Goal: Task Accomplishment & Management: Manage account settings

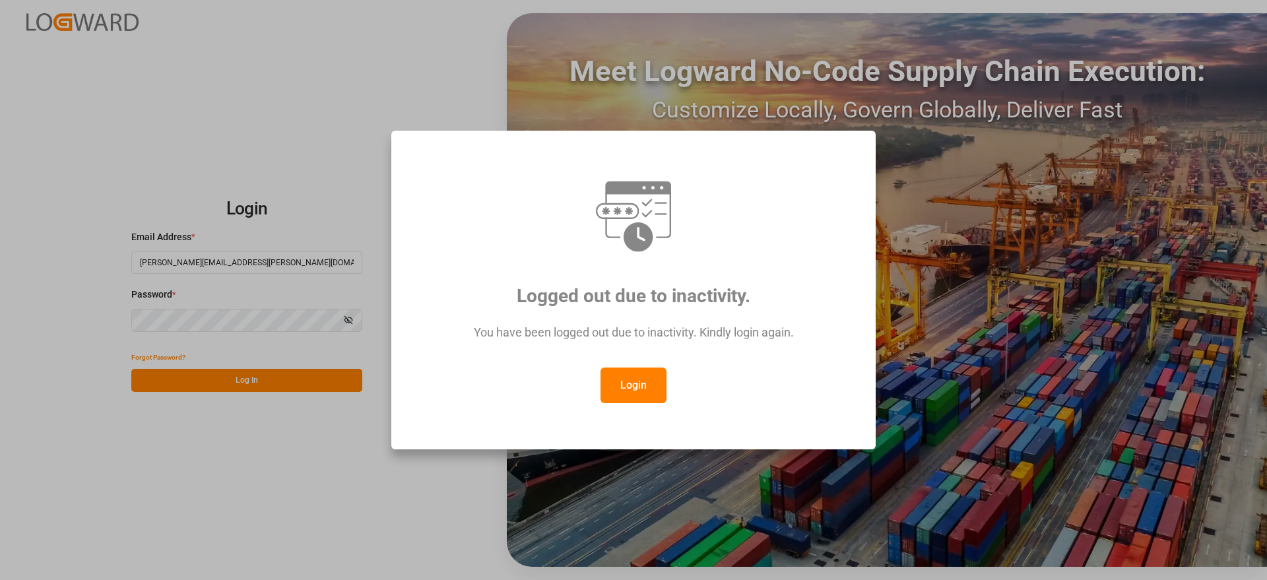
click at [639, 383] on button "Login" at bounding box center [634, 386] width 66 height 36
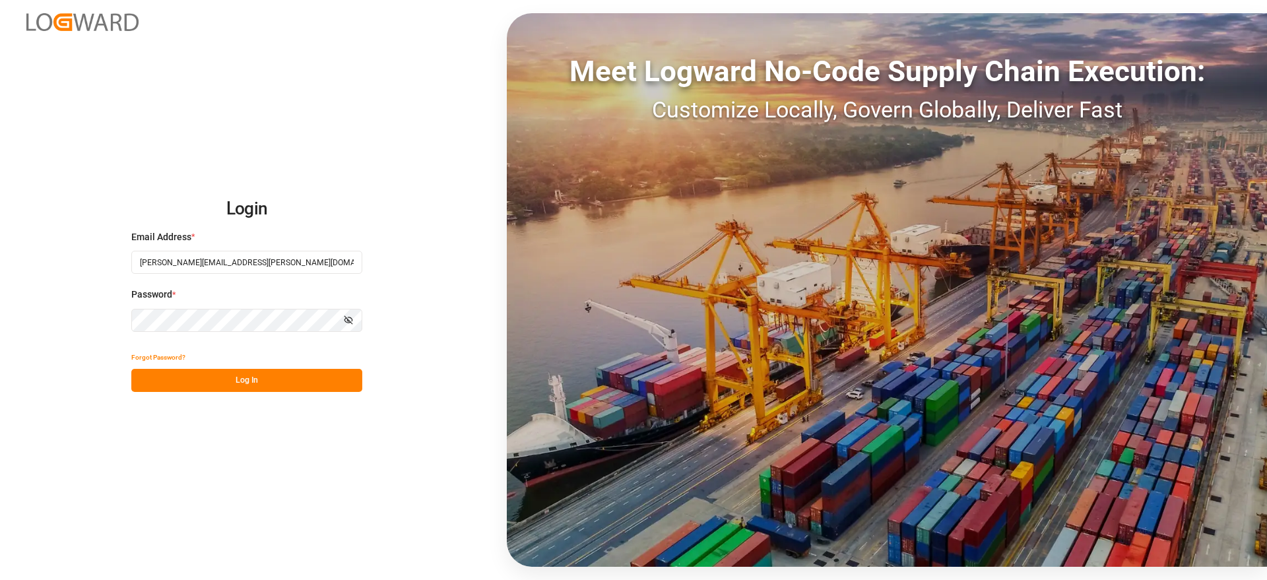
click at [315, 415] on div "Login Email Address * [PERSON_NAME][EMAIL_ADDRESS][PERSON_NAME][DOMAIN_NAME] Pa…" at bounding box center [633, 290] width 1267 height 580
click at [286, 383] on button "Log In" at bounding box center [246, 380] width 231 height 23
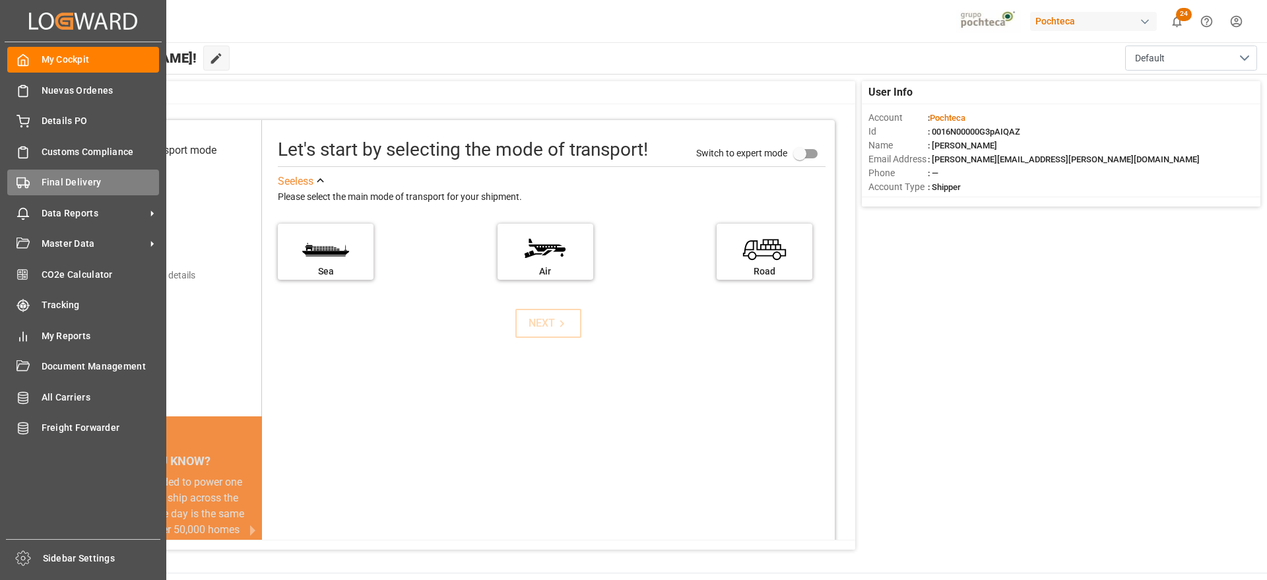
click at [73, 180] on span "Final Delivery" at bounding box center [101, 183] width 118 height 14
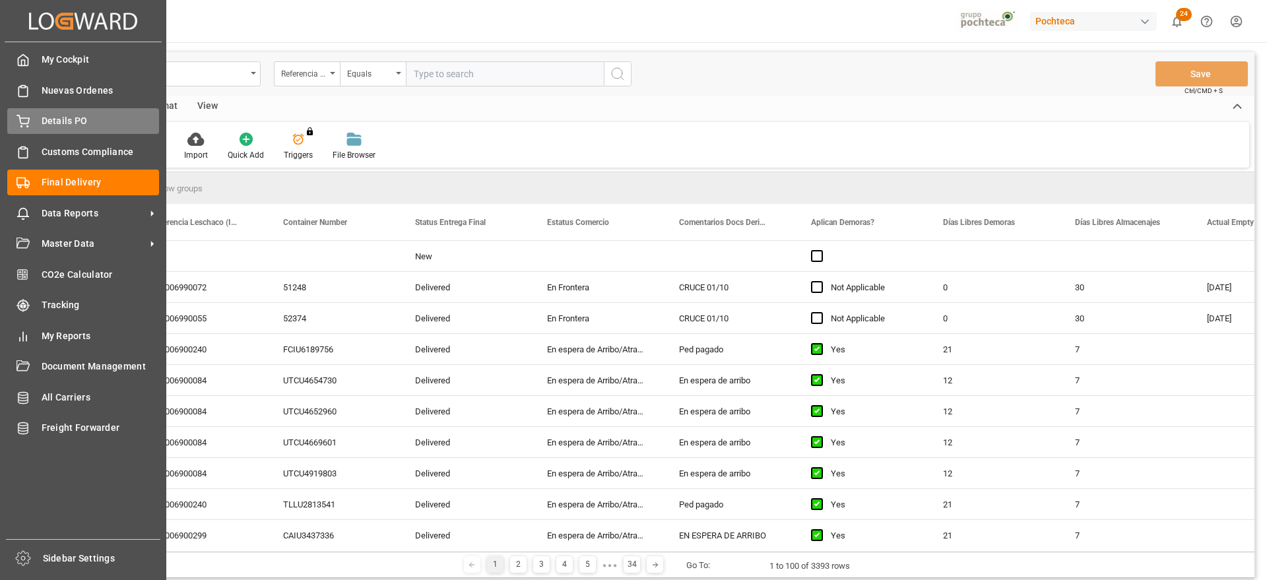
click at [45, 119] on span "Details PO" at bounding box center [101, 121] width 118 height 14
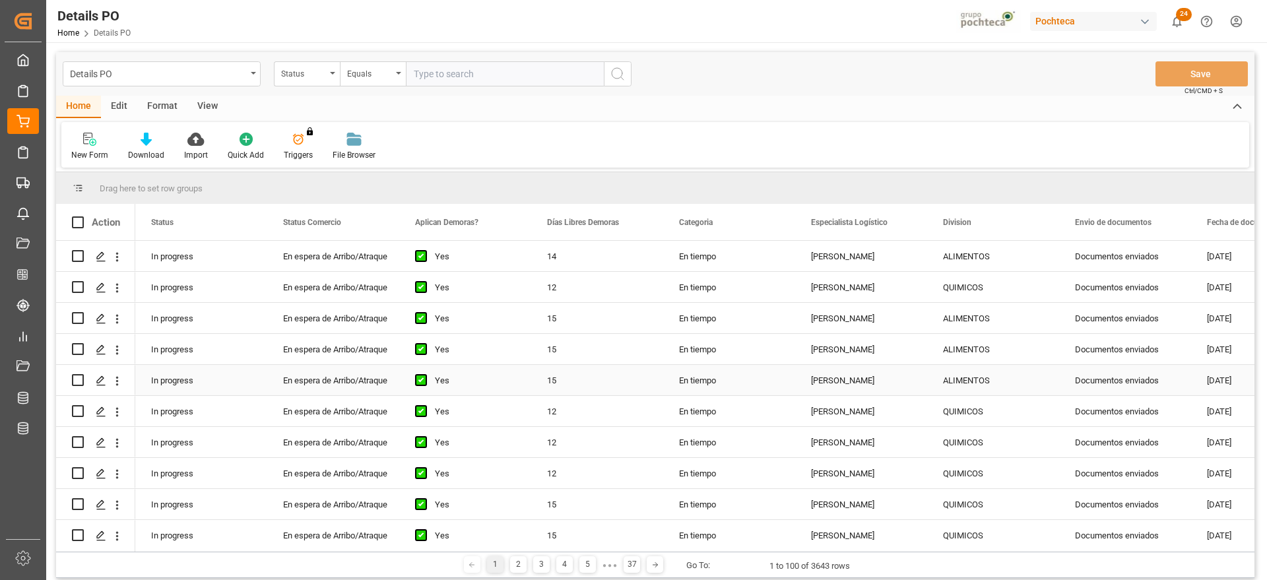
click at [827, 377] on div "[PERSON_NAME]" at bounding box center [861, 380] width 132 height 30
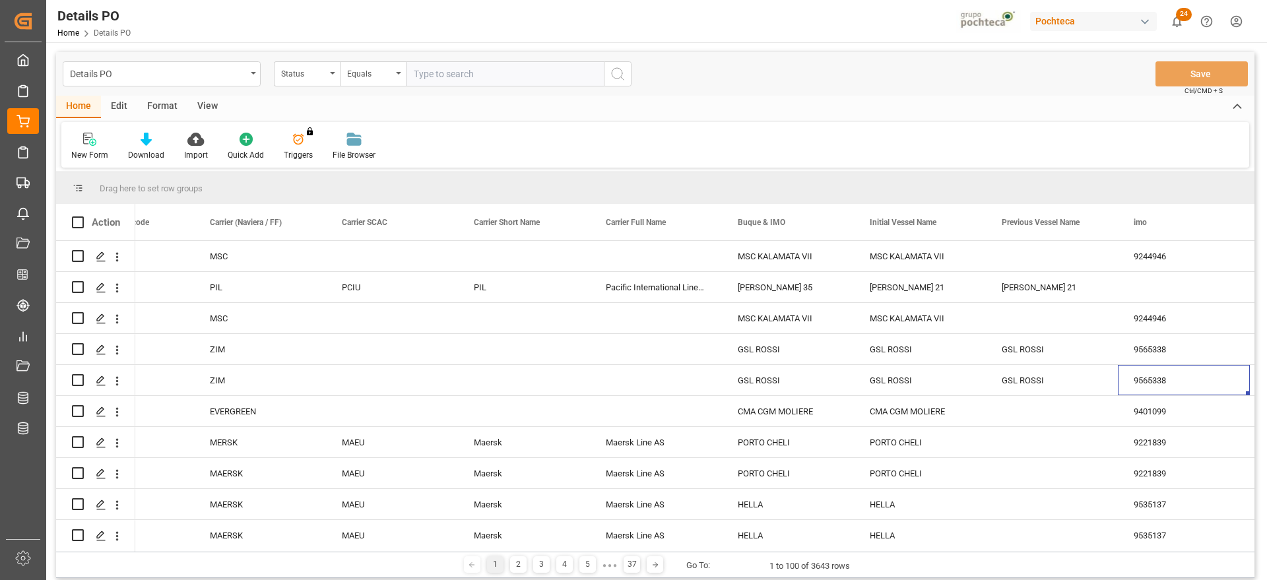
click at [161, 102] on div "Format" at bounding box center [162, 107] width 50 height 22
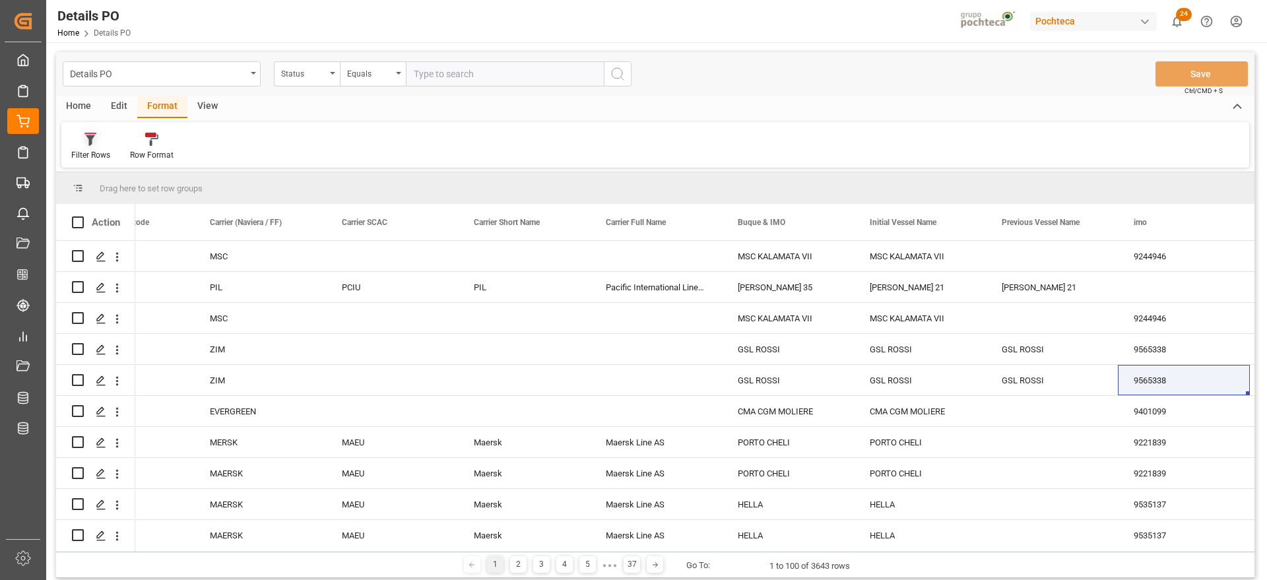
click at [96, 145] on icon at bounding box center [90, 139] width 12 height 13
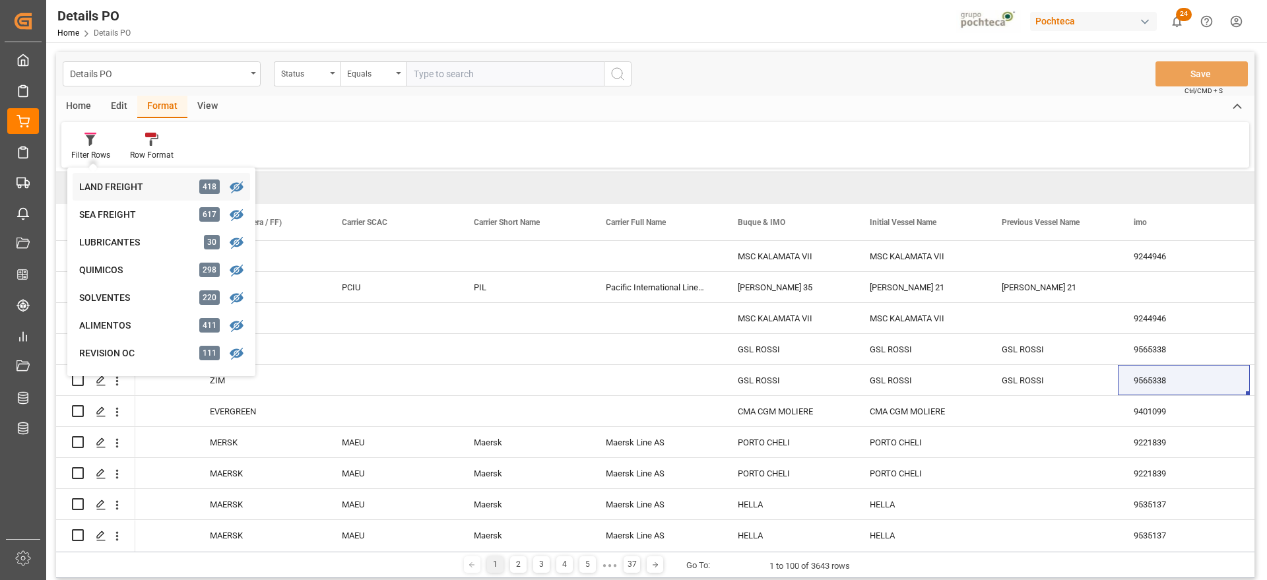
click at [119, 185] on div "LAND FREIGHT" at bounding box center [137, 187] width 116 height 14
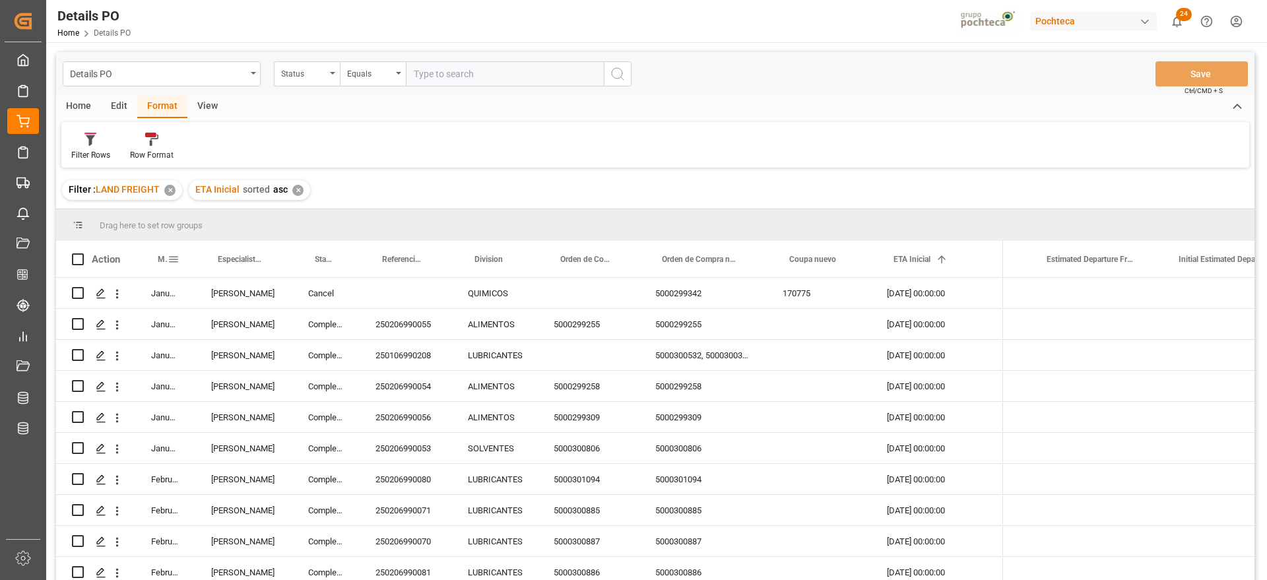
click at [175, 256] on span at bounding box center [174, 259] width 12 height 12
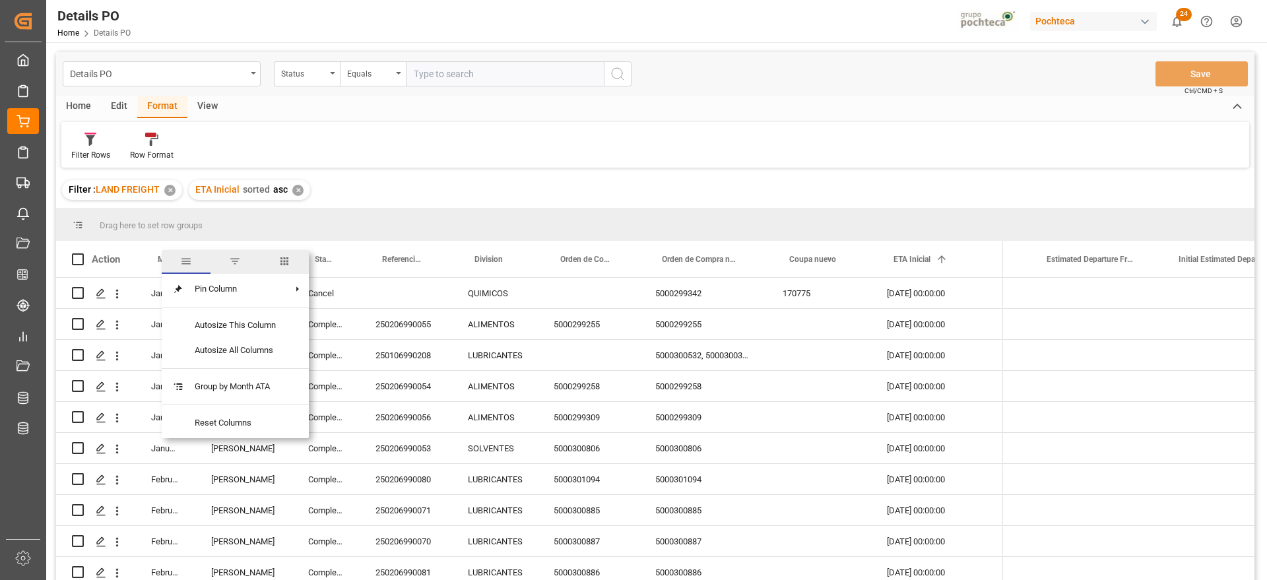
click at [237, 261] on span "filter" at bounding box center [235, 261] width 12 height 12
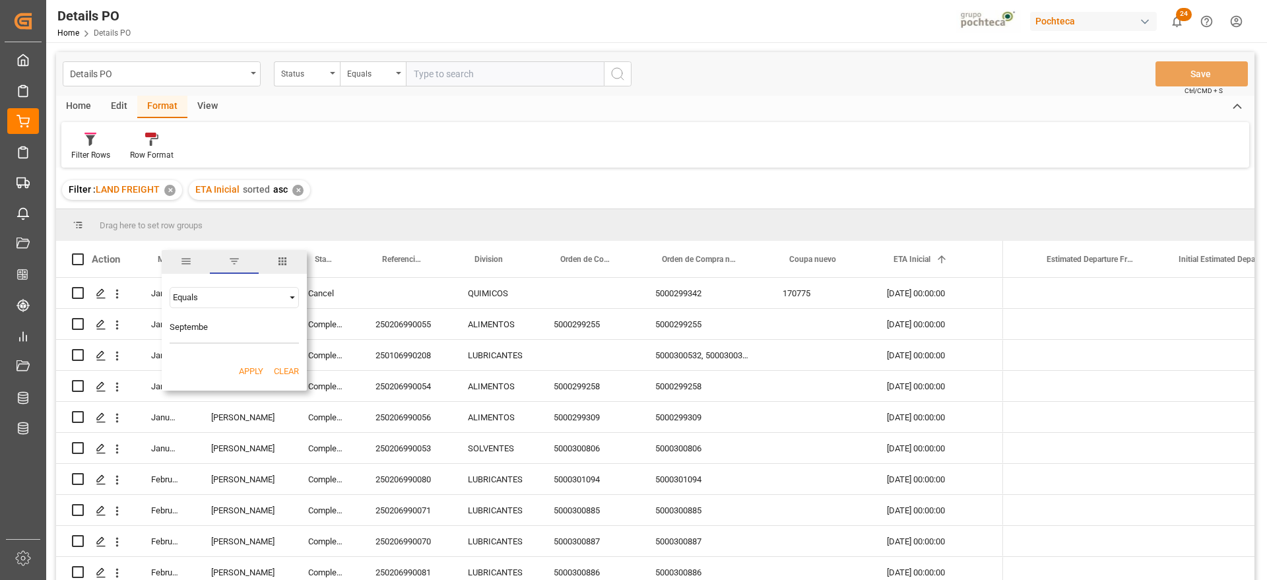
type input "September"
click at [247, 376] on button "Apply" at bounding box center [251, 371] width 24 height 13
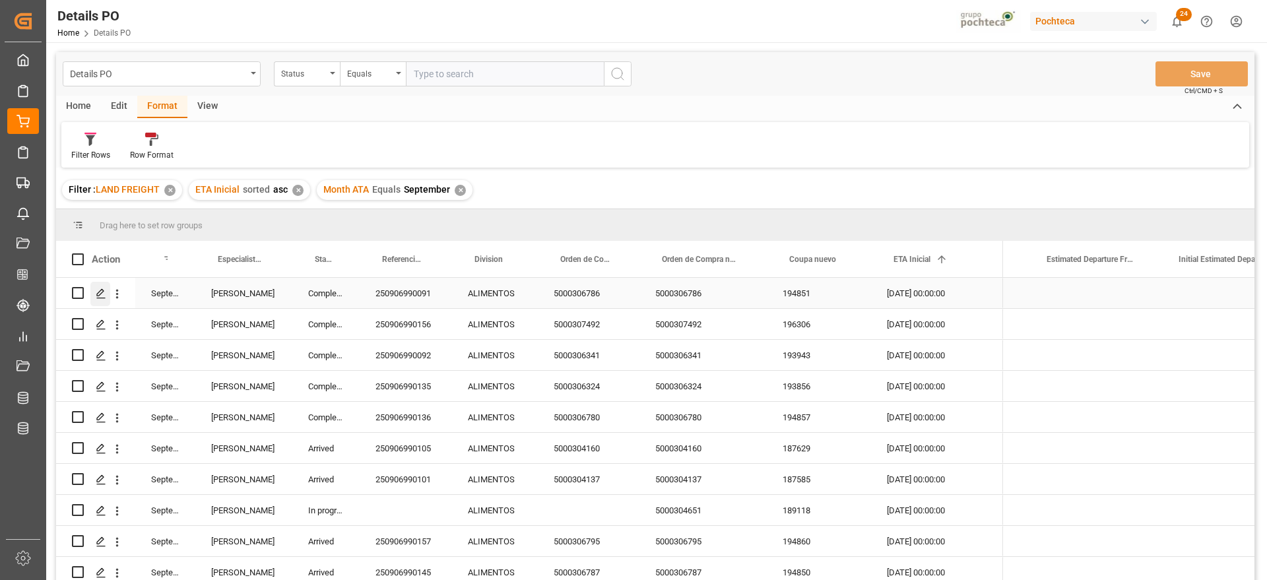
click at [90, 290] on div "Press SPACE to select this row." at bounding box center [96, 293] width 48 height 29
click at [77, 294] on input "Press Space to toggle row selection (unchecked)" at bounding box center [78, 293] width 12 height 12
checkbox input "true"
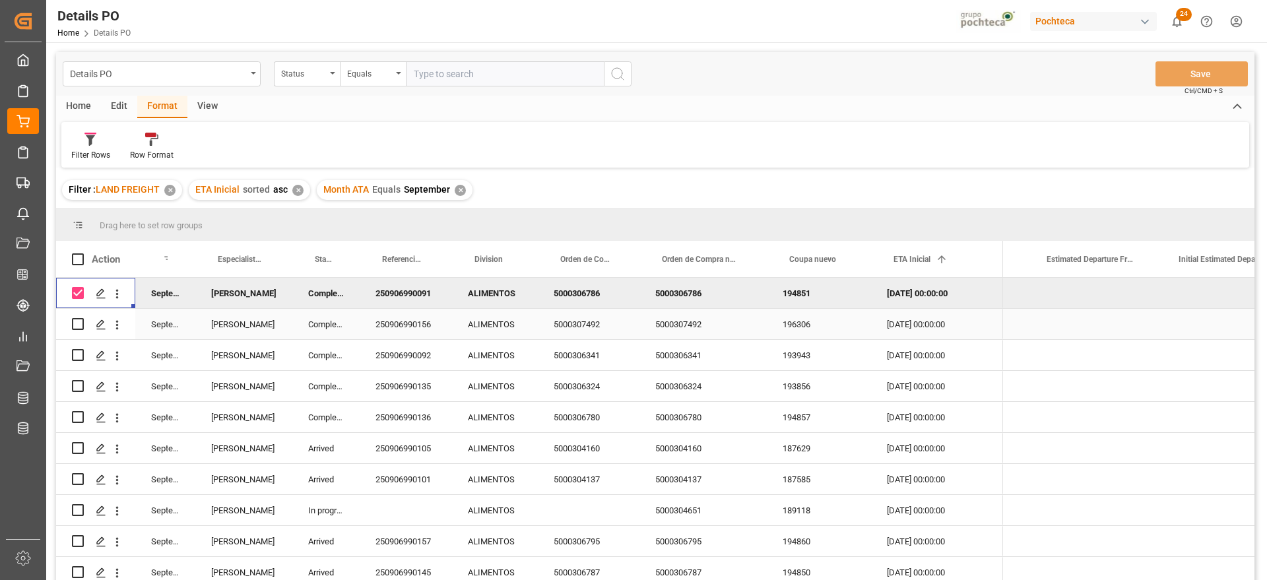
click at [75, 323] on input "Press Space to toggle row selection (unchecked)" at bounding box center [78, 324] width 12 height 12
checkbox input "true"
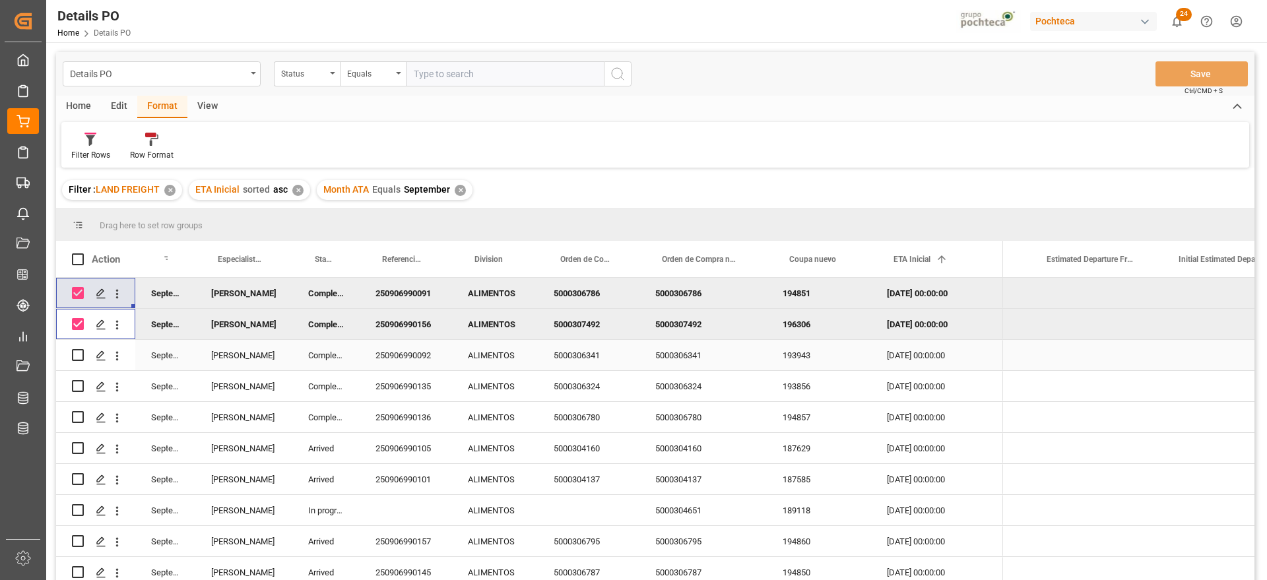
click at [76, 356] on input "Press Space to toggle row selection (unchecked)" at bounding box center [78, 355] width 12 height 12
checkbox input "true"
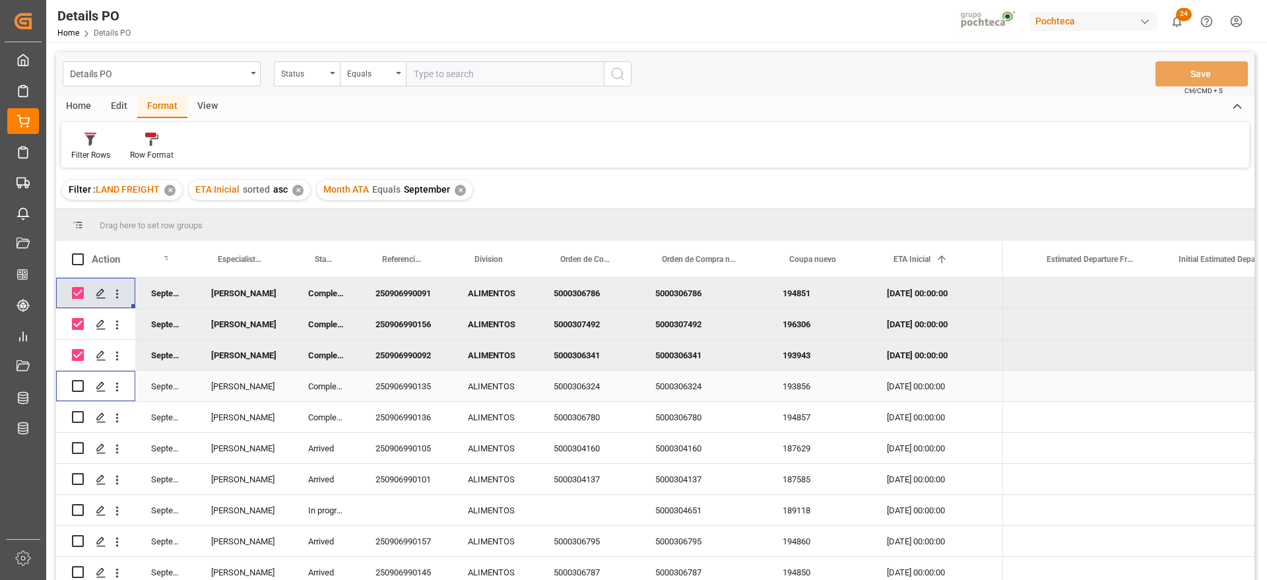
click at [74, 386] on input "Press Space to toggle row selection (unchecked)" at bounding box center [78, 386] width 12 height 12
checkbox input "true"
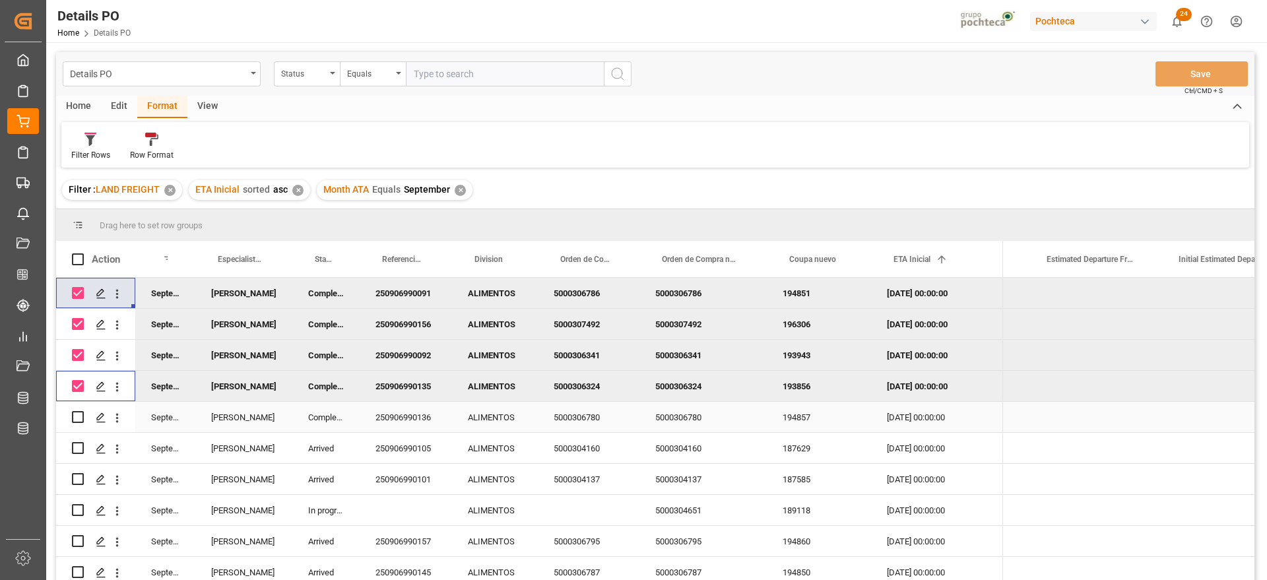
click at [76, 418] on input "Press Space to toggle row selection (unchecked)" at bounding box center [78, 417] width 12 height 12
checkbox input "true"
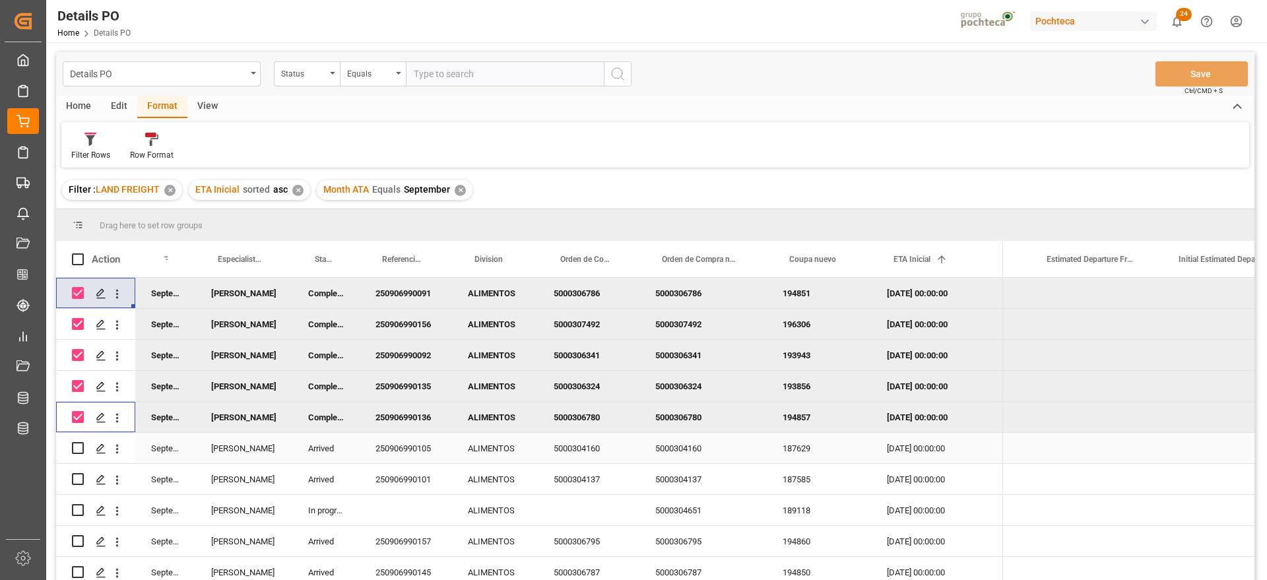
click at [77, 443] on input "Press Space to toggle row selection (unchecked)" at bounding box center [78, 448] width 12 height 12
checkbox input "true"
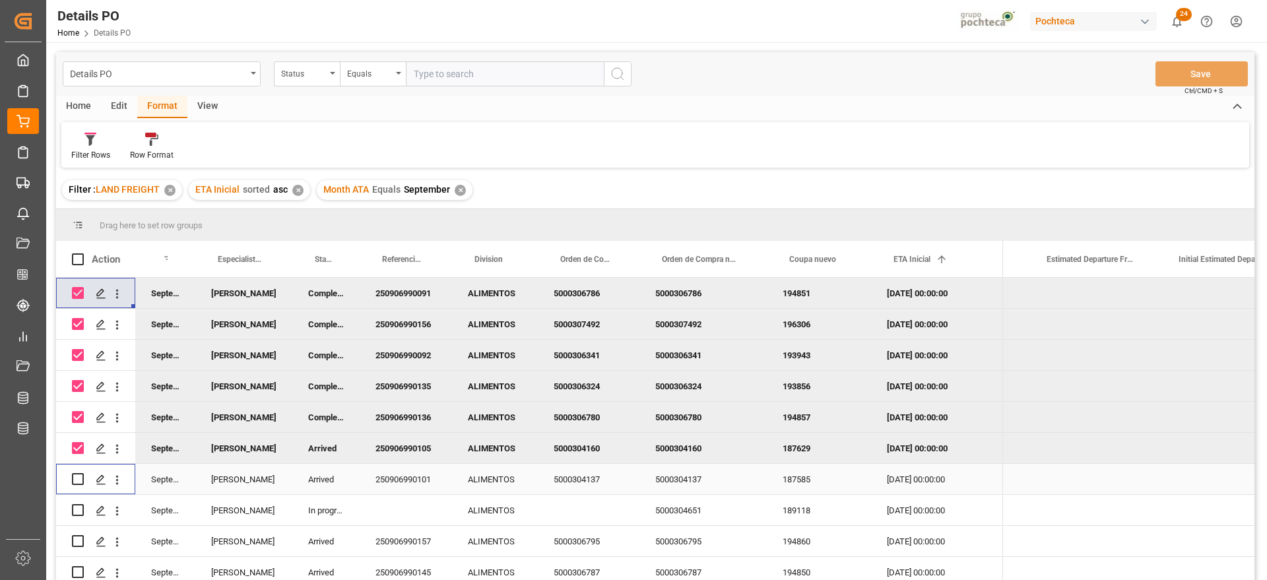
click at [75, 479] on input "Press Space to toggle row selection (unchecked)" at bounding box center [78, 479] width 12 height 12
checkbox input "true"
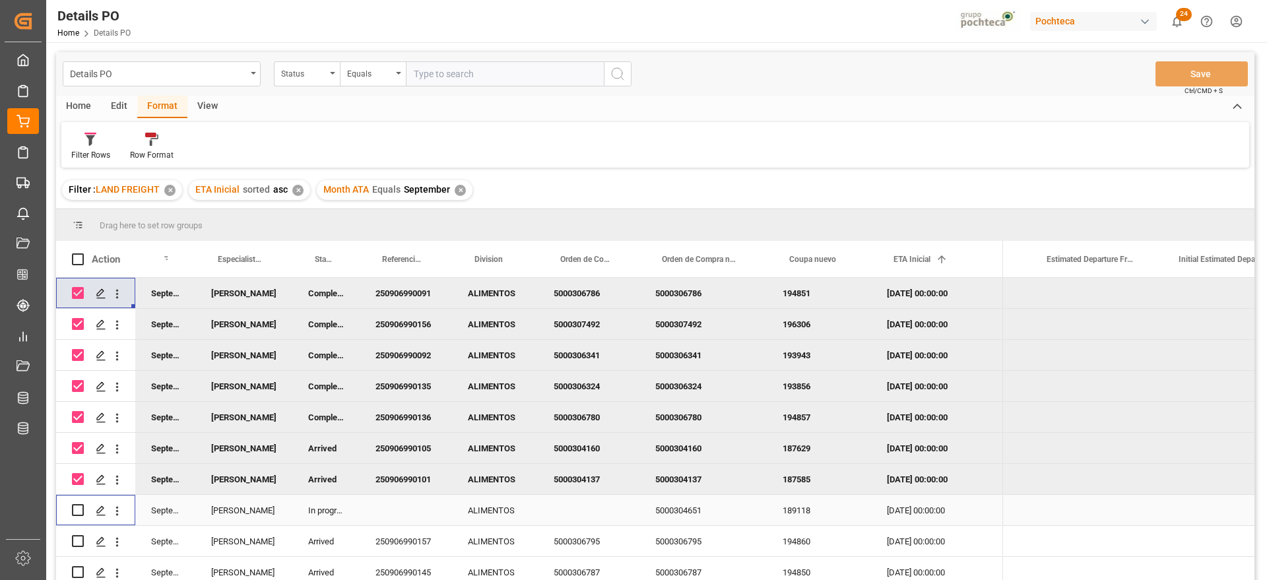
click at [78, 511] on input "Press Space to toggle row selection (unchecked)" at bounding box center [78, 510] width 12 height 12
checkbox input "true"
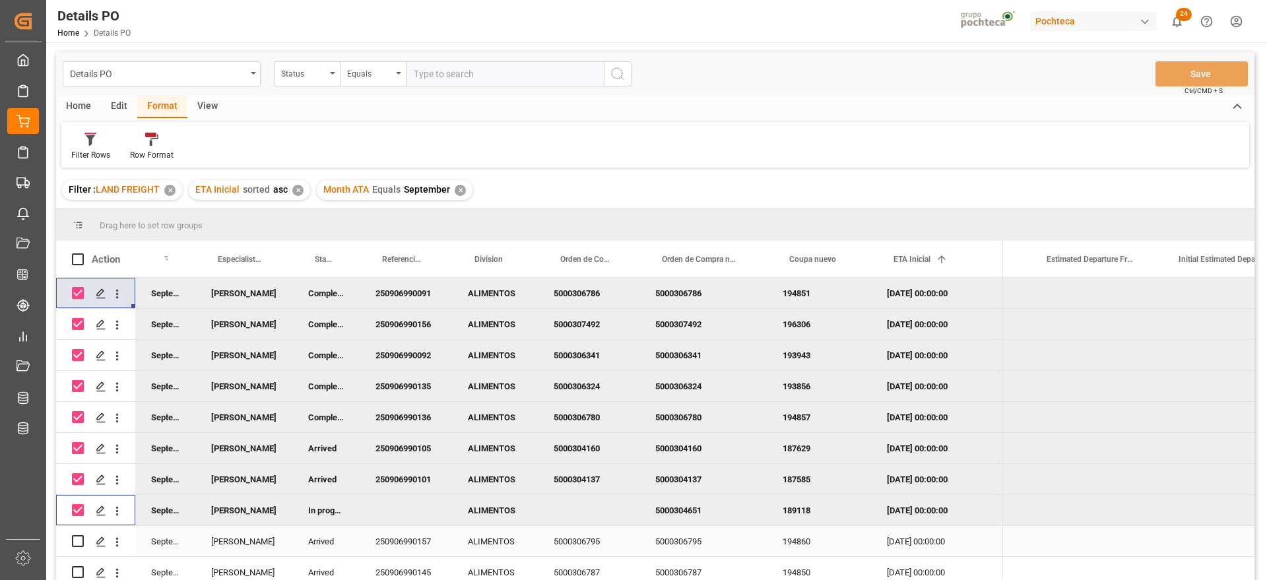
click at [76, 544] on input "Press Space to toggle row selection (unchecked)" at bounding box center [78, 541] width 12 height 12
checkbox input "true"
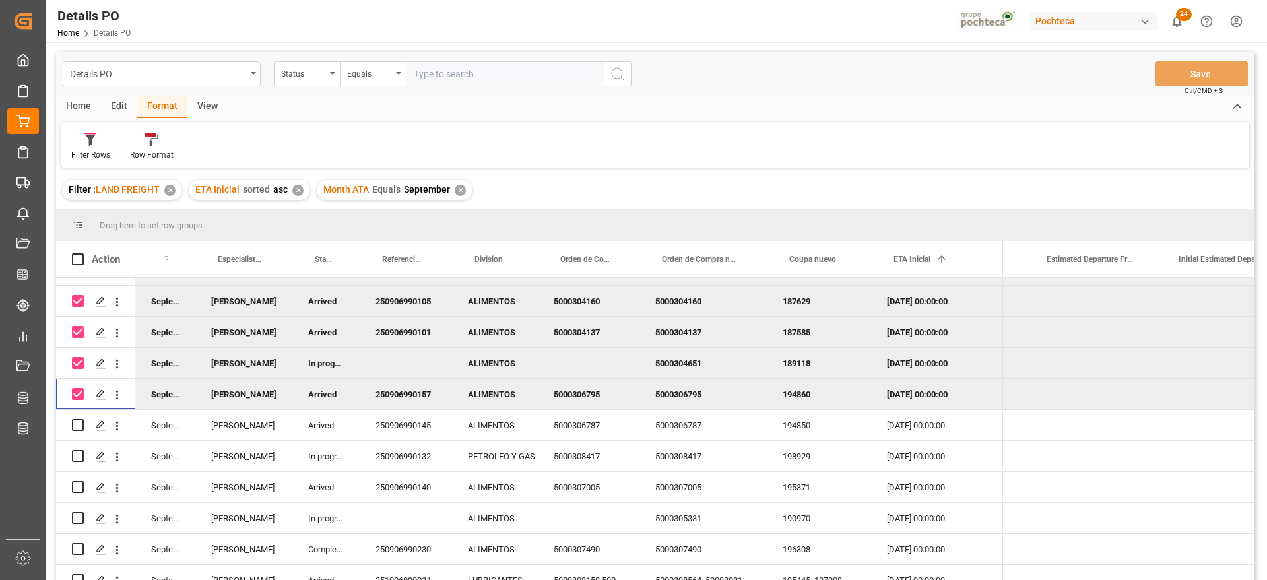
scroll to position [165, 0]
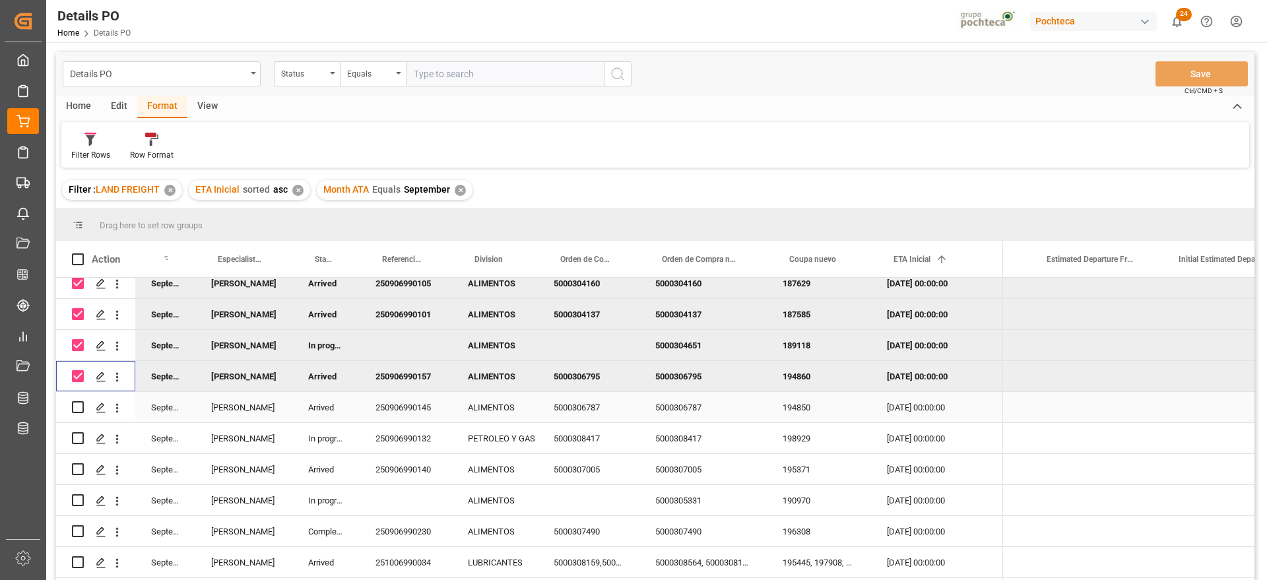
click at [75, 409] on input "Press Space to toggle row selection (unchecked)" at bounding box center [78, 407] width 12 height 12
checkbox input "true"
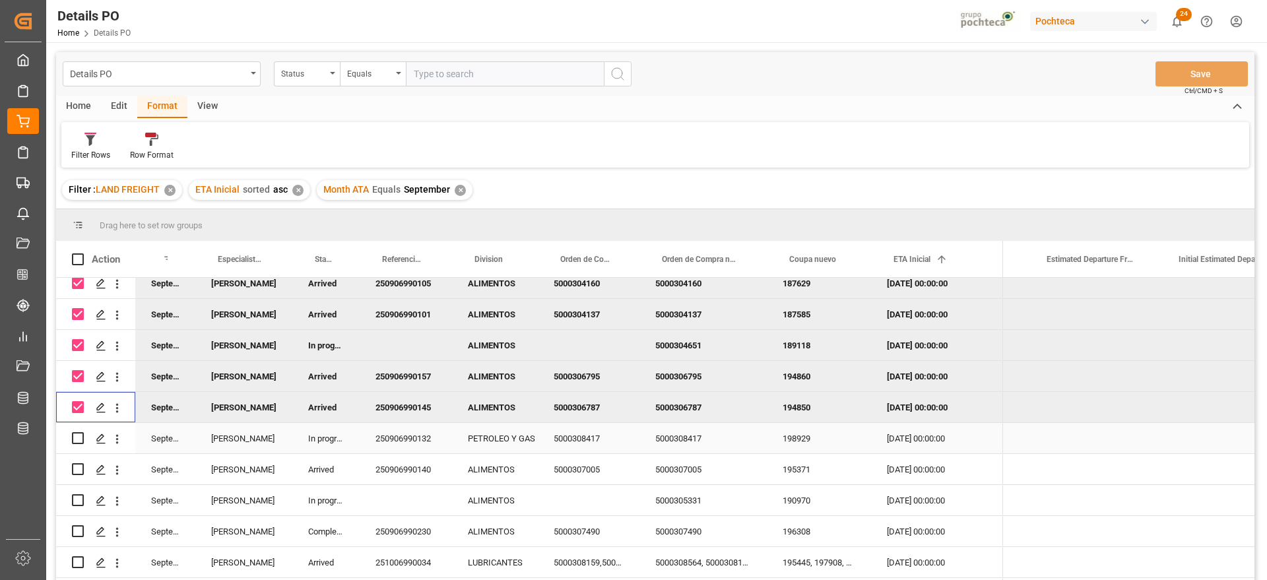
click at [75, 444] on div "Press SPACE to select this row." at bounding box center [78, 438] width 12 height 30
click at [77, 438] on input "Press Space to toggle row selection (unchecked)" at bounding box center [78, 438] width 12 height 12
checkbox input "true"
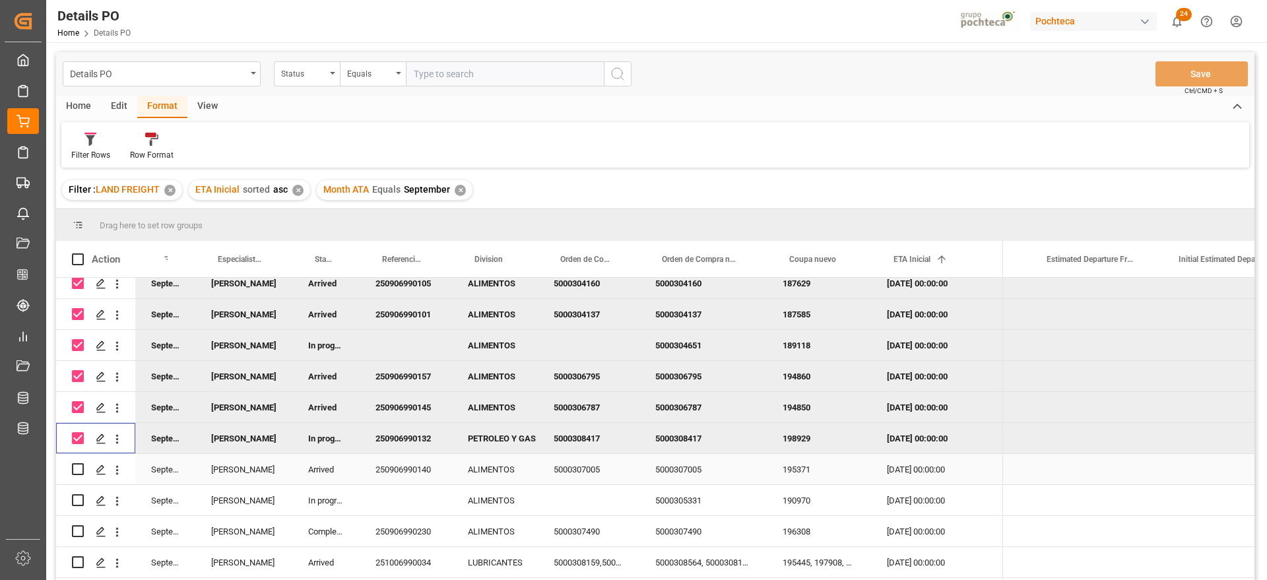
click at [77, 470] on input "Press Space to toggle row selection (unchecked)" at bounding box center [78, 469] width 12 height 12
checkbox input "true"
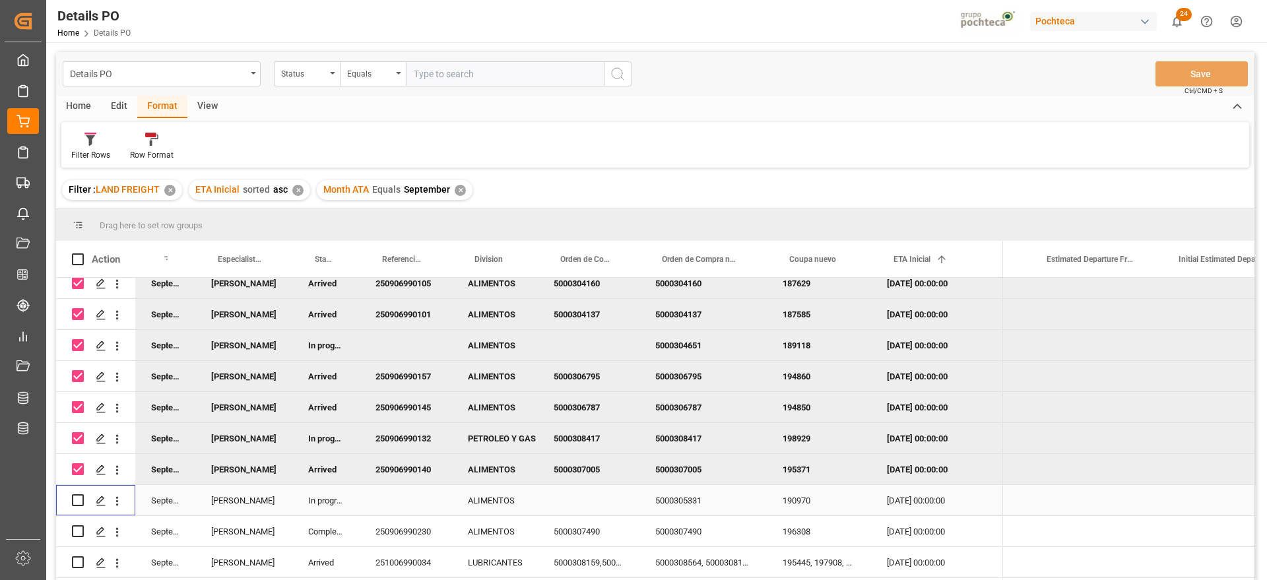
click at [77, 498] on input "Press Space to toggle row selection (unchecked)" at bounding box center [78, 500] width 12 height 12
checkbox input "true"
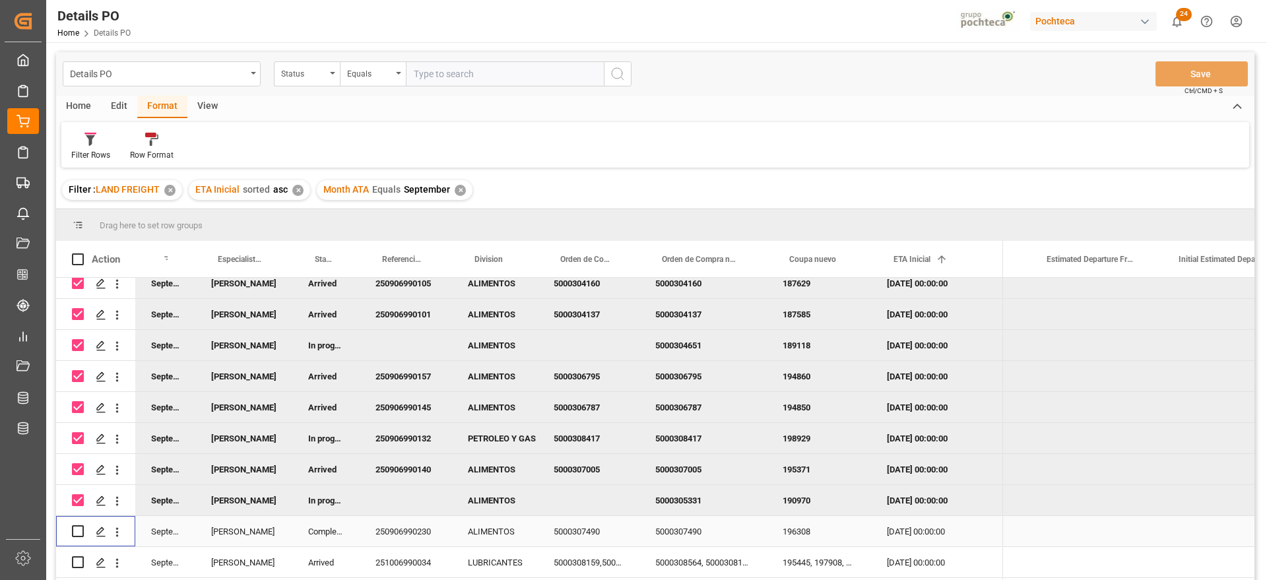
click at [77, 531] on input "Press Space to toggle row selection (unchecked)" at bounding box center [78, 531] width 12 height 12
checkbox input "true"
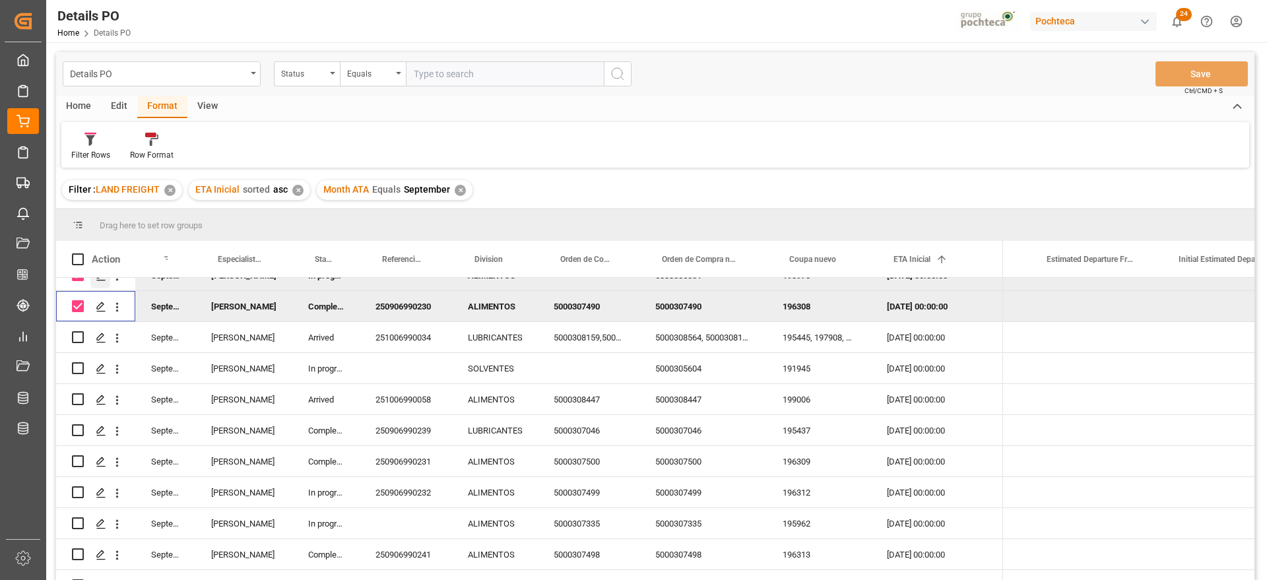
scroll to position [413, 0]
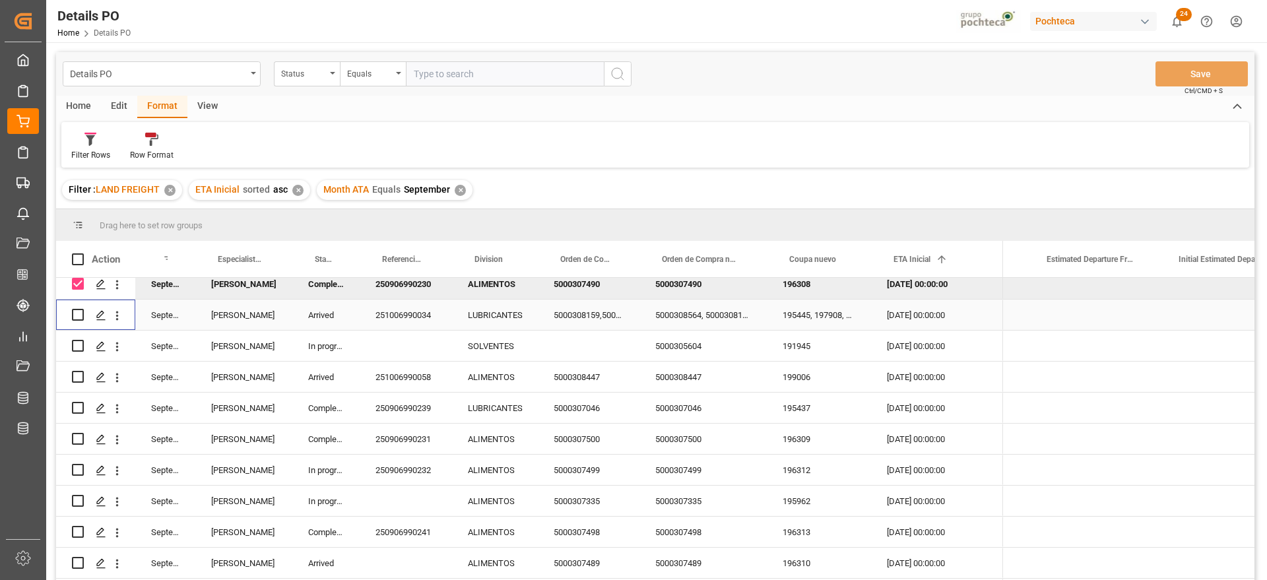
click at [78, 310] on input "Press Space to toggle row selection (unchecked)" at bounding box center [78, 315] width 12 height 12
checkbox input "true"
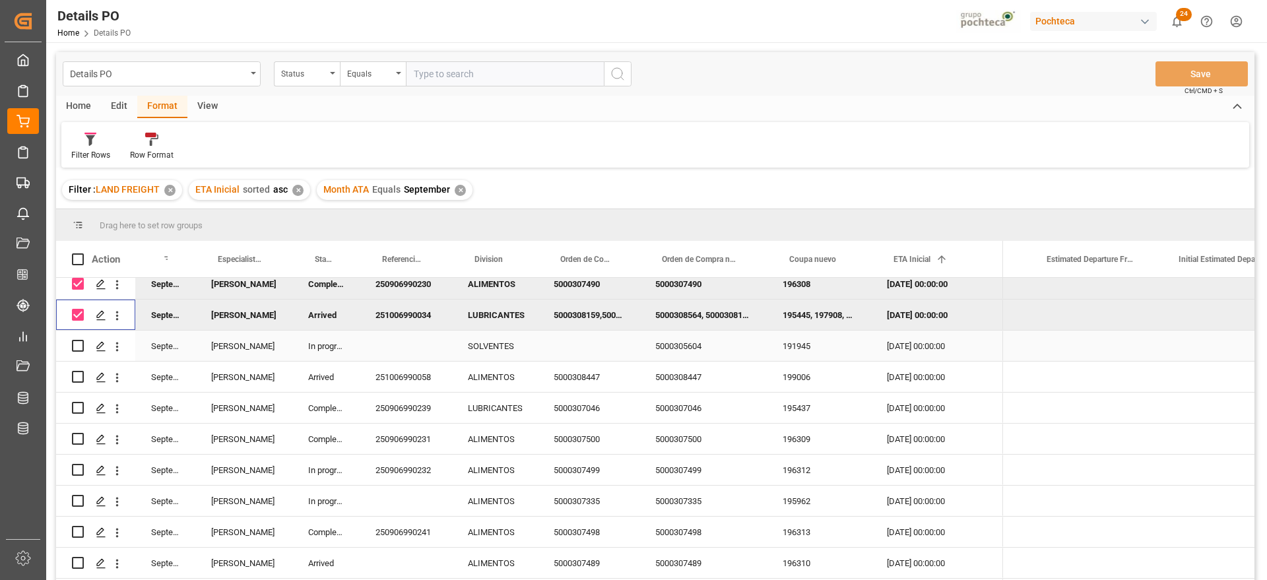
click at [83, 355] on div "Press SPACE to select this row." at bounding box center [78, 346] width 12 height 30
click at [77, 346] on input "Press Space to toggle row selection (unchecked)" at bounding box center [78, 346] width 12 height 12
checkbox input "true"
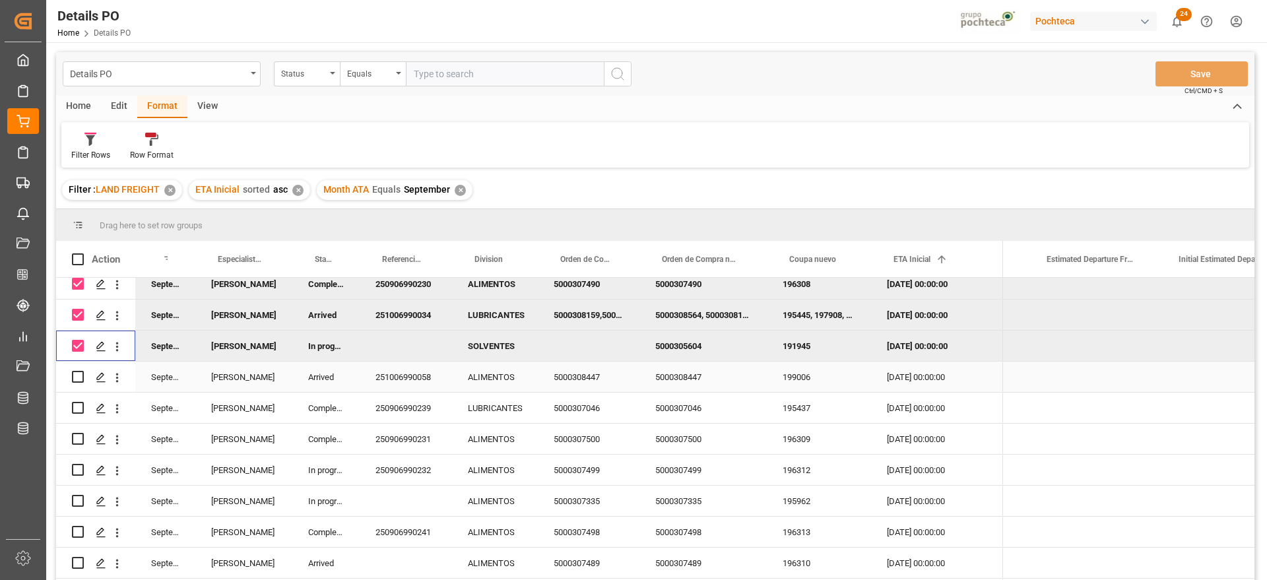
click at [81, 379] on input "Press Space to toggle row selection (unchecked)" at bounding box center [78, 377] width 12 height 12
checkbox input "true"
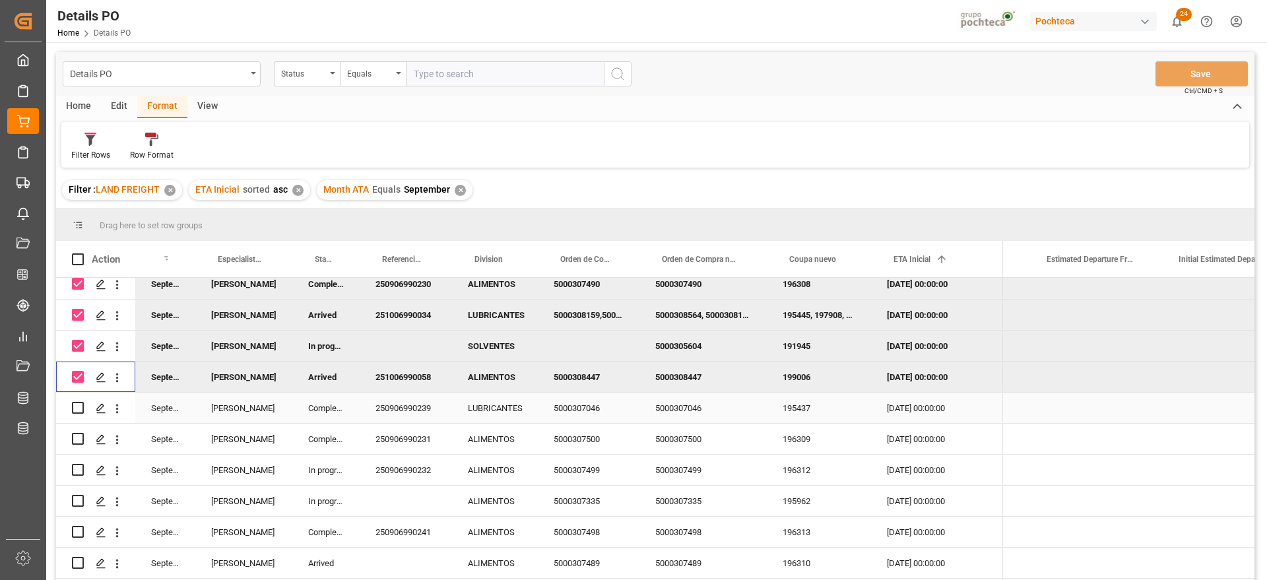
click at [81, 403] on input "Press Space to toggle row selection (unchecked)" at bounding box center [78, 408] width 12 height 12
checkbox input "true"
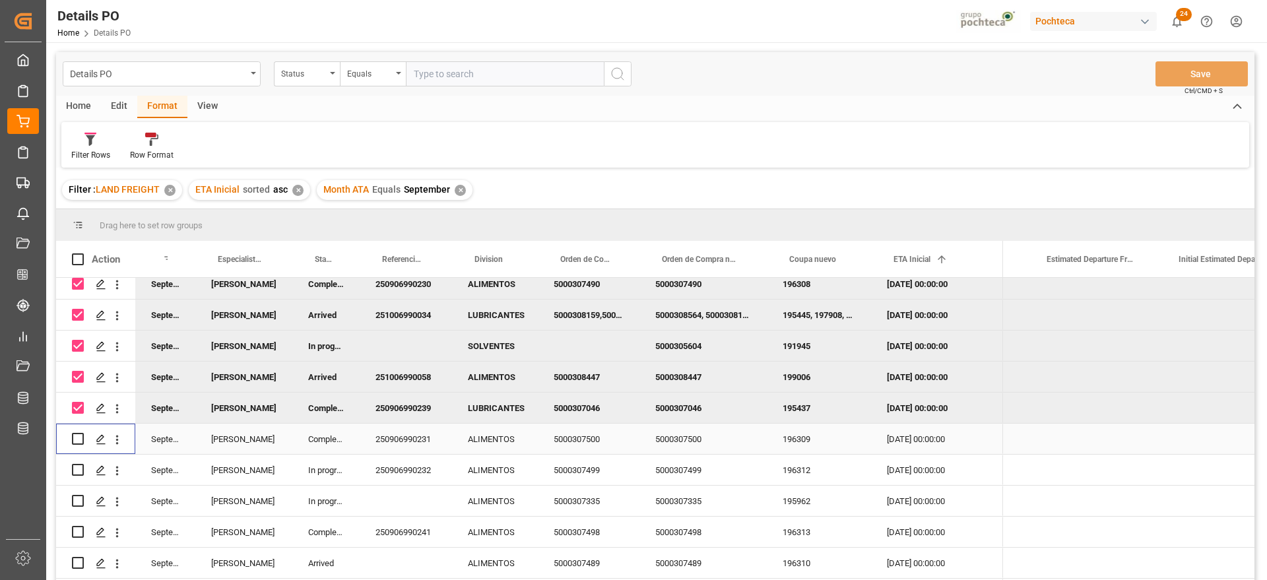
click at [79, 440] on input "Press Space to toggle row selection (unchecked)" at bounding box center [78, 439] width 12 height 12
checkbox input "true"
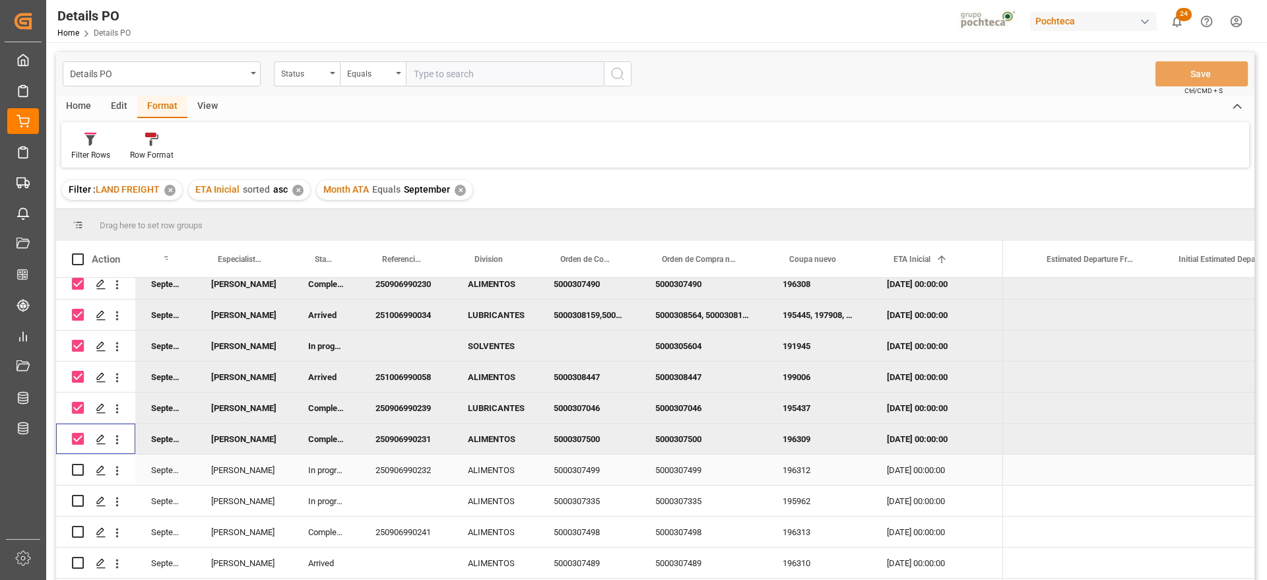
click at [79, 467] on input "Press Space to toggle row selection (unchecked)" at bounding box center [78, 470] width 12 height 12
checkbox input "true"
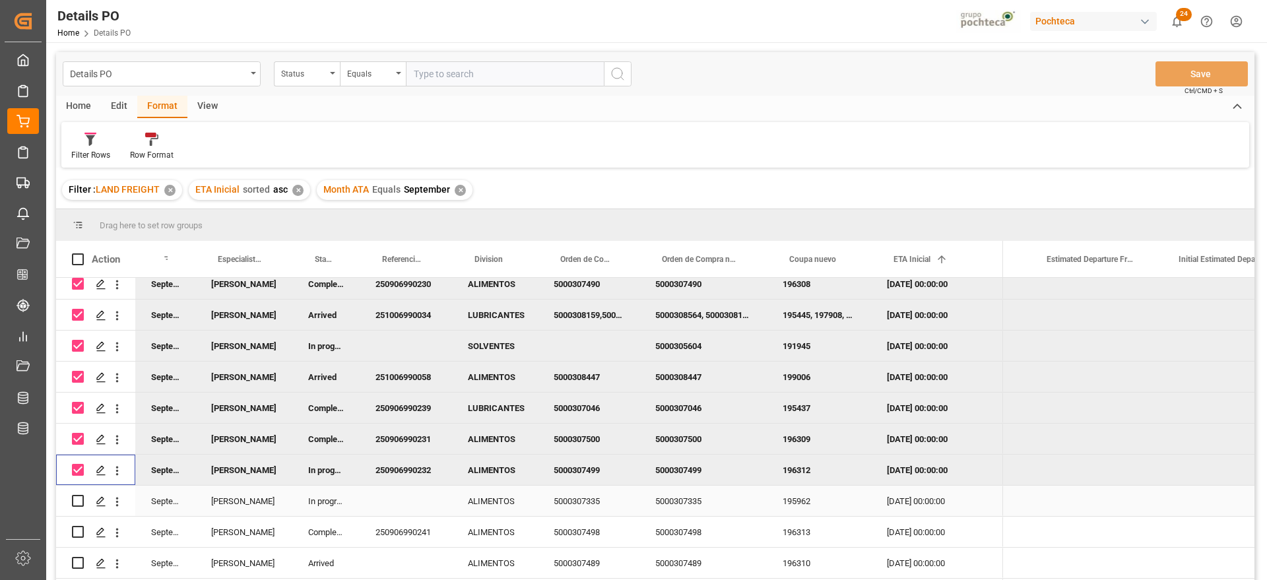
click at [79, 503] on input "Press Space to toggle row selection (unchecked)" at bounding box center [78, 501] width 12 height 12
checkbox input "true"
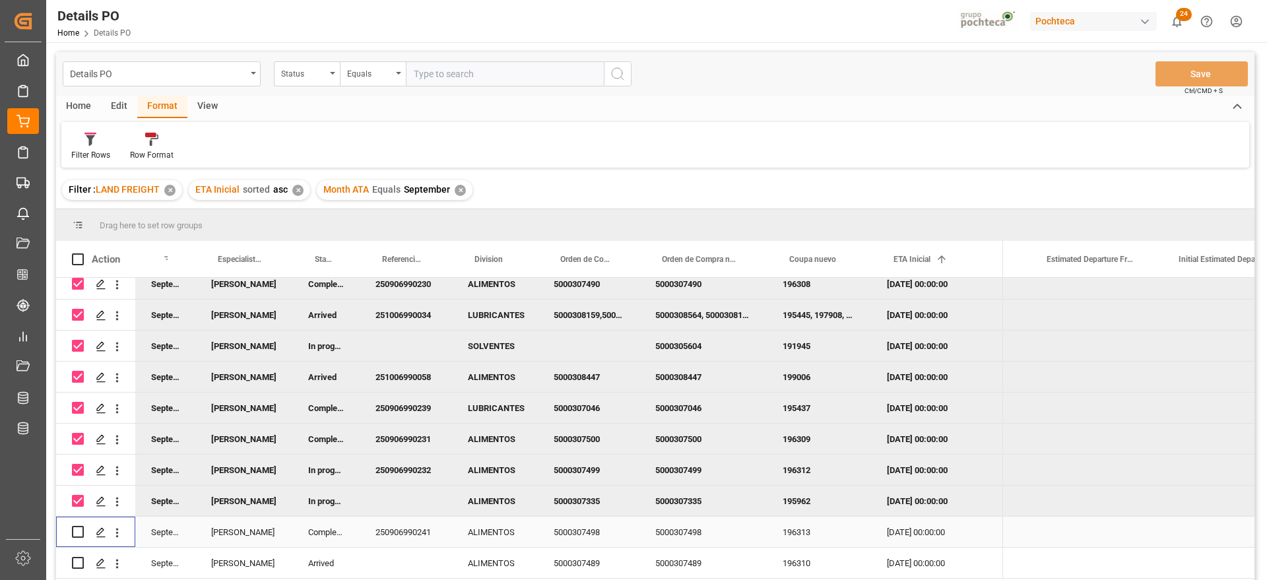
click at [79, 531] on input "Press Space to toggle row selection (unchecked)" at bounding box center [78, 532] width 12 height 12
checkbox input "true"
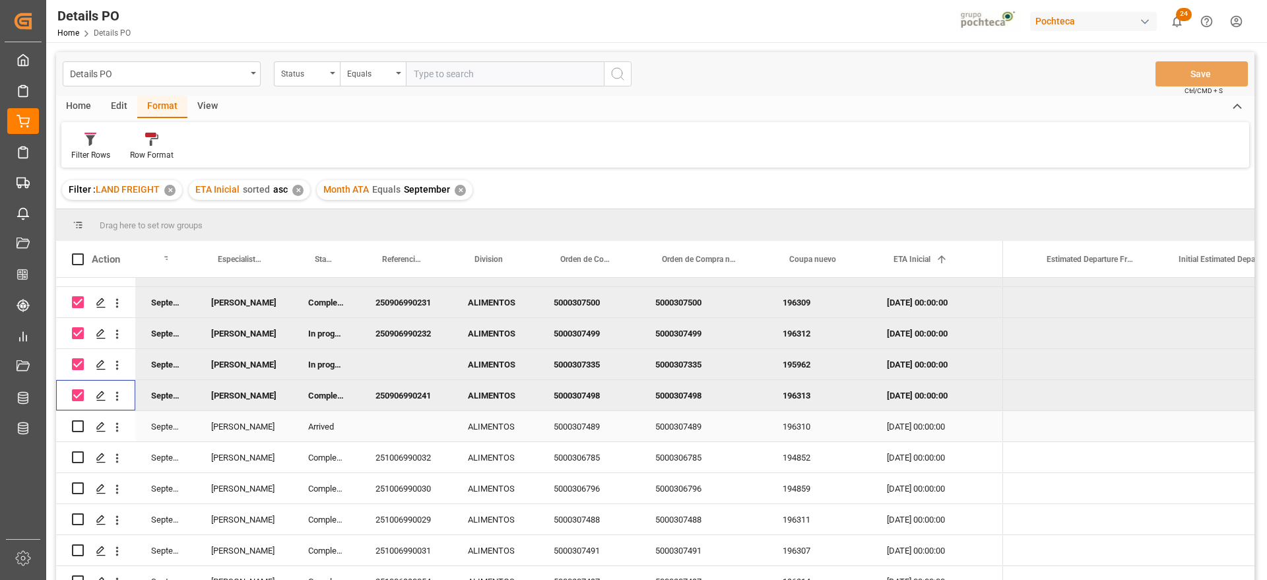
scroll to position [578, 0]
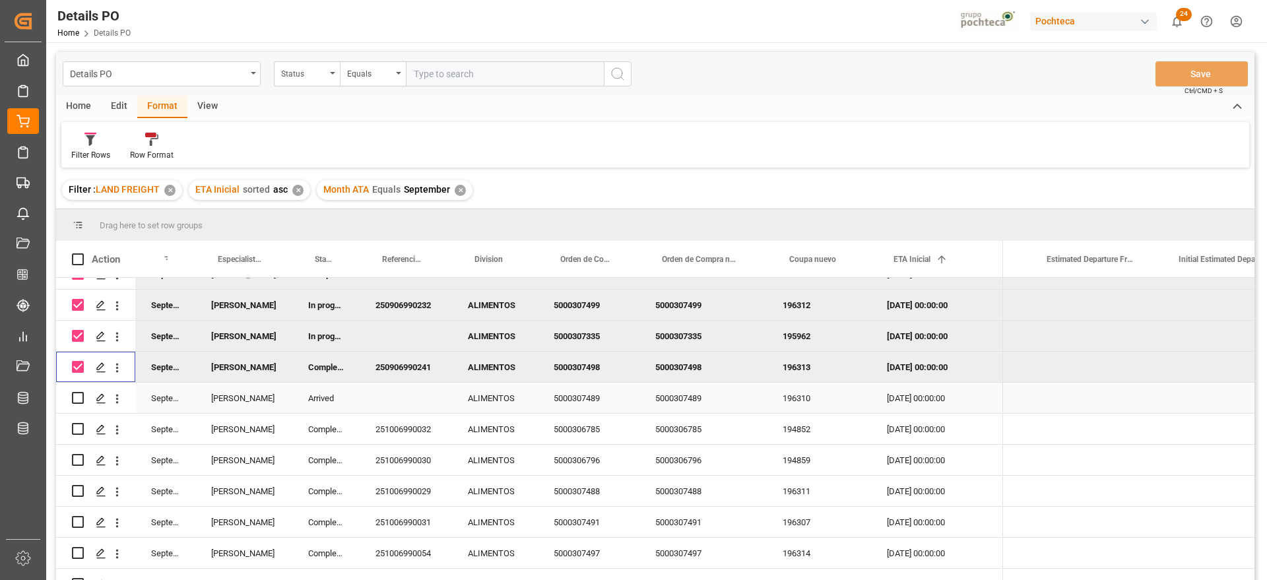
click at [78, 397] on input "Press Space to toggle row selection (unchecked)" at bounding box center [78, 398] width 12 height 12
checkbox input "true"
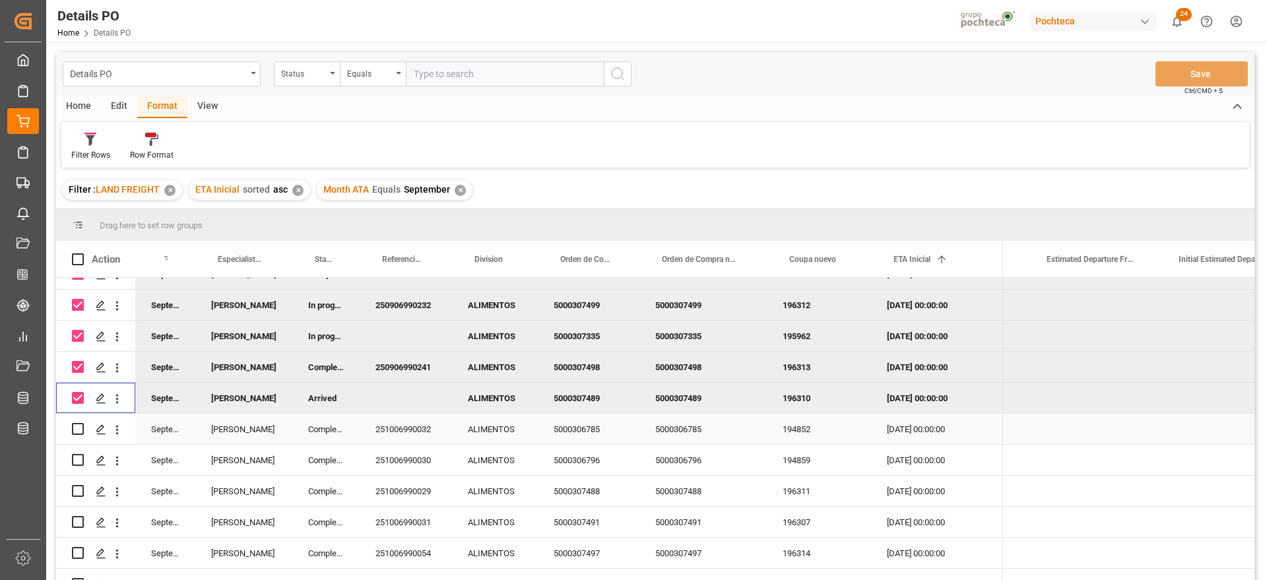
click at [78, 425] on input "Press Space to toggle row selection (unchecked)" at bounding box center [78, 429] width 12 height 12
checkbox input "true"
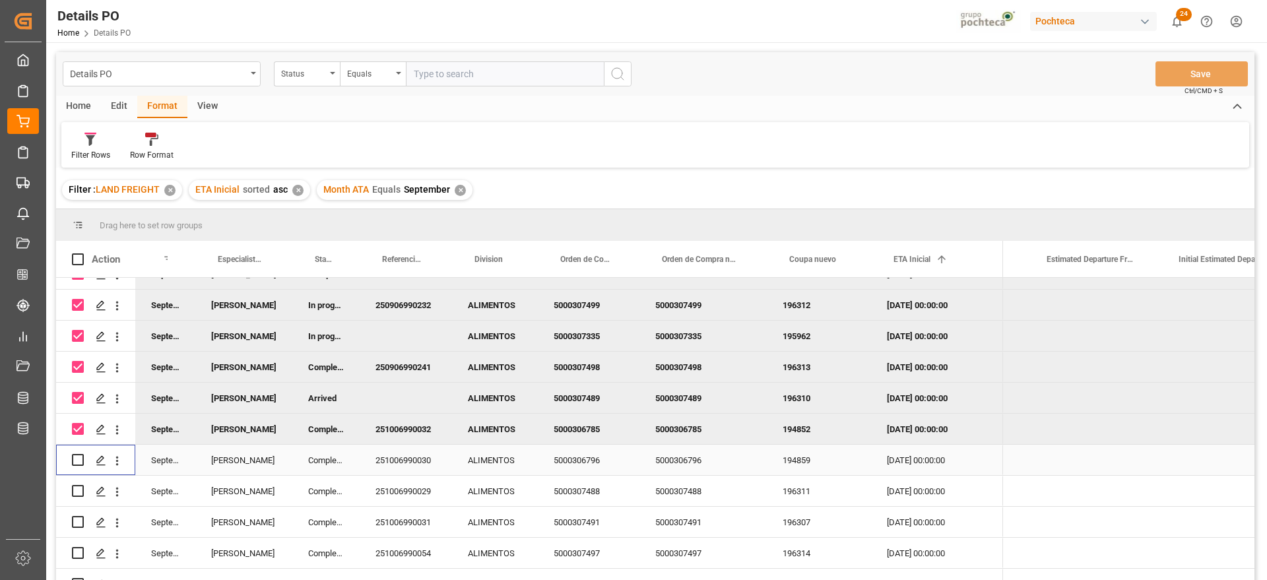
click at [77, 456] on input "Press Space to toggle row selection (unchecked)" at bounding box center [78, 460] width 12 height 12
checkbox input "true"
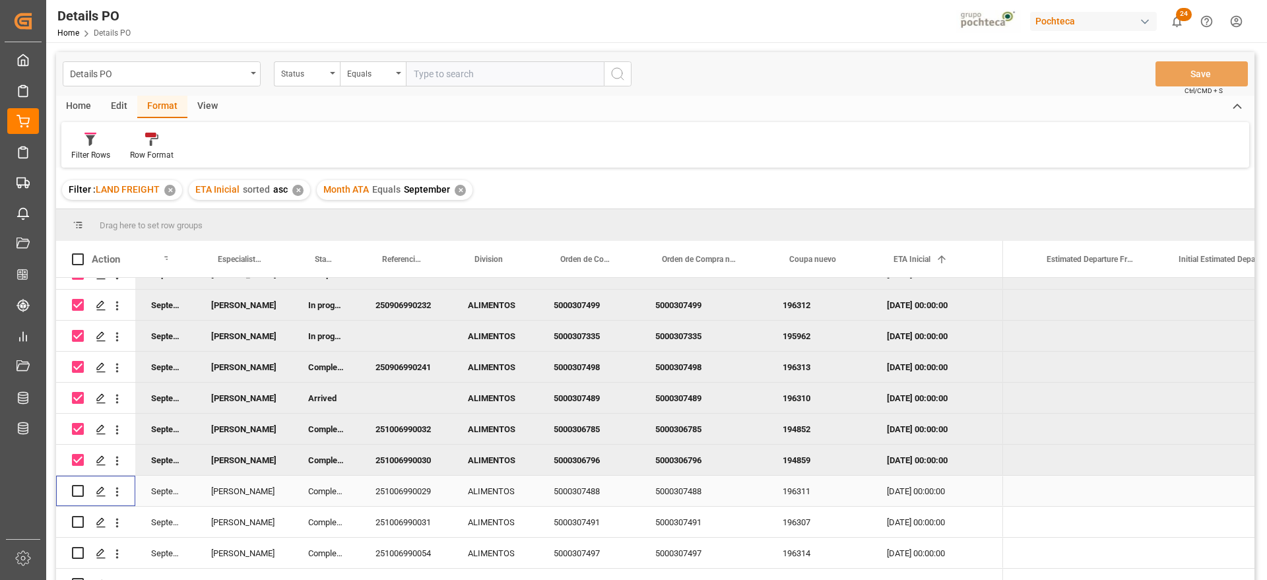
click at [75, 490] on input "Press Space to toggle row selection (unchecked)" at bounding box center [78, 491] width 12 height 12
checkbox input "true"
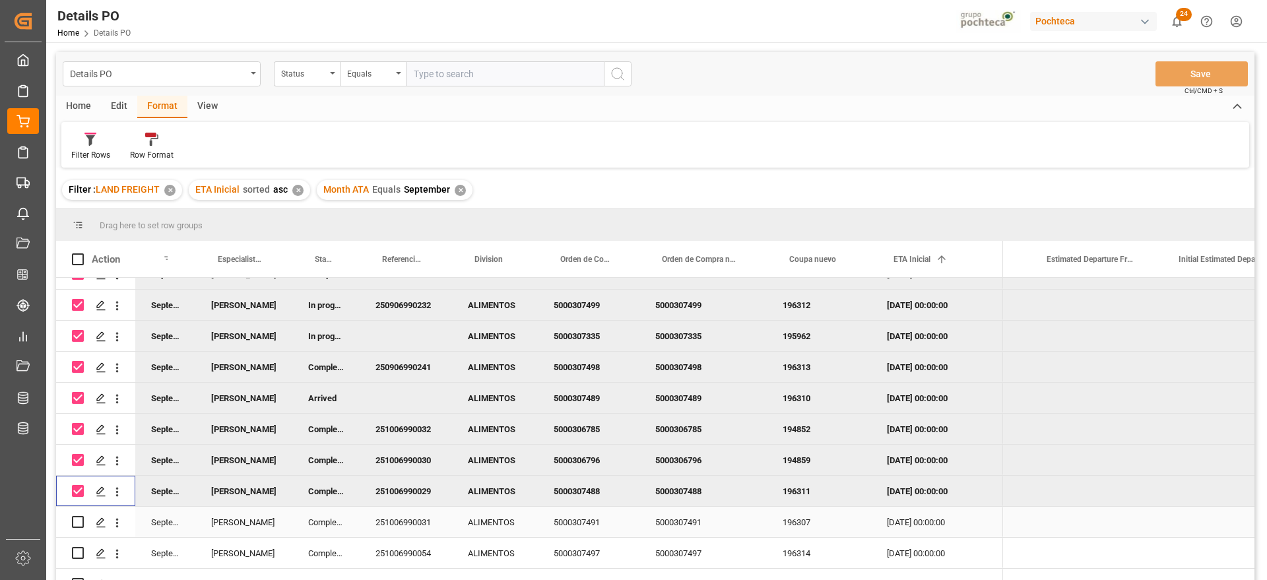
click at [80, 523] on input "Press Space to toggle row selection (unchecked)" at bounding box center [78, 522] width 12 height 12
checkbox input "true"
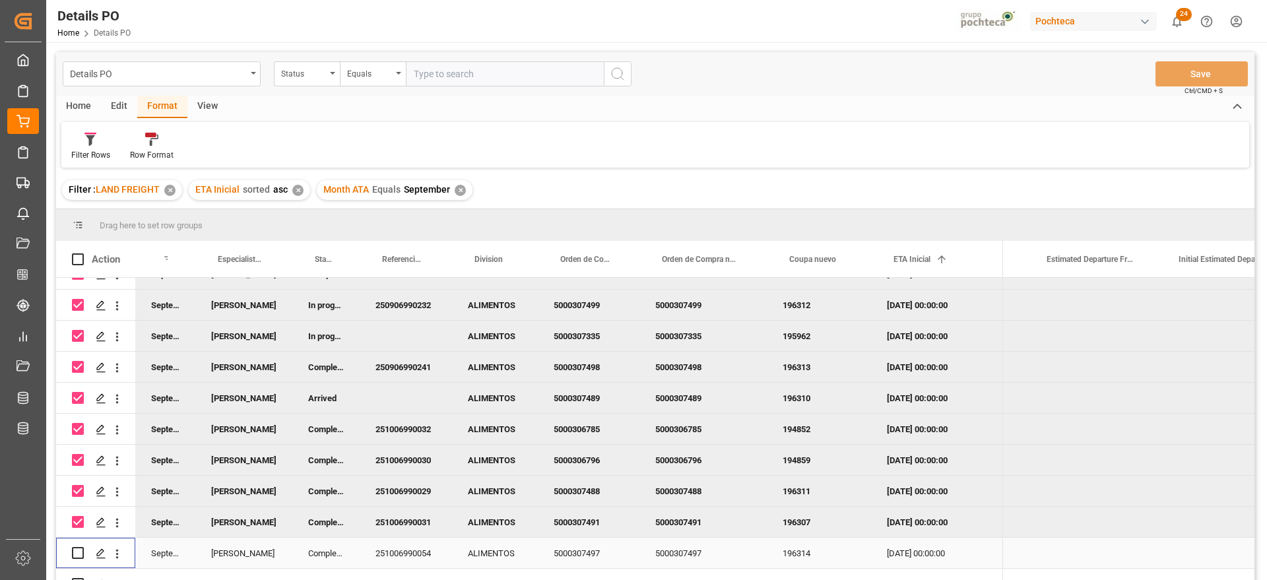
click at [77, 550] on input "Press Space to toggle row selection (unchecked)" at bounding box center [78, 553] width 12 height 12
checkbox input "true"
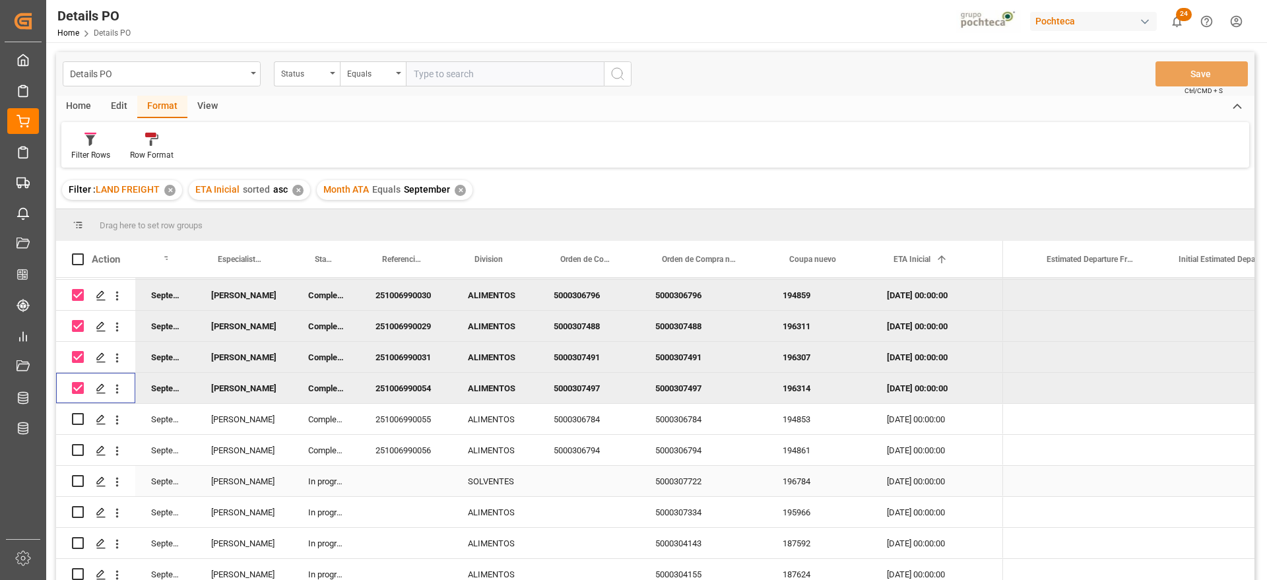
scroll to position [825, 0]
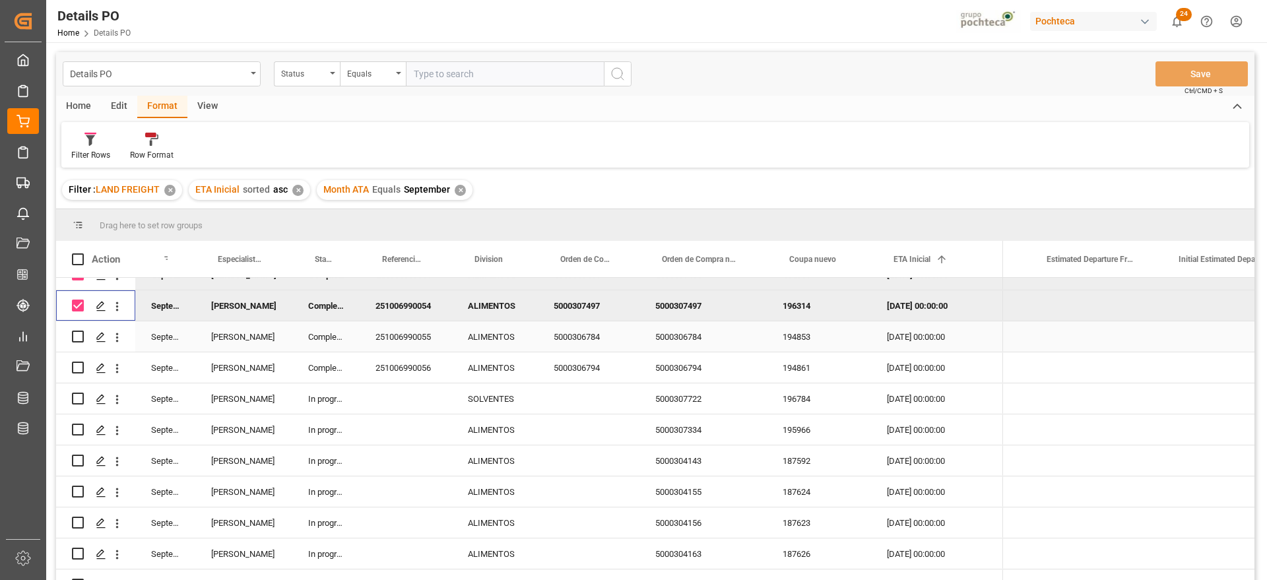
click at [77, 335] on input "Press Space to toggle row selection (unchecked)" at bounding box center [78, 337] width 12 height 12
checkbox input "true"
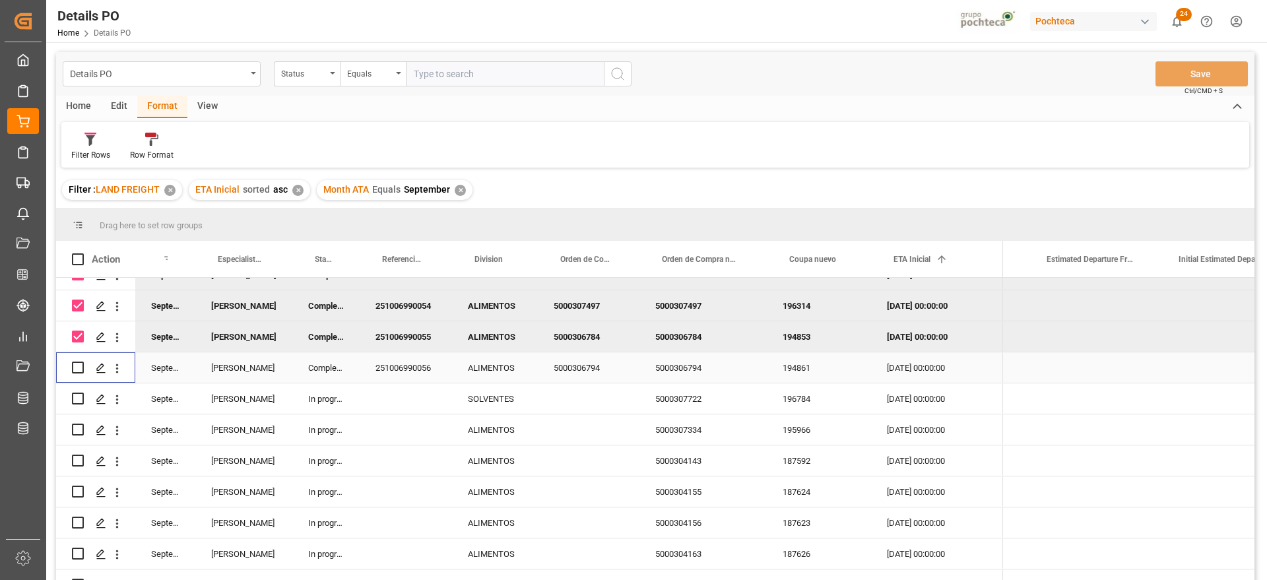
click at [77, 366] on input "Press Space to toggle row selection (unchecked)" at bounding box center [78, 368] width 12 height 12
checkbox input "true"
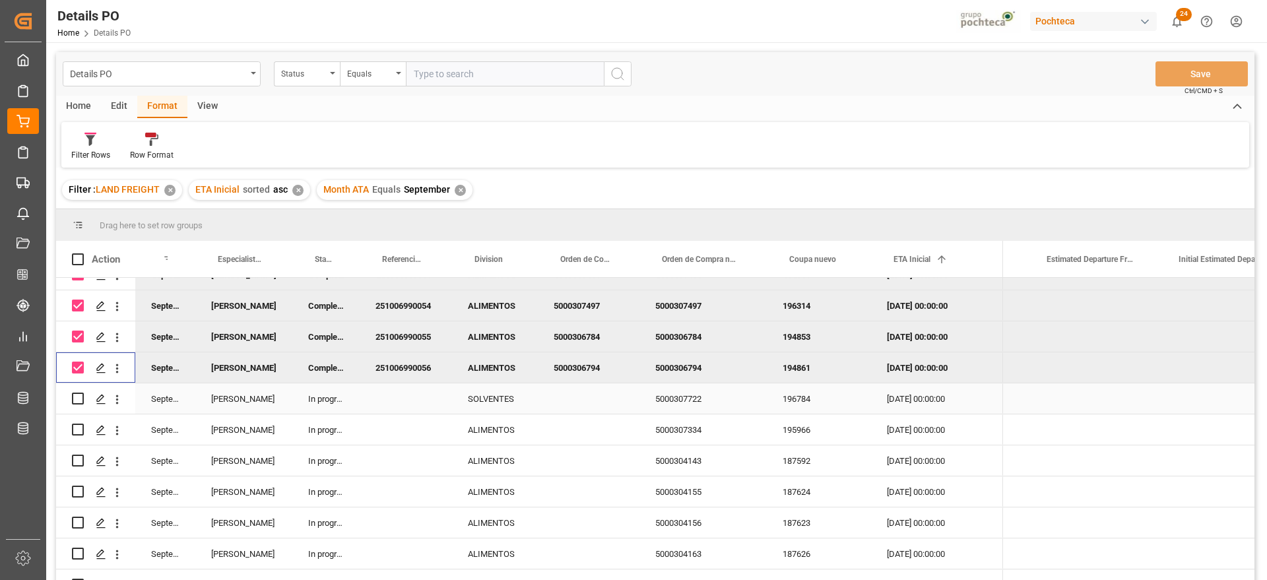
click at [77, 395] on input "Press Space to toggle row selection (unchecked)" at bounding box center [78, 399] width 12 height 12
checkbox input "true"
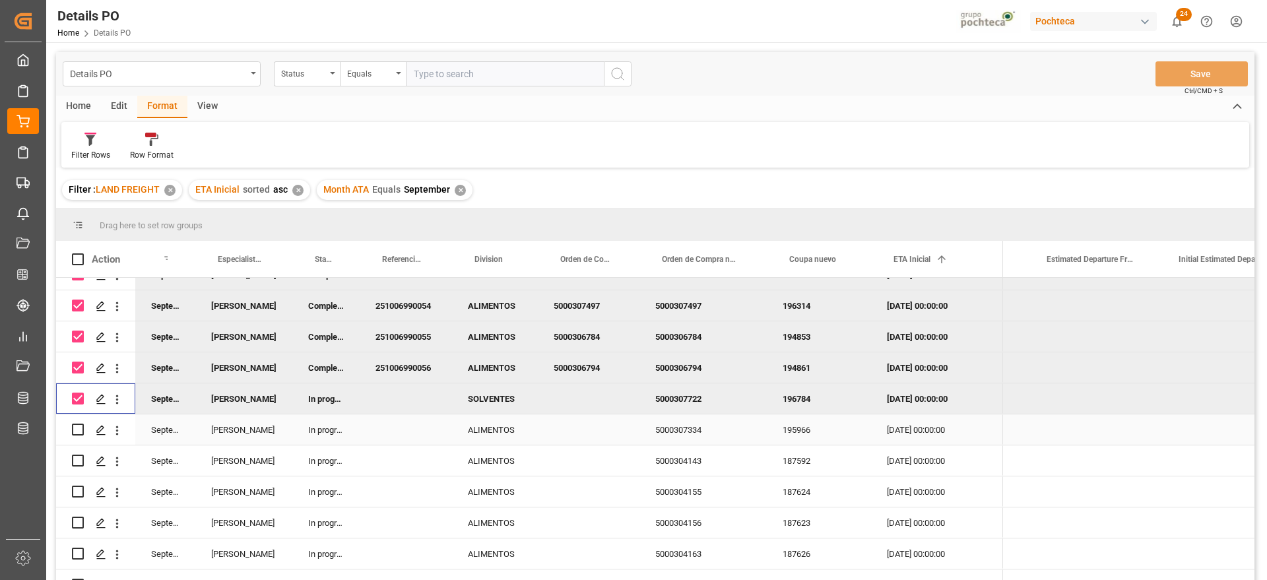
click at [77, 426] on input "Press Space to toggle row selection (unchecked)" at bounding box center [78, 430] width 12 height 12
checkbox input "true"
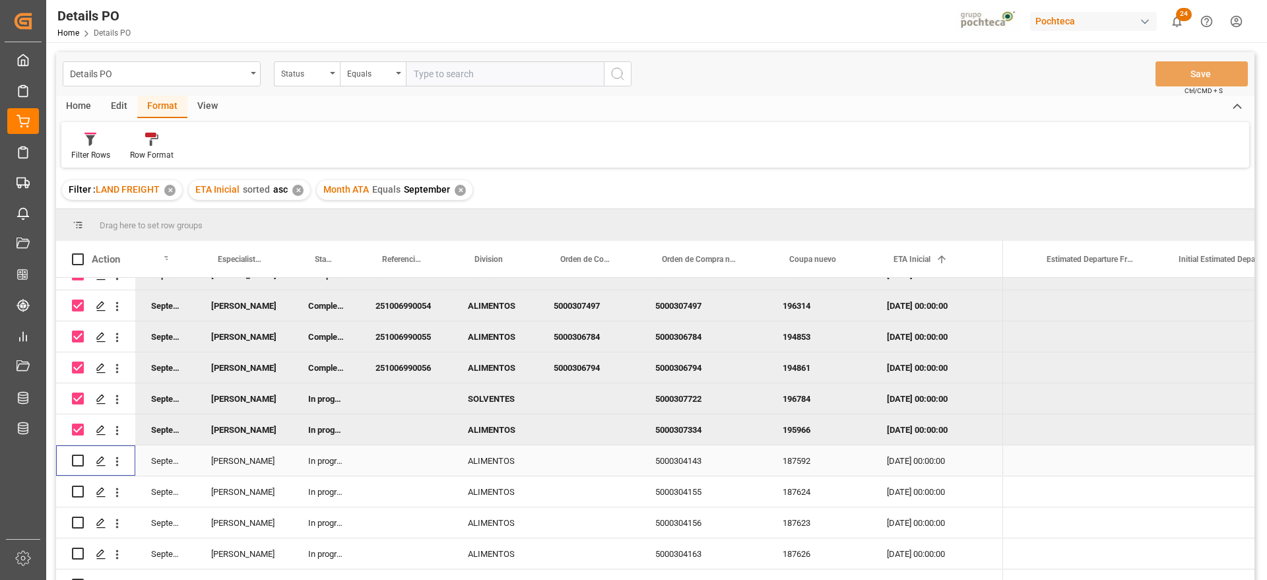
click at [79, 457] on input "Press Space to toggle row selection (unchecked)" at bounding box center [78, 461] width 12 height 12
checkbox input "true"
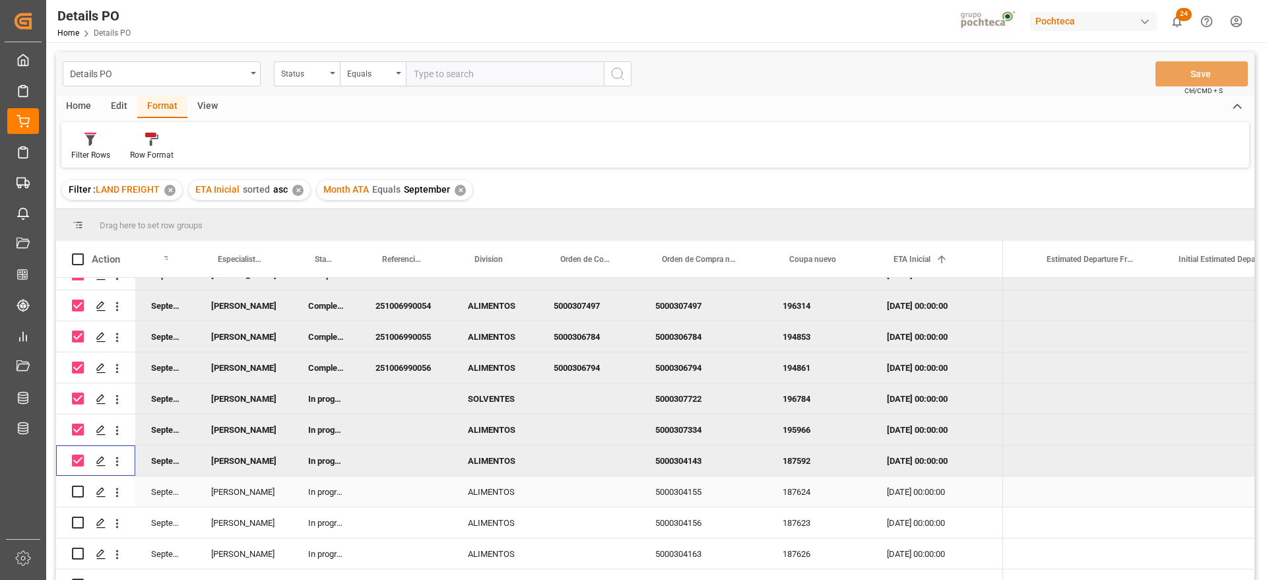
click at [79, 487] on input "Press Space to toggle row selection (unchecked)" at bounding box center [78, 492] width 12 height 12
checkbox input "true"
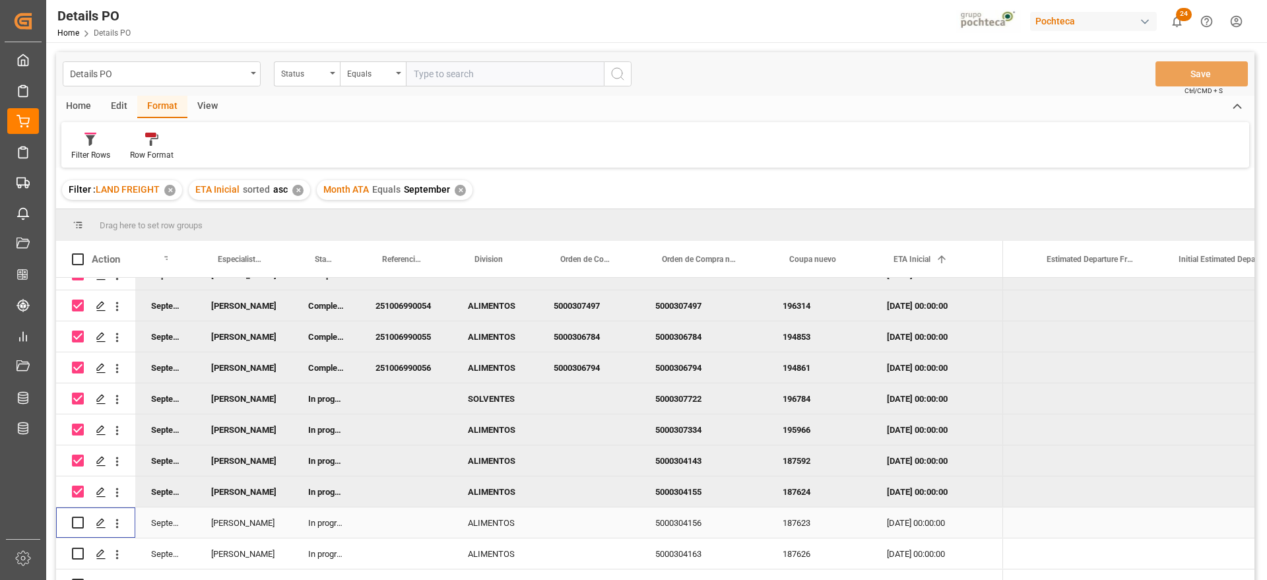
click at [75, 522] on input "Press Space to toggle row selection (unchecked)" at bounding box center [78, 523] width 12 height 12
checkbox input "true"
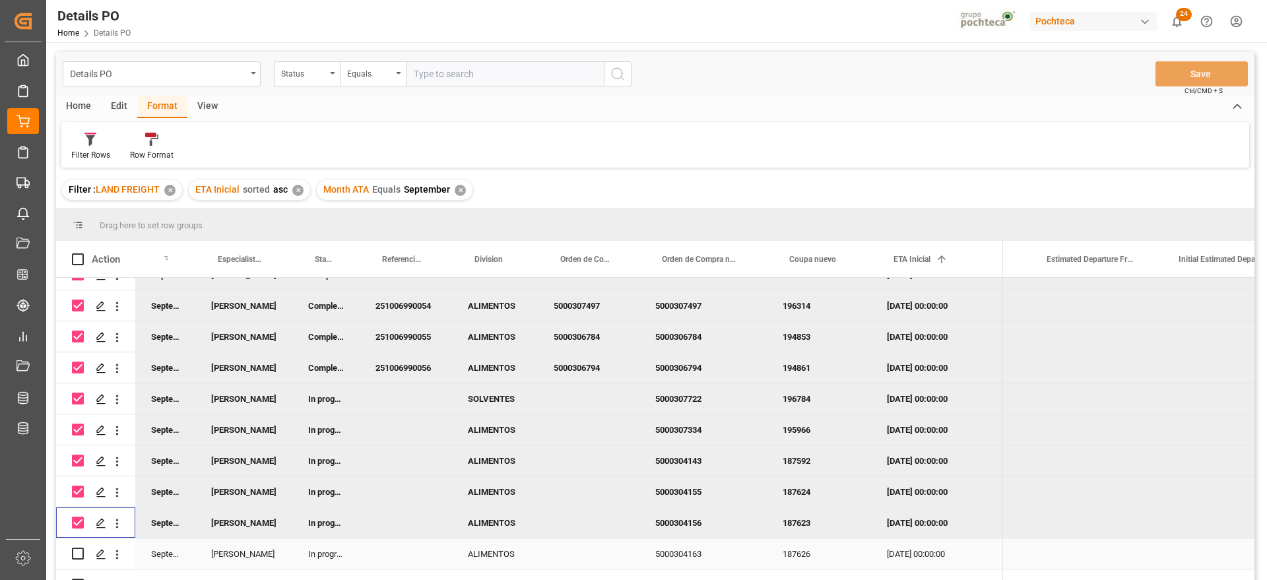
click at [81, 552] on input "Press Space to toggle row selection (unchecked)" at bounding box center [78, 554] width 12 height 12
checkbox input "true"
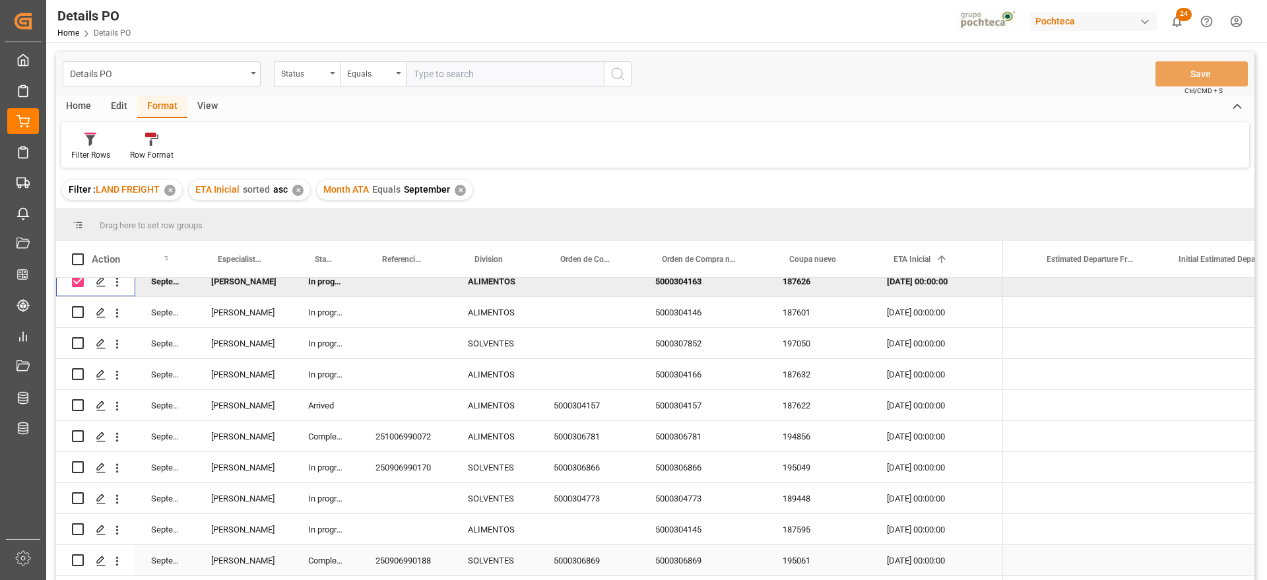
scroll to position [1073, 0]
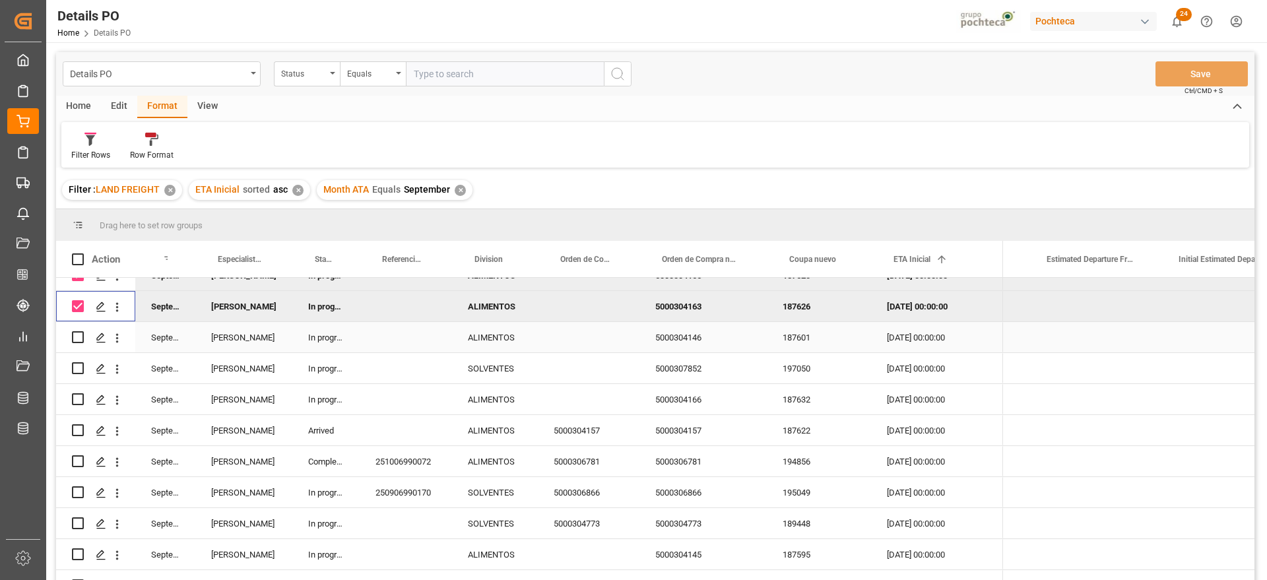
click at [79, 335] on input "Press Space to toggle row selection (unchecked)" at bounding box center [78, 337] width 12 height 12
checkbox input "true"
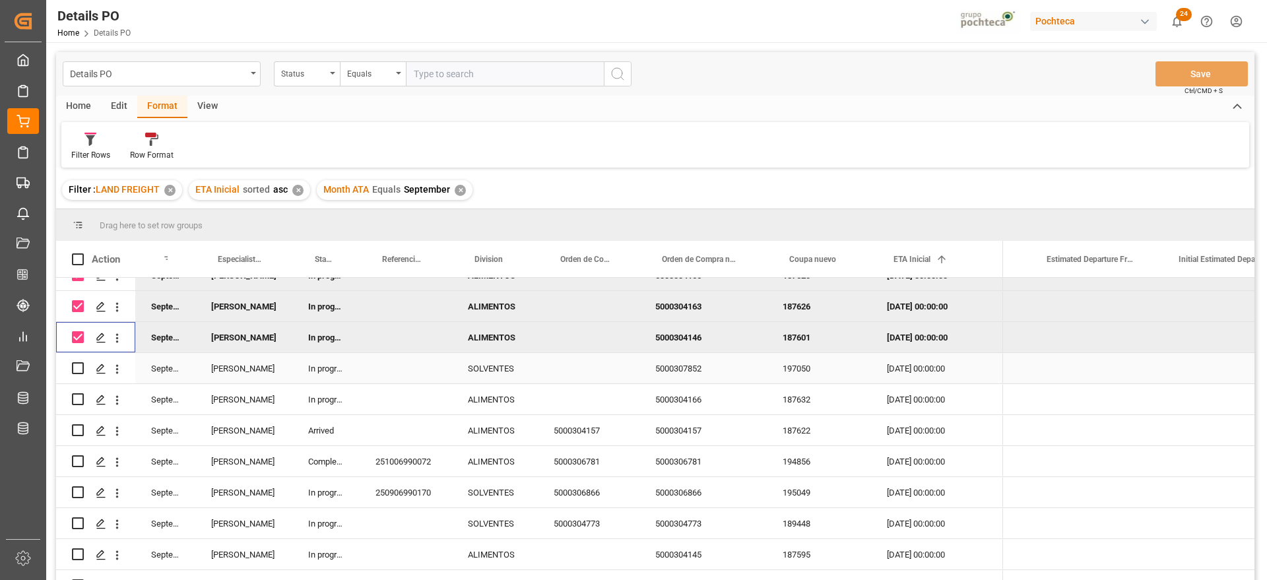
click at [75, 366] on input "Press Space to toggle row selection (unchecked)" at bounding box center [78, 368] width 12 height 12
checkbox input "true"
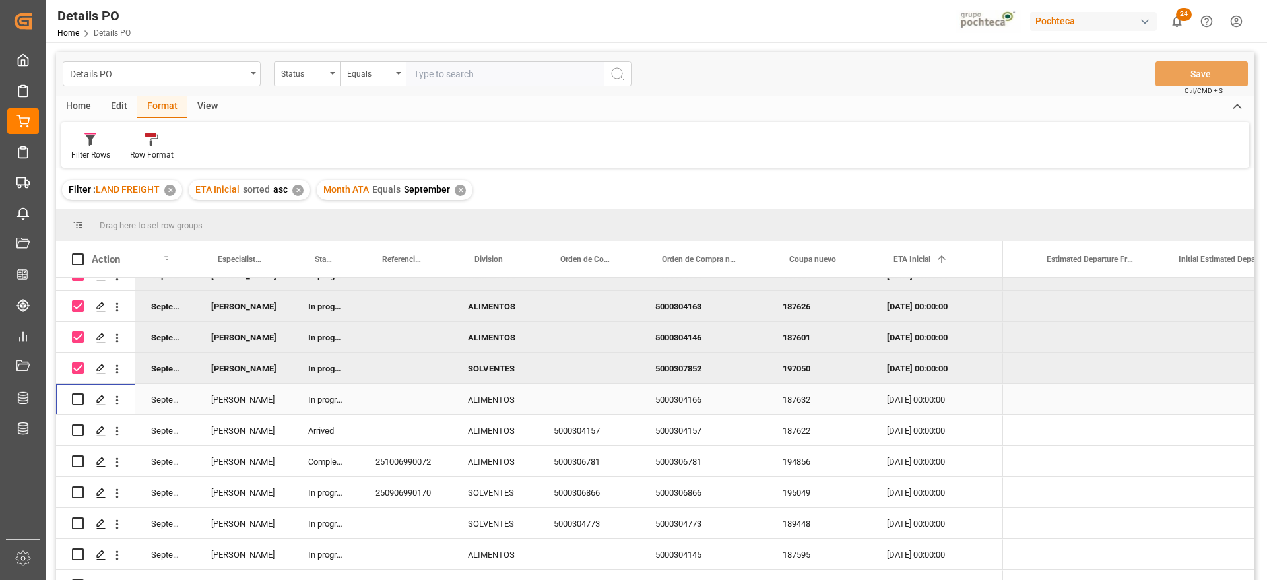
click at [79, 403] on input "Press Space to toggle row selection (unchecked)" at bounding box center [78, 399] width 12 height 12
checkbox input "true"
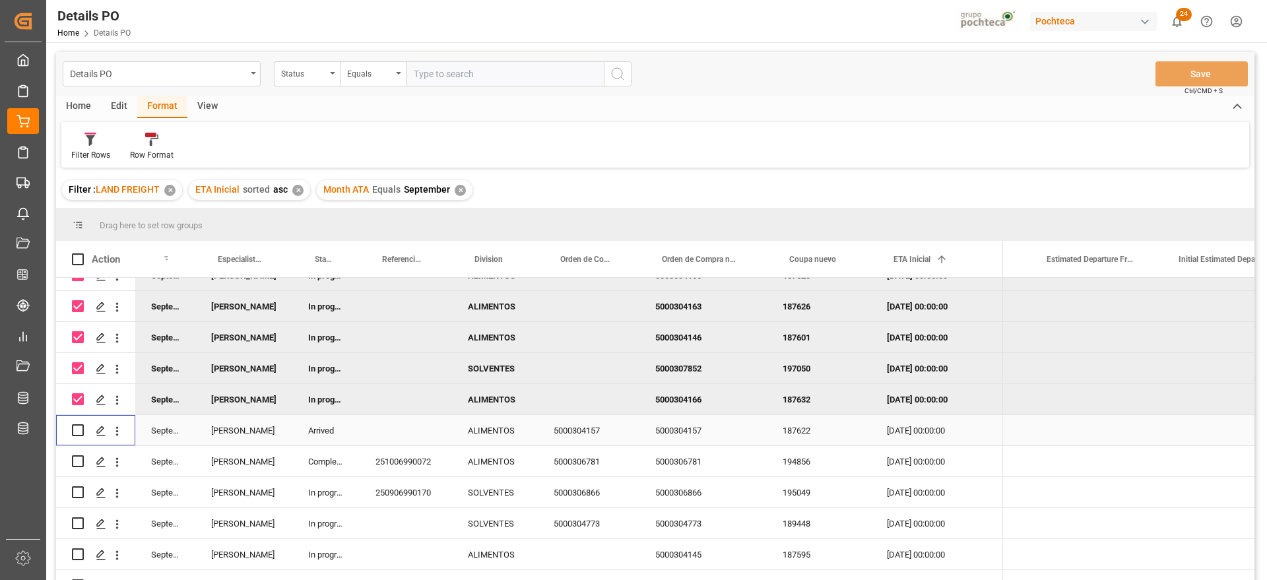
click at [79, 423] on div "Press SPACE to select this row." at bounding box center [78, 430] width 12 height 30
click at [77, 427] on input "Press Space to toggle row selection (unchecked)" at bounding box center [78, 430] width 12 height 12
checkbox input "true"
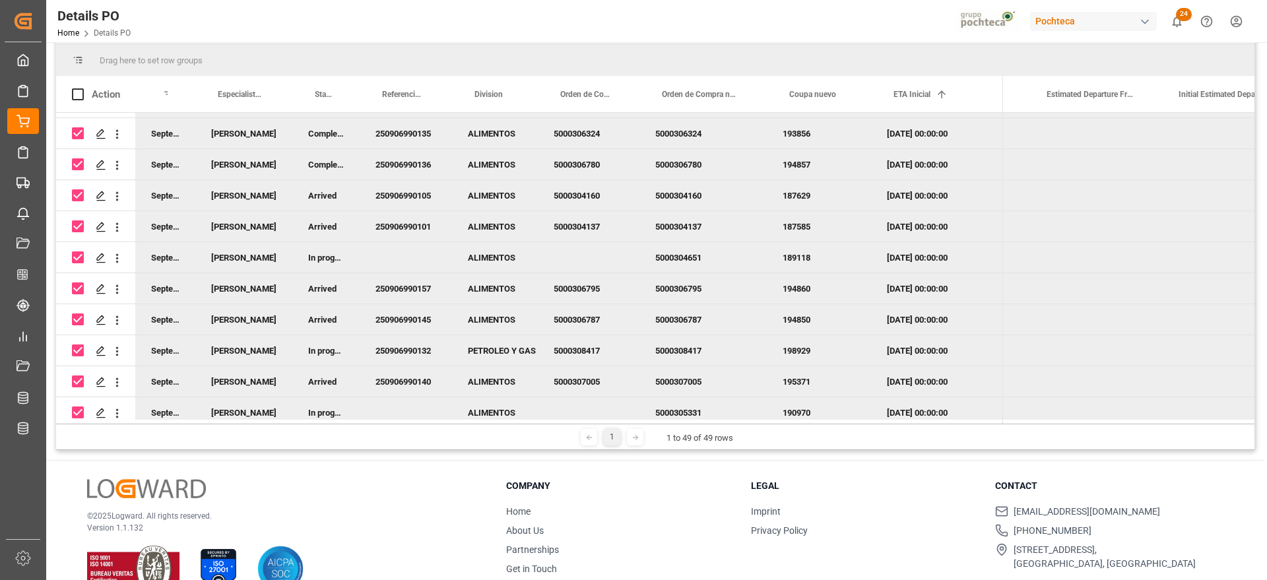
scroll to position [83, 0]
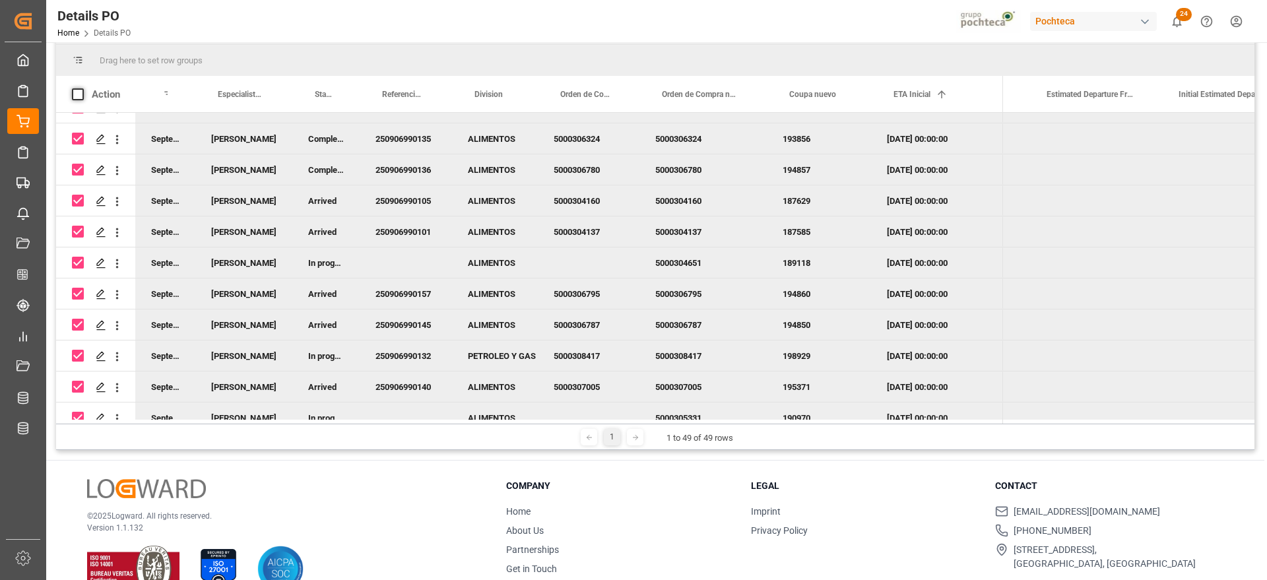
click at [75, 94] on span at bounding box center [78, 94] width 12 height 12
click at [82, 88] on input "checkbox" at bounding box center [82, 88] width 0 height 0
checkbox input "true"
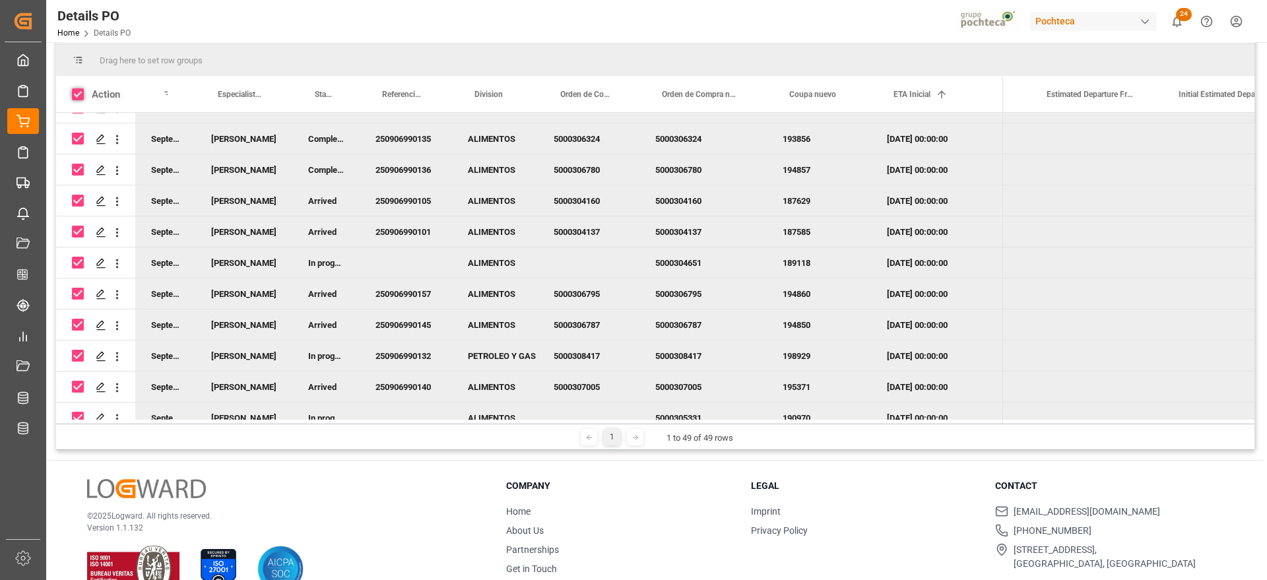
checkbox input "true"
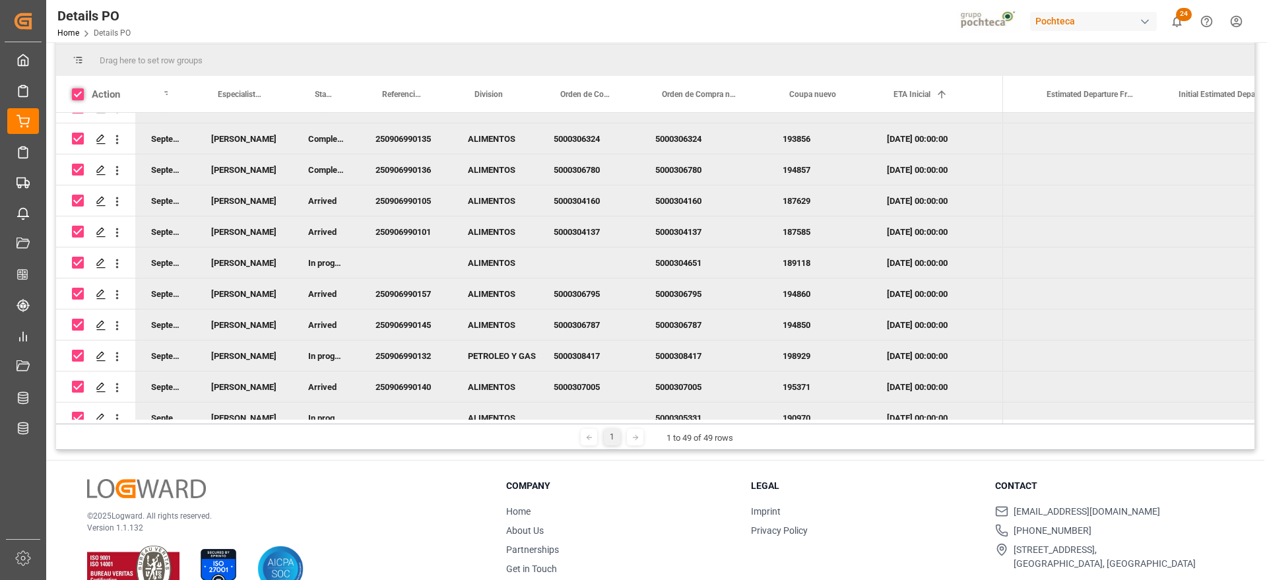
checkbox input "true"
click at [75, 94] on span at bounding box center [78, 94] width 12 height 12
click at [82, 88] on input "checkbox" at bounding box center [82, 88] width 0 height 0
checkbox input "false"
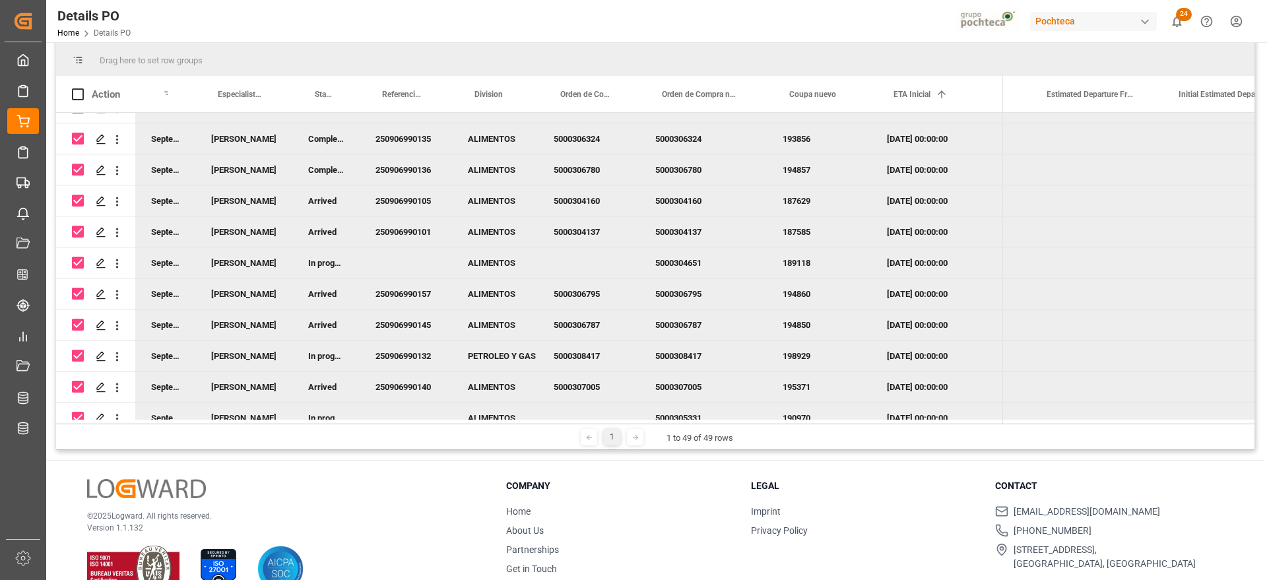
checkbox input "false"
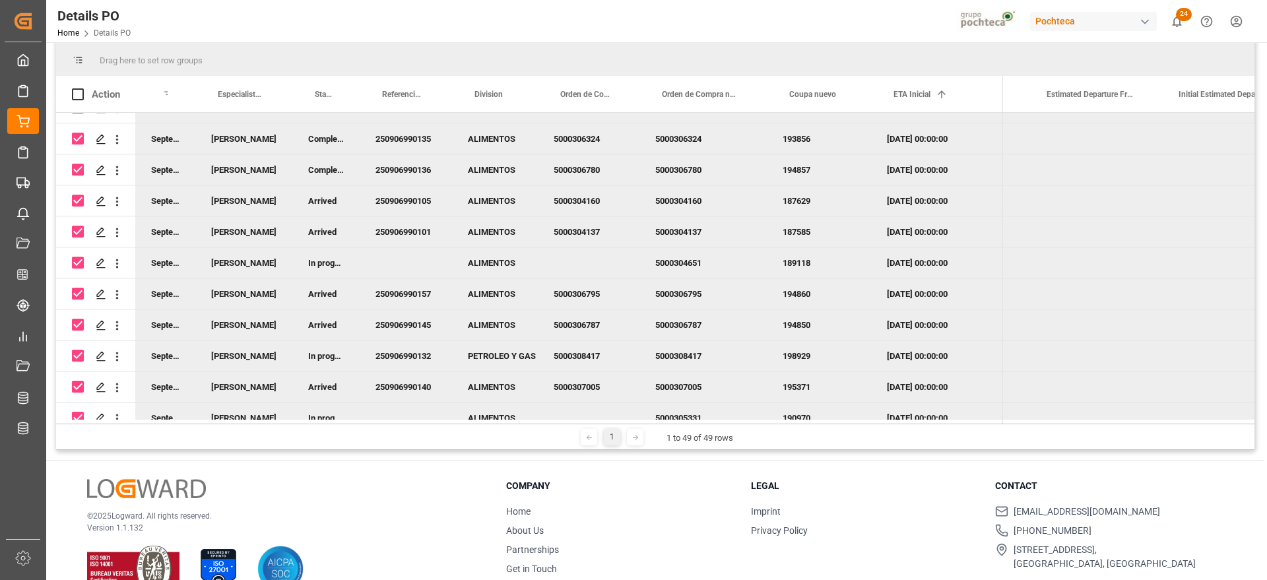
checkbox input "false"
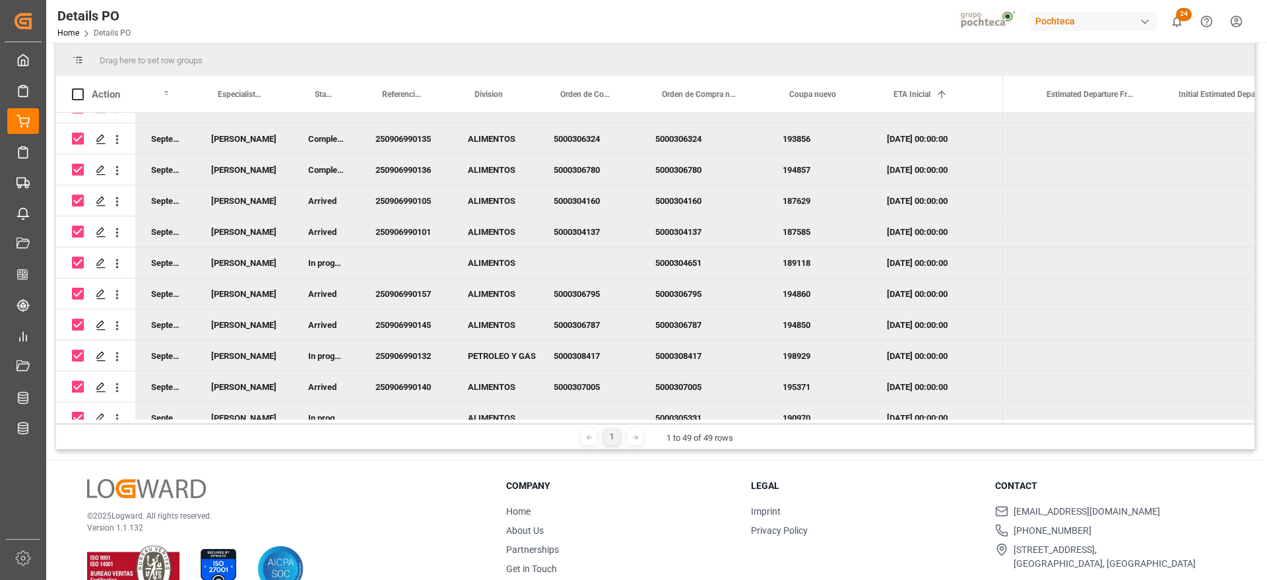
checkbox input "false"
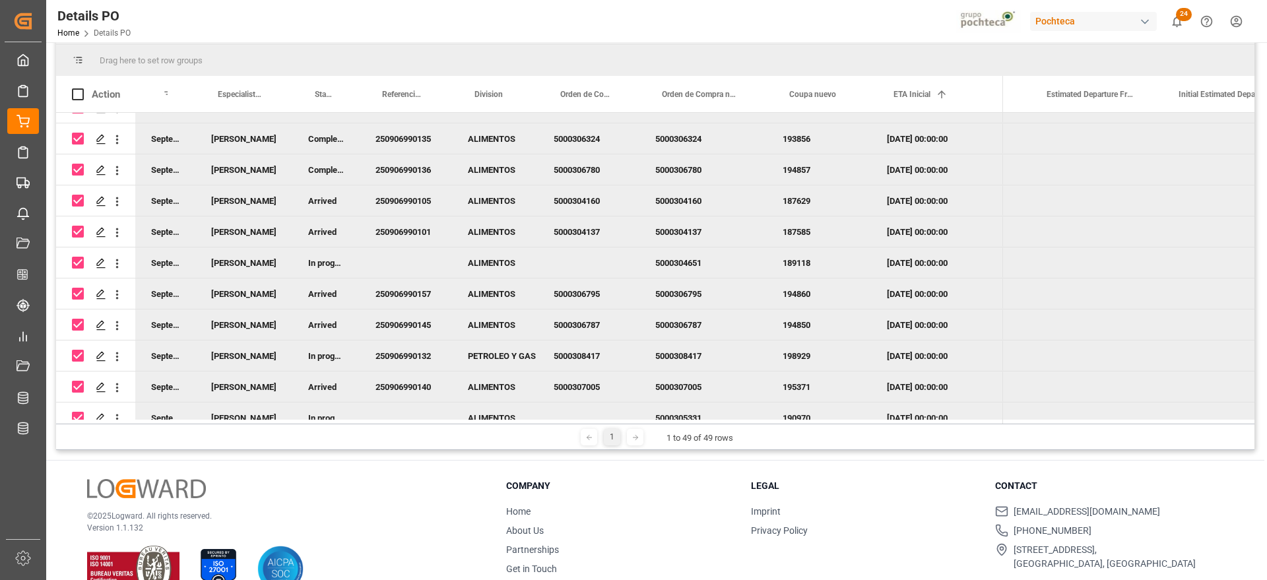
checkbox input "false"
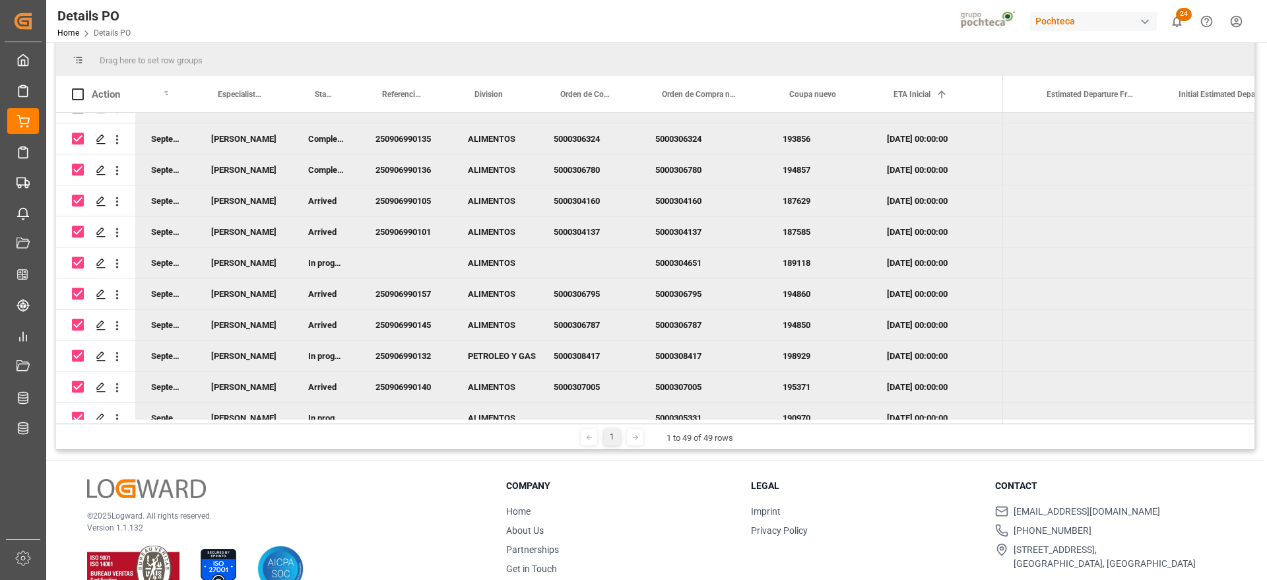
checkbox input "false"
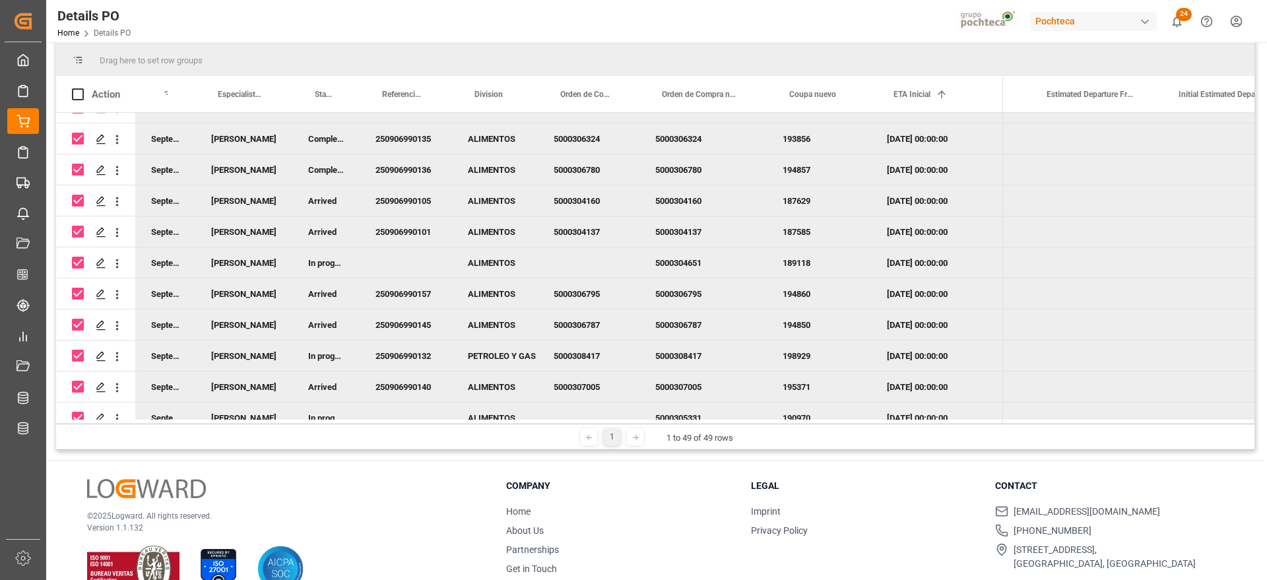
checkbox input "false"
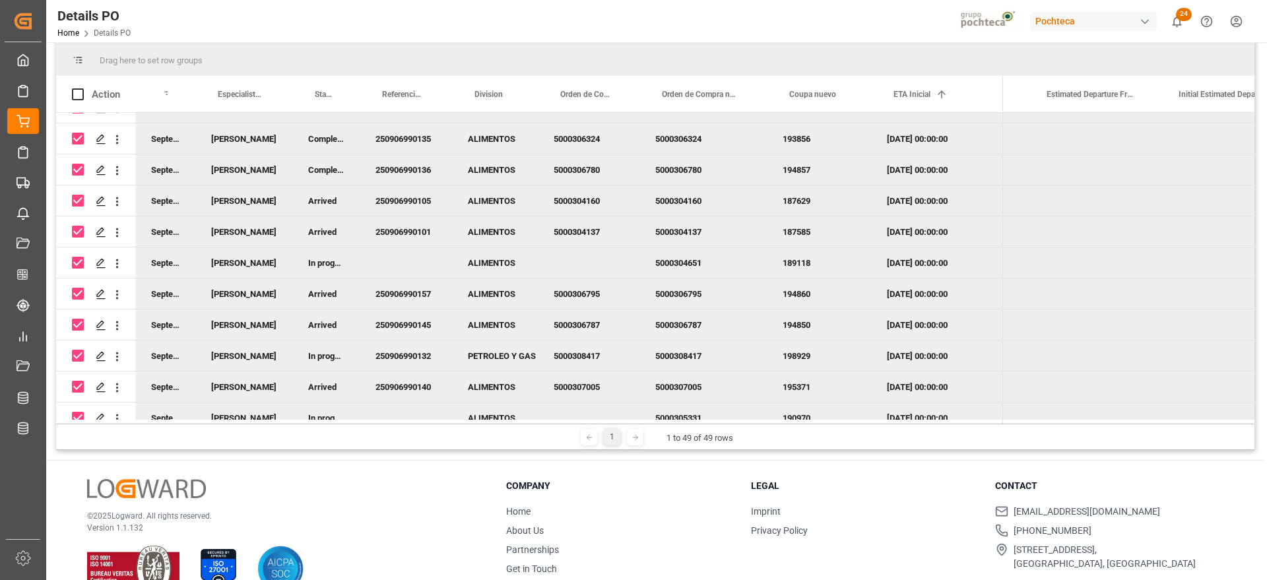
checkbox input "false"
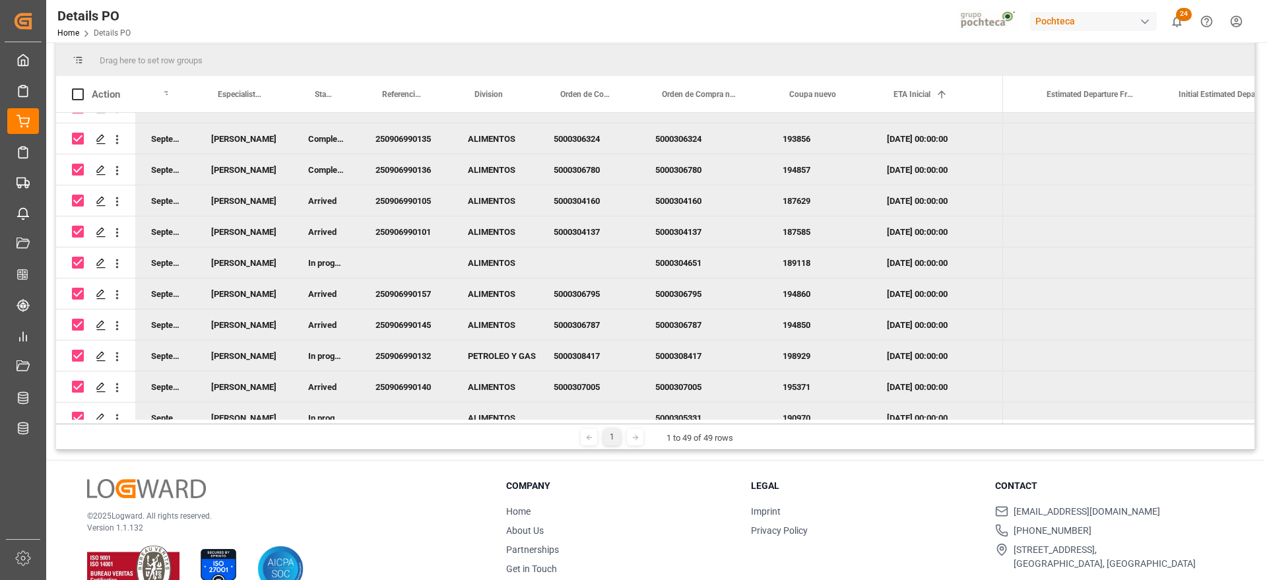
checkbox input "false"
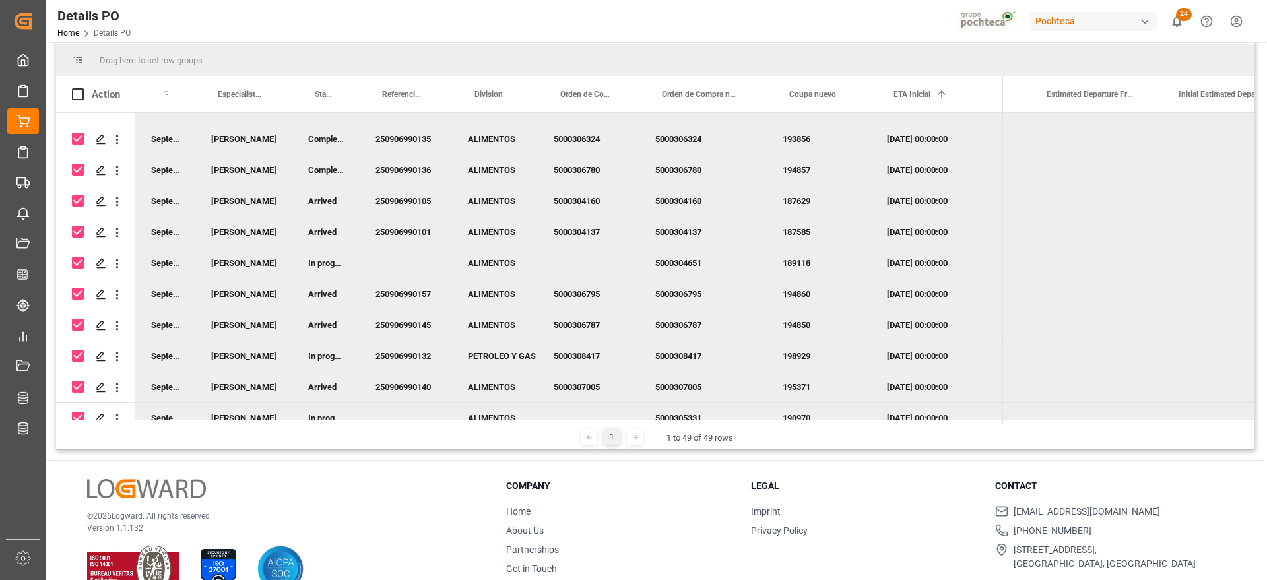
checkbox input "false"
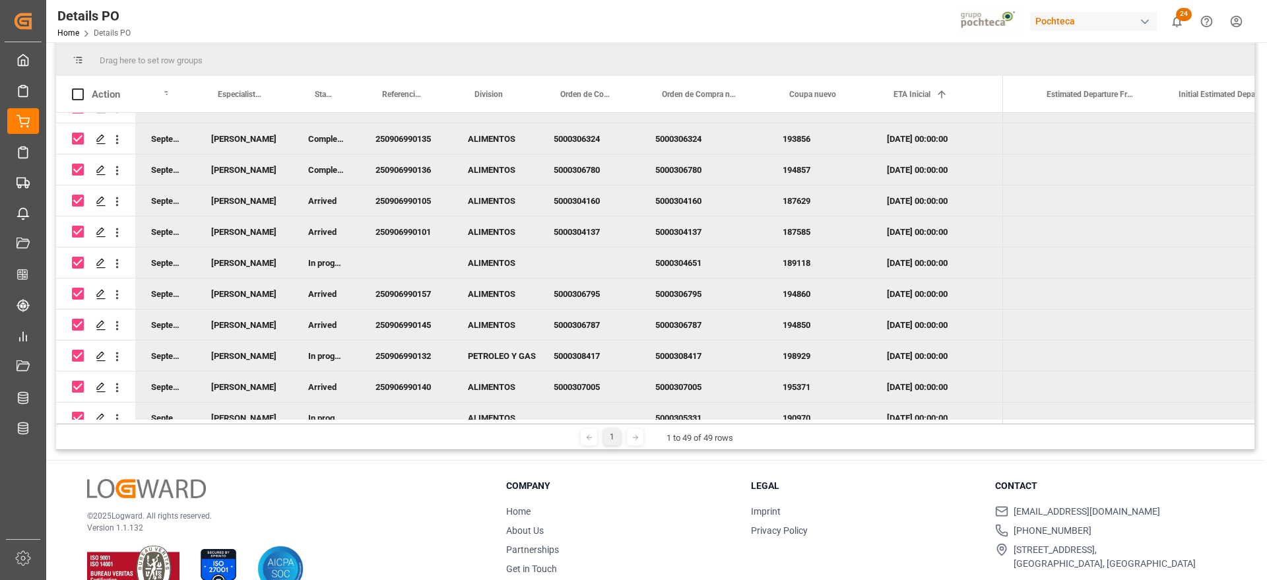
checkbox input "false"
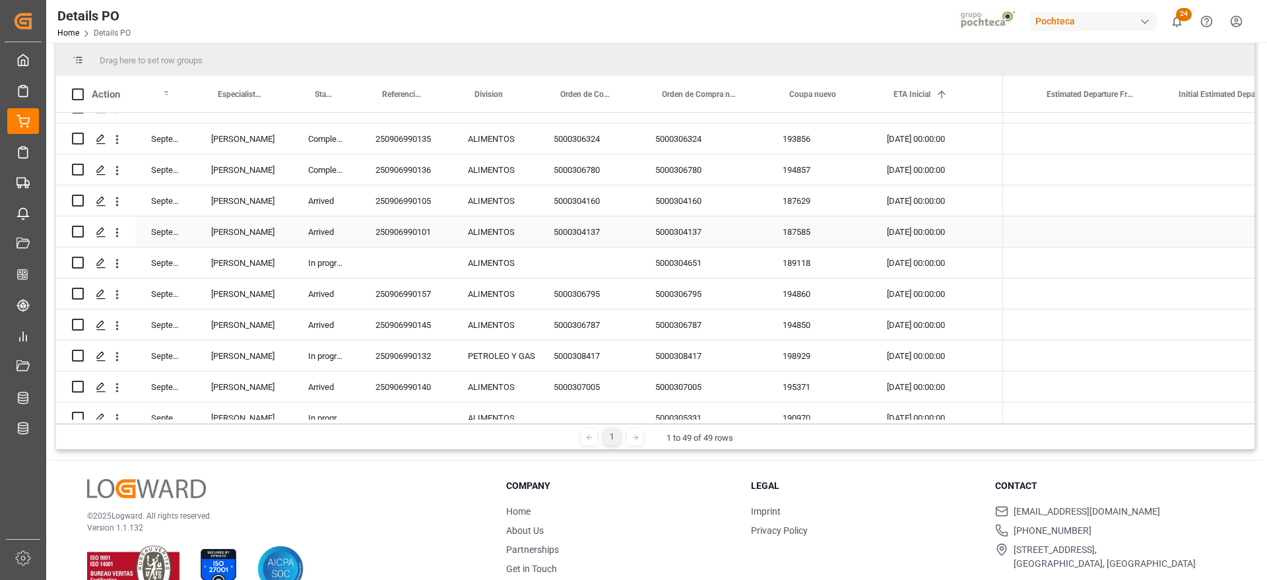
scroll to position [0, 0]
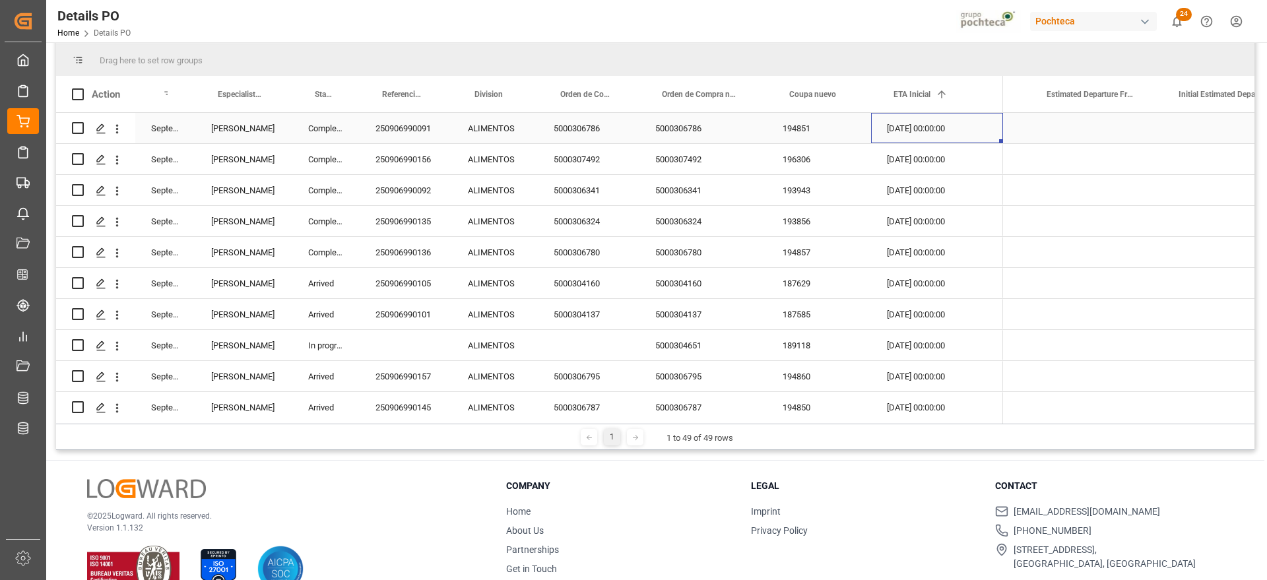
click at [928, 140] on div "02.09.2025 00:00:00" at bounding box center [937, 128] width 132 height 30
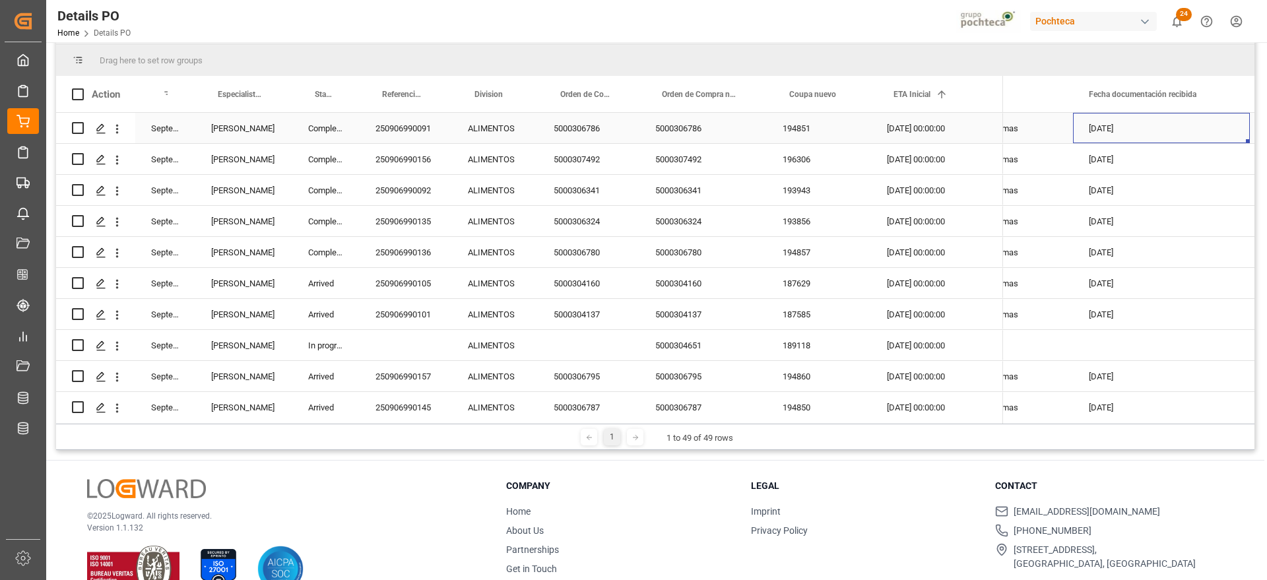
scroll to position [0, 1187]
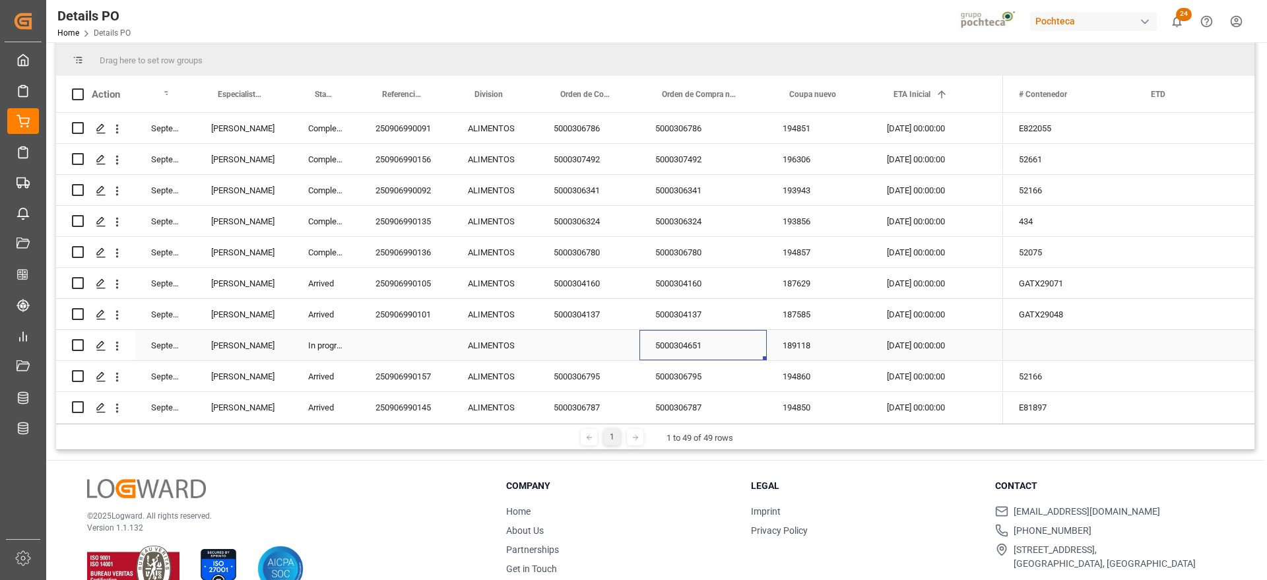
click at [673, 336] on div "5000304651" at bounding box center [703, 345] width 127 height 30
click at [1072, 342] on div "Press SPACE to select this row." at bounding box center [1069, 345] width 132 height 30
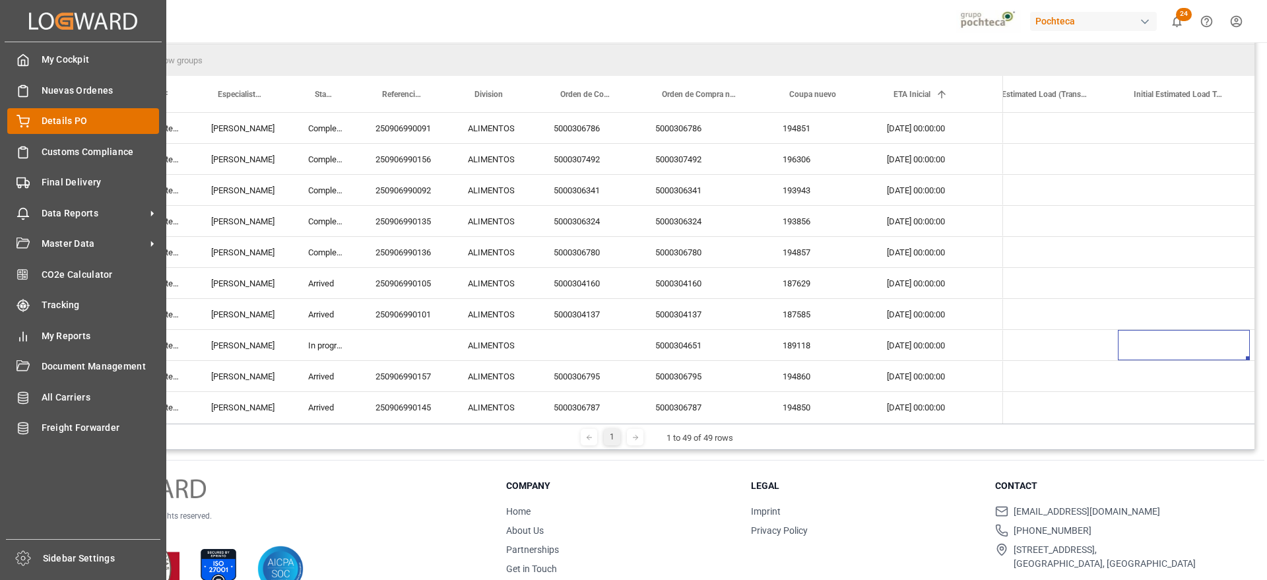
click at [46, 125] on span "Details PO" at bounding box center [101, 121] width 118 height 14
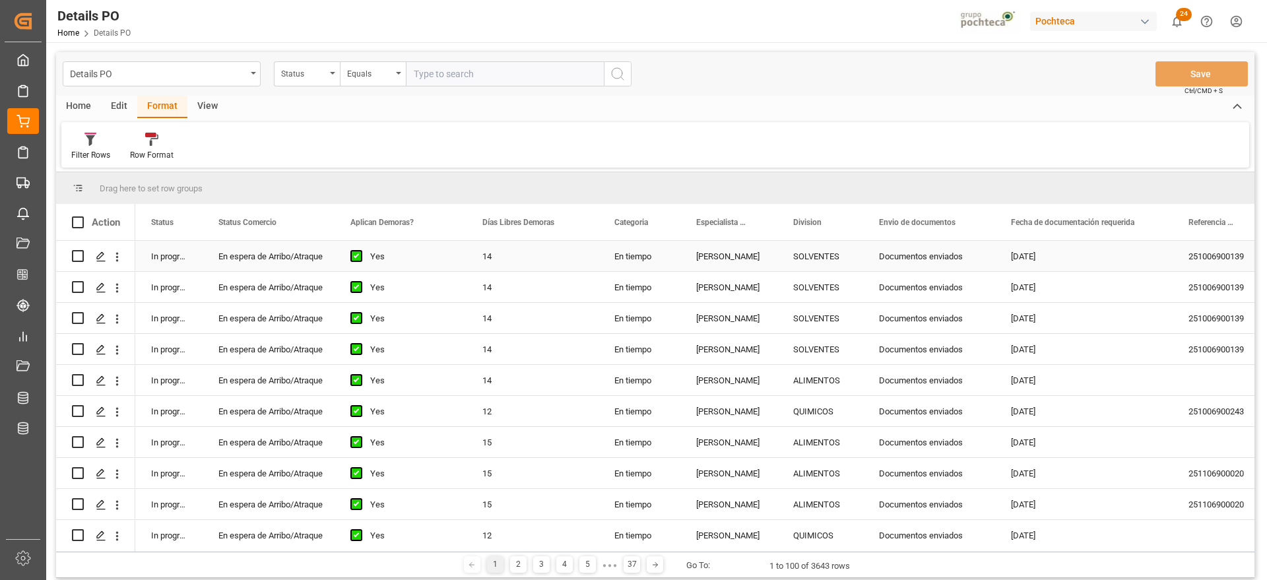
click at [913, 257] on div "Documentos enviados" at bounding box center [929, 256] width 132 height 30
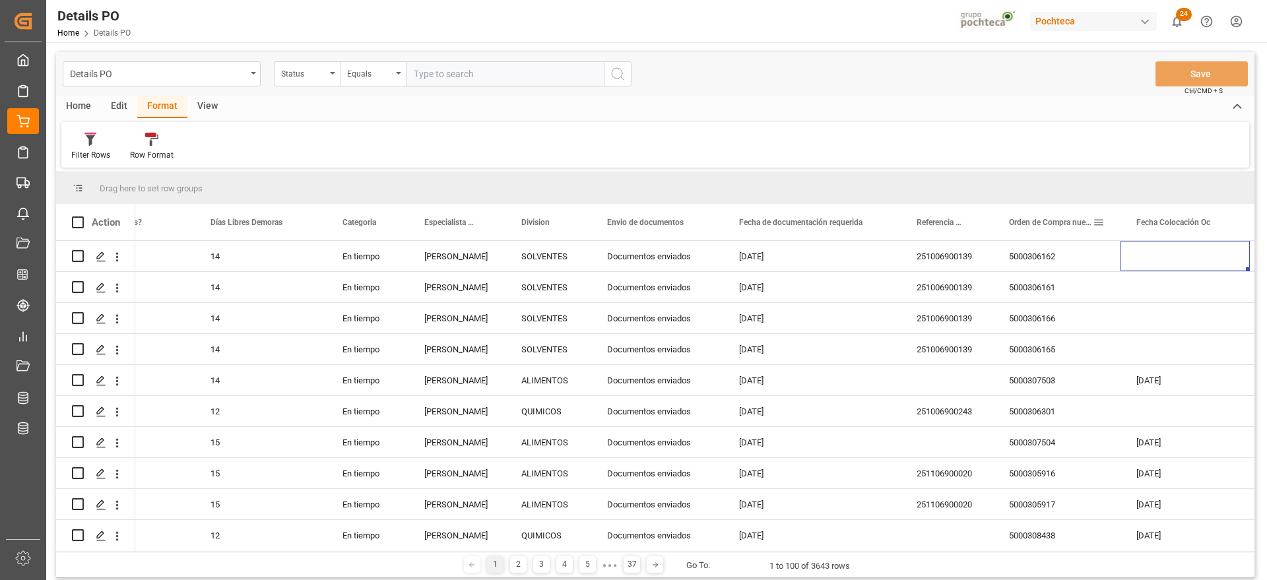
click at [1097, 224] on span at bounding box center [1099, 222] width 12 height 12
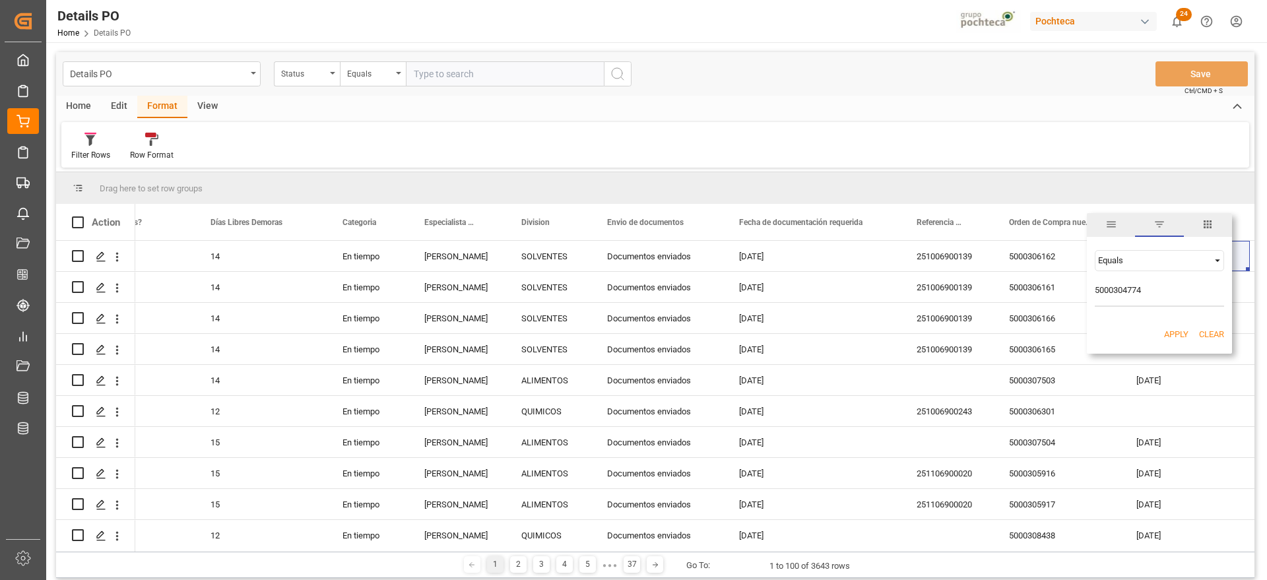
type input "5000304774"
click at [1170, 335] on button "Apply" at bounding box center [1176, 334] width 24 height 13
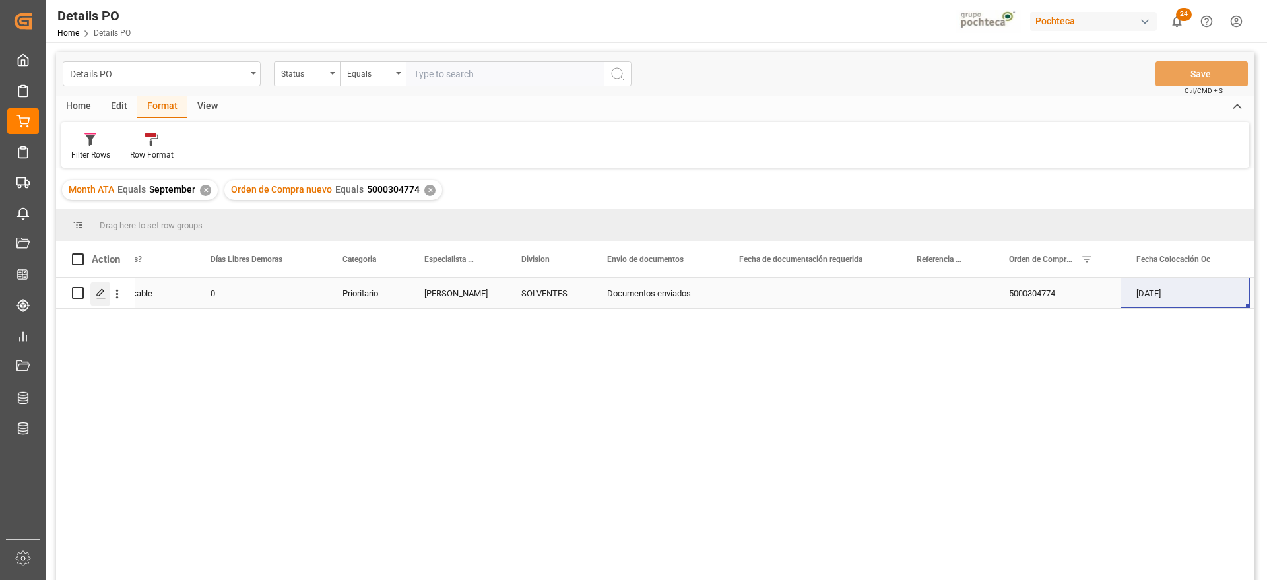
click at [94, 298] on div "Press SPACE to select this row." at bounding box center [100, 294] width 20 height 24
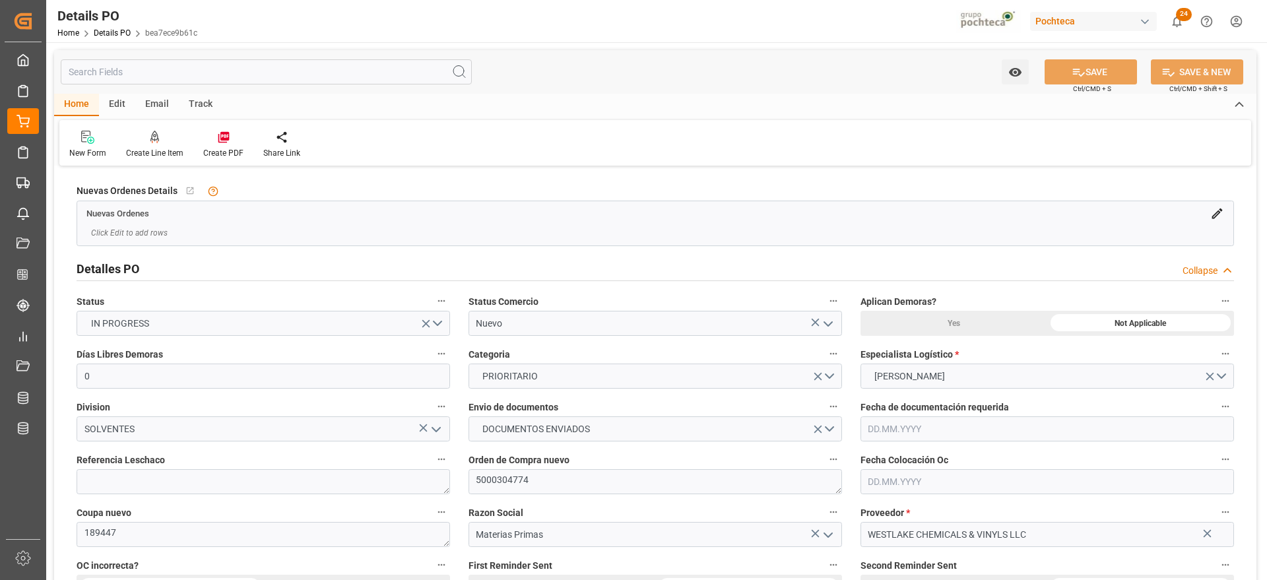
type input "0"
type input "02.06.2025"
type input "[DATE]"
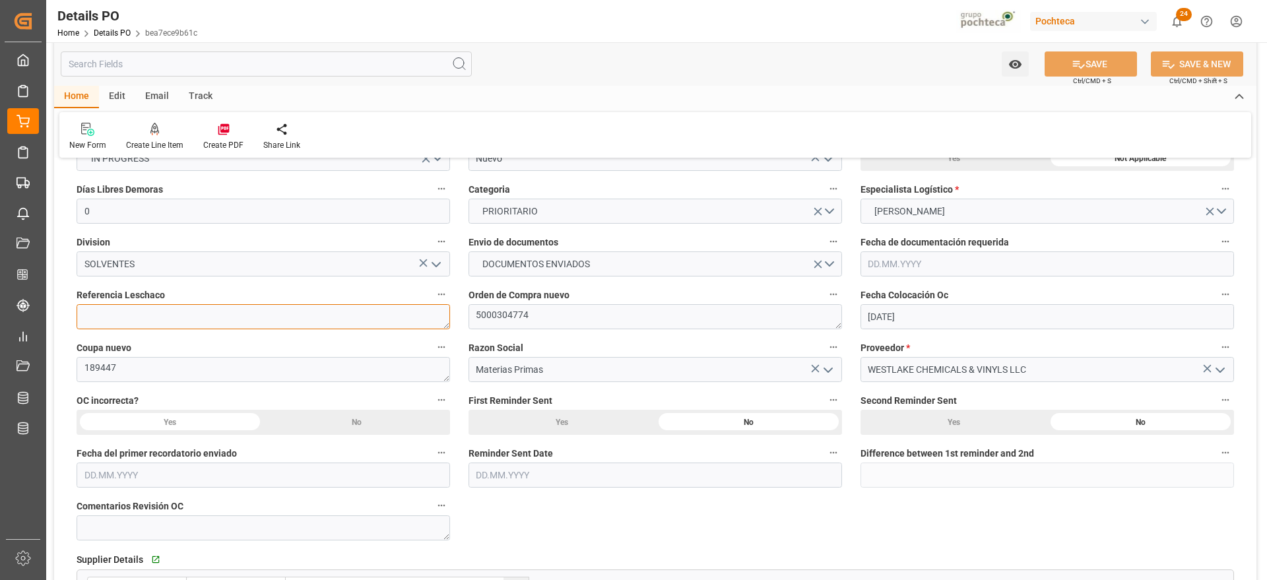
click at [186, 316] on textarea at bounding box center [264, 316] width 374 height 25
paste textarea "250906990238"
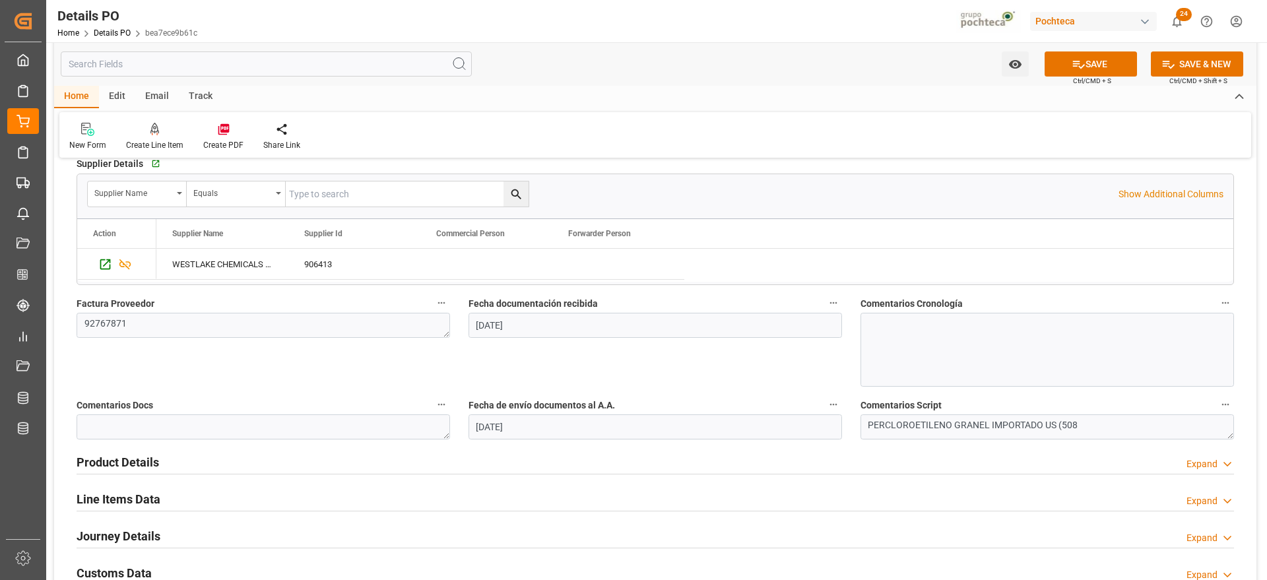
scroll to position [743, 0]
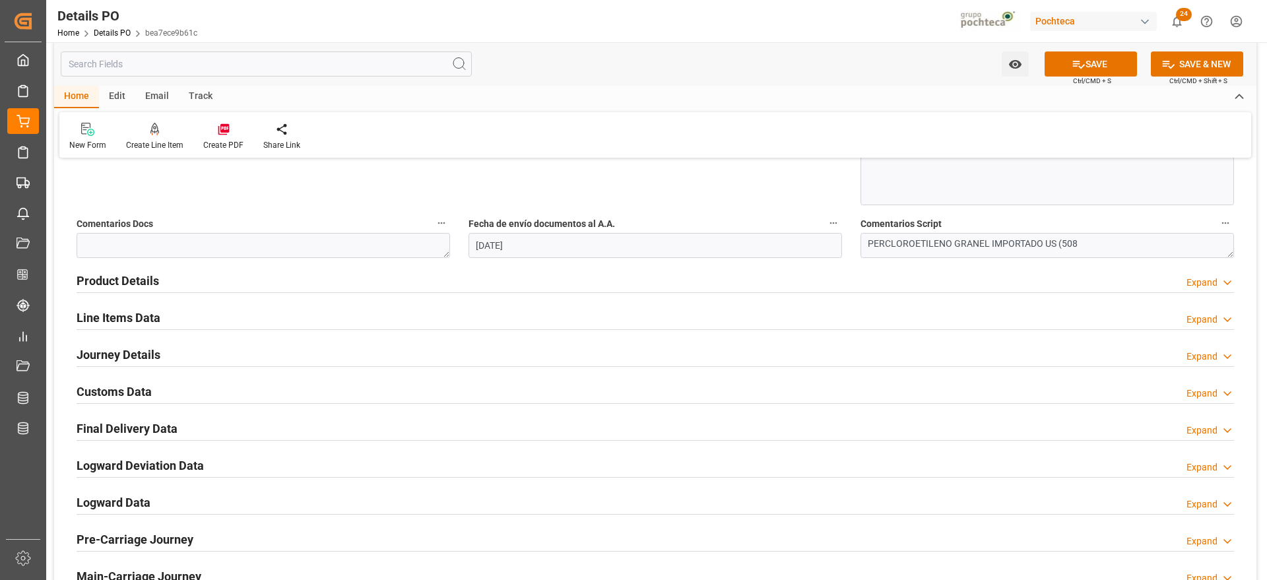
type textarea "250906990238"
click at [132, 359] on h2 "Journey Details" at bounding box center [119, 355] width 84 height 18
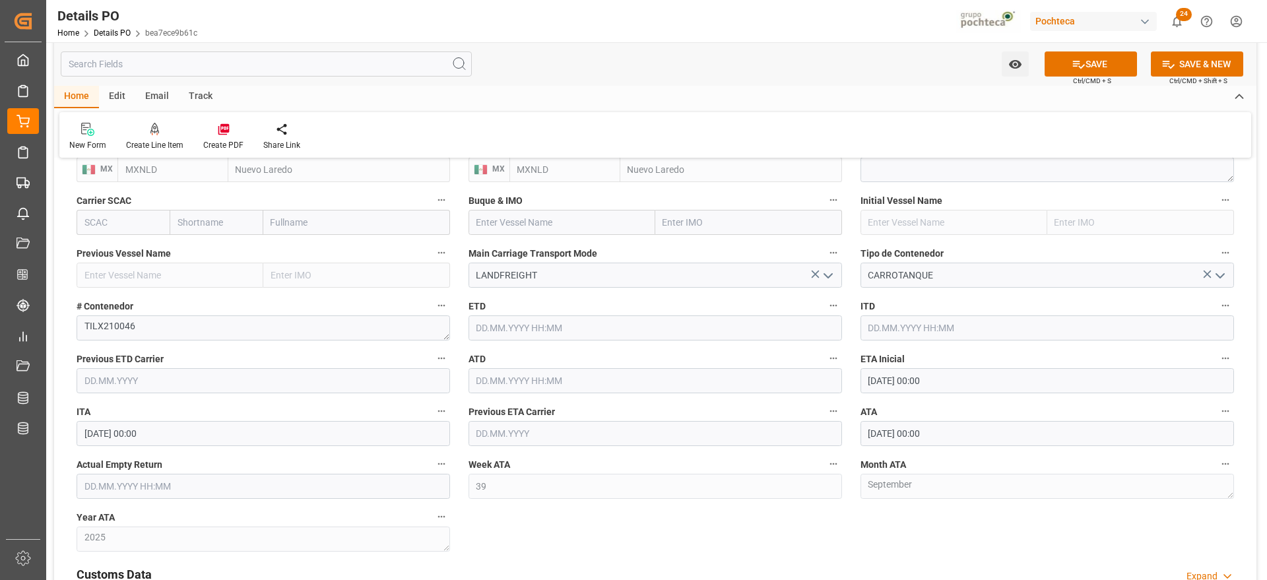
scroll to position [1073, 0]
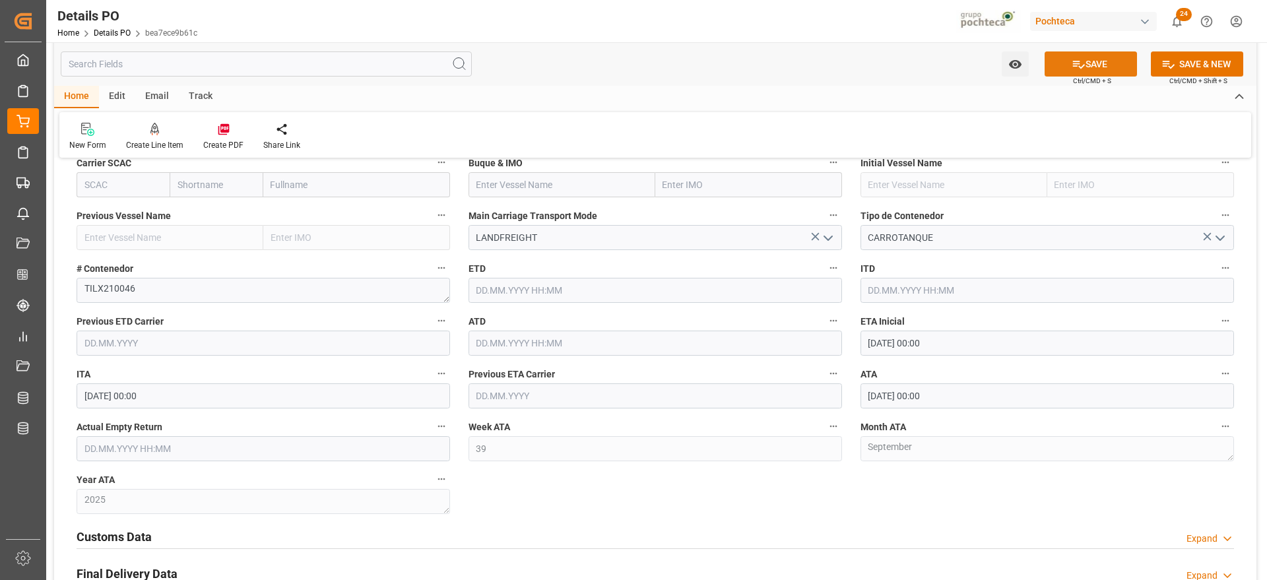
click at [1088, 67] on button "SAVE" at bounding box center [1091, 63] width 92 height 25
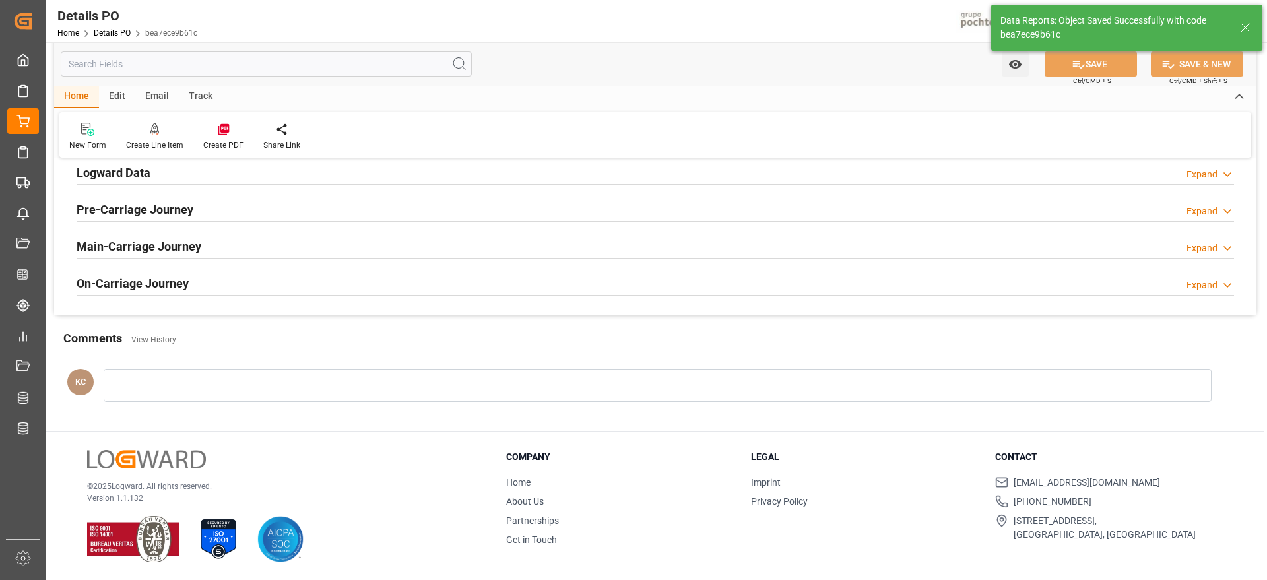
scroll to position [908, 0]
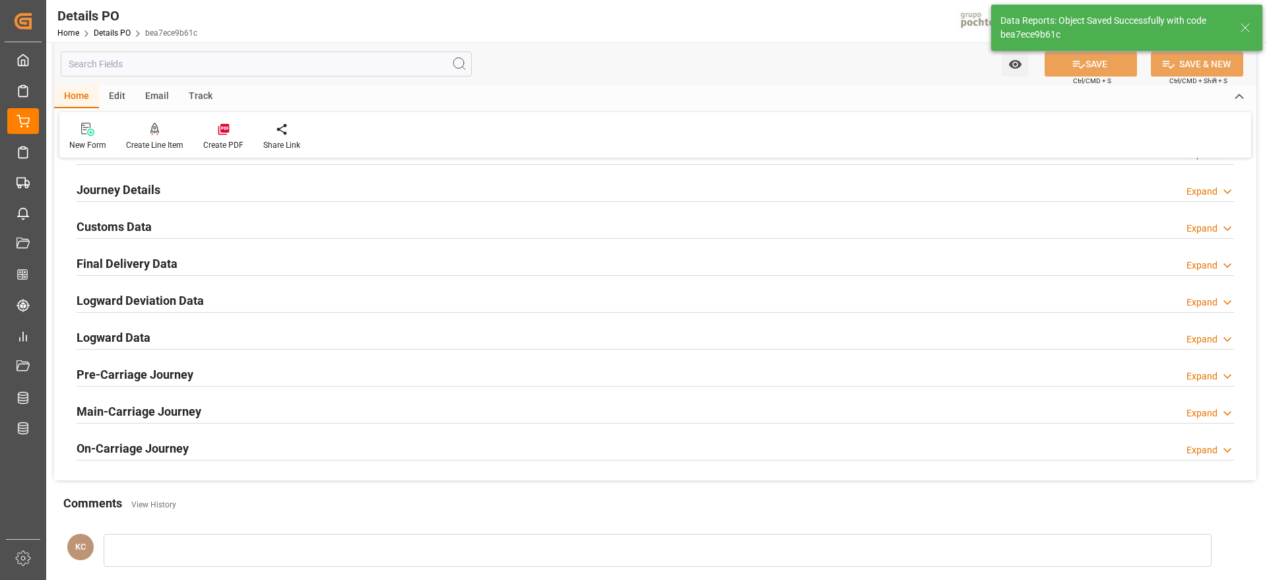
click at [120, 265] on h2 "Final Delivery Data" at bounding box center [127, 264] width 101 height 18
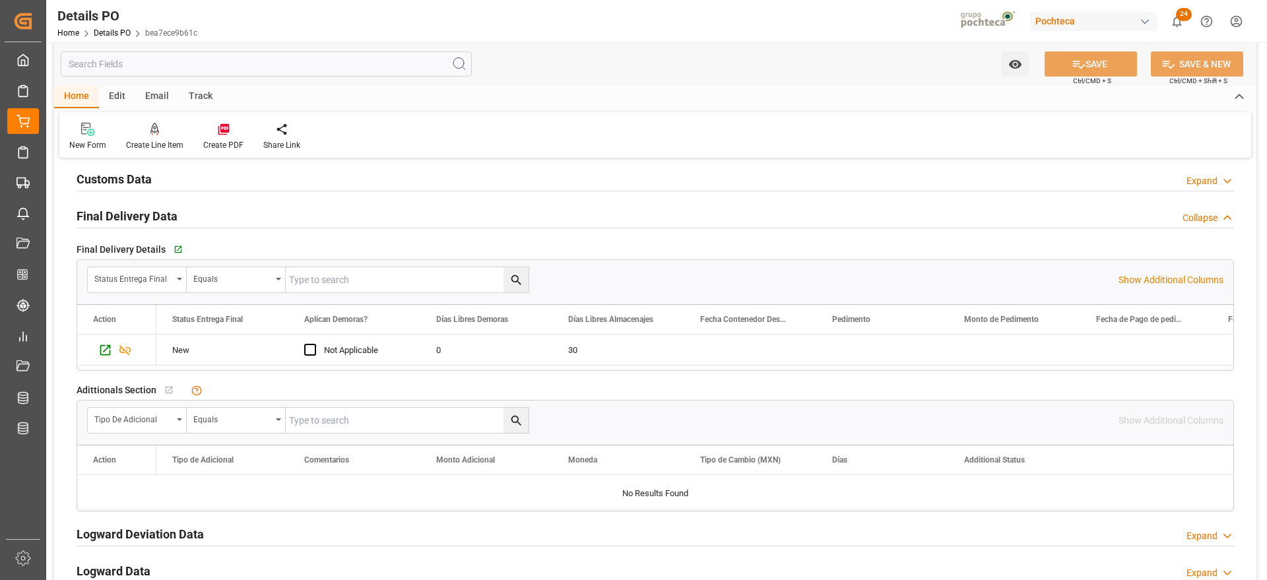
scroll to position [990, 0]
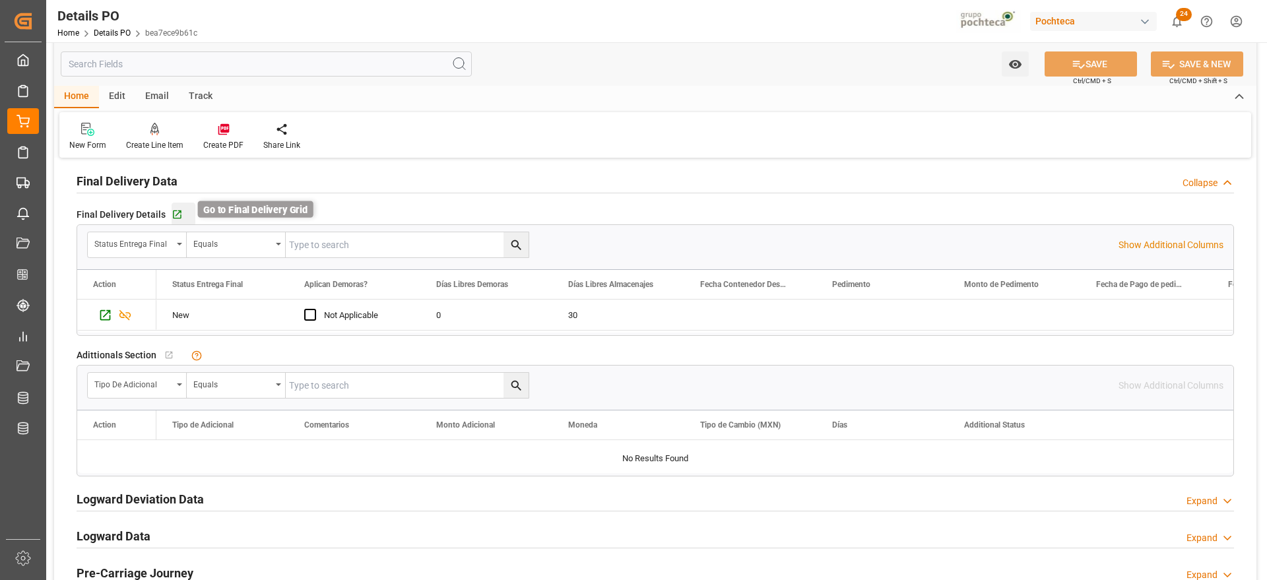
click at [178, 216] on icon "button" at bounding box center [177, 215] width 9 height 9
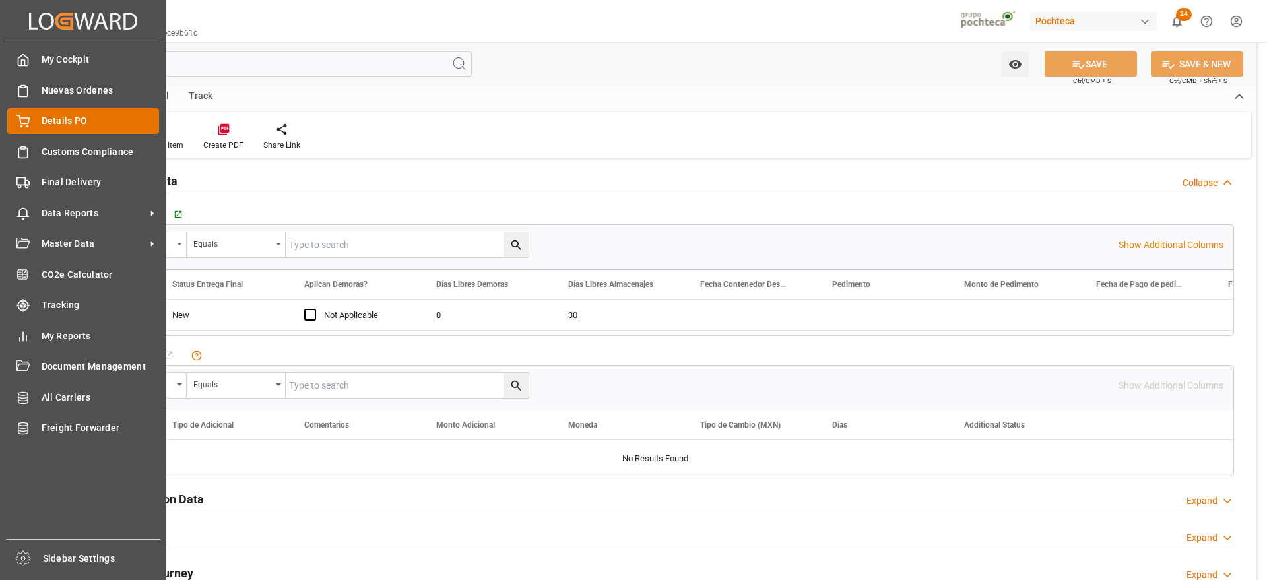
click at [65, 119] on span "Details PO" at bounding box center [101, 121] width 118 height 14
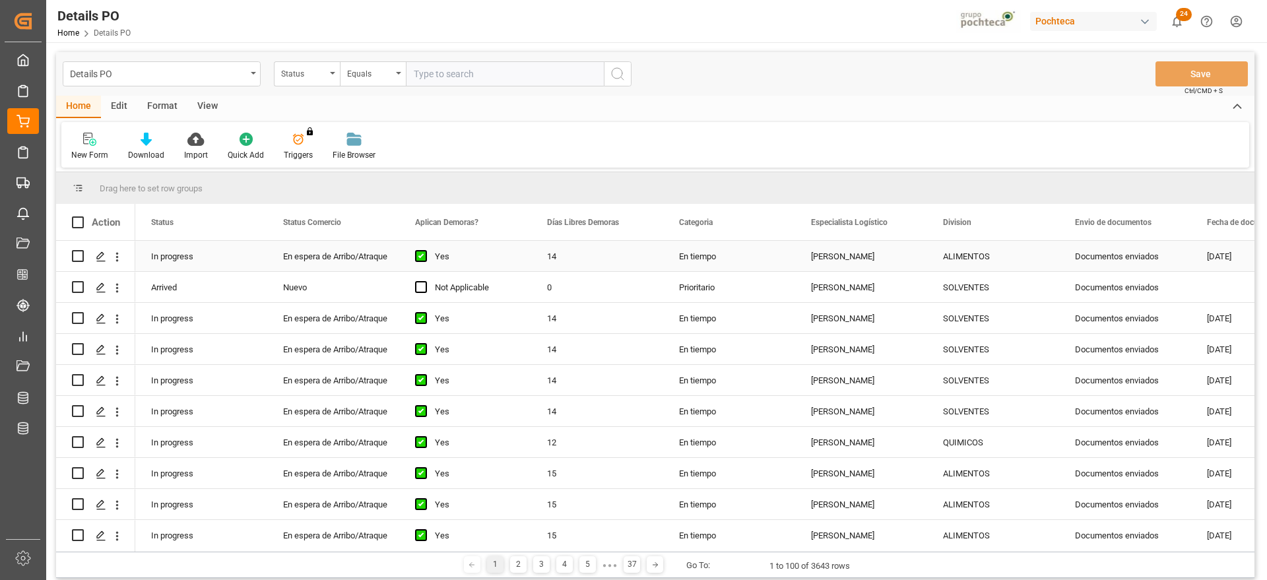
click at [1110, 263] on div "Documentos enviados" at bounding box center [1125, 256] width 132 height 30
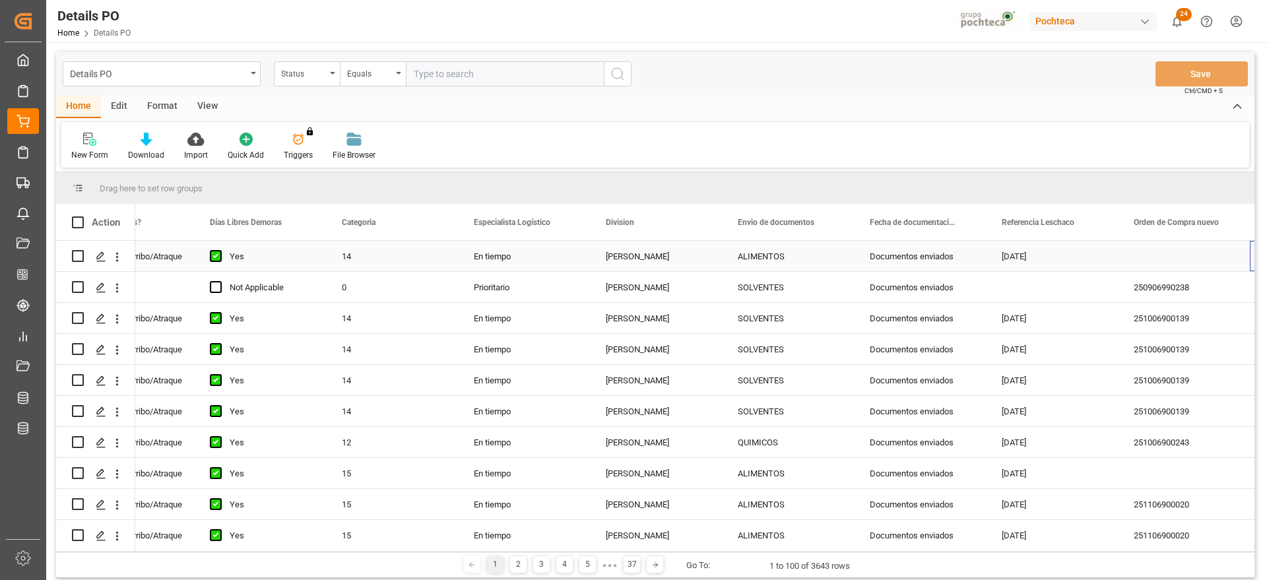
scroll to position [0, 337]
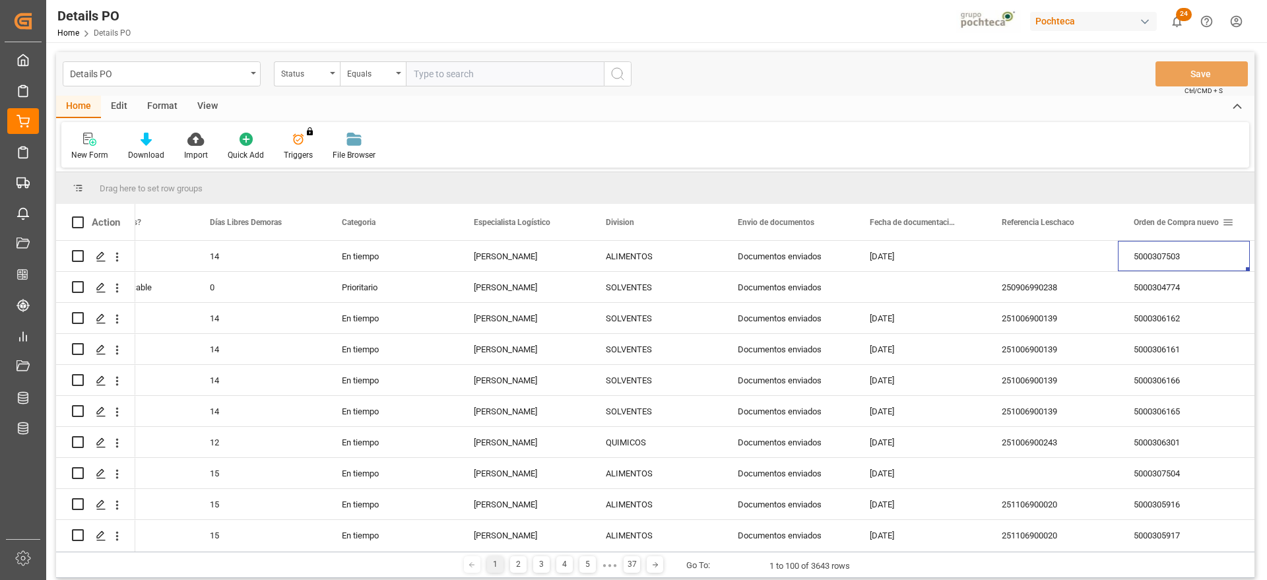
click at [1232, 222] on span at bounding box center [1228, 222] width 12 height 12
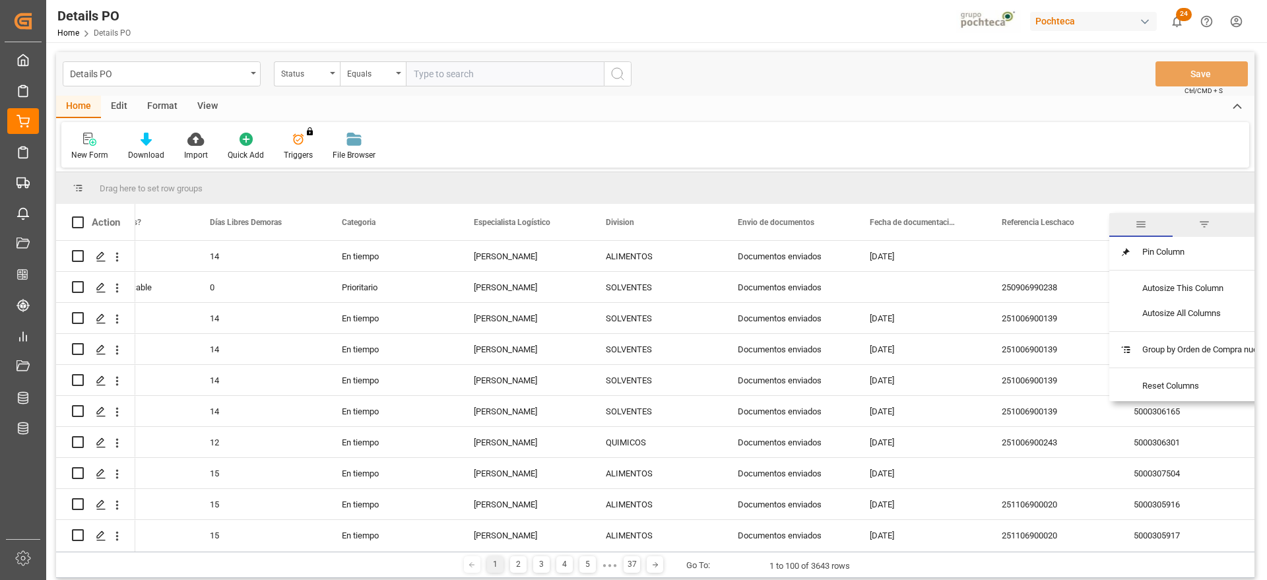
click at [1206, 225] on span "filter" at bounding box center [1205, 224] width 12 height 12
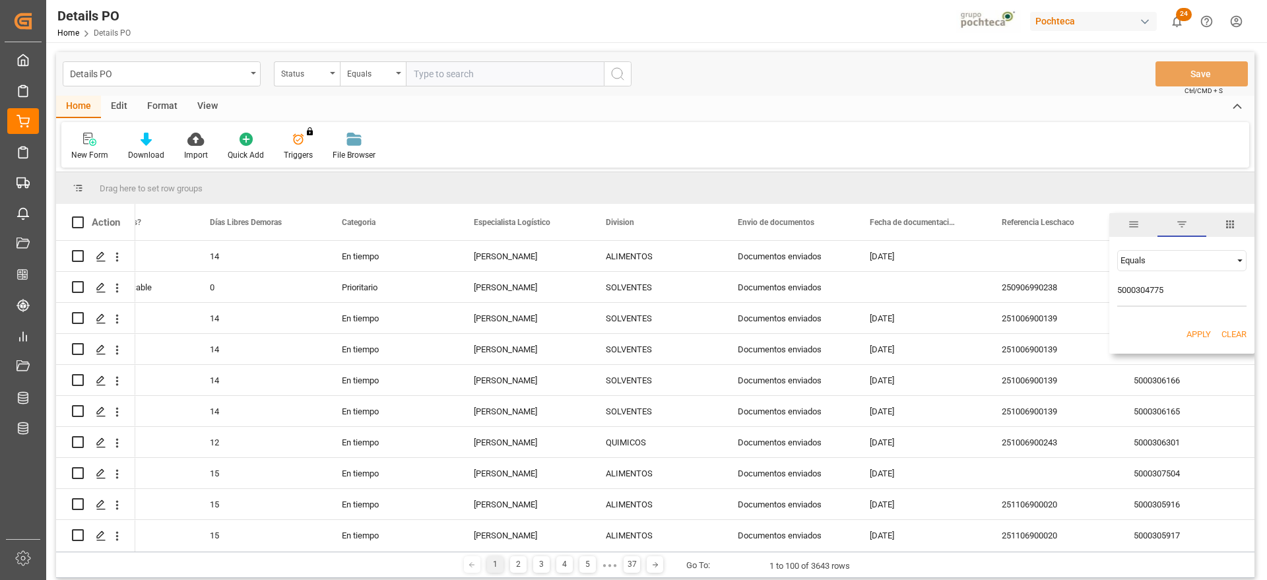
type input "5000304775"
click at [1189, 338] on button "Apply" at bounding box center [1199, 334] width 24 height 13
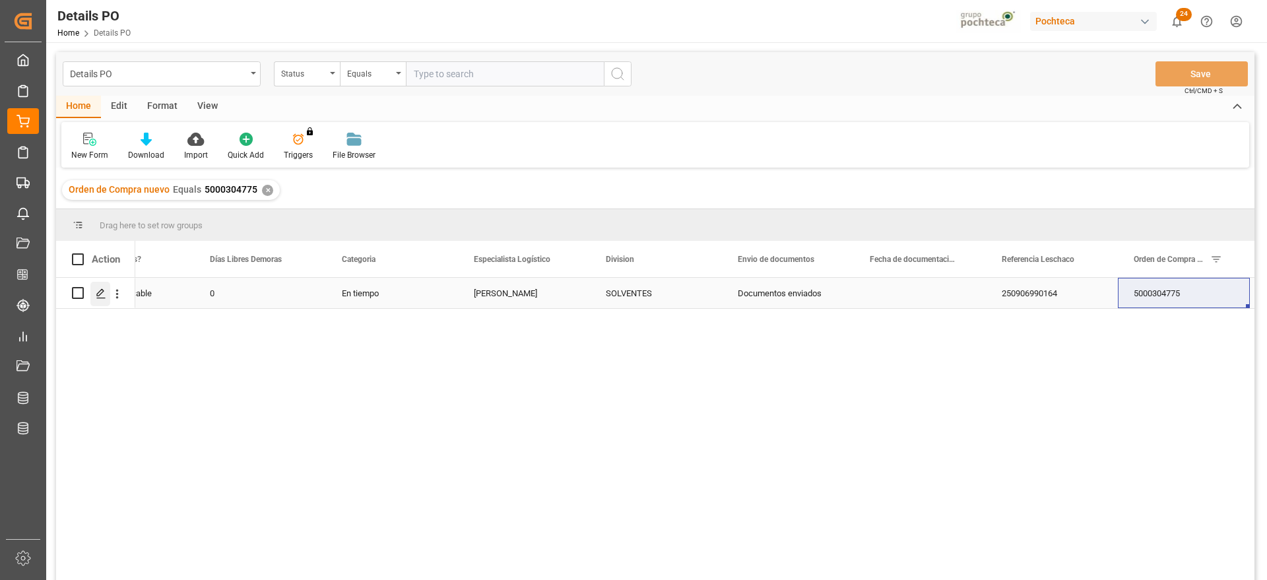
click at [101, 291] on icon "Press SPACE to select this row." at bounding box center [101, 293] width 11 height 11
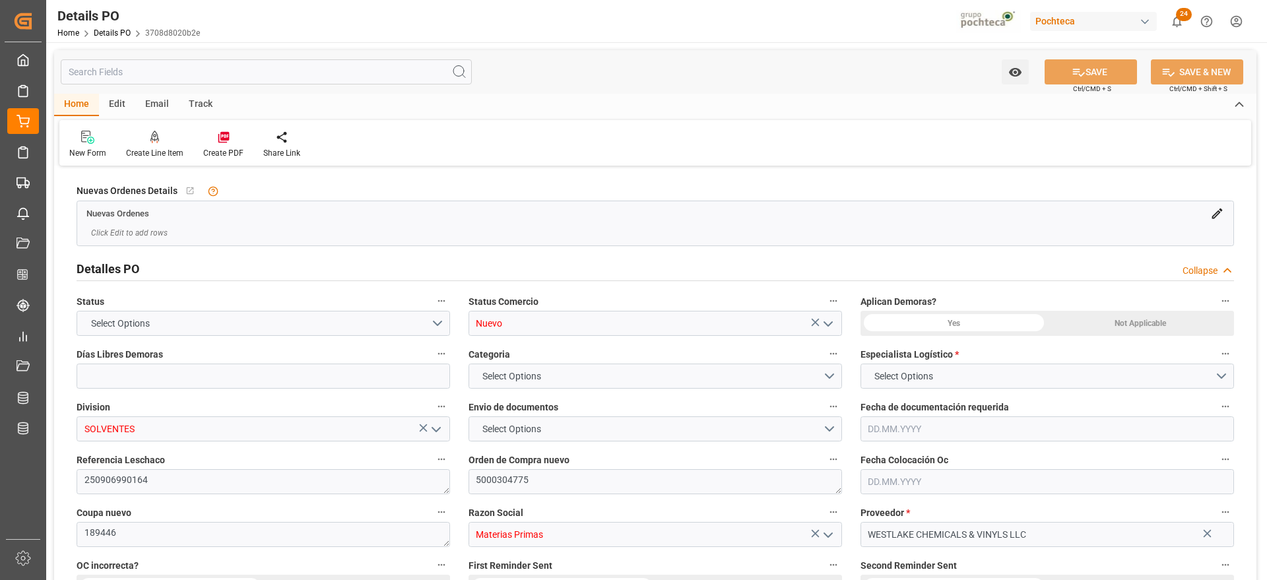
type input "0"
type input "02.06.2025"
type input "11.09.2025"
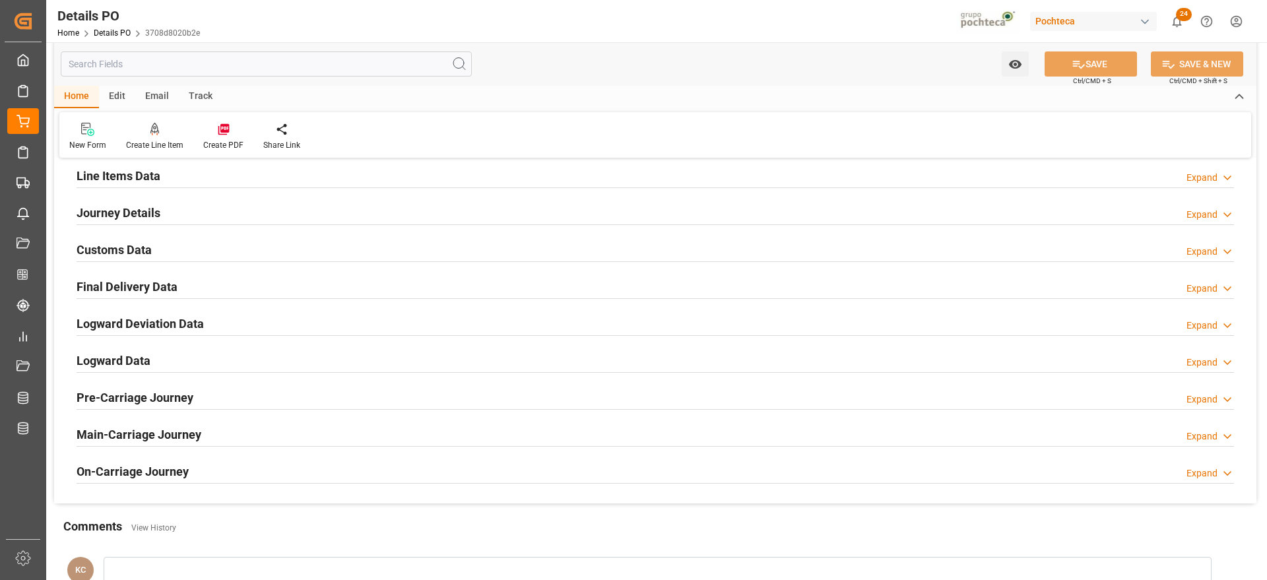
scroll to position [908, 0]
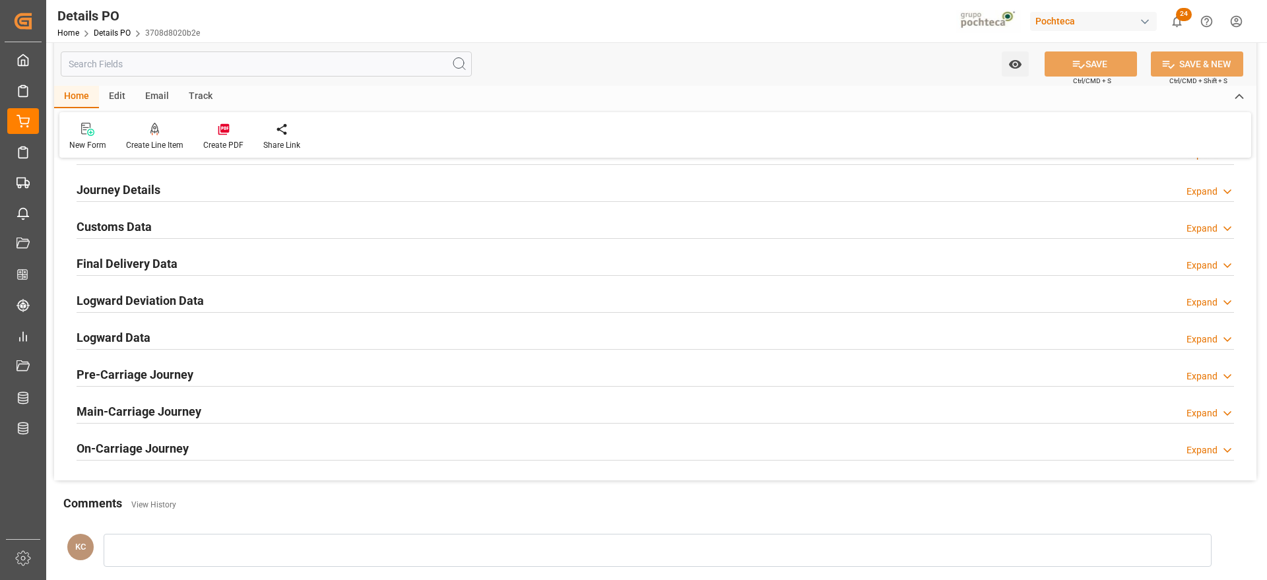
click at [150, 265] on h2 "Final Delivery Data" at bounding box center [127, 264] width 101 height 18
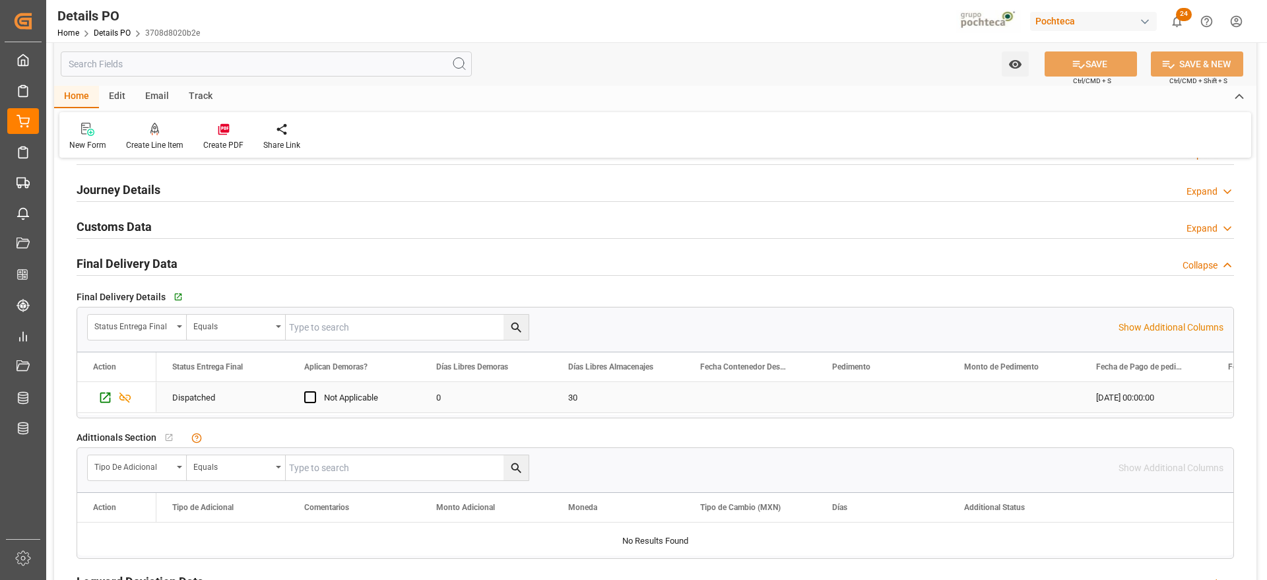
scroll to position [1, 0]
click at [172, 294] on icon "button" at bounding box center [177, 297] width 11 height 11
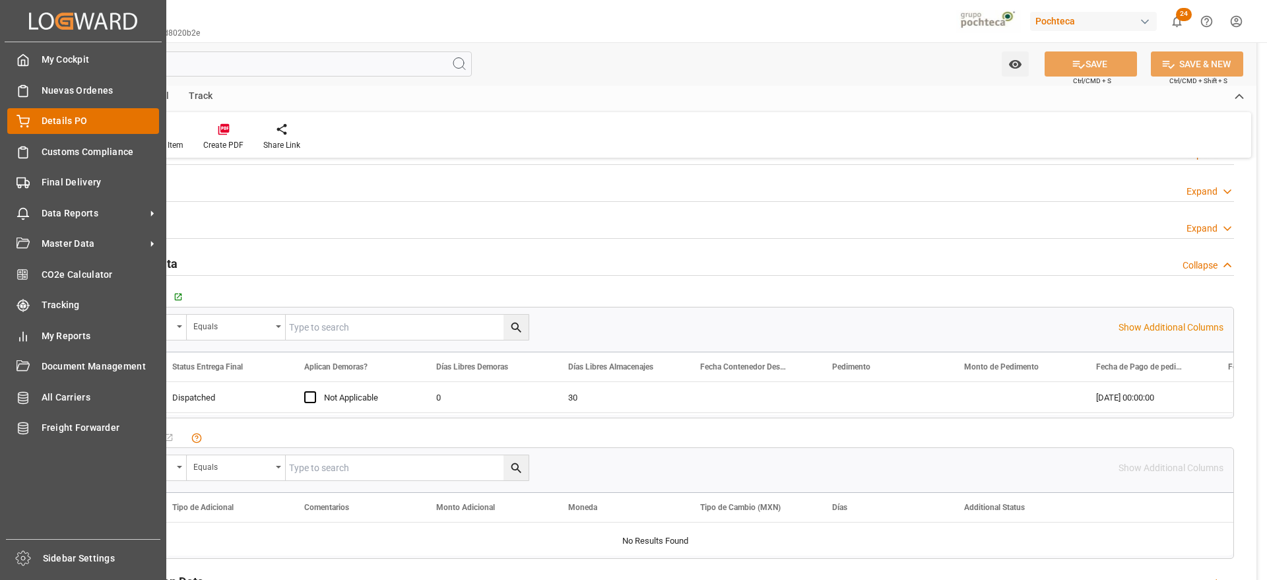
click at [62, 124] on span "Details PO" at bounding box center [101, 121] width 118 height 14
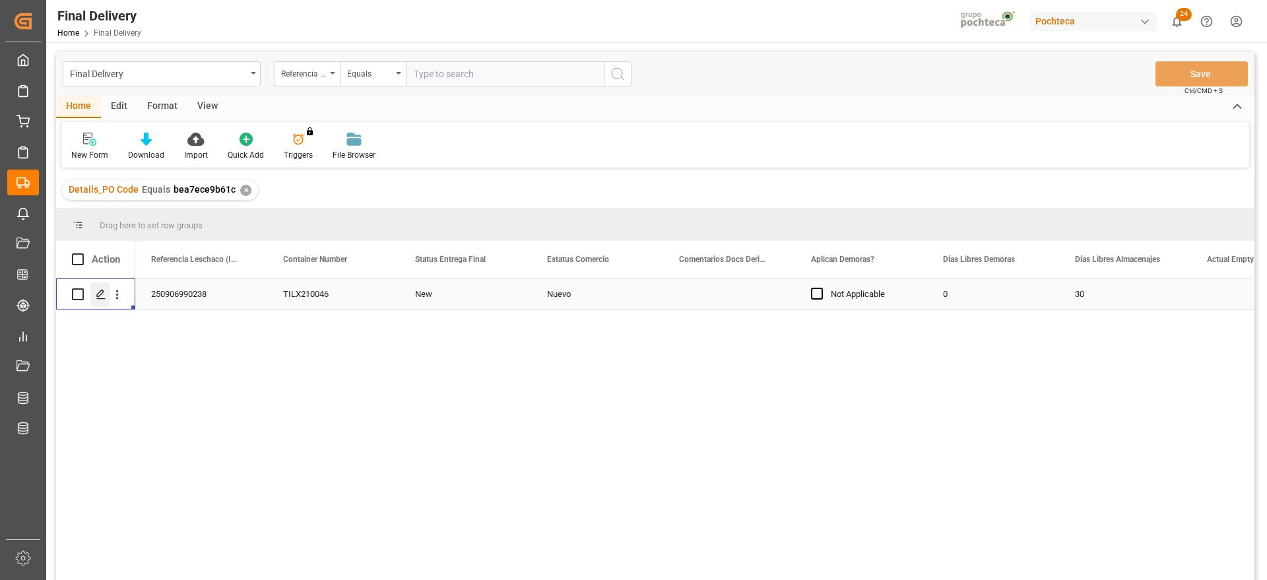
click at [96, 300] on div "Press SPACE to select this row." at bounding box center [100, 294] width 20 height 24
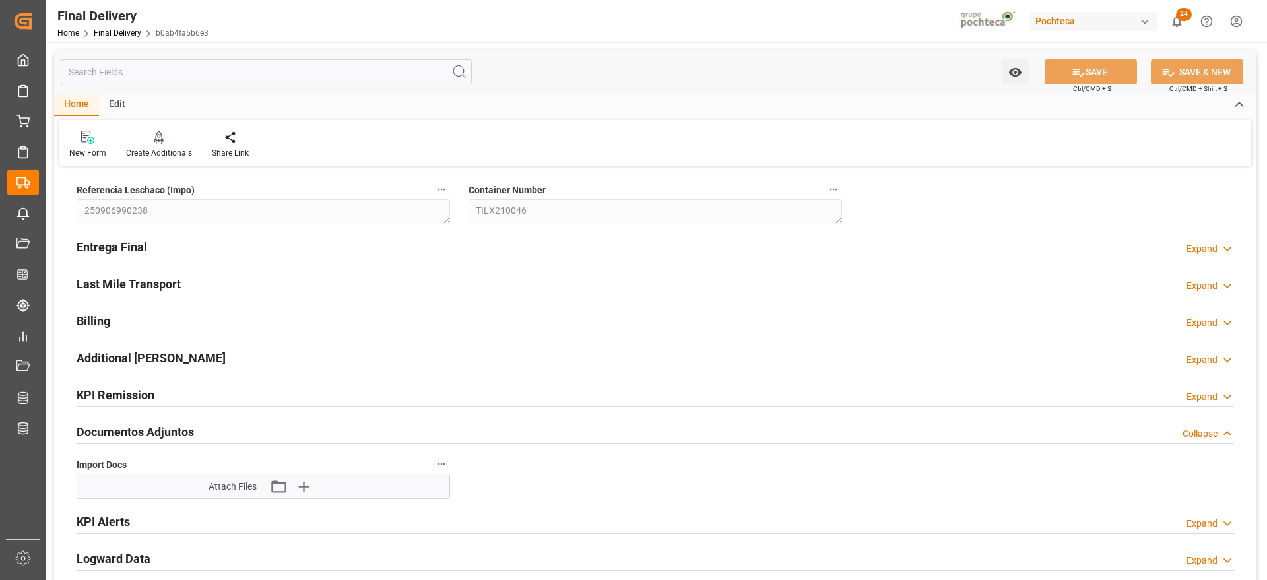
type input "0"
type input "30"
type input "[DATE]"
click at [129, 245] on h2 "Entrega Final" at bounding box center [112, 247] width 71 height 18
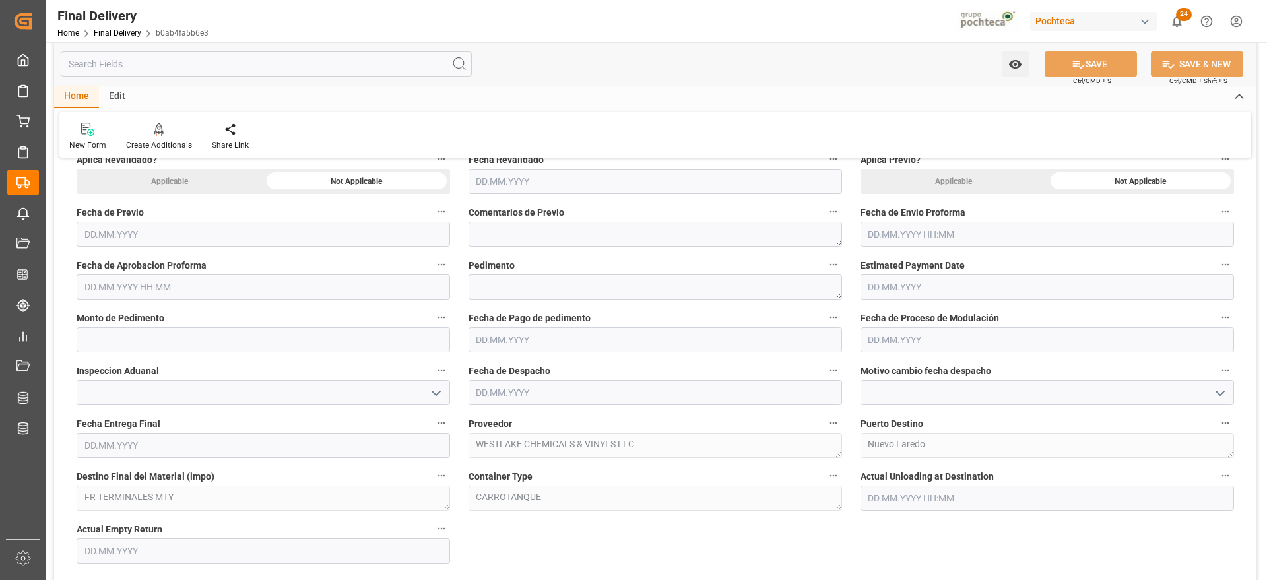
scroll to position [660, 0]
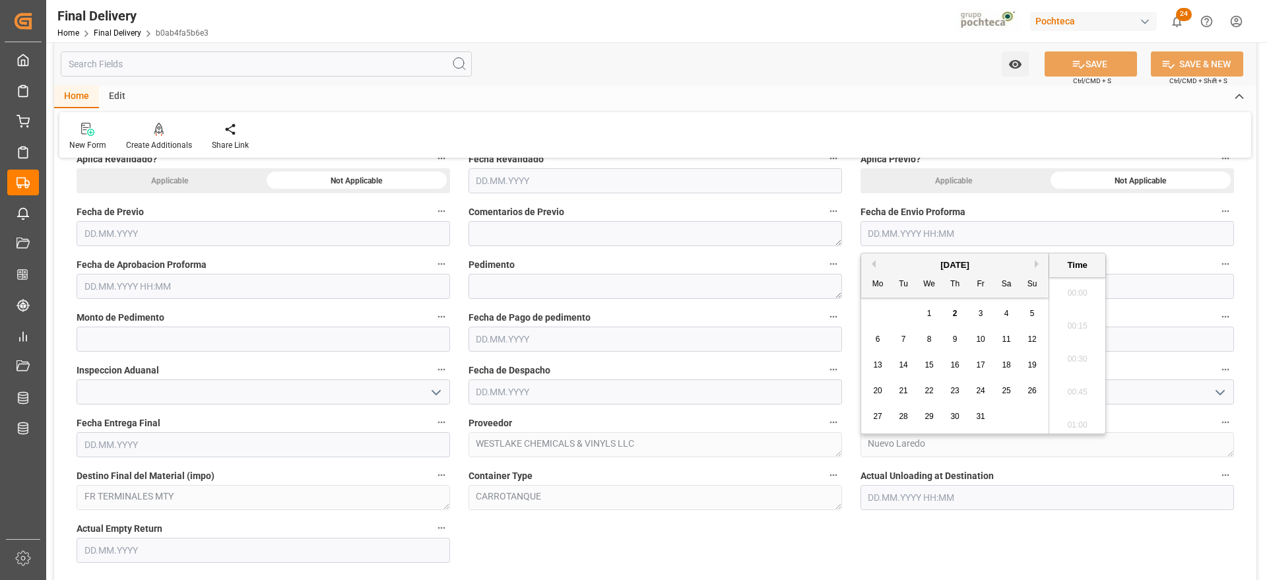
click at [914, 228] on input "text" at bounding box center [1048, 233] width 374 height 25
click at [874, 256] on div "October 2025 Mo Tu We Th Fr Sa Su" at bounding box center [954, 275] width 187 height 44
click at [873, 267] on button "Previous Month" at bounding box center [872, 264] width 8 height 8
click at [908, 395] on div "23" at bounding box center [904, 391] width 17 height 16
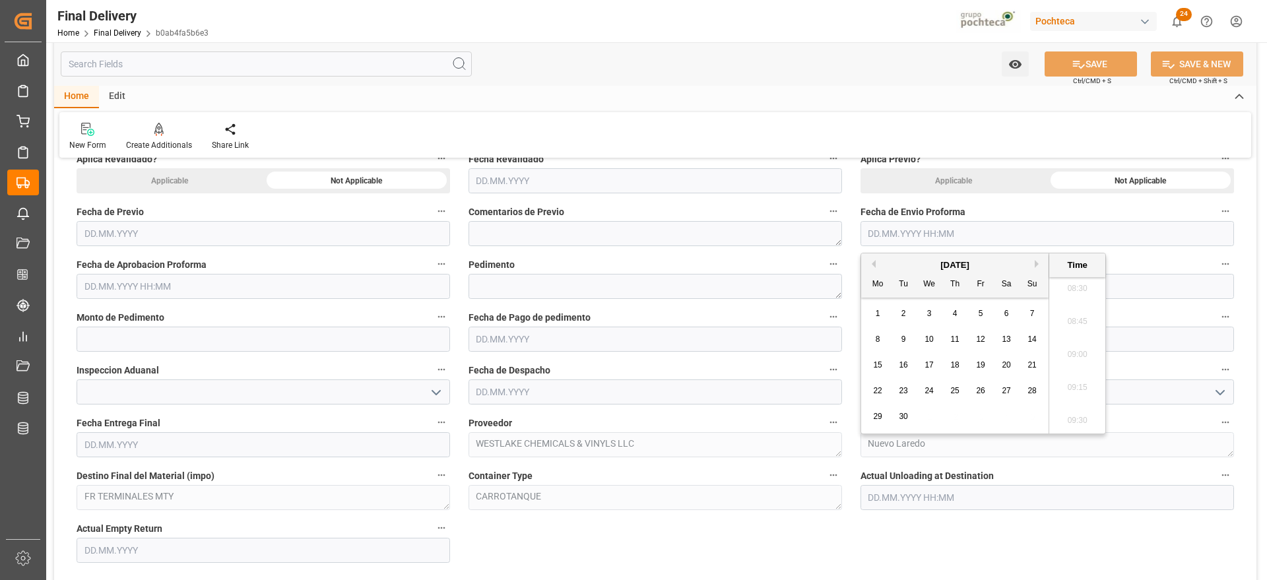
type input "23.09.2025 00:00"
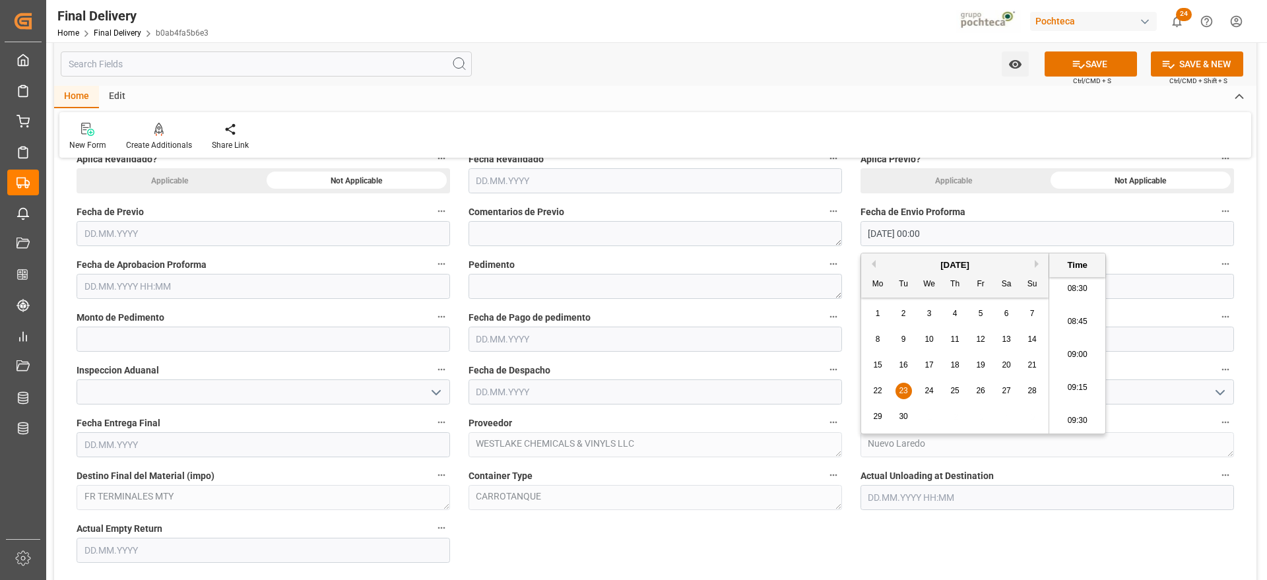
click at [225, 293] on input "text" at bounding box center [264, 286] width 374 height 25
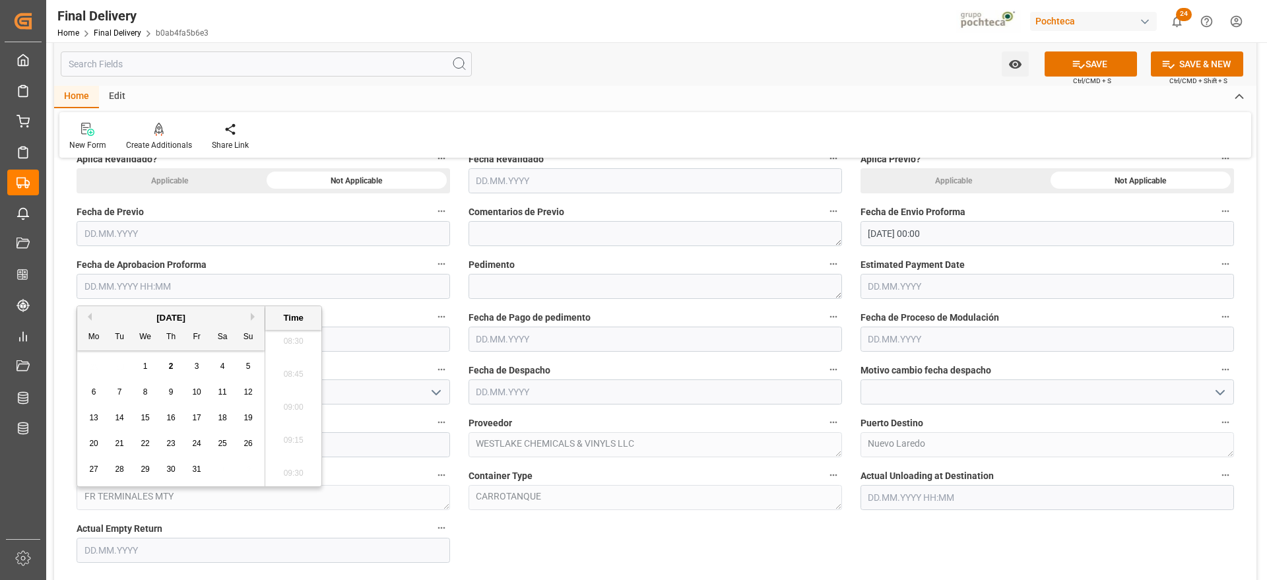
click at [89, 314] on button "Previous Month" at bounding box center [88, 317] width 8 height 8
click at [124, 443] on div "23" at bounding box center [120, 444] width 17 height 16
type input "23.09.2025 00:00"
click at [483, 277] on textarea at bounding box center [656, 286] width 374 height 25
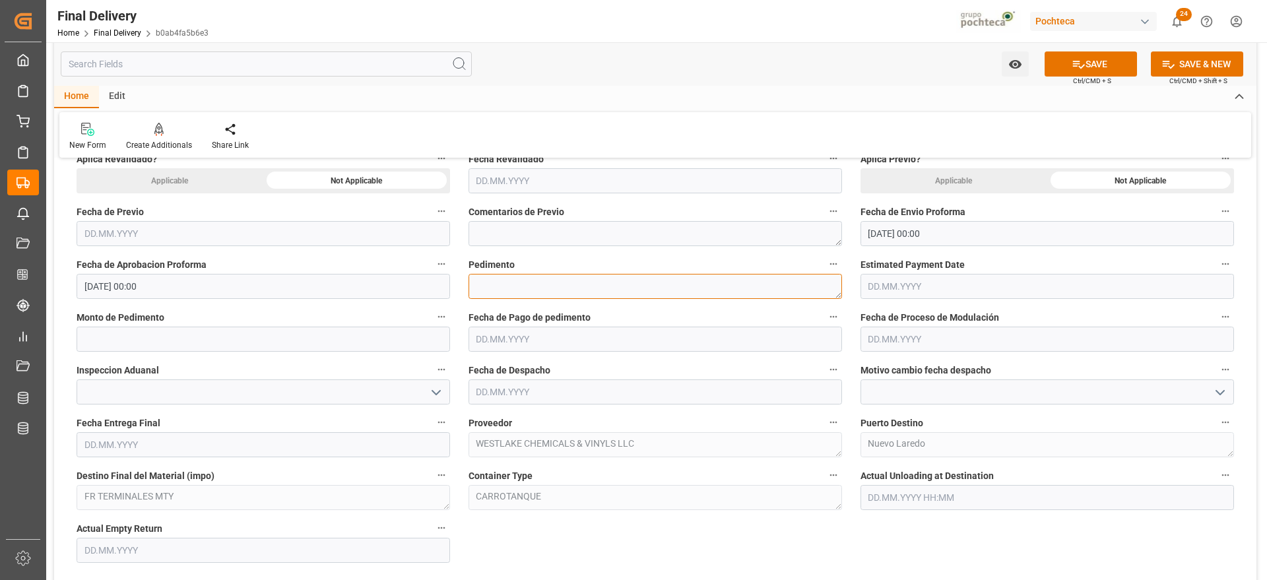
paste textarea "25 24 3617 5009463"
type textarea "25 24 3617 5009463"
click at [498, 334] on input "text" at bounding box center [656, 339] width 374 height 25
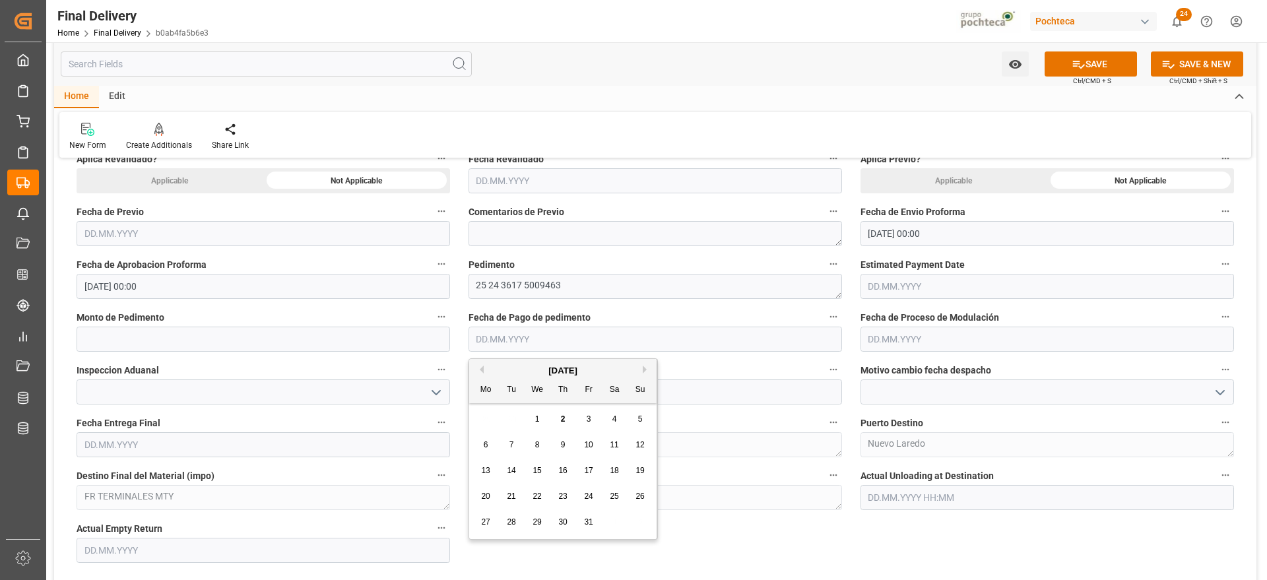
click at [500, 416] on div "29 30 1 2 3 4 5" at bounding box center [563, 420] width 180 height 26
click at [561, 492] on span "23" at bounding box center [562, 496] width 9 height 9
type input "23.10.2025"
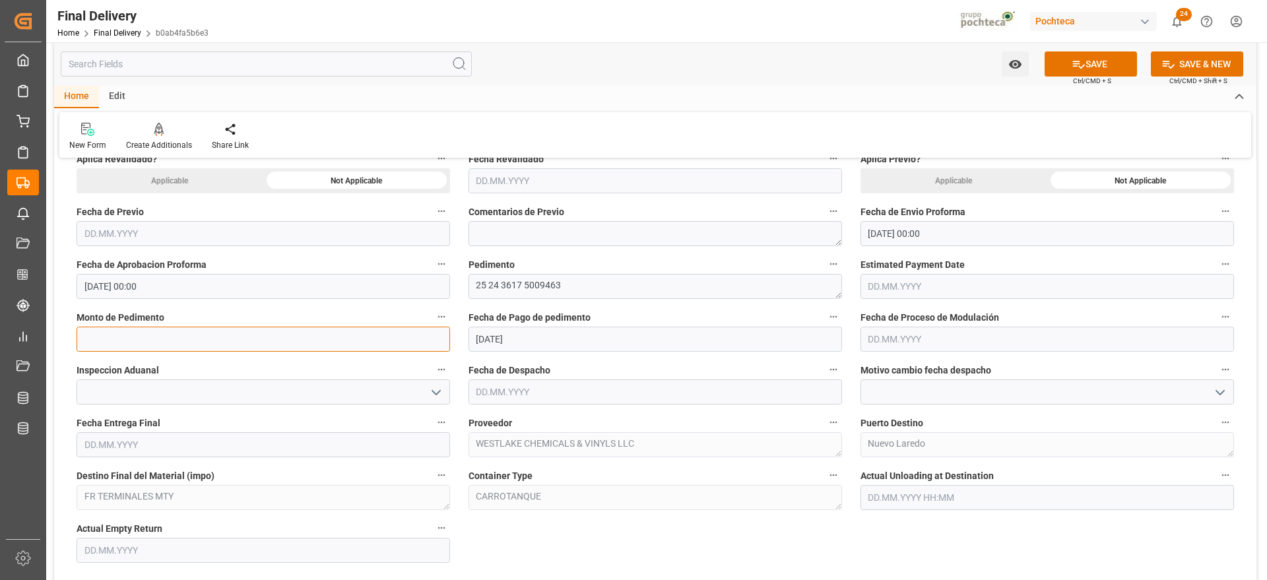
click at [124, 337] on input "text" at bounding box center [264, 339] width 374 height 25
paste input "284963"
type input "284963"
click at [560, 393] on input "text" at bounding box center [656, 392] width 374 height 25
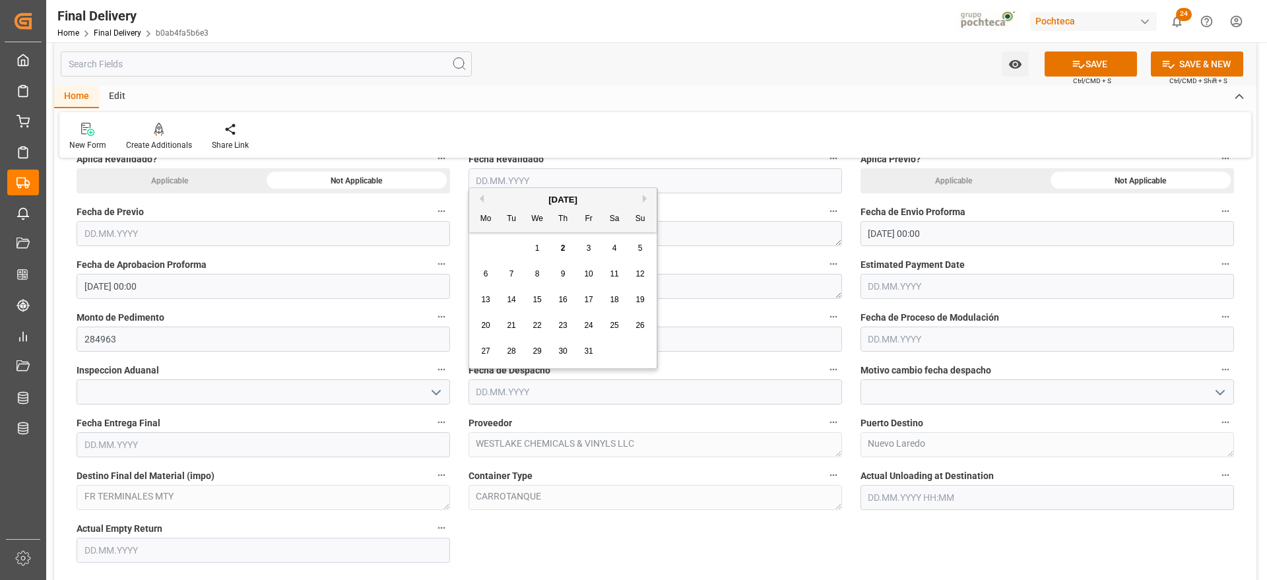
click at [539, 242] on div "1" at bounding box center [537, 249] width 17 height 16
type input "[DATE]"
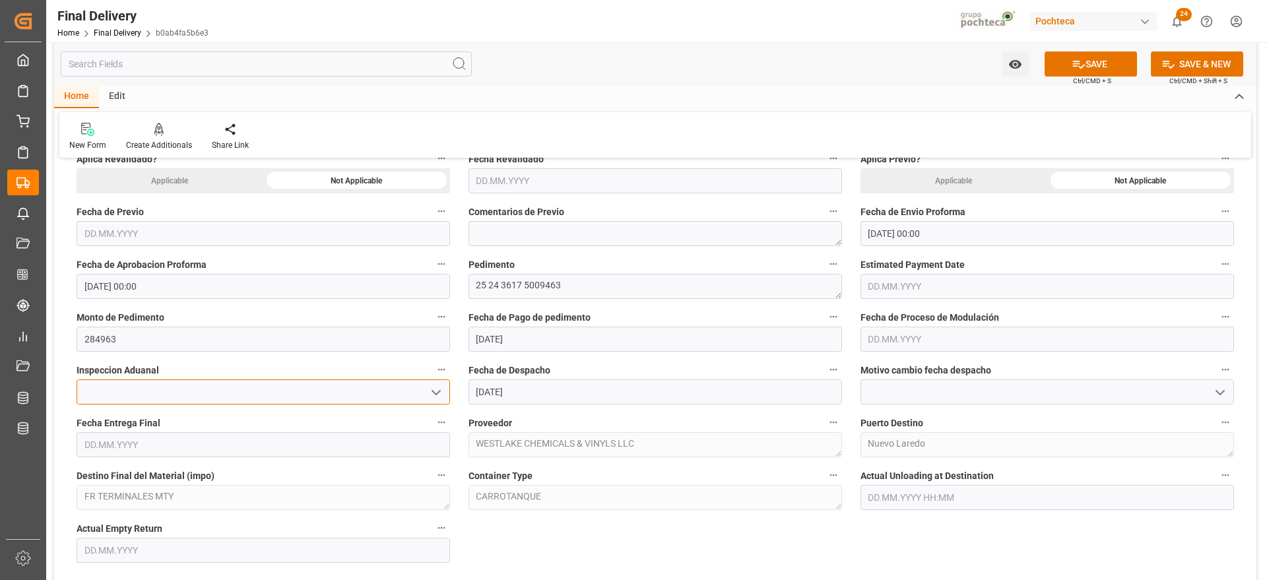
click at [425, 390] on div at bounding box center [264, 392] width 374 height 25
click at [431, 390] on icon "open menu" at bounding box center [436, 393] width 16 height 16
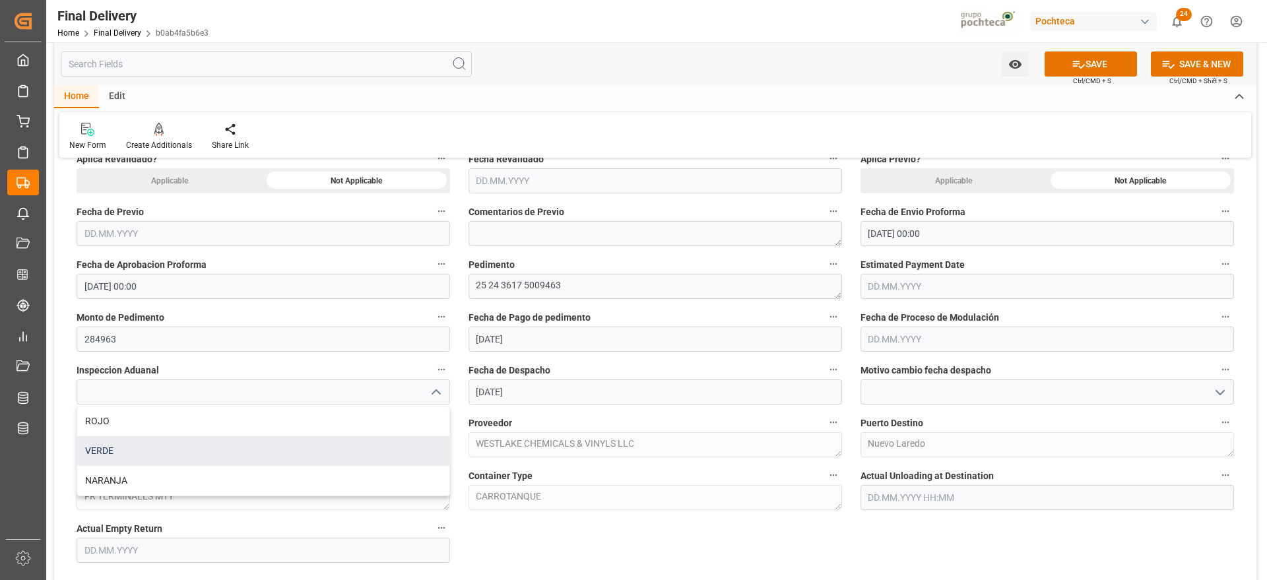
click at [164, 456] on div "VERDE" at bounding box center [263, 451] width 372 height 30
type input "VERDE"
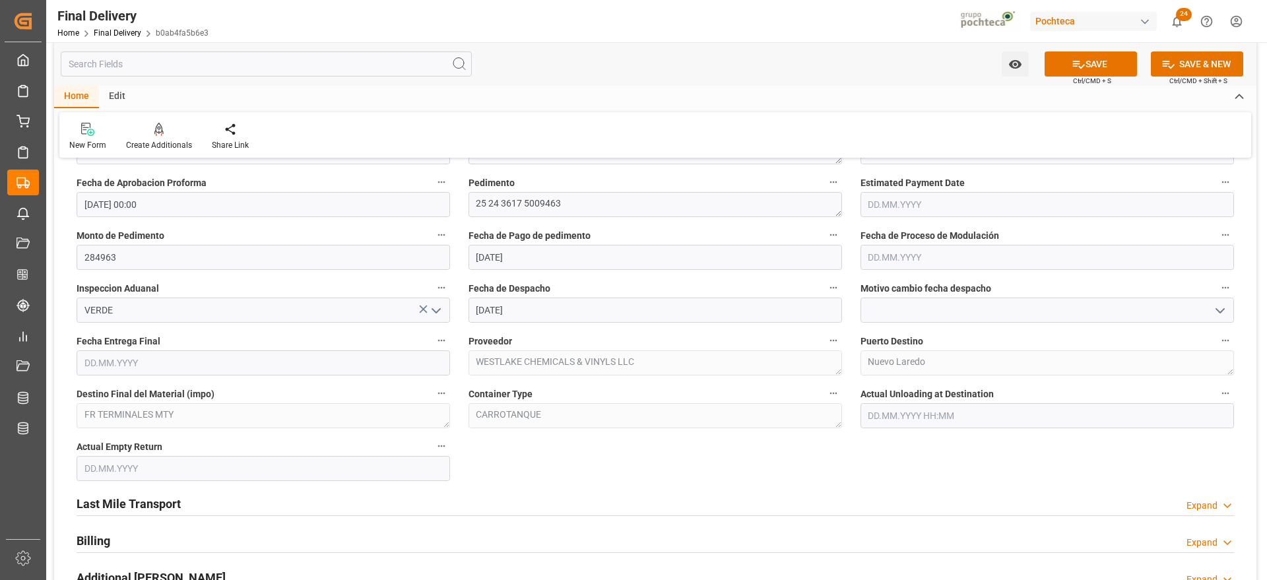
scroll to position [743, 0]
click at [888, 250] on input "text" at bounding box center [1048, 256] width 374 height 25
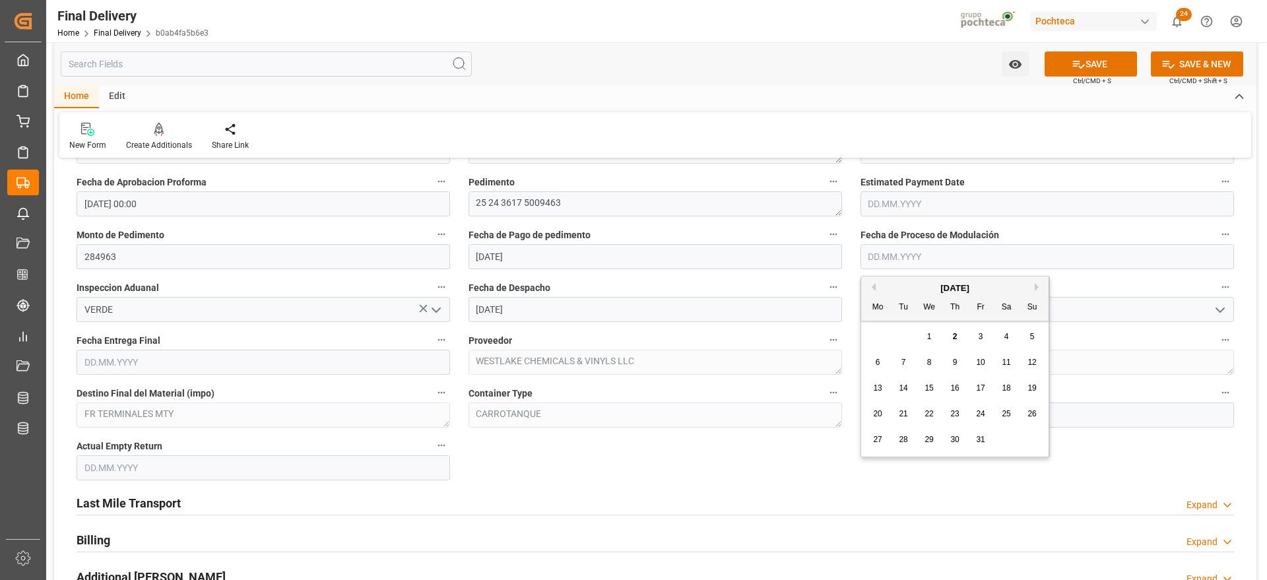
click at [929, 335] on span "1" at bounding box center [929, 336] width 5 height 9
type input "[DATE]"
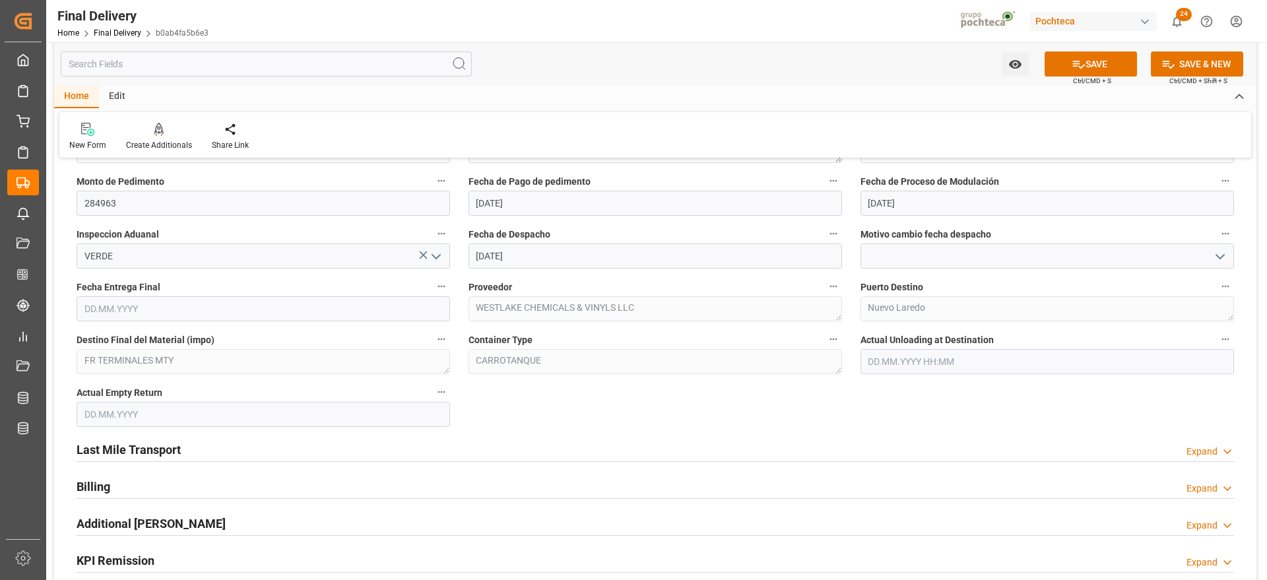
scroll to position [825, 0]
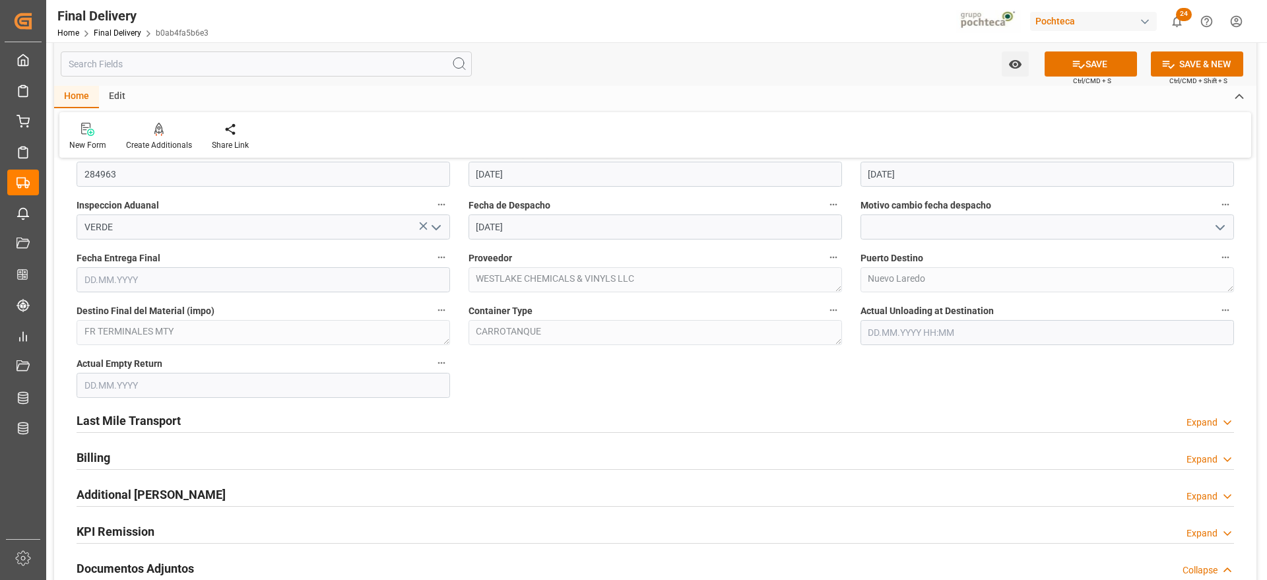
click at [172, 419] on h2 "Last Mile Transport" at bounding box center [129, 421] width 104 height 18
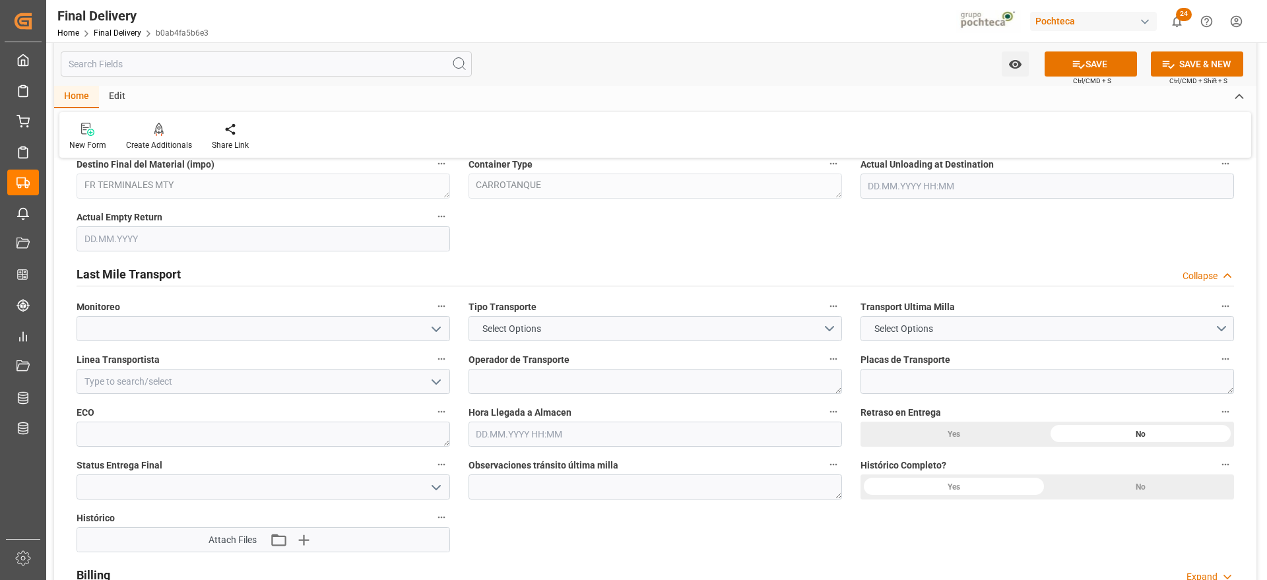
scroll to position [990, 0]
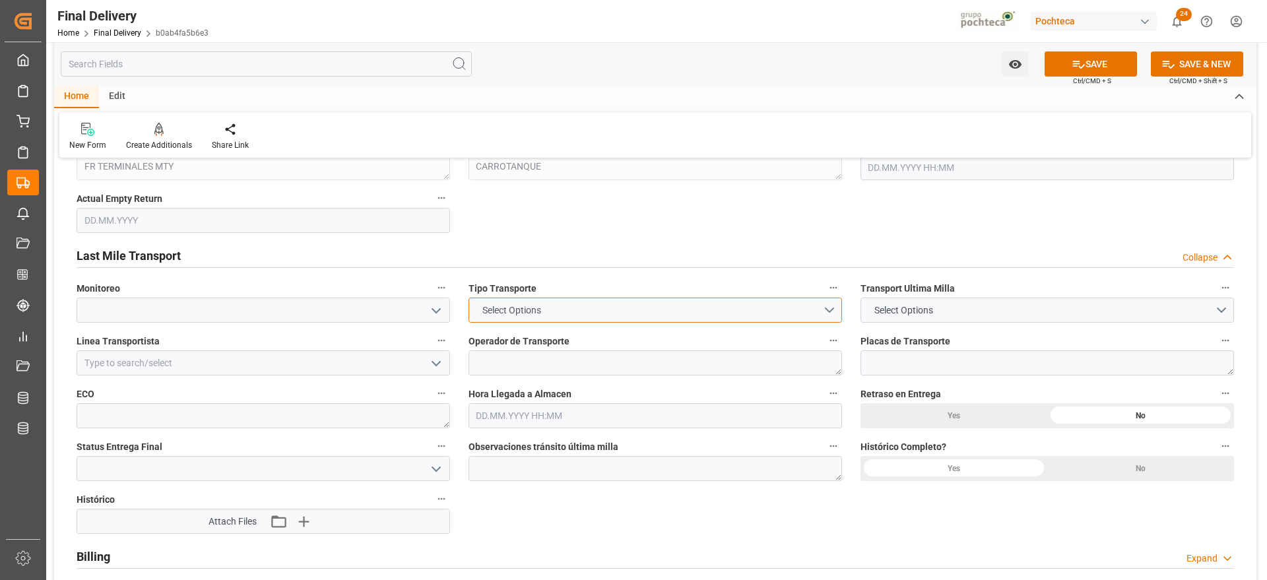
click at [831, 313] on button "Select Options" at bounding box center [656, 310] width 374 height 25
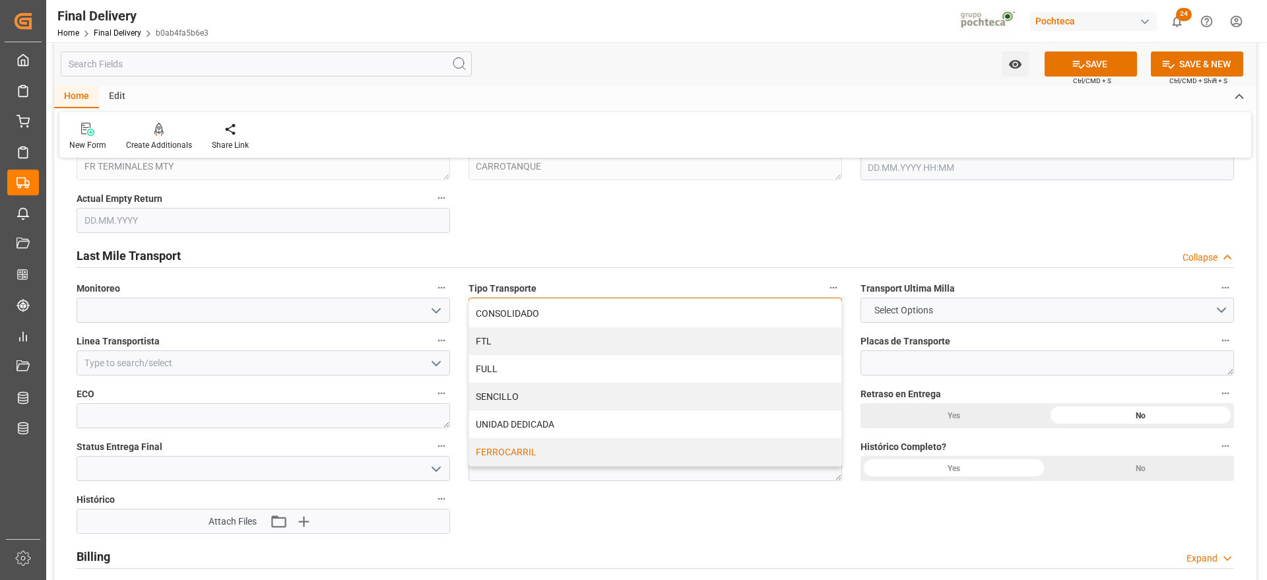
click at [510, 451] on div "FERROCARRIL" at bounding box center [655, 452] width 372 height 28
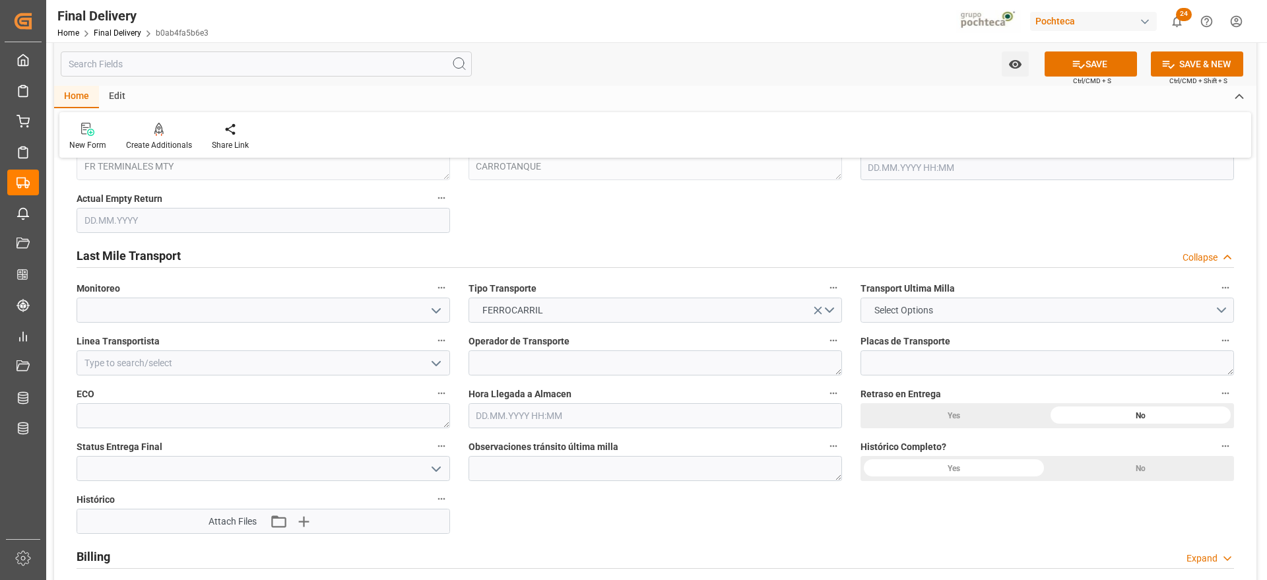
click at [1216, 314] on button "Select Options" at bounding box center [1048, 310] width 374 height 25
click at [895, 337] on div "POCHTECA" at bounding box center [1047, 341] width 372 height 28
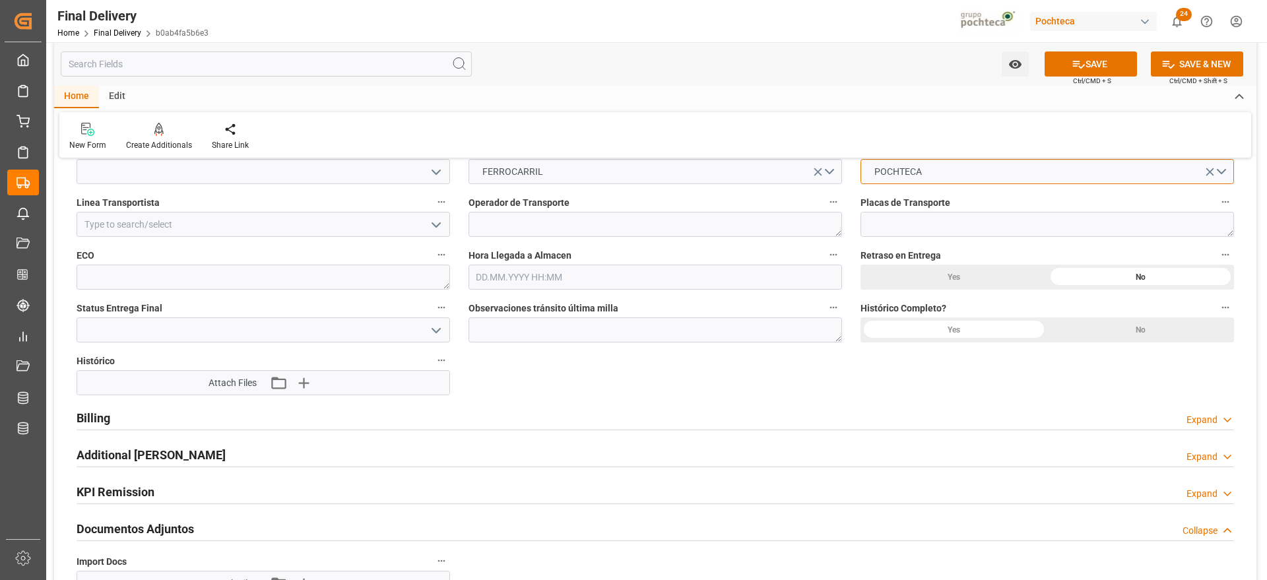
scroll to position [1238, 0]
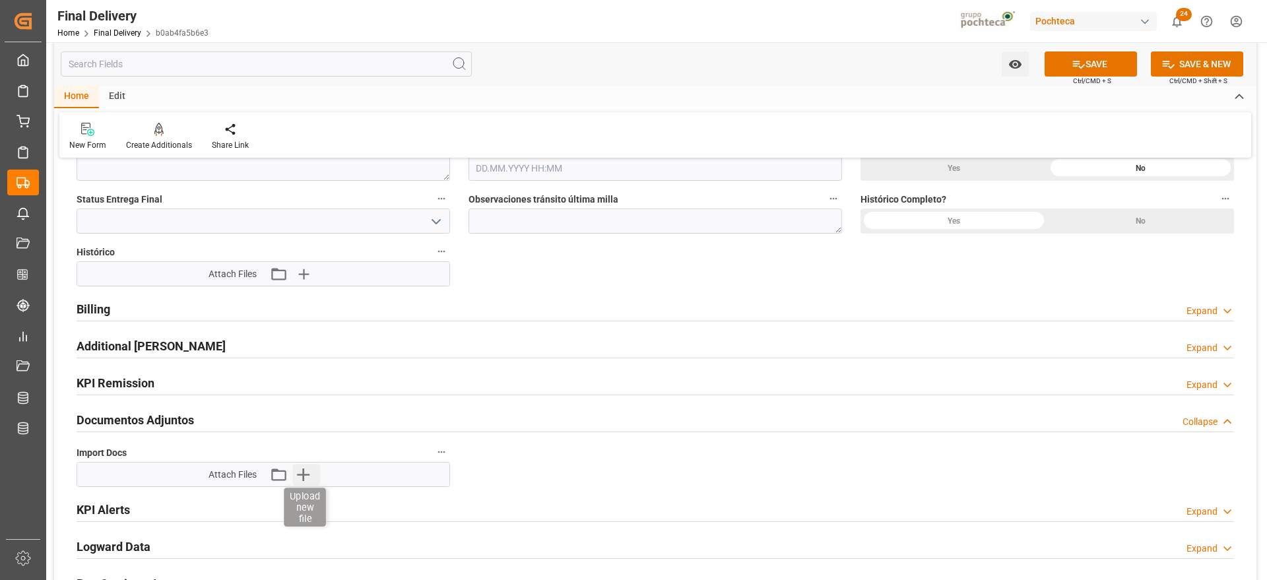
click at [304, 475] on icon "button" at bounding box center [303, 475] width 13 height 13
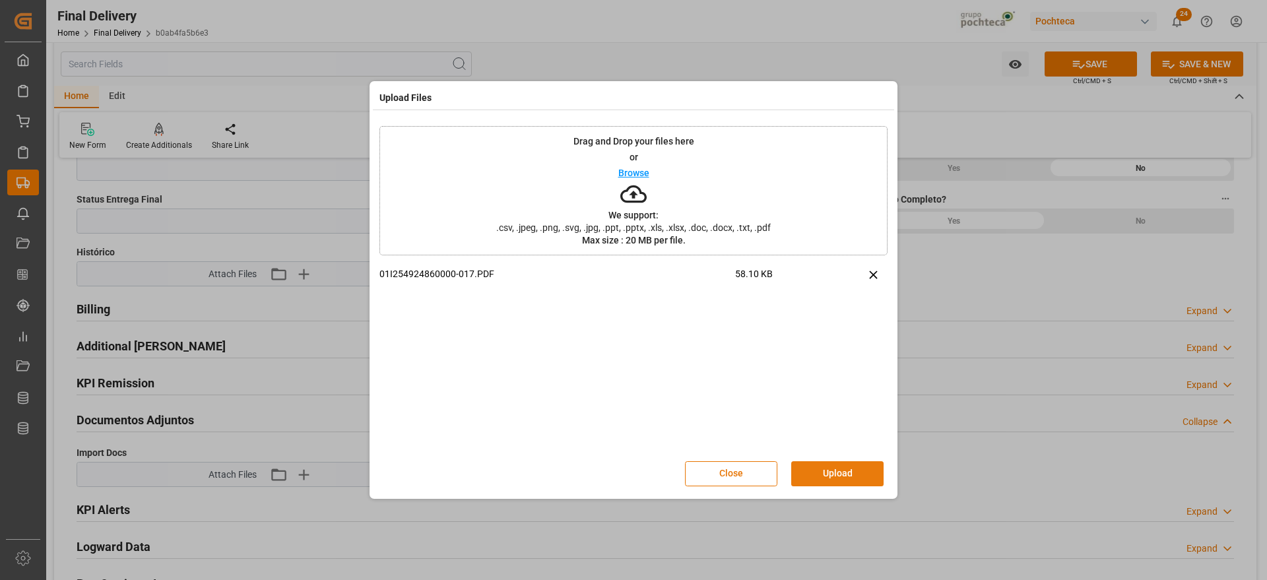
click at [835, 475] on button "Upload" at bounding box center [837, 473] width 92 height 25
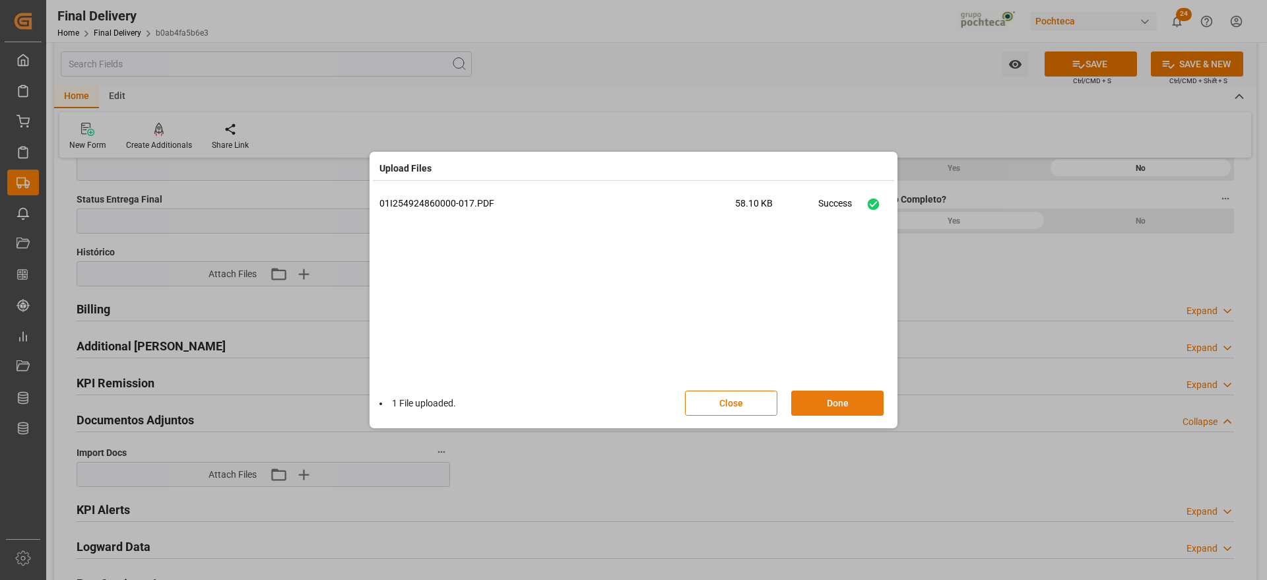
click at [844, 404] on button "Done" at bounding box center [837, 403] width 92 height 25
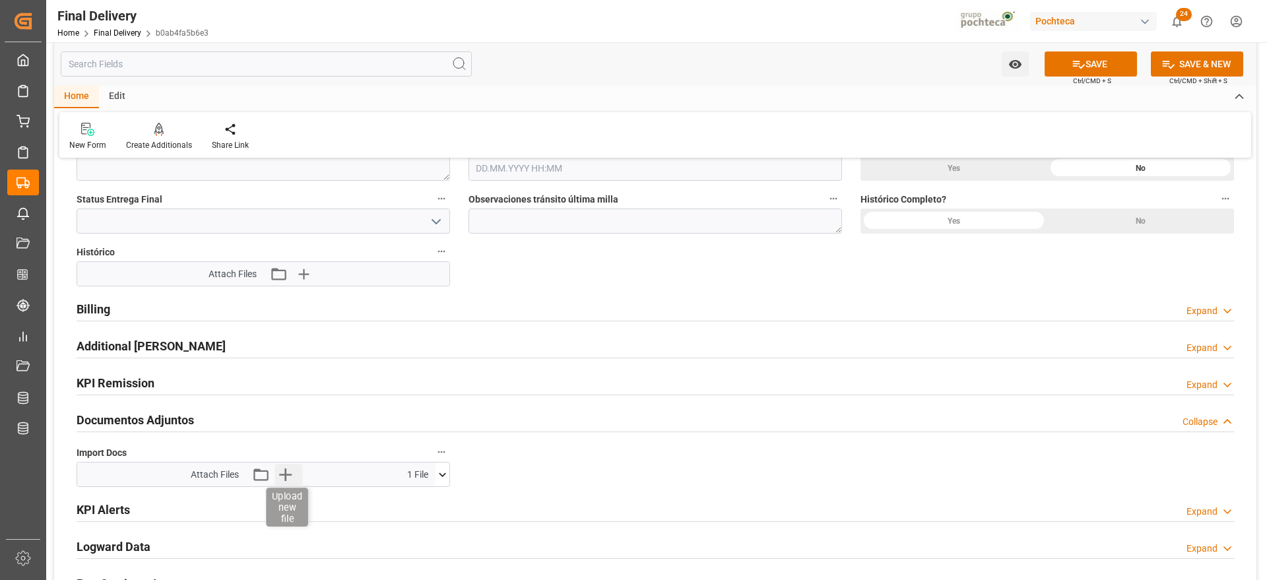
click at [289, 480] on icon "button" at bounding box center [285, 474] width 21 height 21
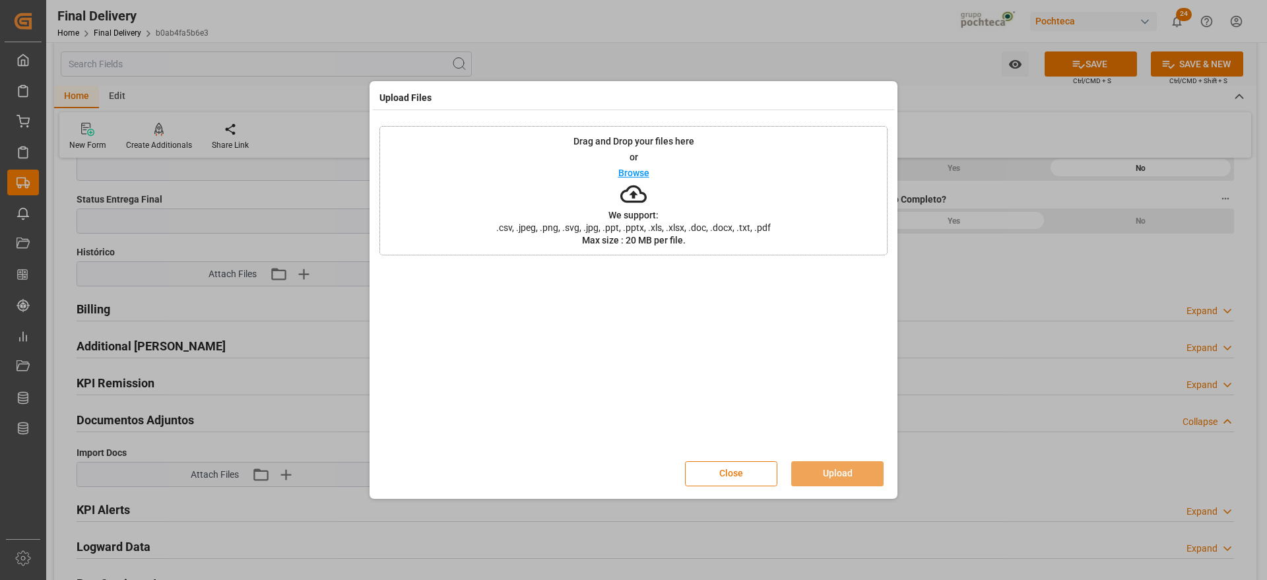
click at [743, 469] on button "Close" at bounding box center [731, 473] width 92 height 25
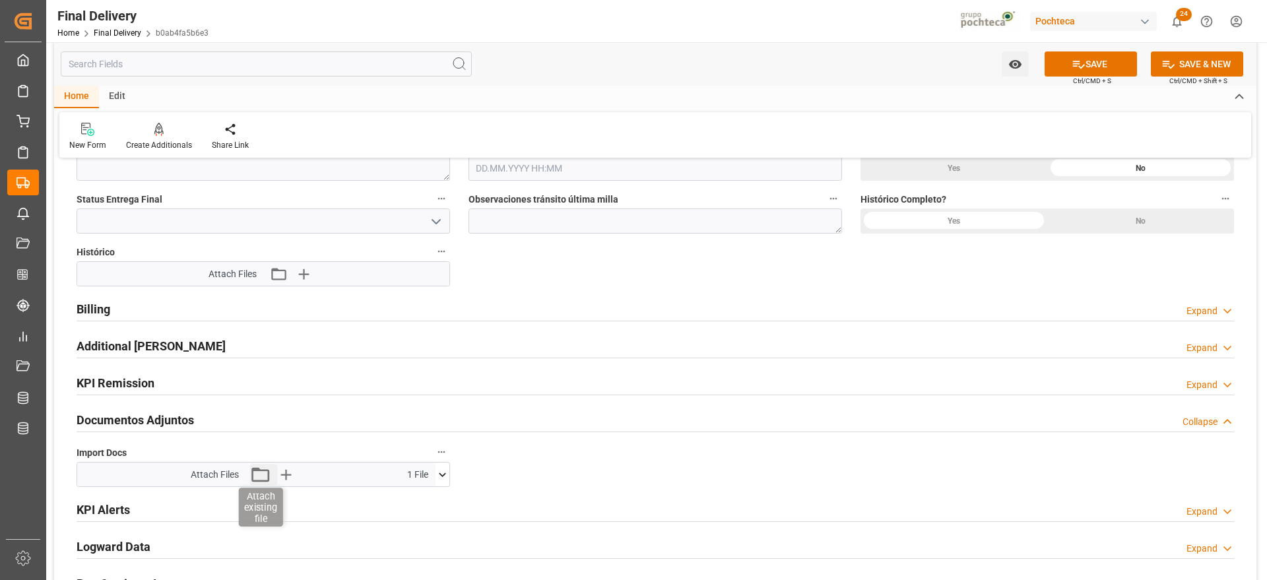
click at [256, 477] on icon "button" at bounding box center [260, 474] width 21 height 21
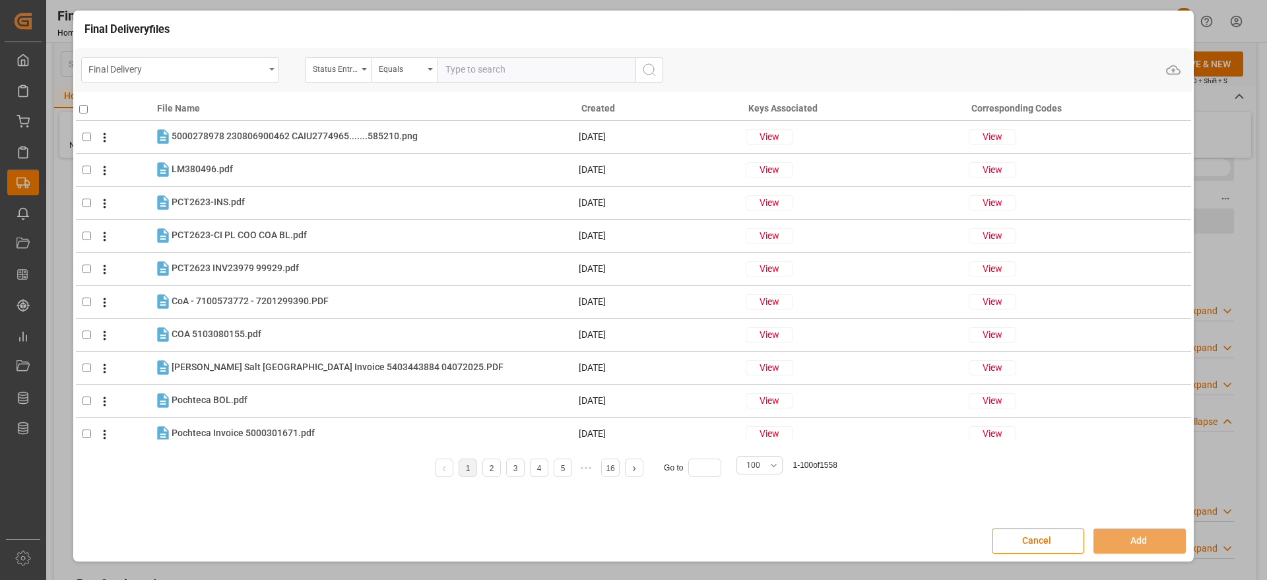
click at [272, 68] on icon "open menu" at bounding box center [271, 69] width 5 height 3
type input "o"
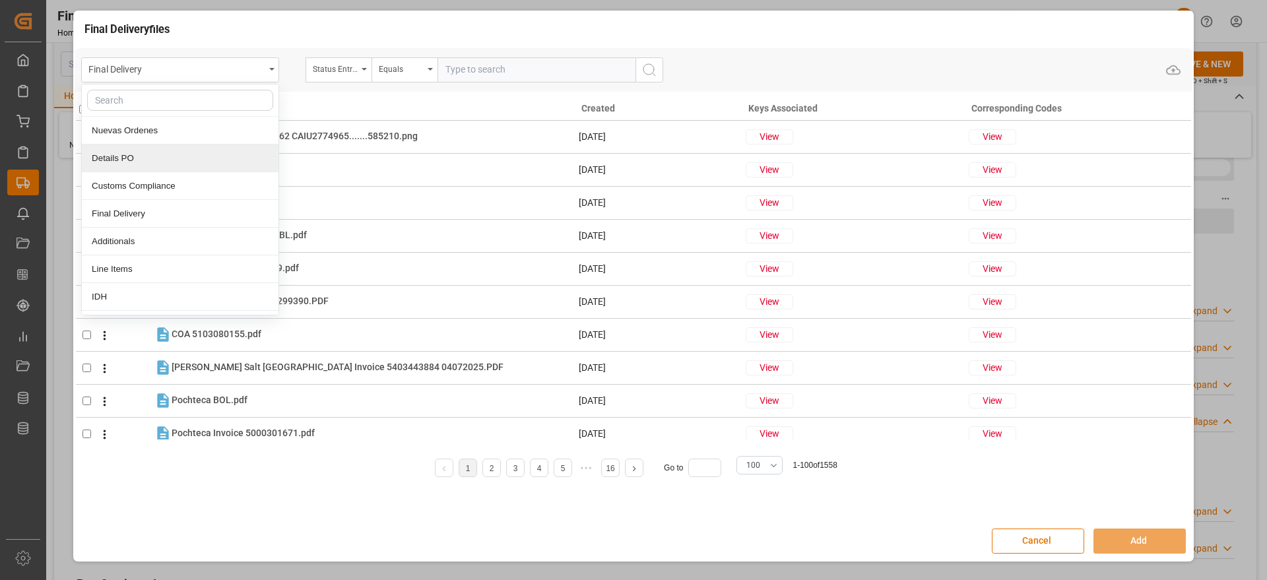
click at [106, 160] on div "Details PO" at bounding box center [180, 159] width 197 height 28
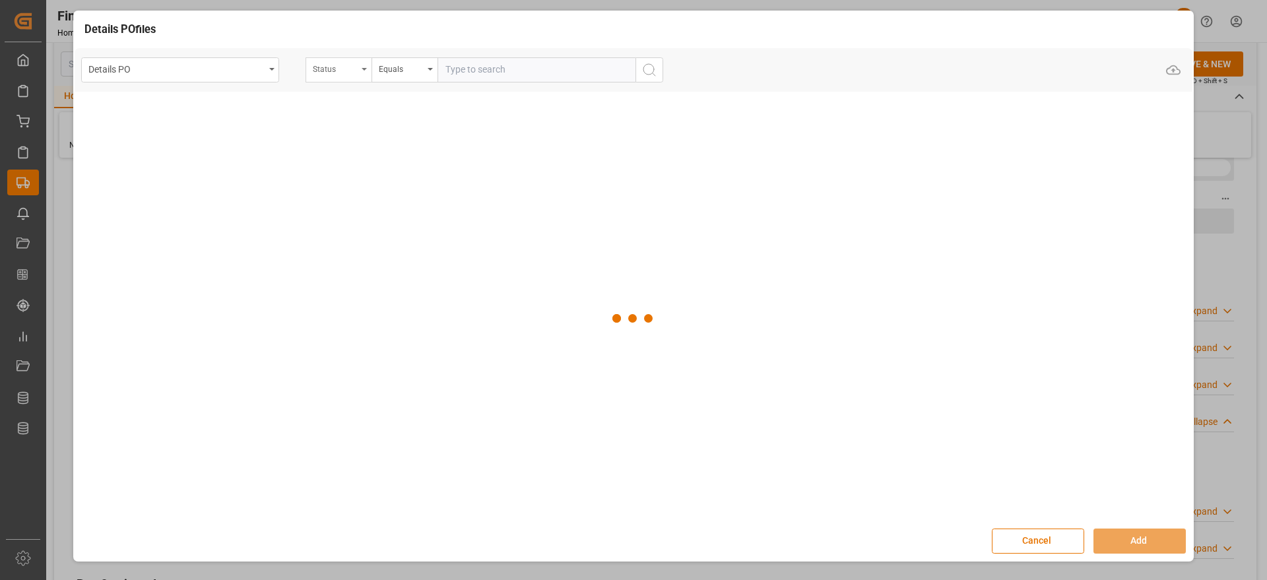
click at [366, 69] on icon "open menu" at bounding box center [364, 69] width 5 height 3
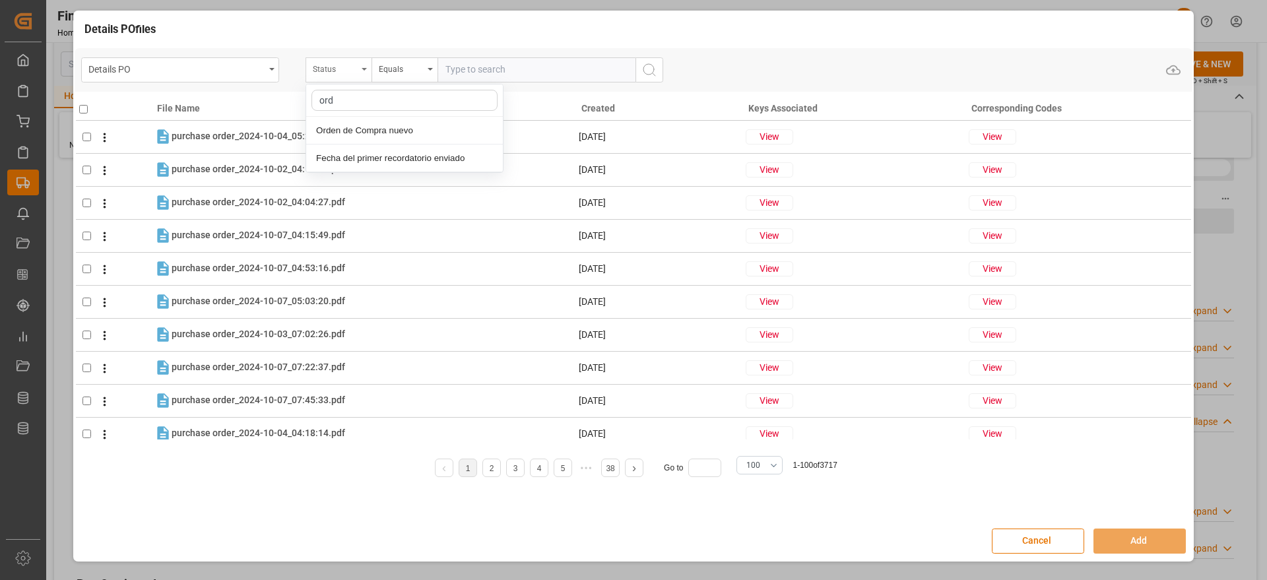
type input "orde"
click at [348, 129] on div "Orden de Compra nuevo" at bounding box center [404, 131] width 197 height 28
click at [490, 69] on input "text" at bounding box center [537, 69] width 198 height 25
paste input "5000304774"
type input "5000304774"
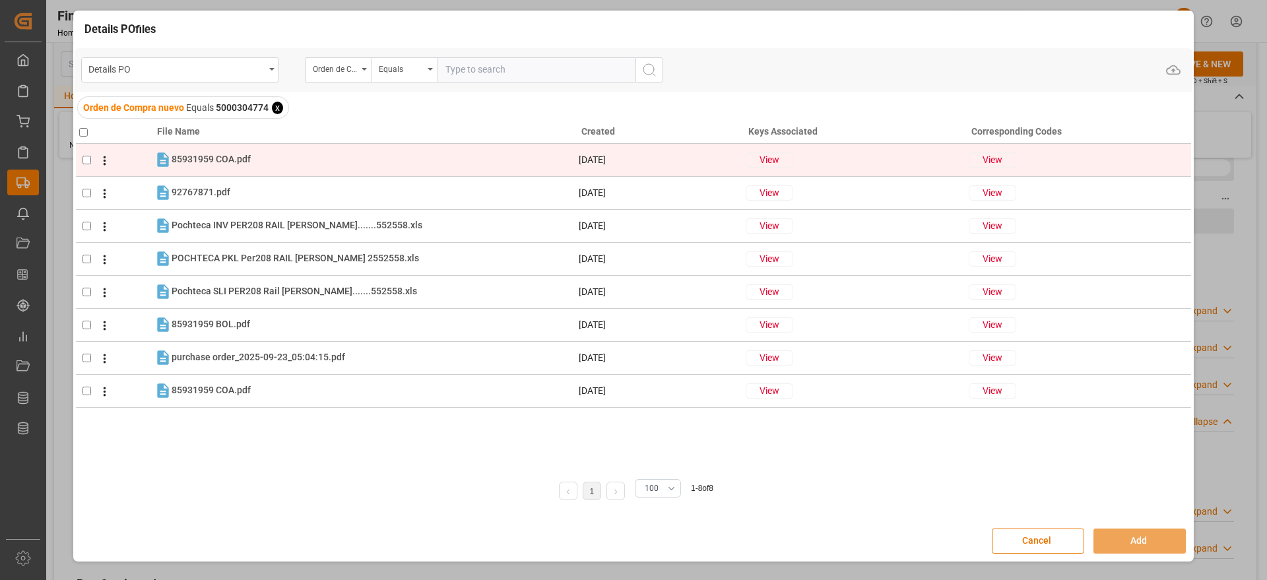
click at [86, 158] on input "checkbox" at bounding box center [87, 160] width 9 height 9
checkbox input "true"
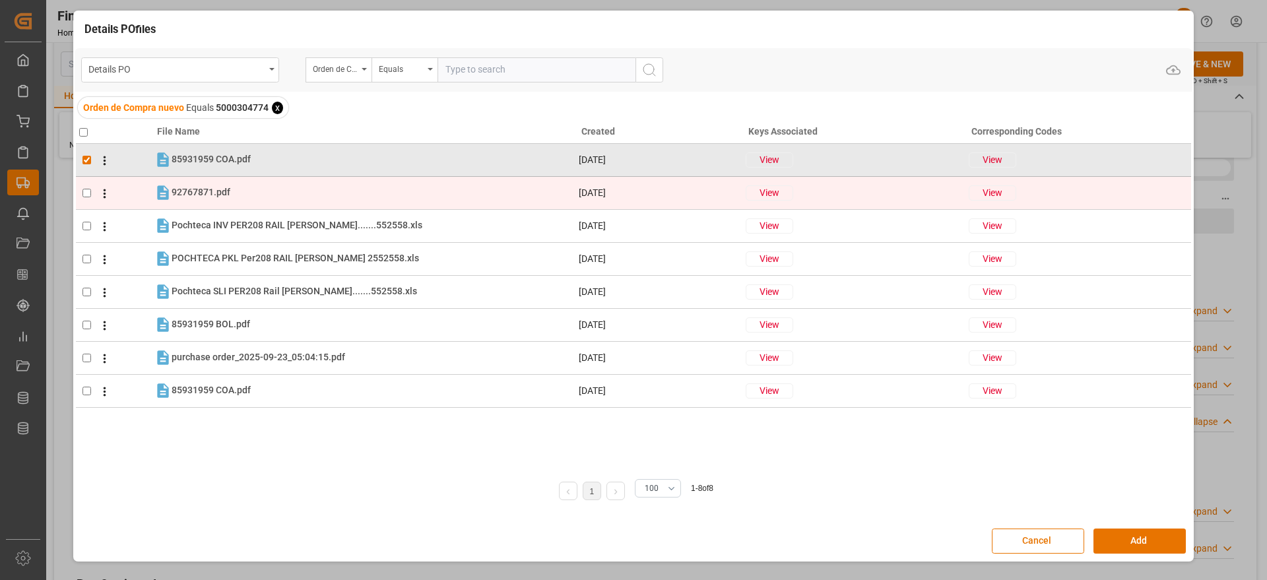
click at [86, 191] on input "checkbox" at bounding box center [87, 193] width 9 height 9
checkbox input "true"
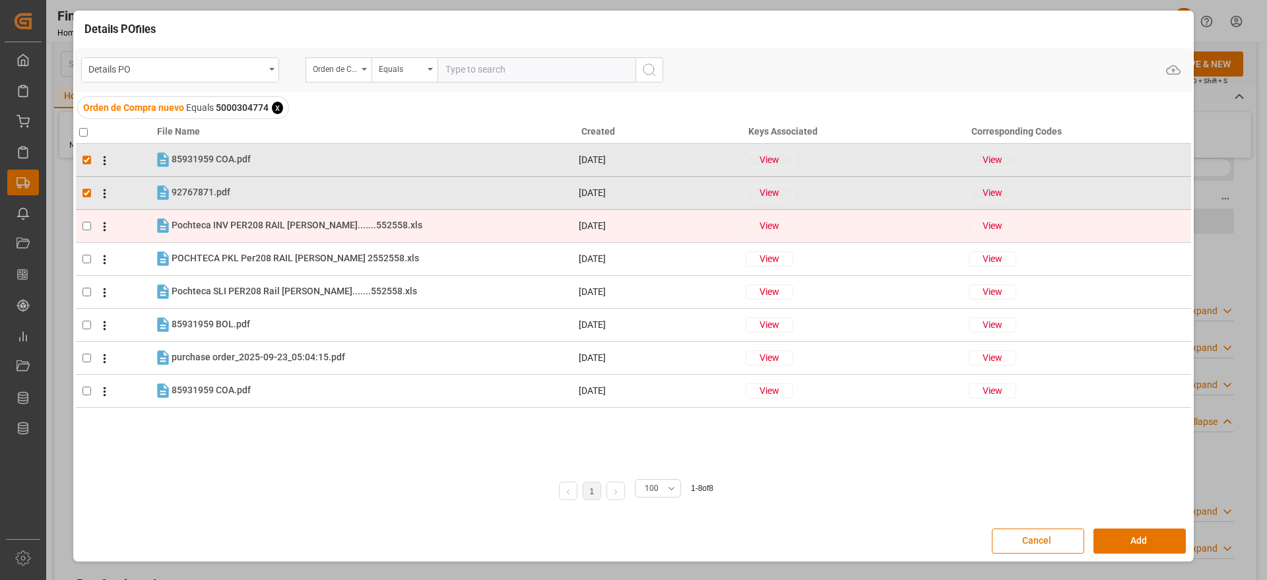
click at [88, 231] on td at bounding box center [115, 225] width 78 height 33
checkbox input "true"
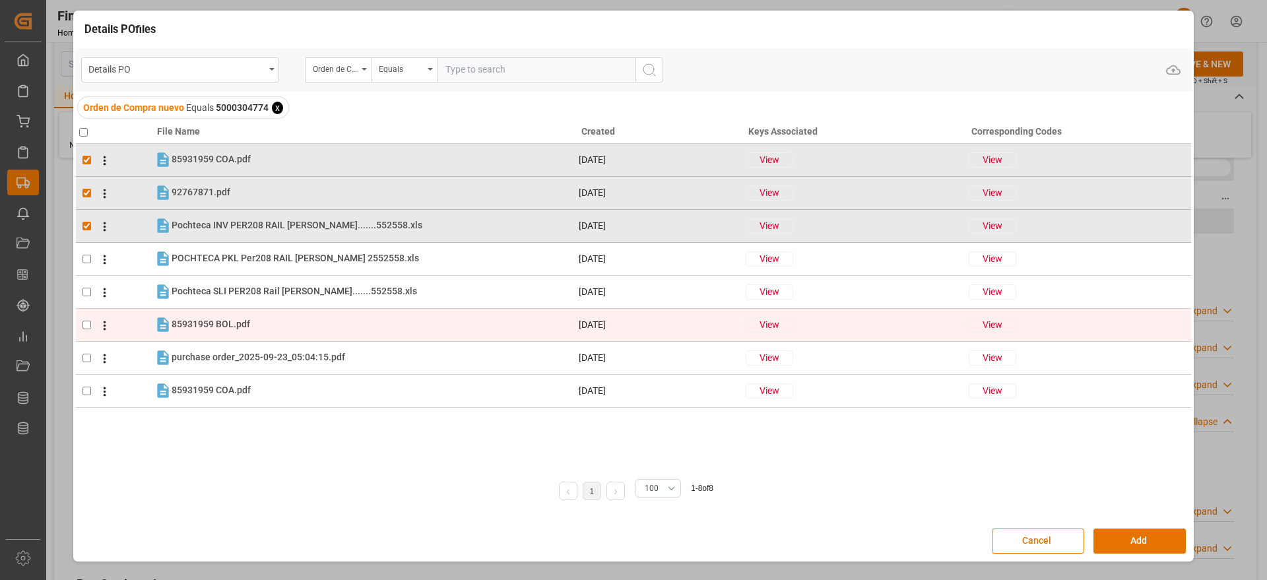
click at [85, 319] on td at bounding box center [115, 324] width 78 height 33
checkbox input "true"
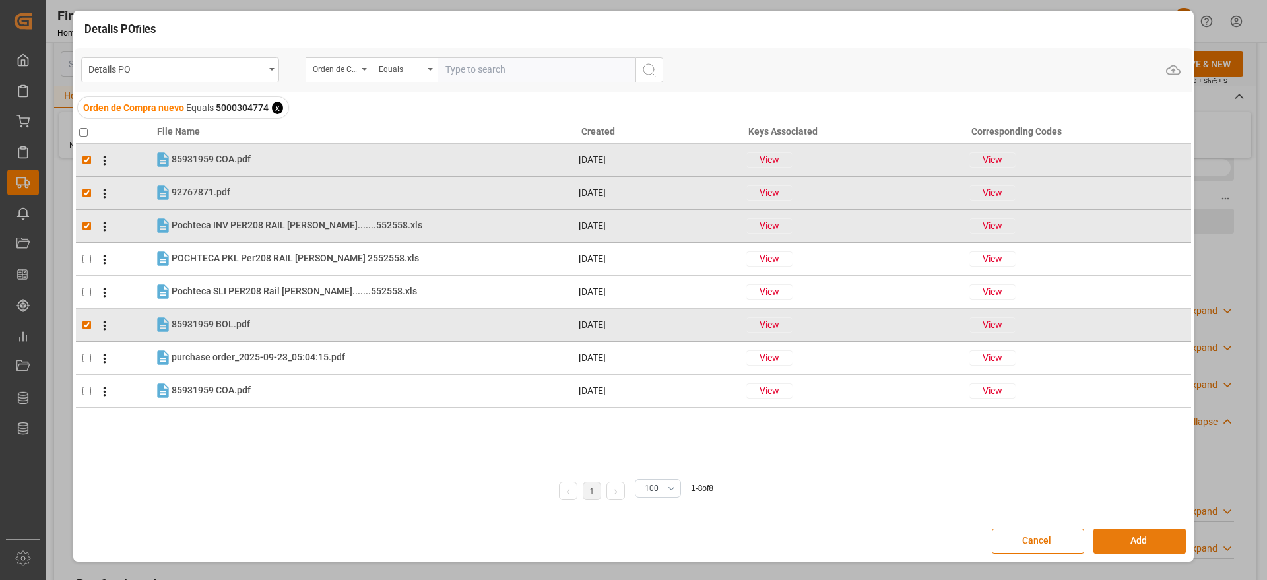
click at [1137, 538] on button "Add" at bounding box center [1140, 541] width 92 height 25
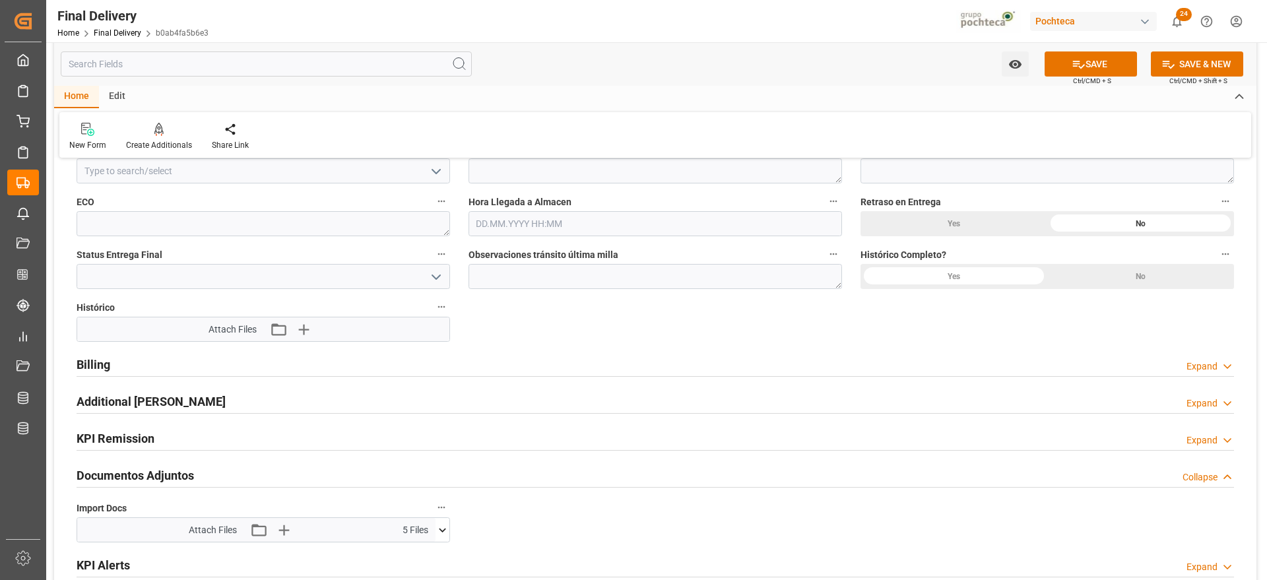
scroll to position [1155, 0]
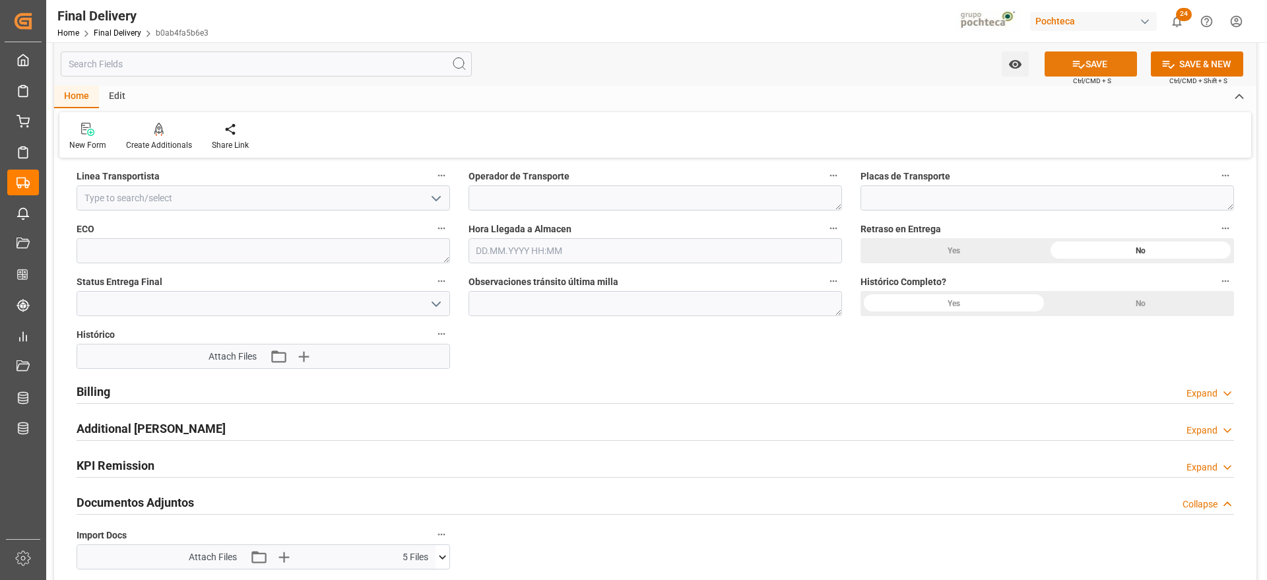
click at [1113, 62] on button "SAVE" at bounding box center [1091, 63] width 92 height 25
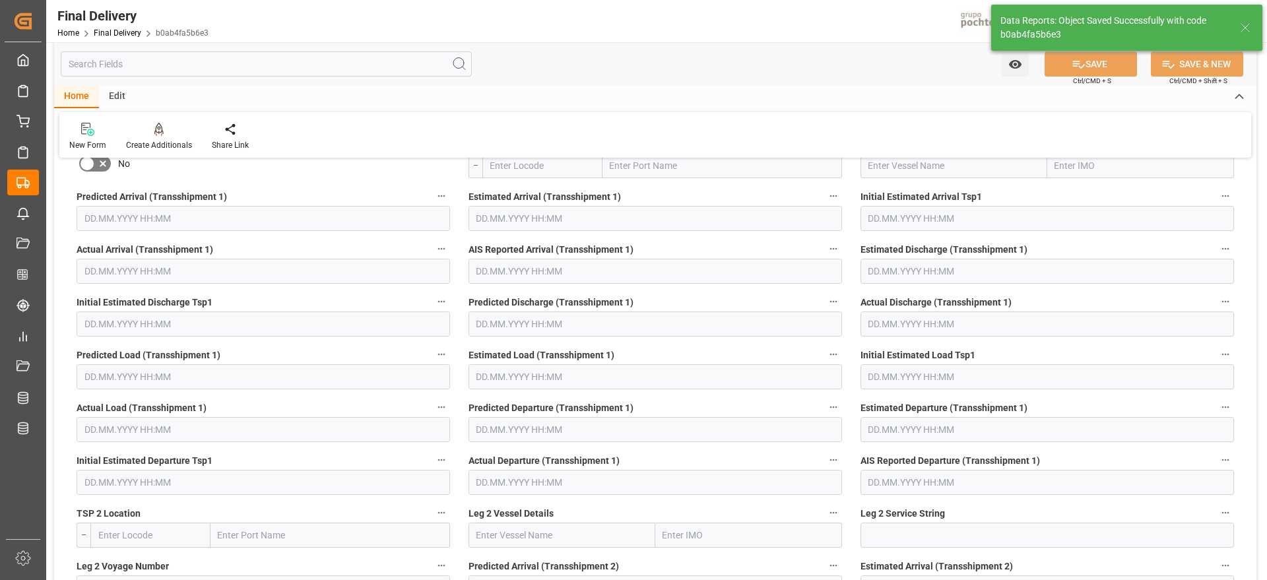
scroll to position [193, 0]
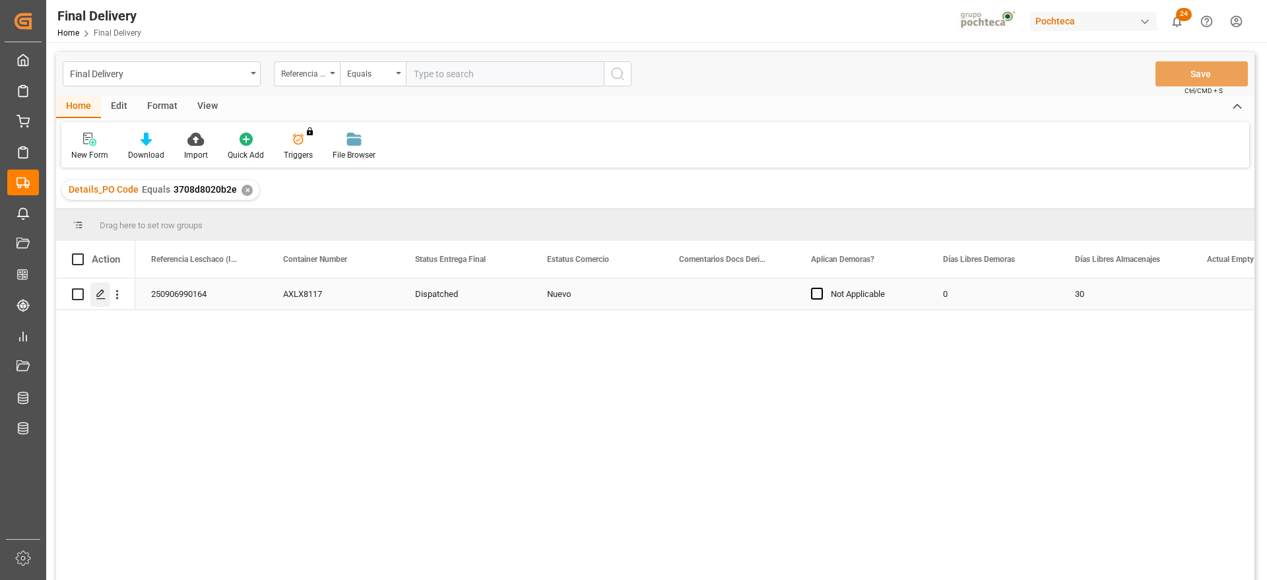
click at [102, 290] on polygon "Press SPACE to select this row." at bounding box center [100, 293] width 7 height 7
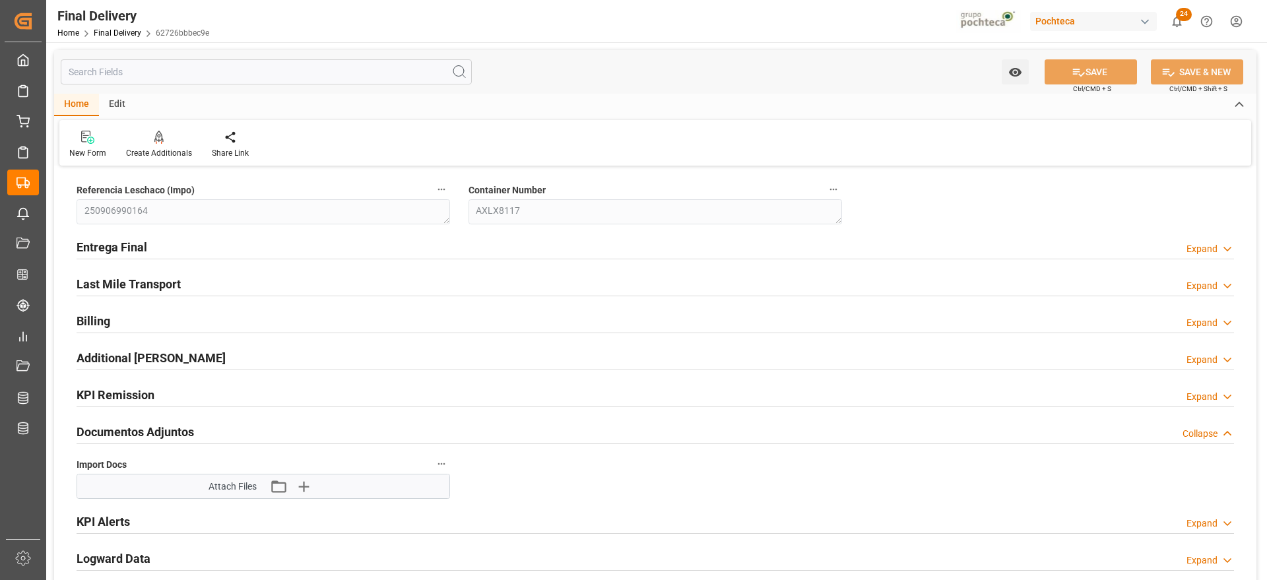
type input "0"
type input "30"
type input "[DATE]"
click at [135, 245] on h2 "Entrega Final" at bounding box center [112, 247] width 71 height 18
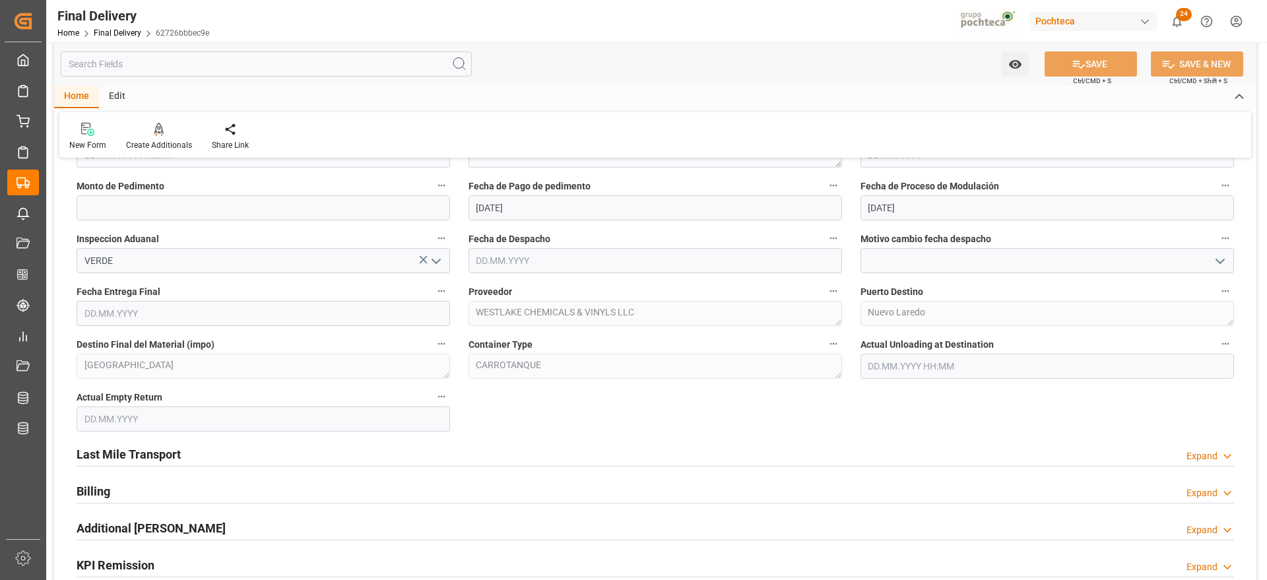
scroll to position [908, 0]
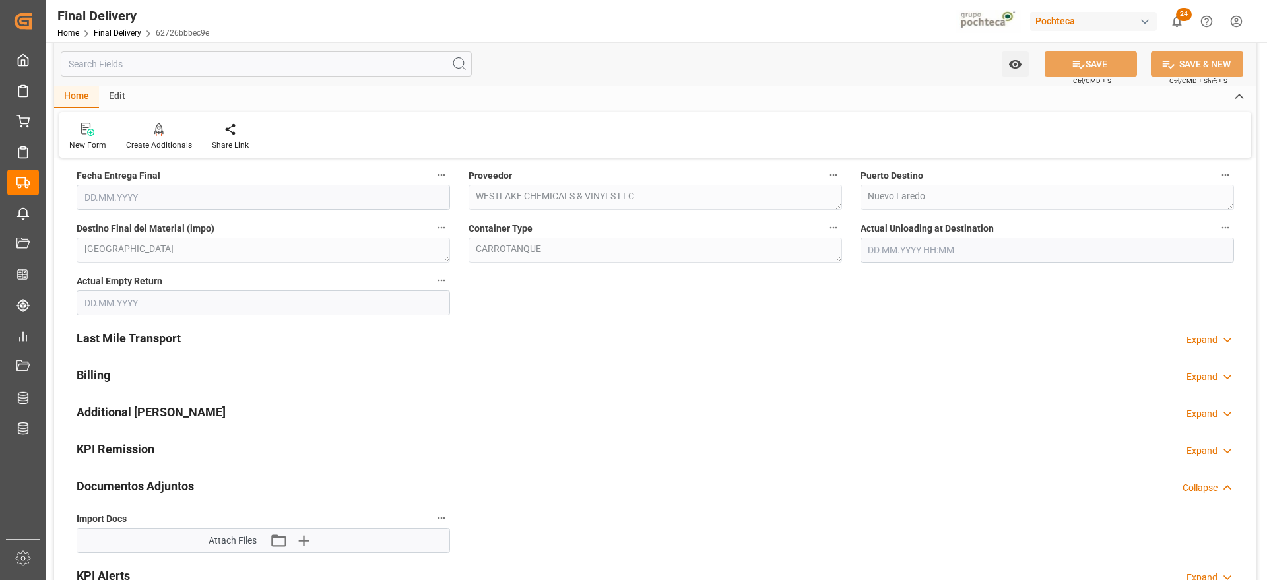
click at [125, 334] on h2 "Last Mile Transport" at bounding box center [129, 338] width 104 height 18
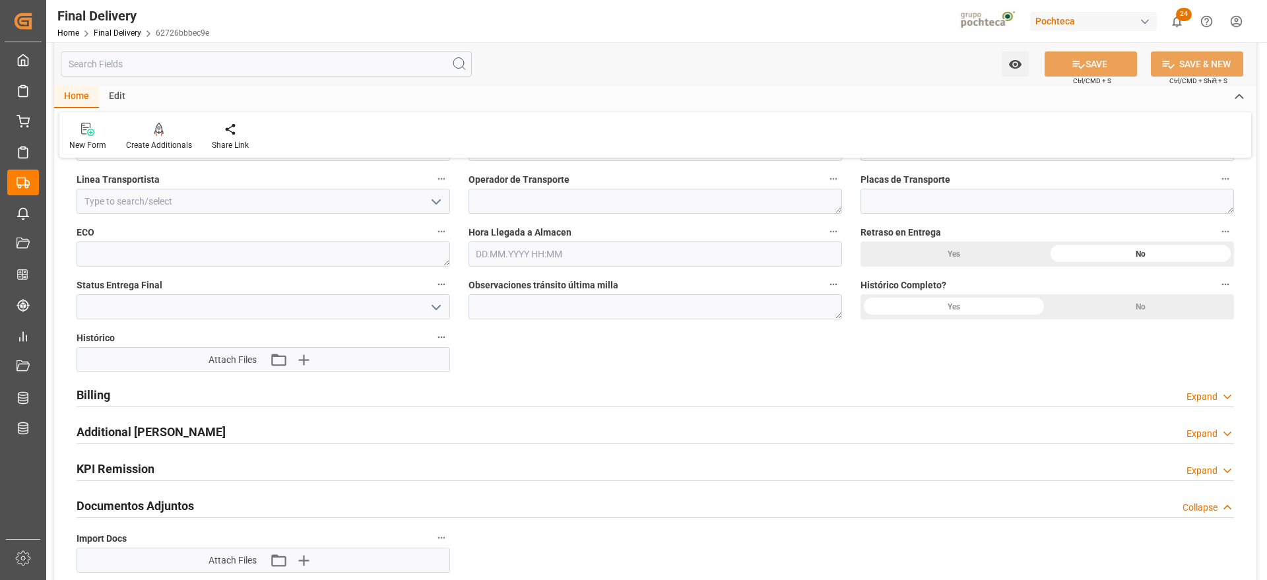
scroll to position [1155, 0]
click at [90, 390] on h2 "Billing" at bounding box center [94, 392] width 34 height 18
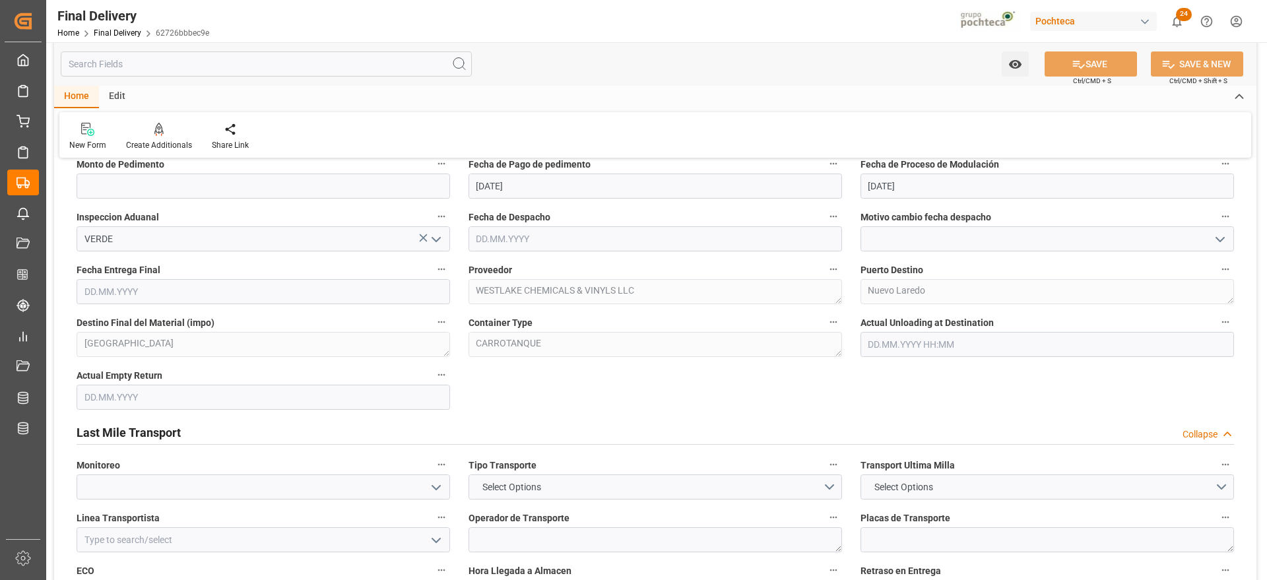
scroll to position [660, 0]
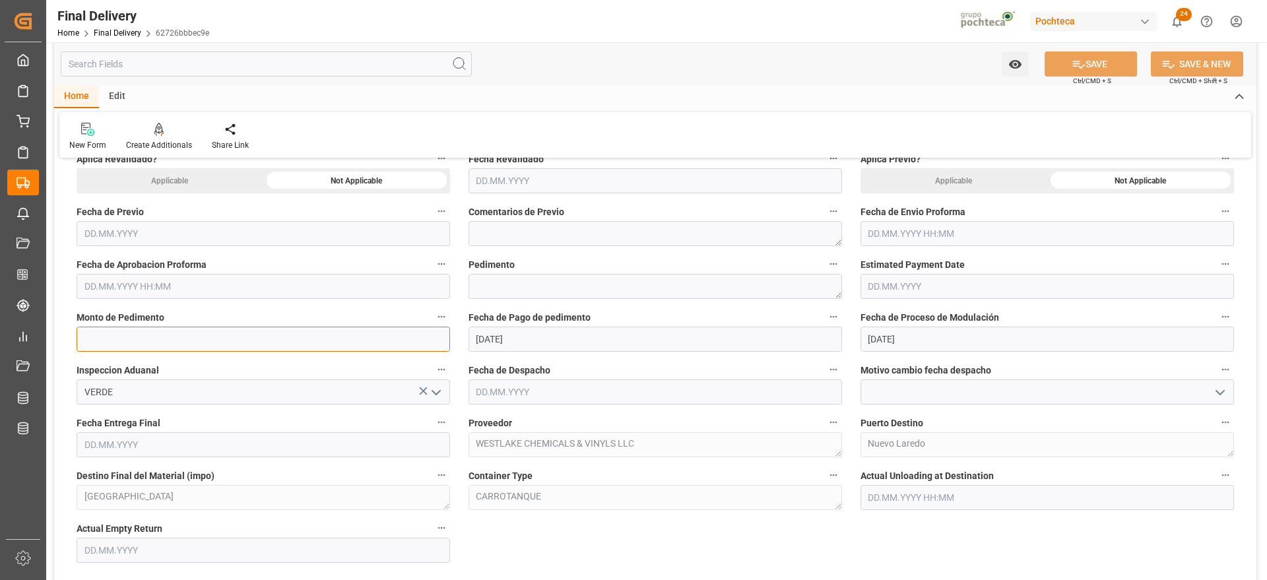
click at [163, 333] on input "text" at bounding box center [264, 339] width 374 height 25
click at [508, 285] on textarea at bounding box center [656, 286] width 374 height 25
paste textarea "25 24 3617 5009096"
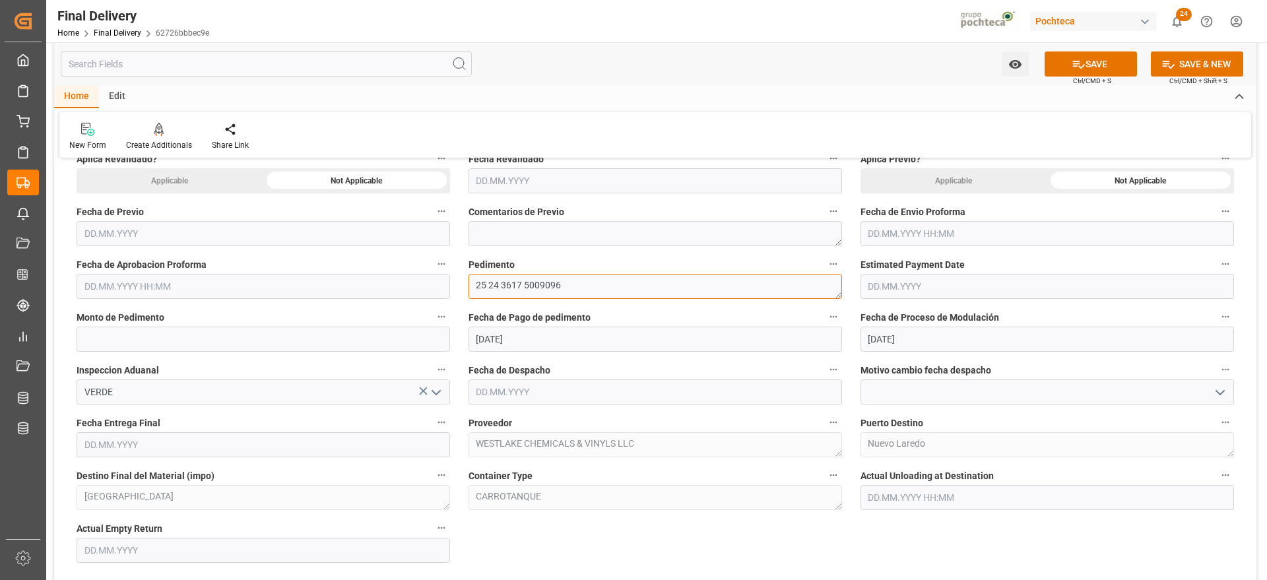
type textarea "25 24 3617 5009096"
click at [149, 337] on input "text" at bounding box center [264, 339] width 374 height 25
click at [158, 275] on input "text" at bounding box center [264, 286] width 374 height 25
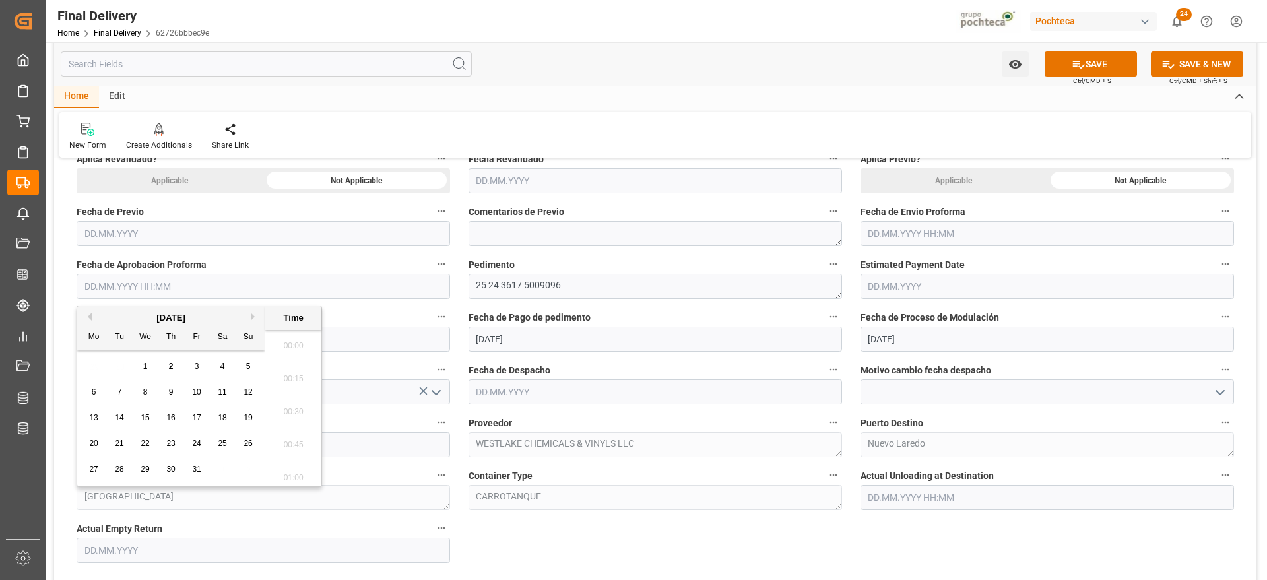
scroll to position [1160, 0]
click at [90, 317] on button "Previous Month" at bounding box center [88, 317] width 8 height 8
click at [169, 387] on span "11" at bounding box center [170, 391] width 9 height 9
type input "11.09.2025 00:00"
drag, startPoint x: 910, startPoint y: 245, endPoint x: 900, endPoint y: 239, distance: 12.1
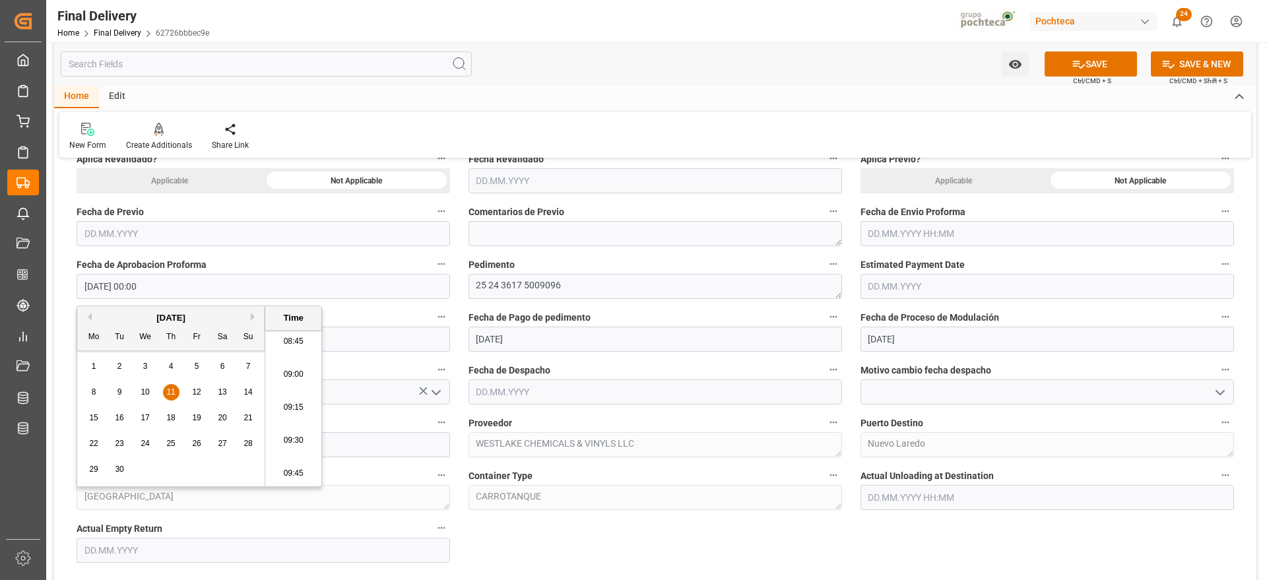
click at [910, 244] on input "text" at bounding box center [1048, 233] width 374 height 25
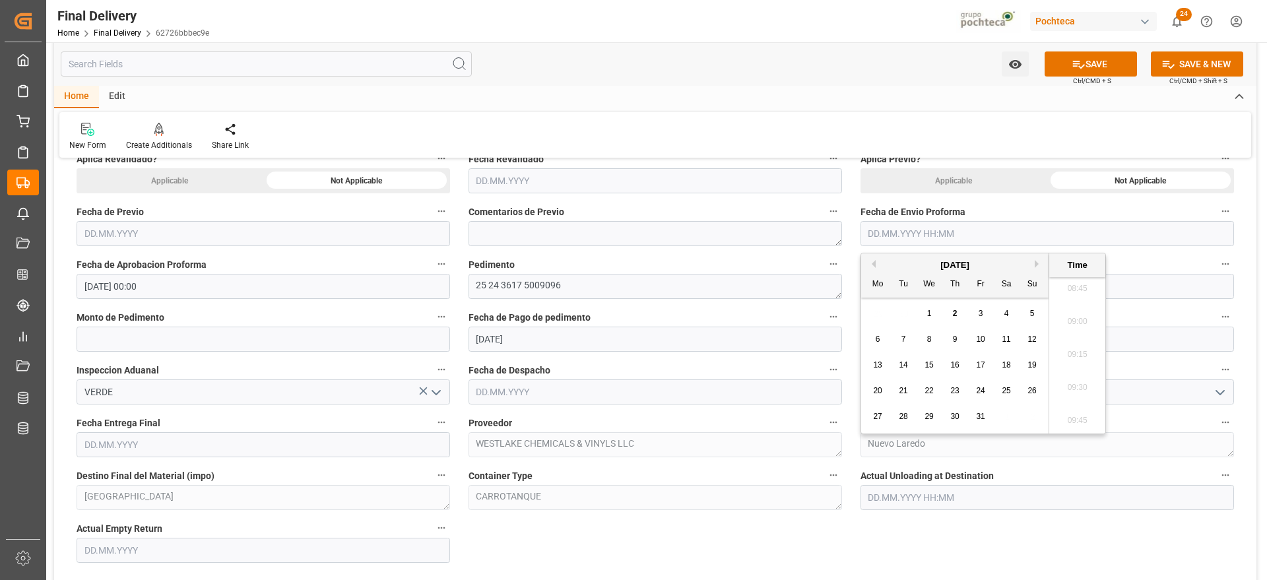
click at [873, 260] on button "Previous Month" at bounding box center [872, 264] width 8 height 8
click at [958, 345] on div "11" at bounding box center [955, 340] width 17 height 16
type input "11.09.2025 00:00"
click at [152, 337] on input "text" at bounding box center [264, 339] width 374 height 25
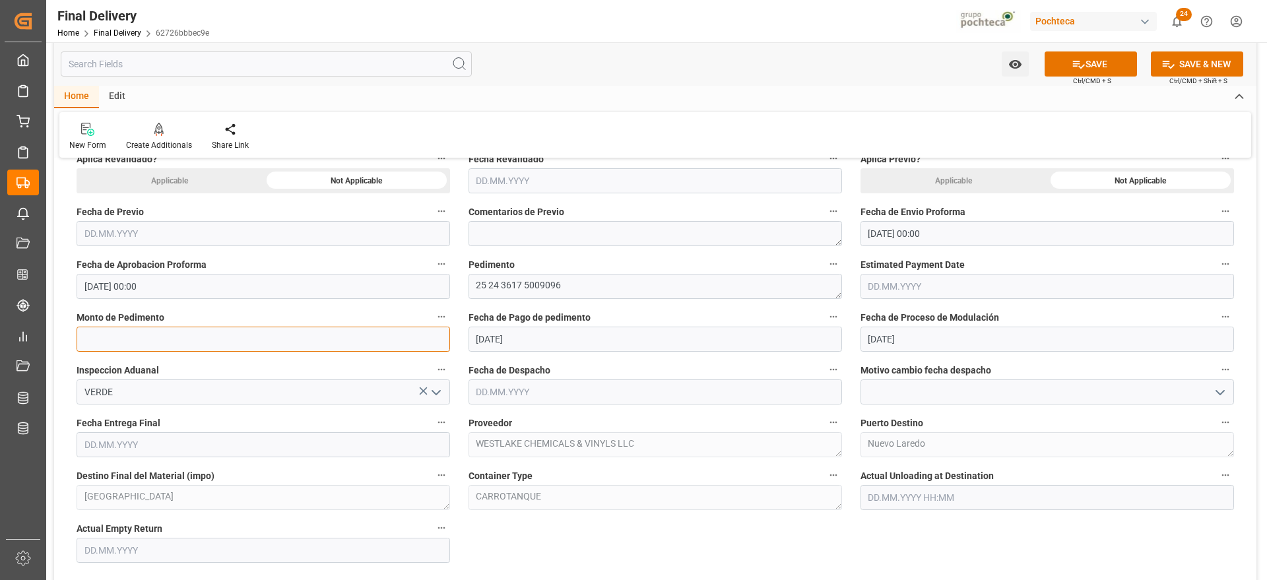
paste input "275624"
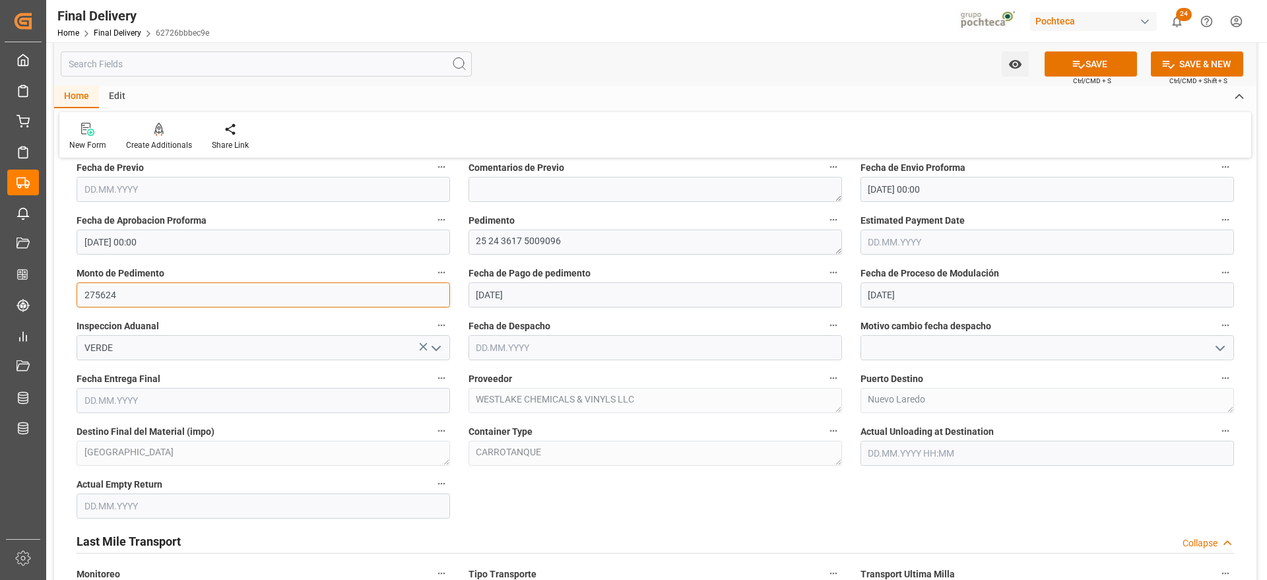
scroll to position [743, 0]
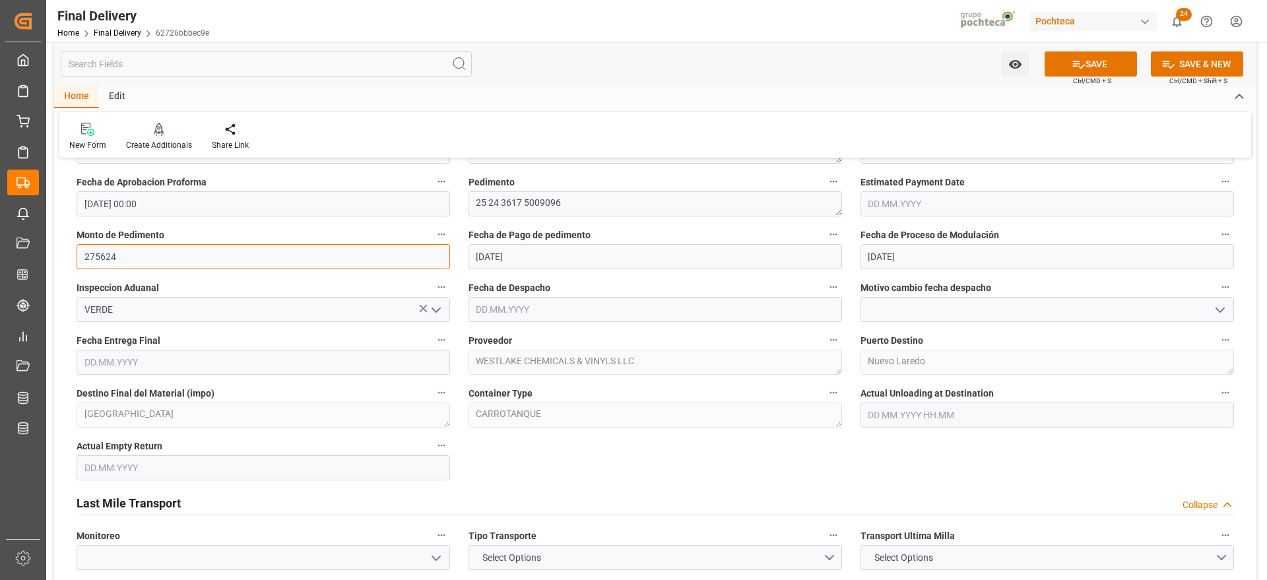
type input "275624"
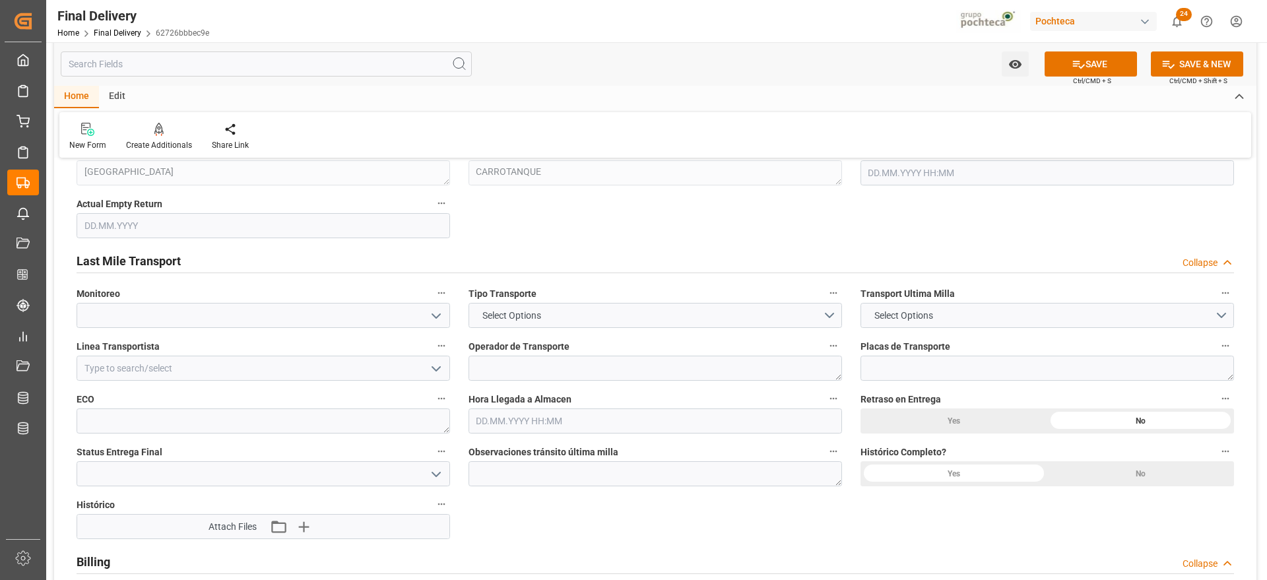
scroll to position [1073, 0]
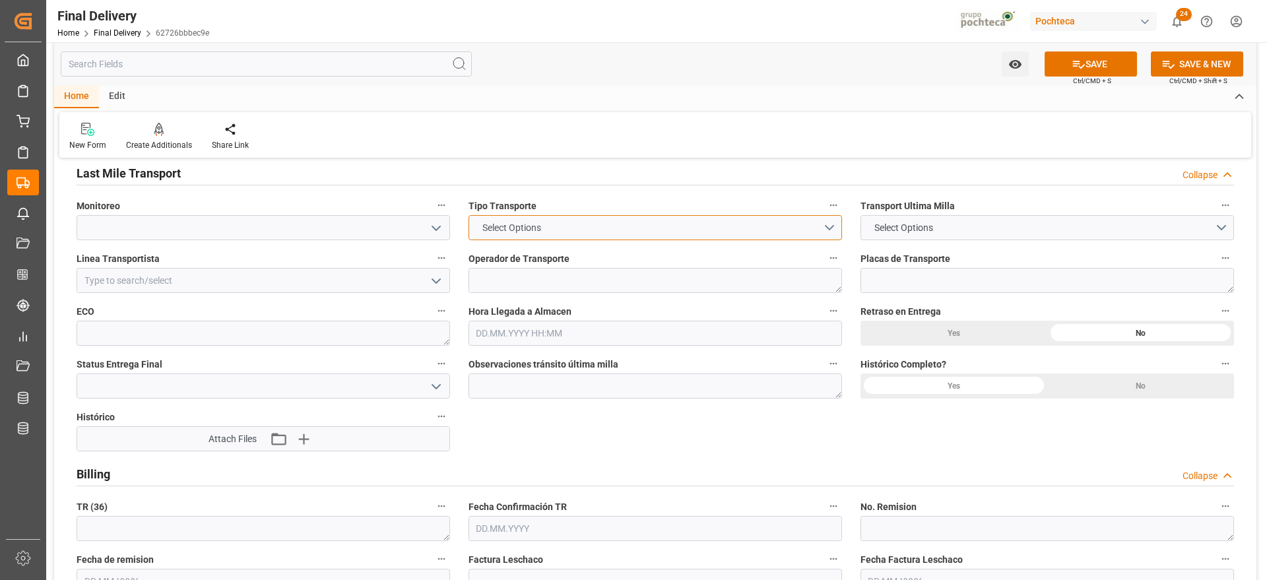
click at [831, 232] on button "Select Options" at bounding box center [656, 227] width 374 height 25
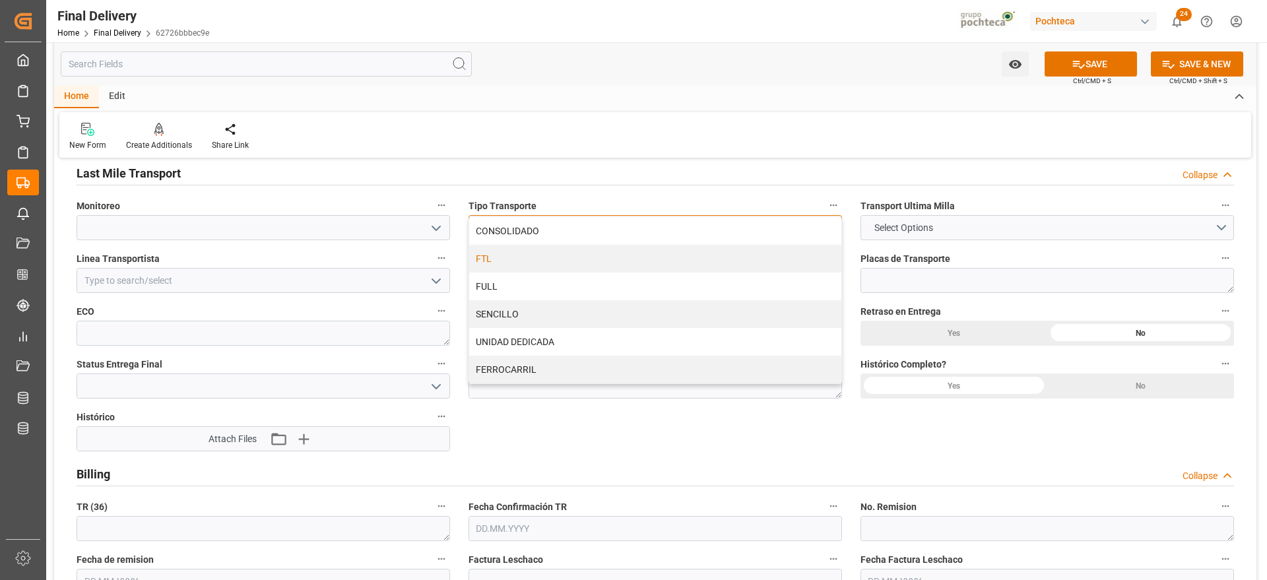
click at [550, 263] on div "FTL" at bounding box center [655, 259] width 372 height 28
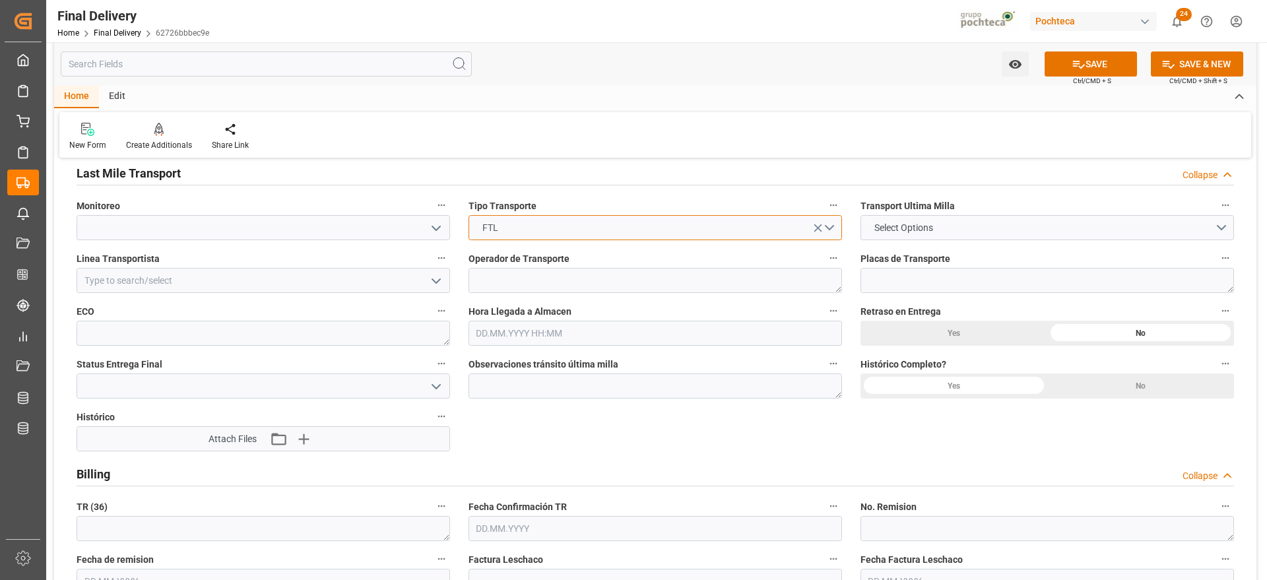
click at [840, 224] on button "FTL" at bounding box center [656, 227] width 374 height 25
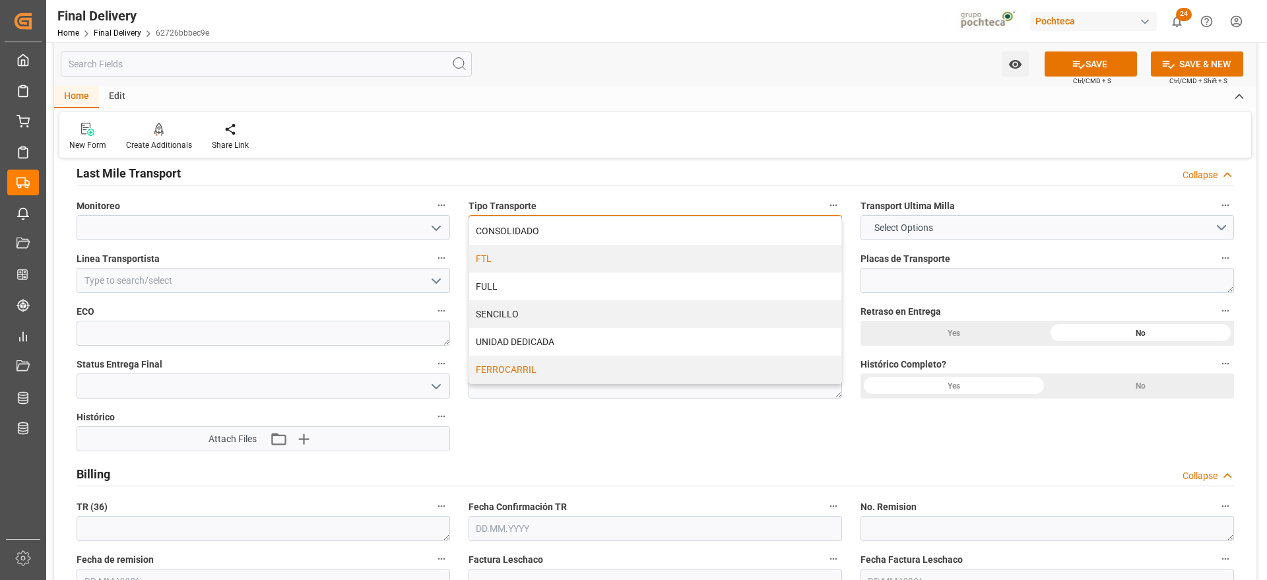
click at [525, 369] on div "FERROCARRIL" at bounding box center [655, 370] width 372 height 28
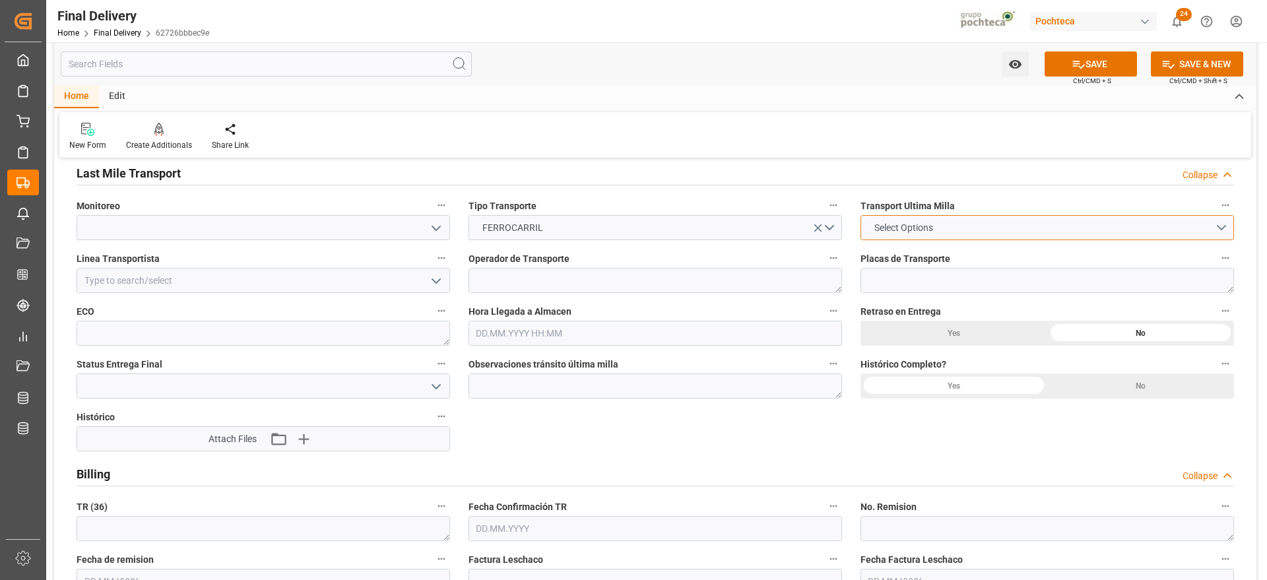
click at [1216, 229] on button "Select Options" at bounding box center [1048, 227] width 374 height 25
click at [896, 257] on div "POCHTECA" at bounding box center [1047, 259] width 372 height 28
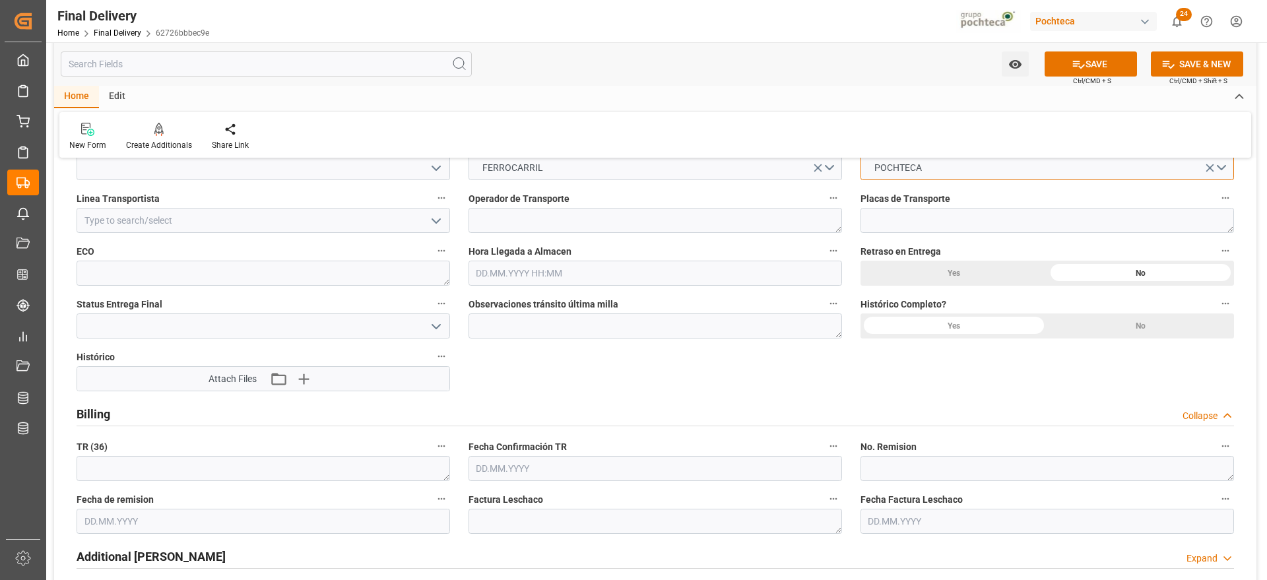
scroll to position [1155, 0]
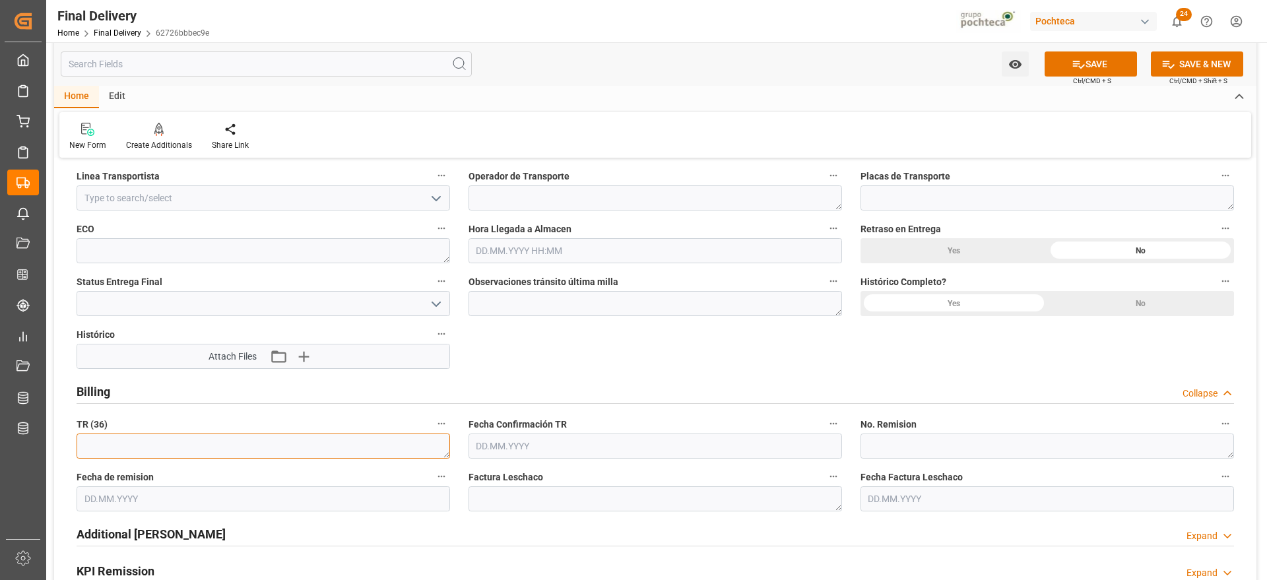
click at [170, 446] on textarea at bounding box center [264, 446] width 374 height 25
paste textarea "5000304775"
type textarea "5000304775"
click at [530, 446] on input "text" at bounding box center [656, 446] width 374 height 25
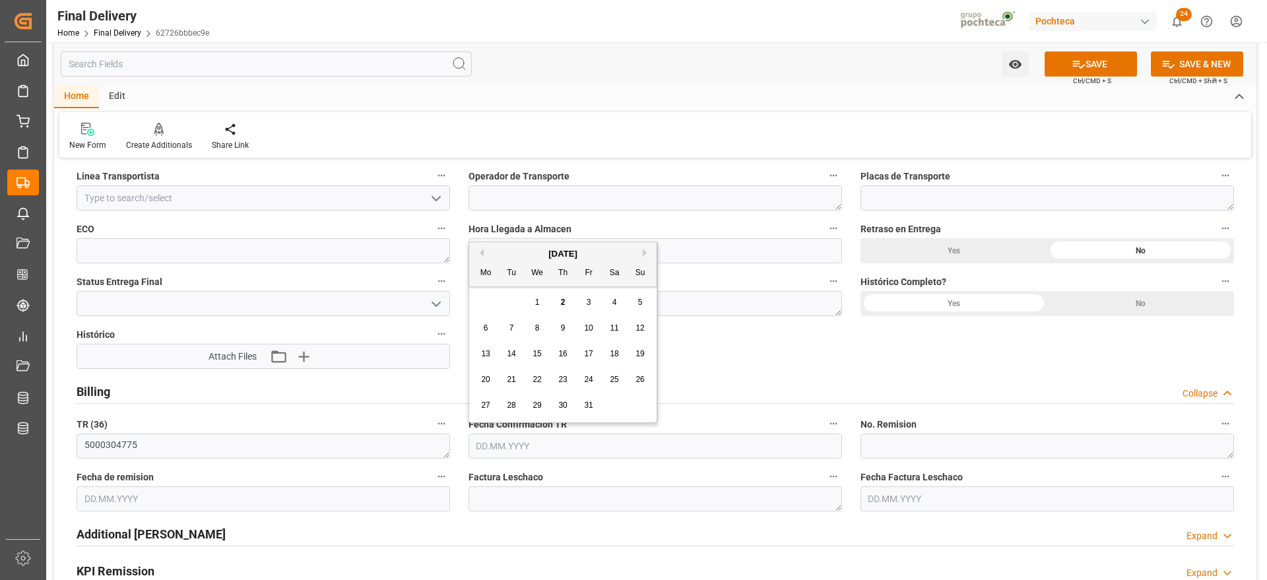
click at [508, 245] on div "October 2025 Mo Tu We Th Fr Sa Su" at bounding box center [562, 264] width 187 height 44
click at [484, 251] on div "[DATE]" at bounding box center [562, 254] width 187 height 13
click at [484, 249] on div "[DATE]" at bounding box center [562, 254] width 187 height 13
click at [484, 252] on div "[DATE]" at bounding box center [562, 254] width 187 height 13
click at [535, 443] on input "text" at bounding box center [656, 446] width 374 height 25
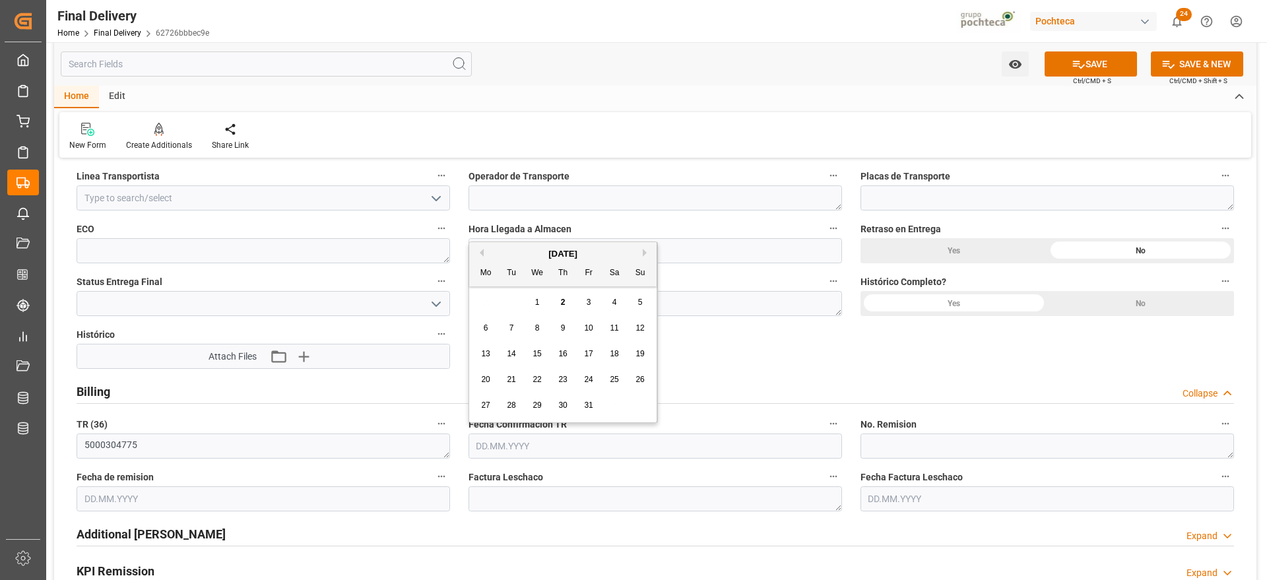
click at [479, 254] on button "Previous Month" at bounding box center [480, 253] width 8 height 8
click at [591, 385] on div "26" at bounding box center [589, 380] width 17 height 16
click at [567, 436] on input "26.09.2025" at bounding box center [656, 446] width 374 height 25
click at [564, 372] on div "25" at bounding box center [563, 380] width 17 height 16
type input "25.09.2025"
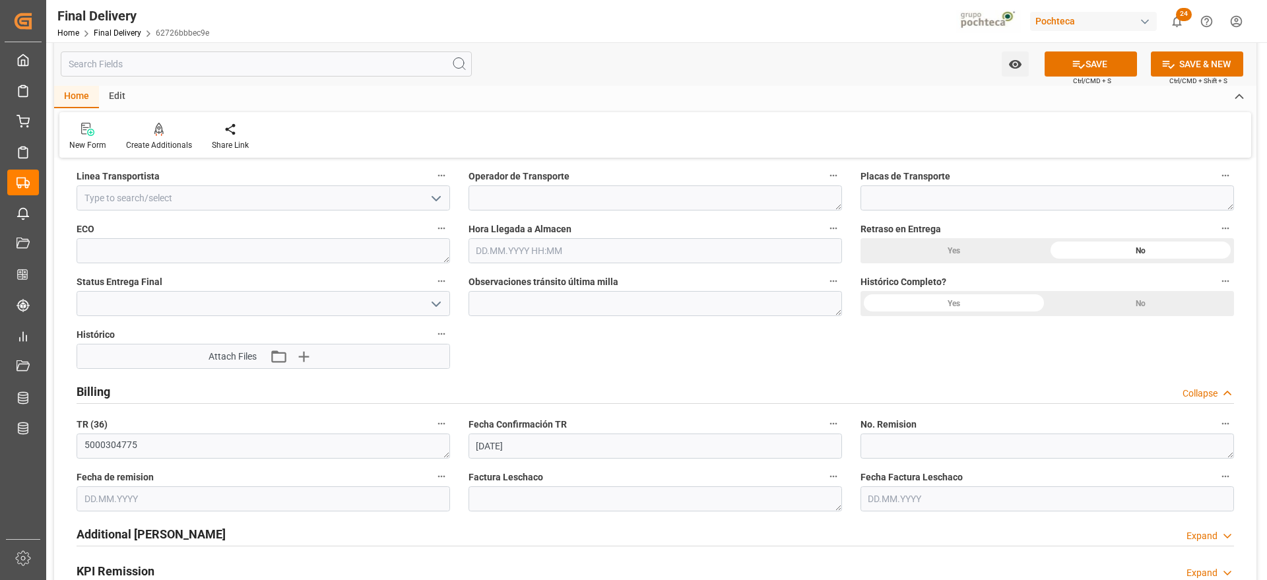
click at [281, 494] on input "text" at bounding box center [264, 498] width 374 height 25
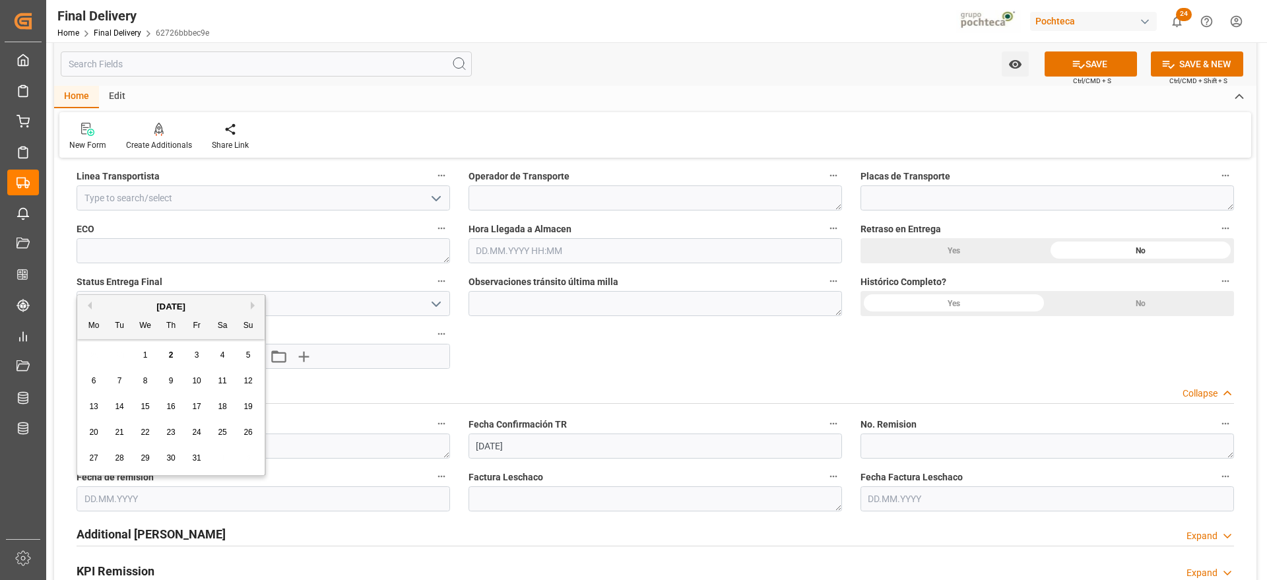
click at [91, 305] on button "Previous Month" at bounding box center [88, 306] width 8 height 8
click at [176, 434] on div "25" at bounding box center [171, 433] width 17 height 16
type input "25.09.2025"
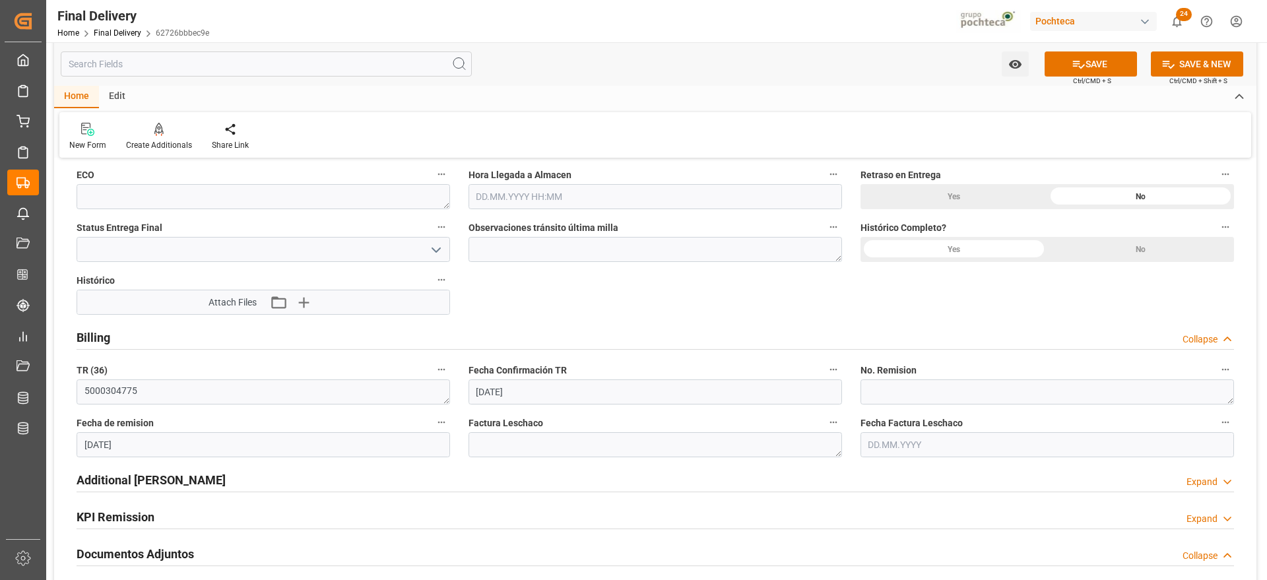
scroll to position [1238, 0]
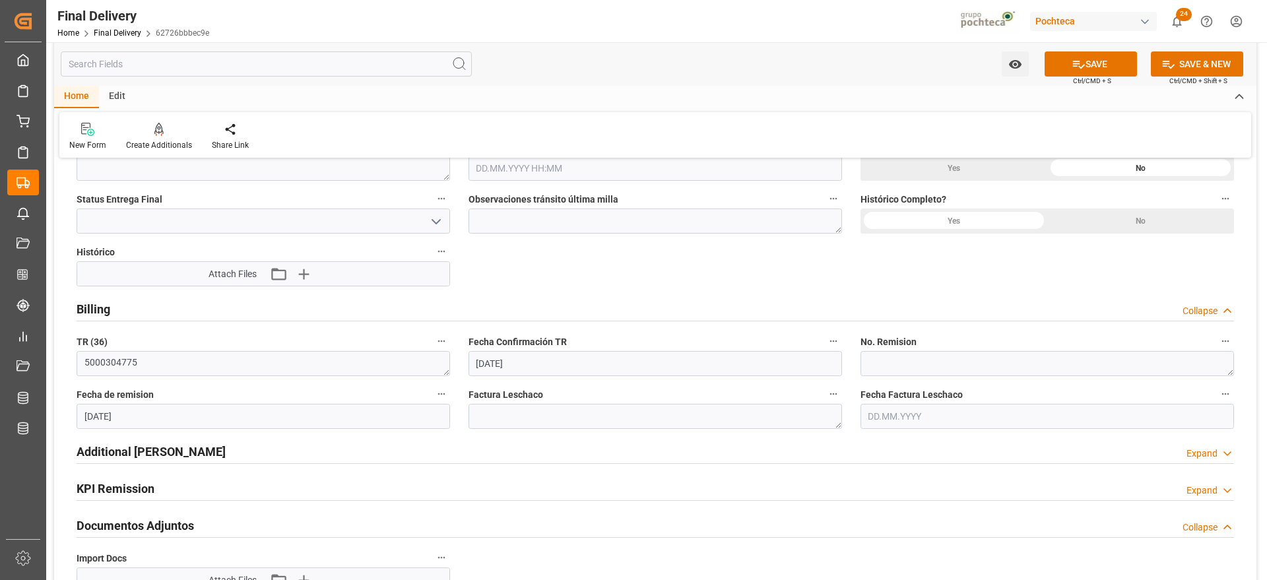
click at [1094, 76] on span "Ctrl/CMD + S" at bounding box center [1092, 81] width 38 height 10
click at [1094, 67] on button "SAVE" at bounding box center [1091, 63] width 92 height 25
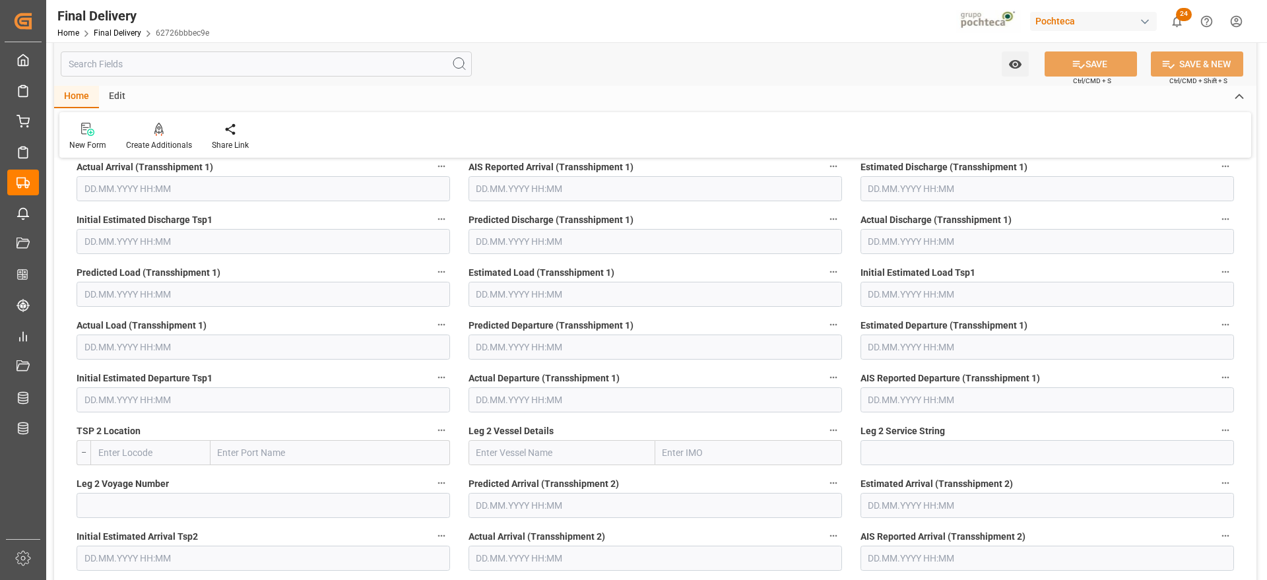
scroll to position [12, 0]
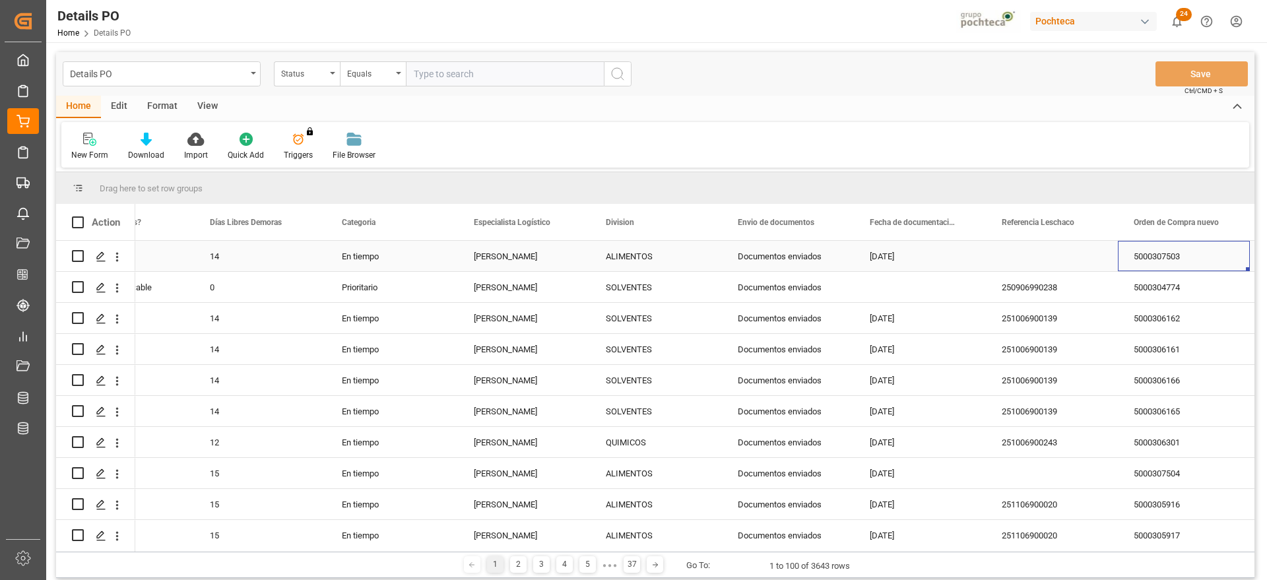
scroll to position [0, 469]
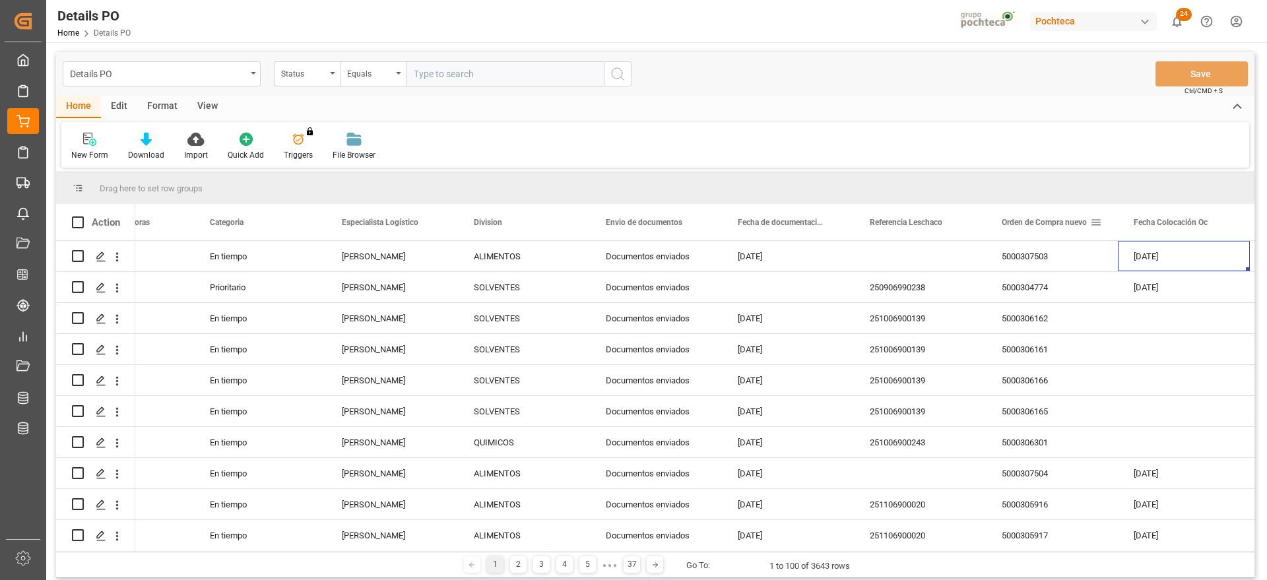
click at [1096, 223] on span at bounding box center [1096, 222] width 12 height 12
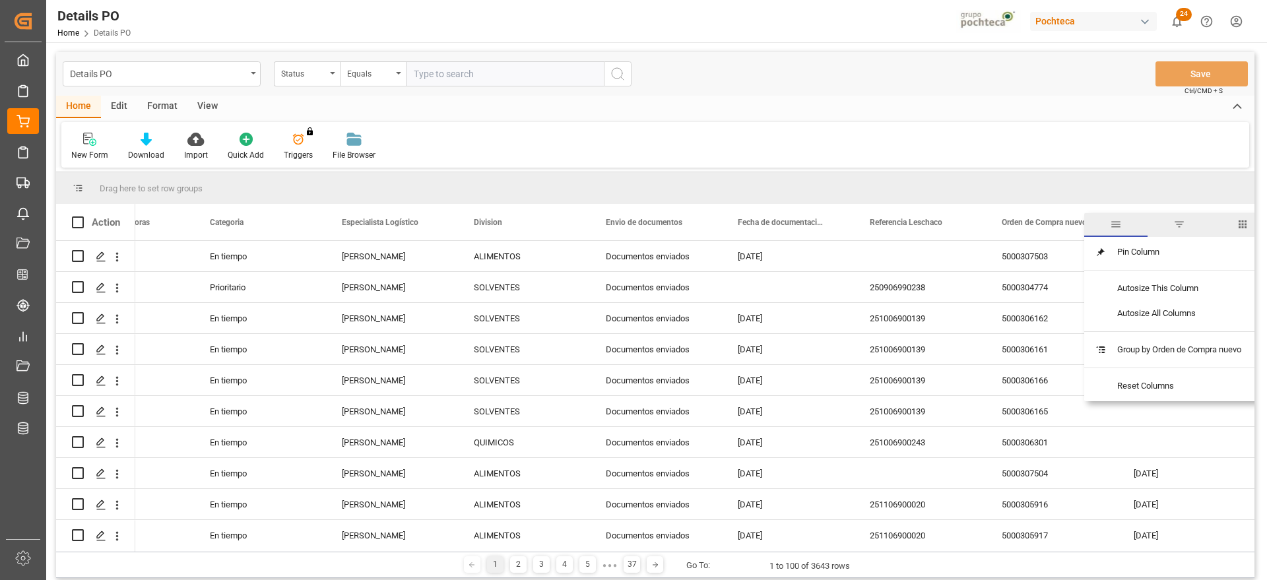
click at [1181, 229] on span "filter" at bounding box center [1180, 224] width 12 height 12
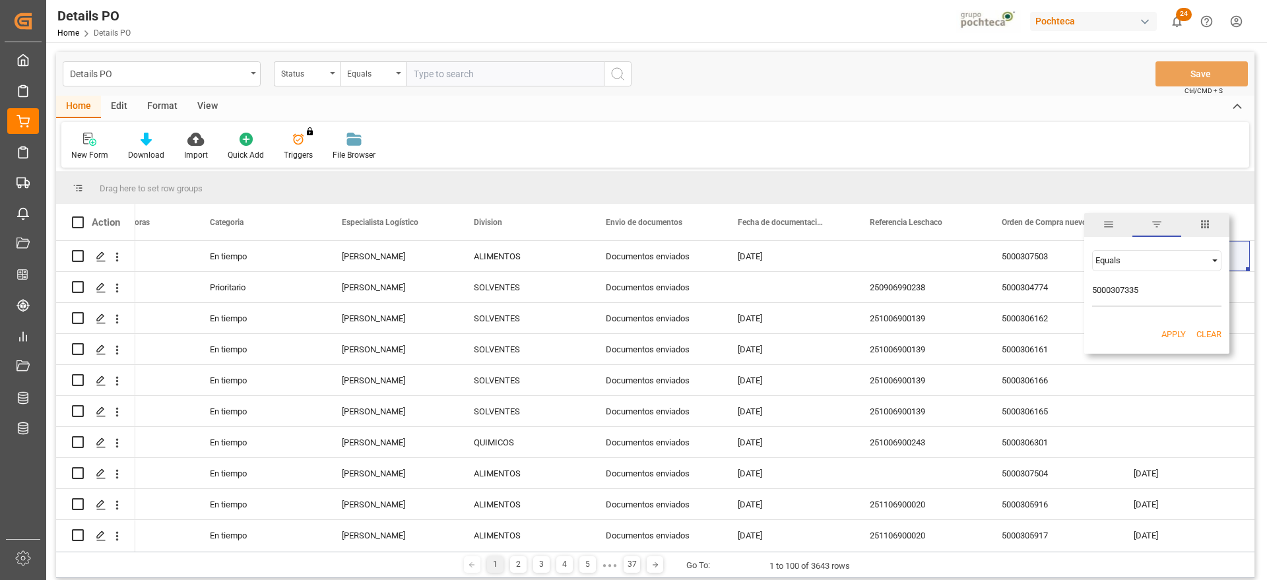
type input "5000307335"
click at [1171, 331] on button "Apply" at bounding box center [1174, 334] width 24 height 13
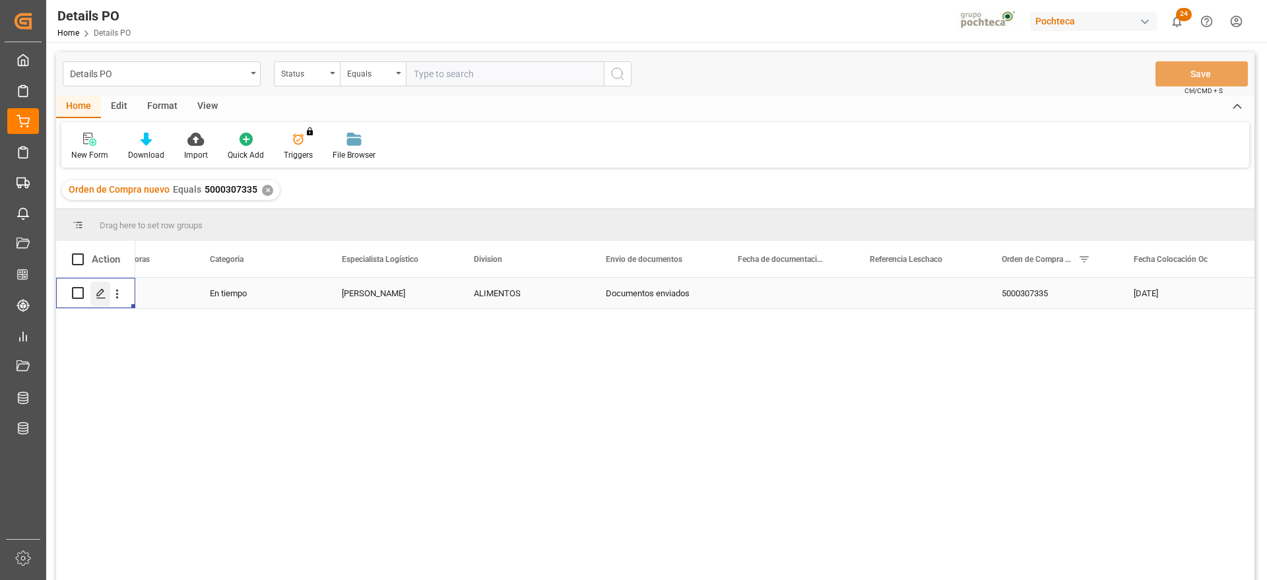
click at [96, 290] on icon "Press SPACE to select this row." at bounding box center [101, 293] width 11 height 11
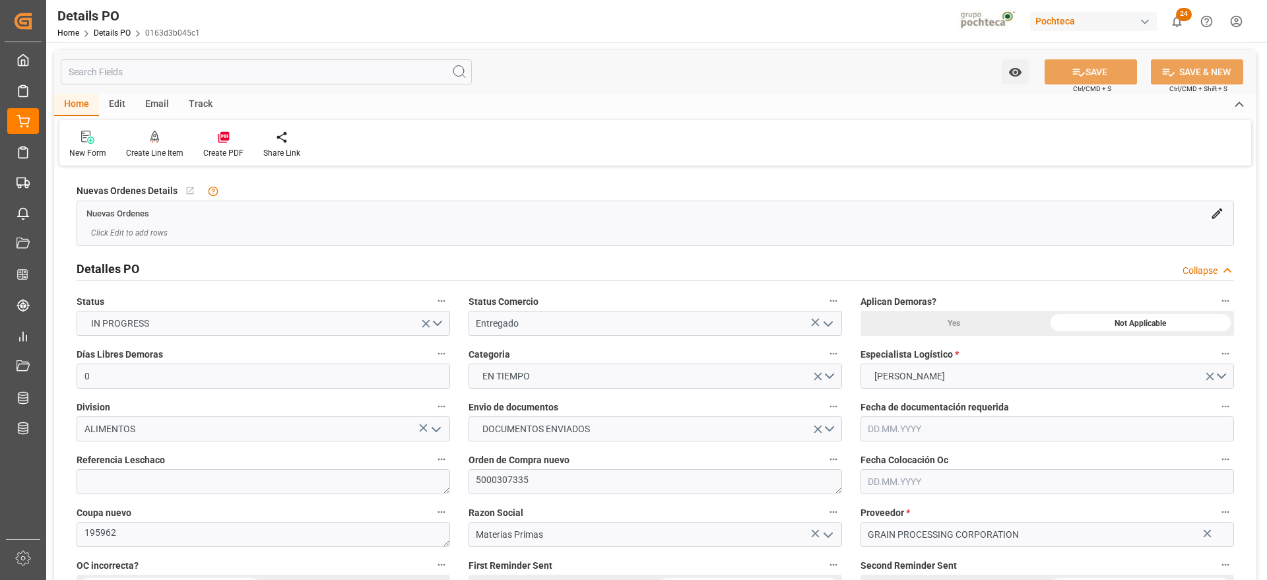
type input "0"
type input "[DATE]"
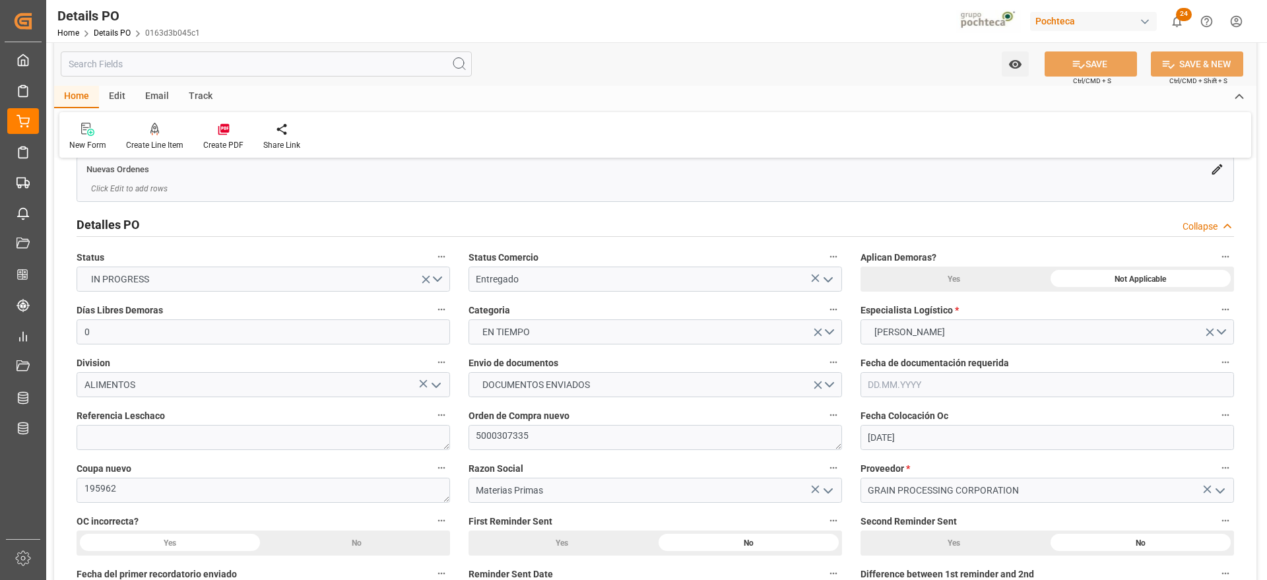
scroll to position [83, 0]
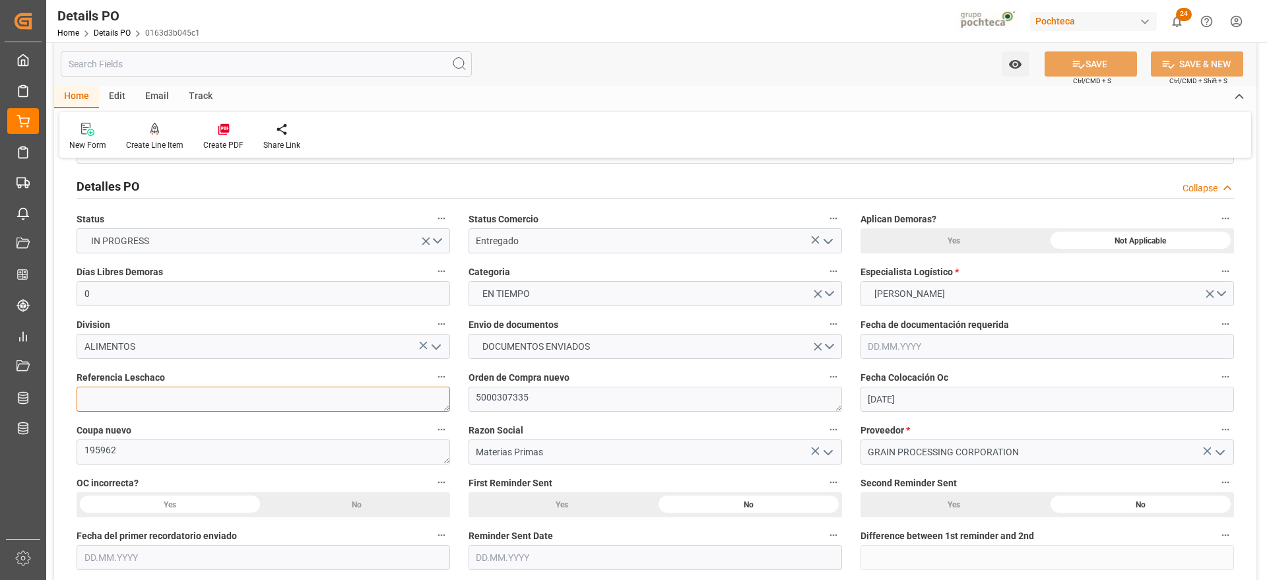
click at [150, 403] on textarea at bounding box center [264, 399] width 374 height 25
paste textarea "251006990014"
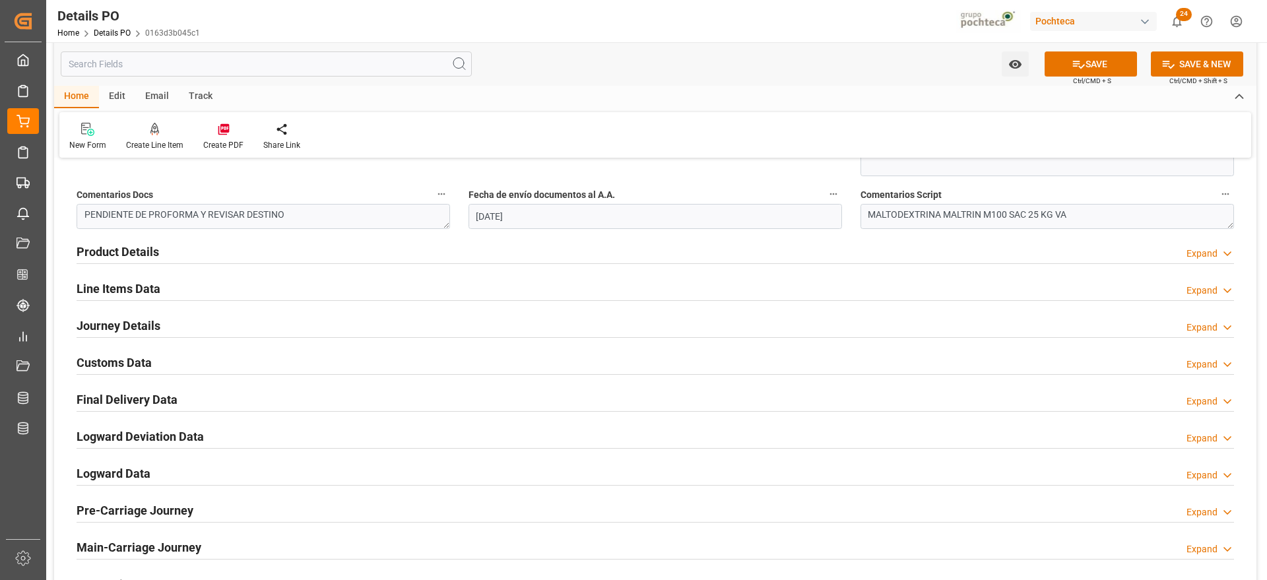
scroll to position [825, 0]
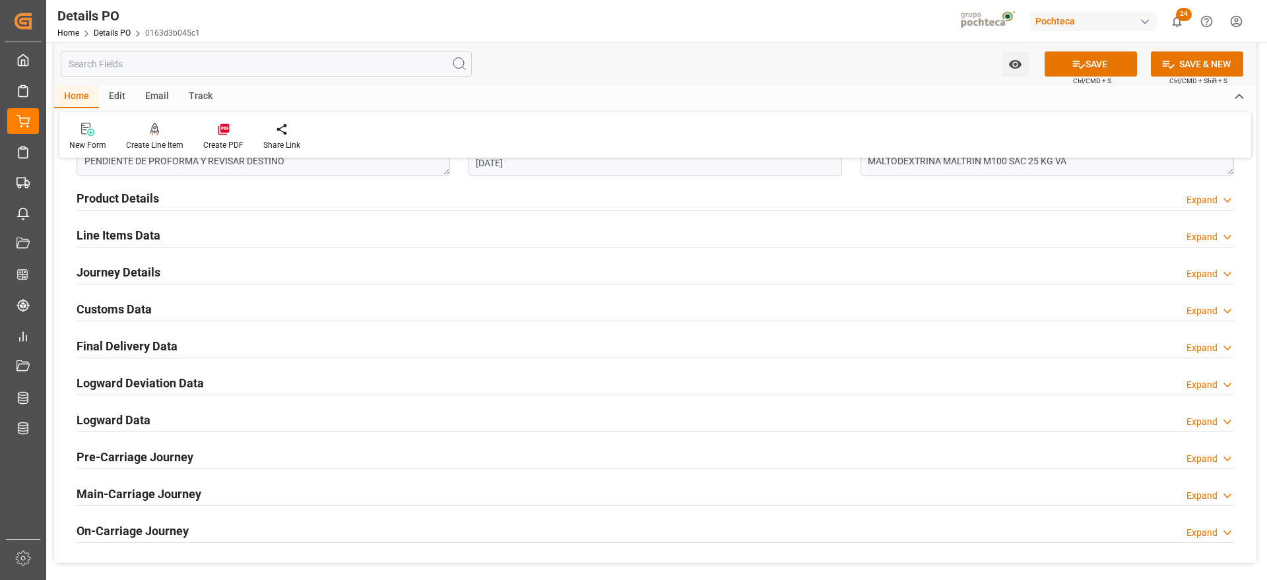
type textarea "251006990014"
click at [133, 267] on h2 "Journey Details" at bounding box center [119, 272] width 84 height 18
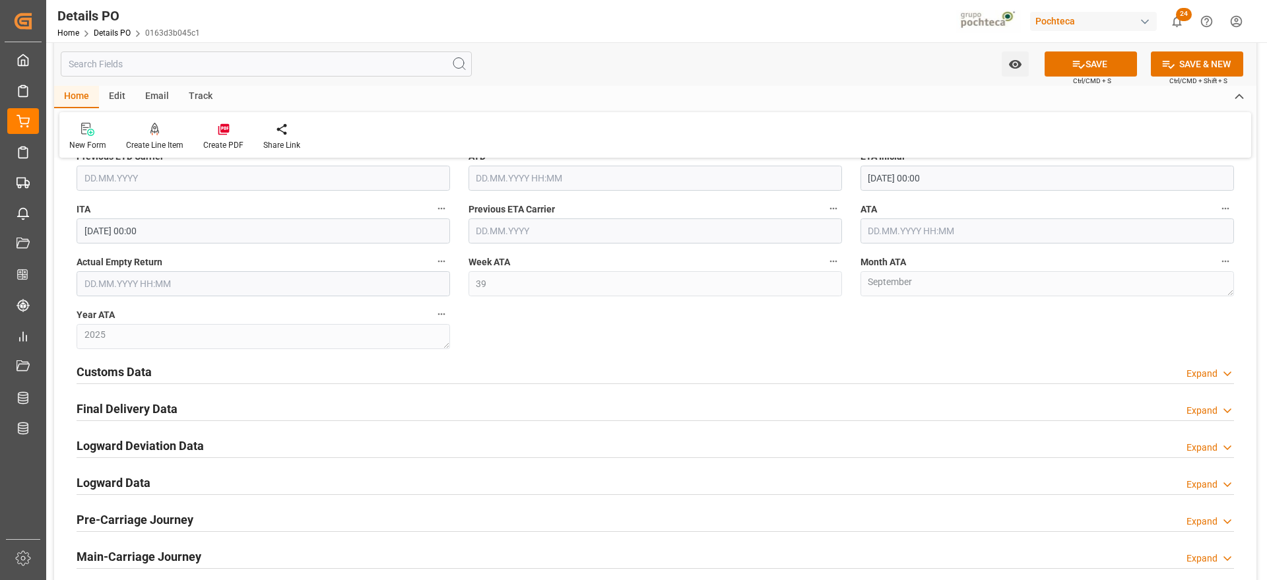
scroll to position [1320, 0]
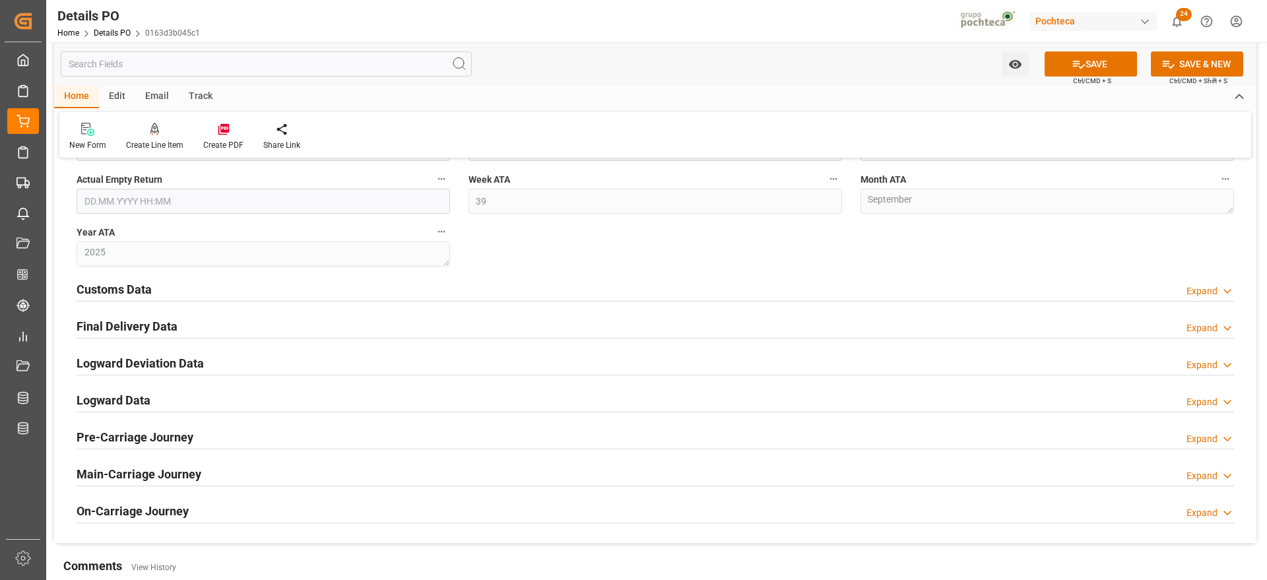
click at [131, 292] on h2 "Customs Data" at bounding box center [114, 290] width 75 height 18
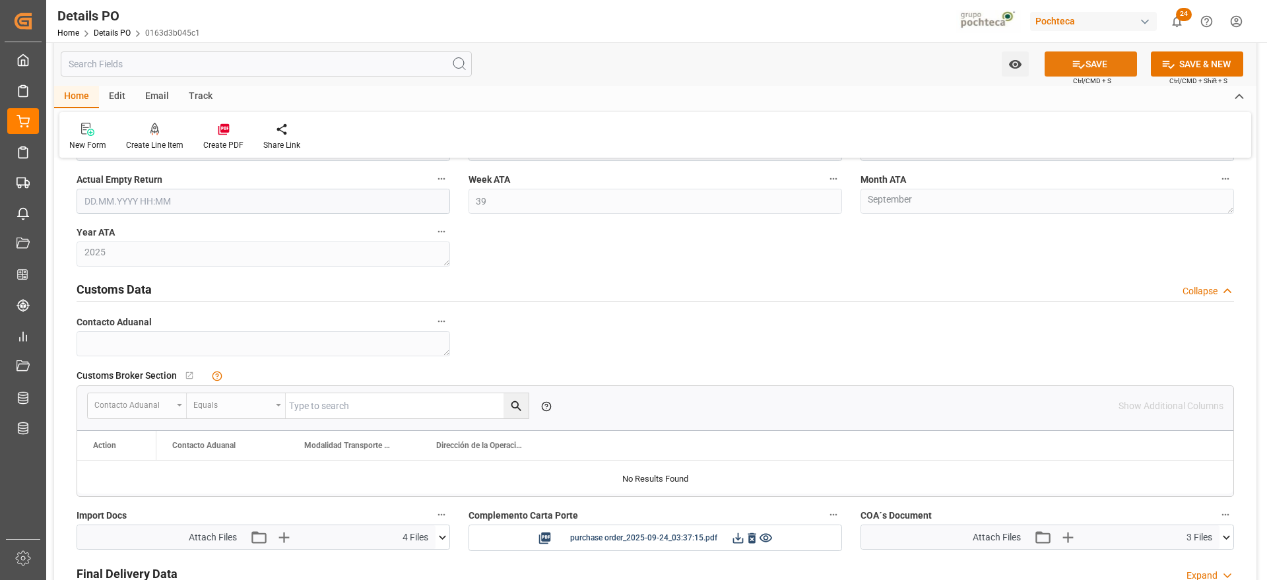
click at [1084, 69] on button "SAVE" at bounding box center [1091, 63] width 92 height 25
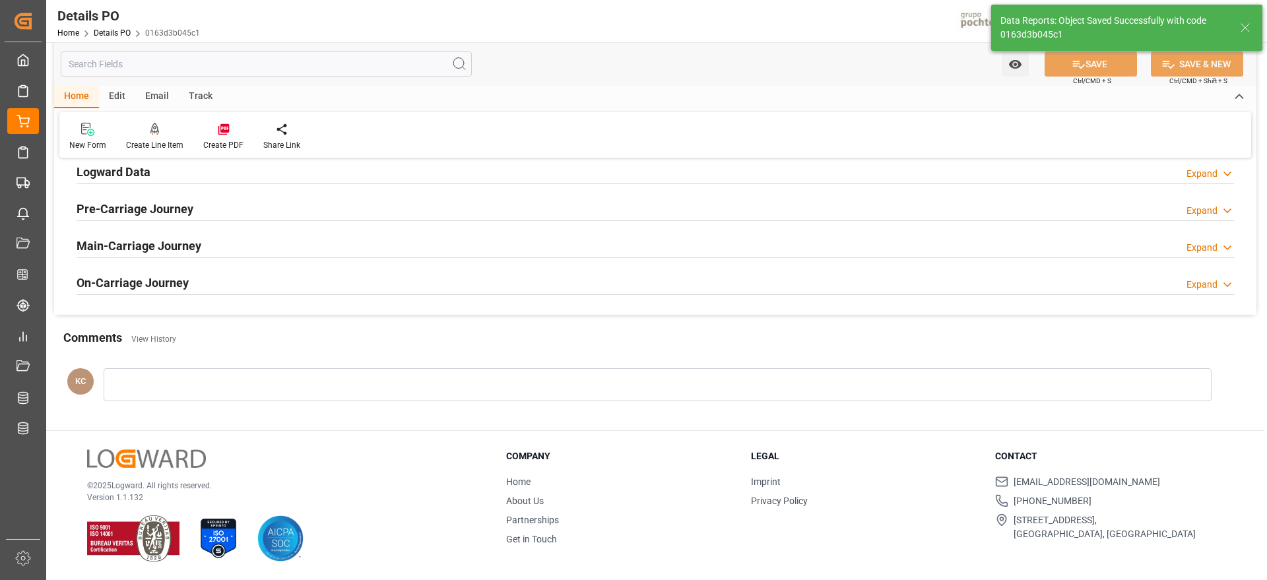
scroll to position [845, 0]
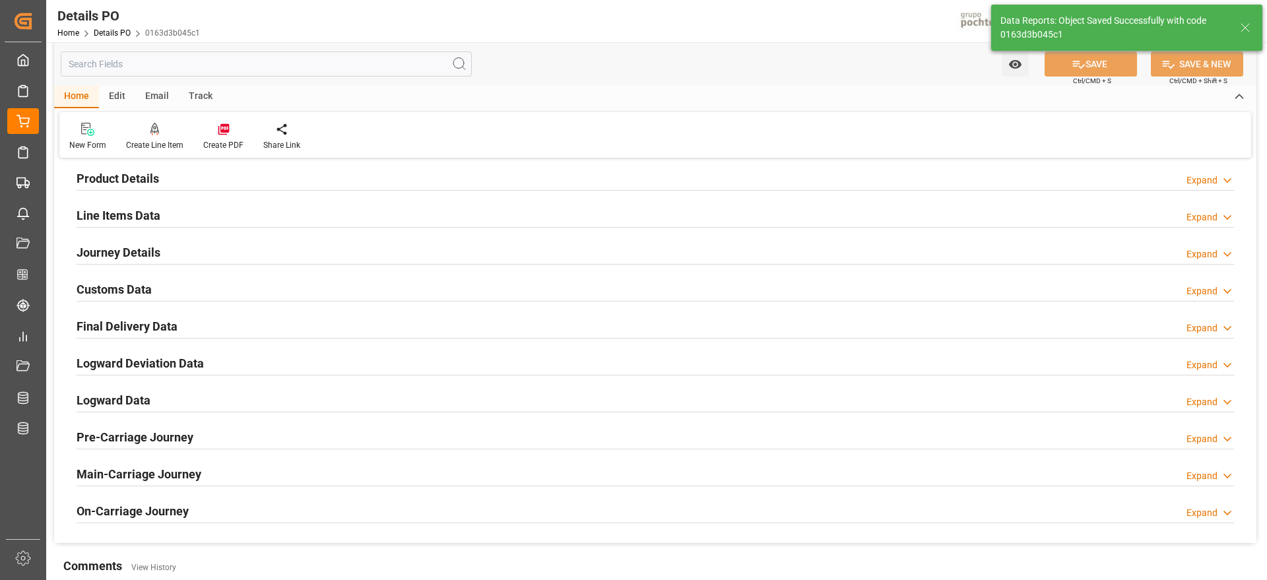
click at [128, 286] on h2 "Customs Data" at bounding box center [114, 290] width 75 height 18
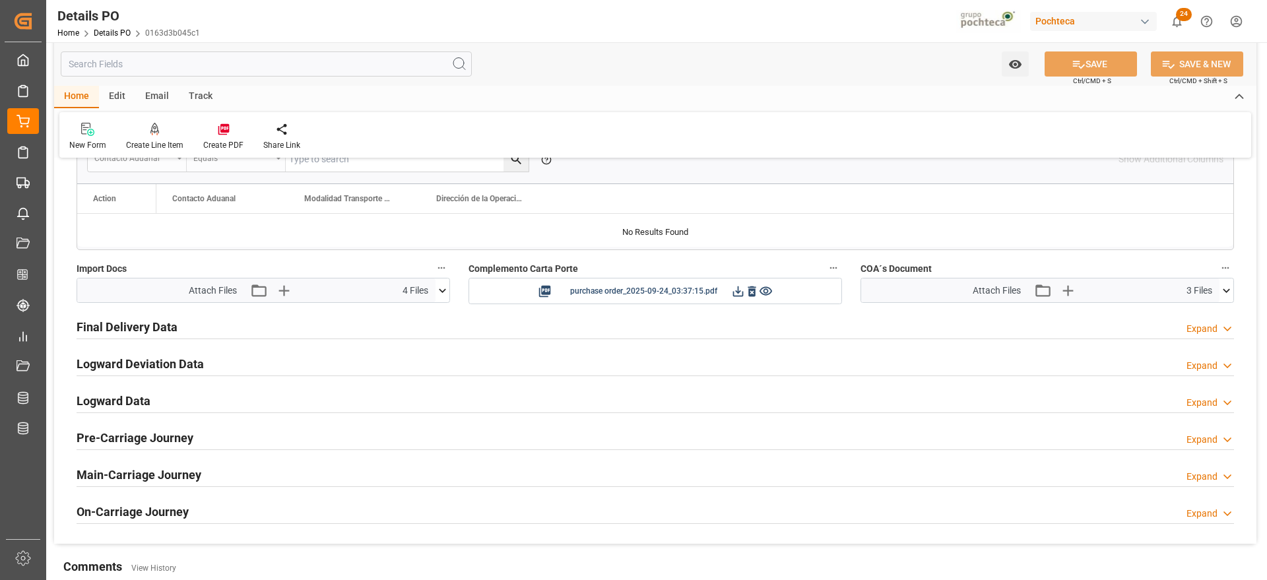
scroll to position [1092, 0]
click at [140, 321] on h2 "Final Delivery Data" at bounding box center [127, 326] width 101 height 18
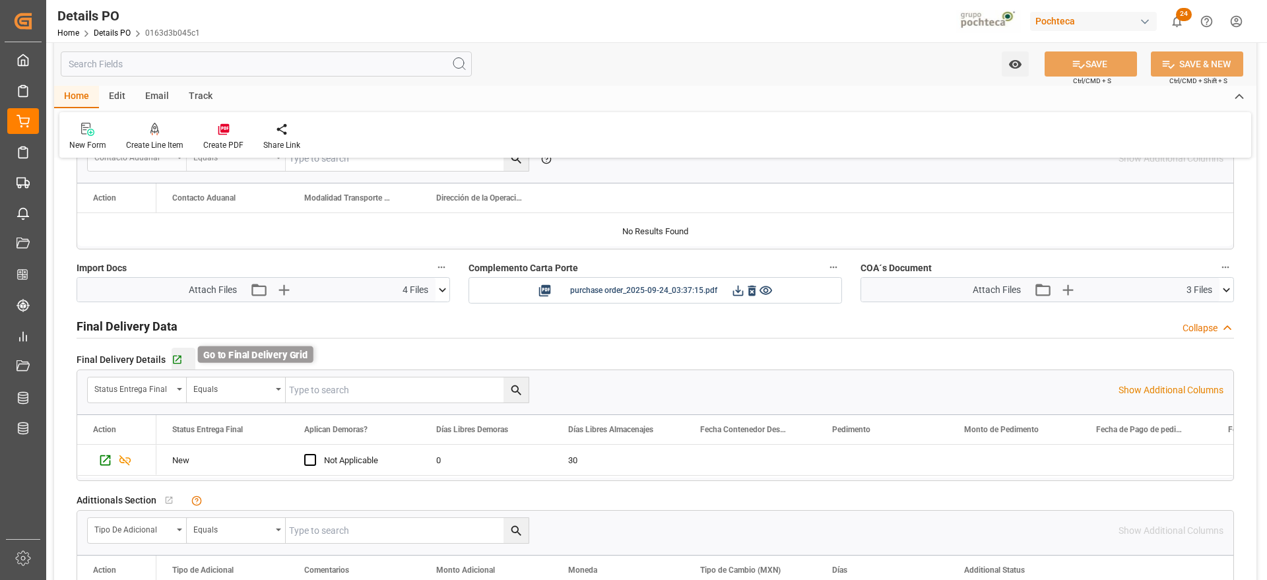
click at [173, 359] on icon "button" at bounding box center [177, 360] width 9 height 9
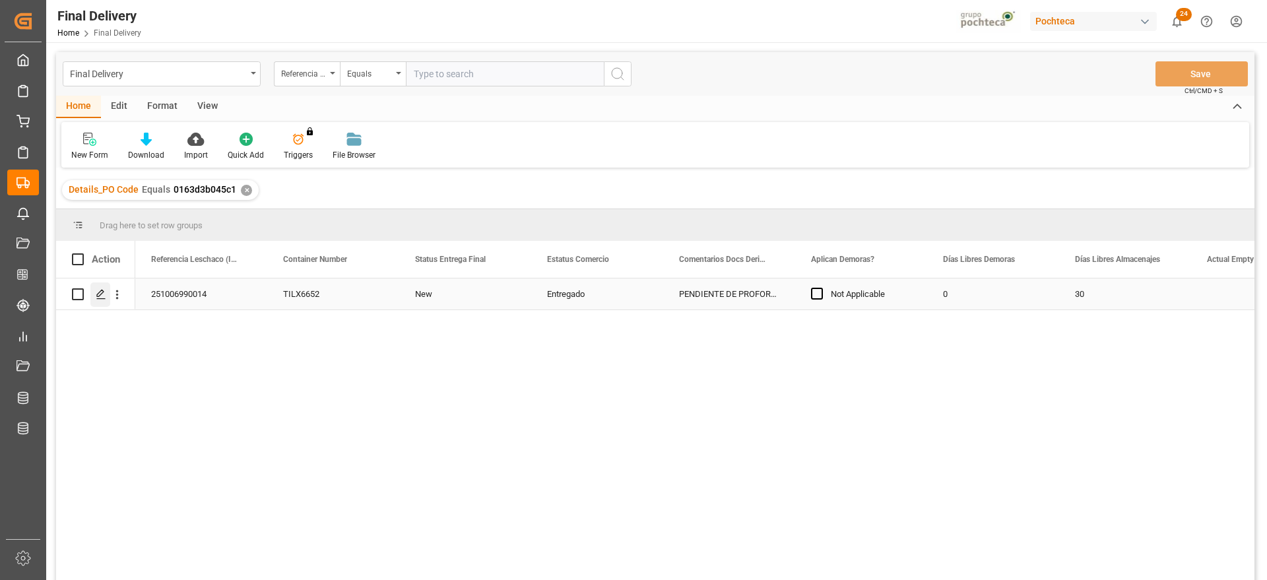
click at [100, 296] on icon "Press SPACE to select this row." at bounding box center [101, 294] width 11 height 11
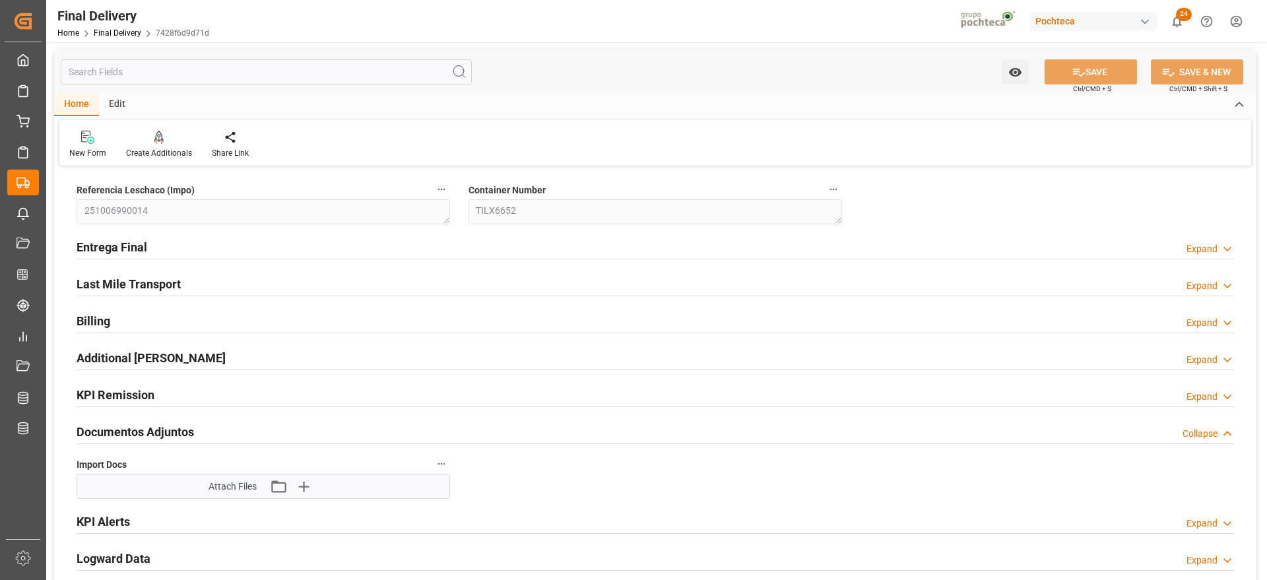
click at [120, 241] on h2 "Entrega Final" at bounding box center [112, 247] width 71 height 18
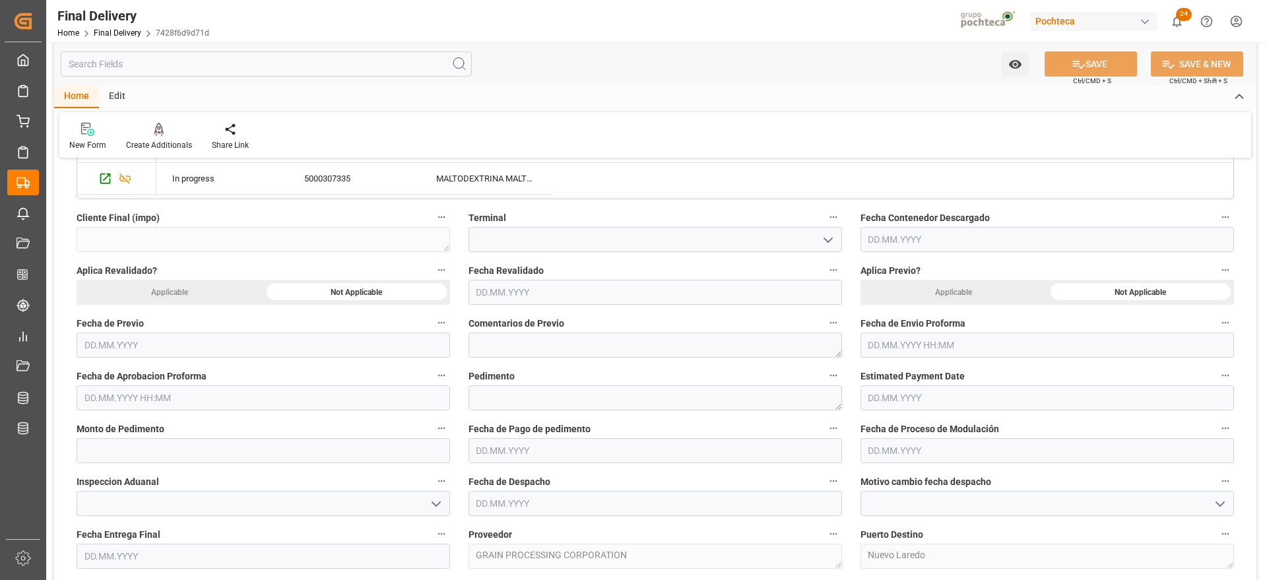
scroll to position [578, 0]
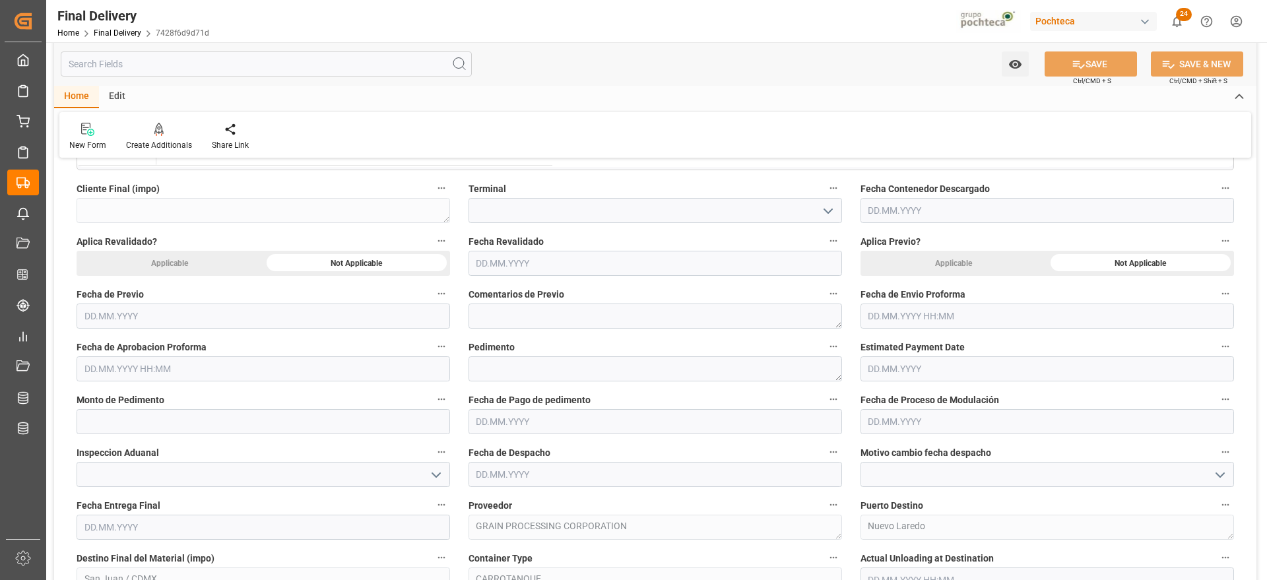
click at [906, 321] on input "text" at bounding box center [1048, 316] width 374 height 25
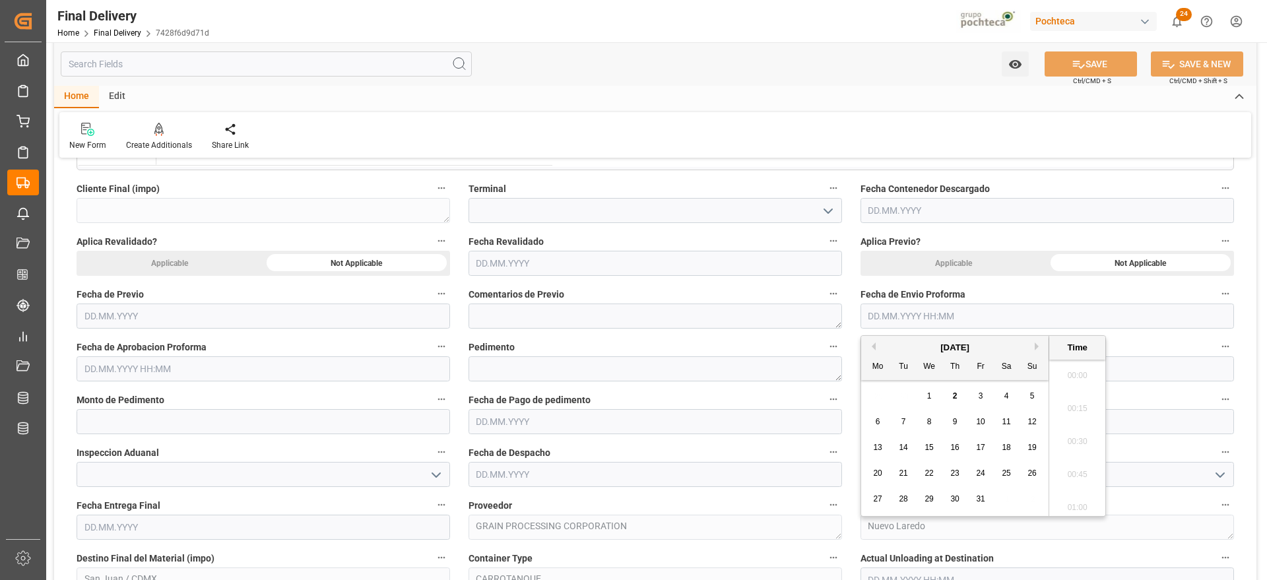
scroll to position [1160, 0]
click at [875, 347] on div "Previous Month Next Month [DATE] Mo Tu We Th Fr Sa Su 29 30 1 2 3 4 5 6 7 8 9 1…" at bounding box center [984, 426] width 246 height 182
click at [875, 349] on button "Previous Month" at bounding box center [872, 347] width 8 height 8
click at [934, 472] on div "24" at bounding box center [929, 474] width 17 height 16
type input "[DATE] 00:00"
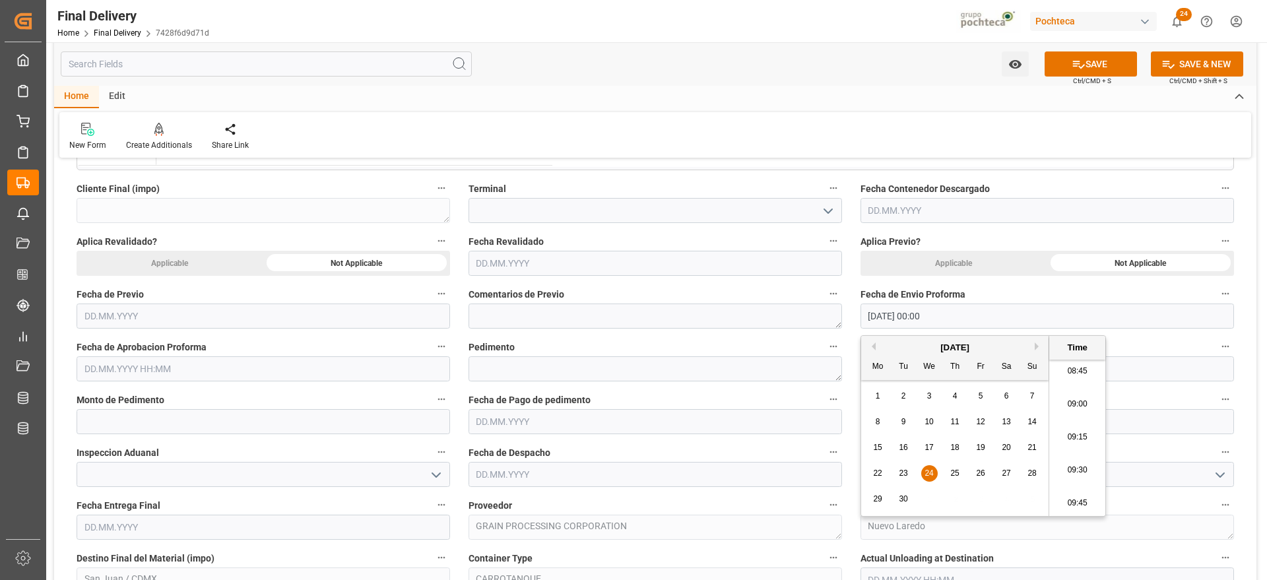
click at [199, 373] on input "text" at bounding box center [264, 368] width 374 height 25
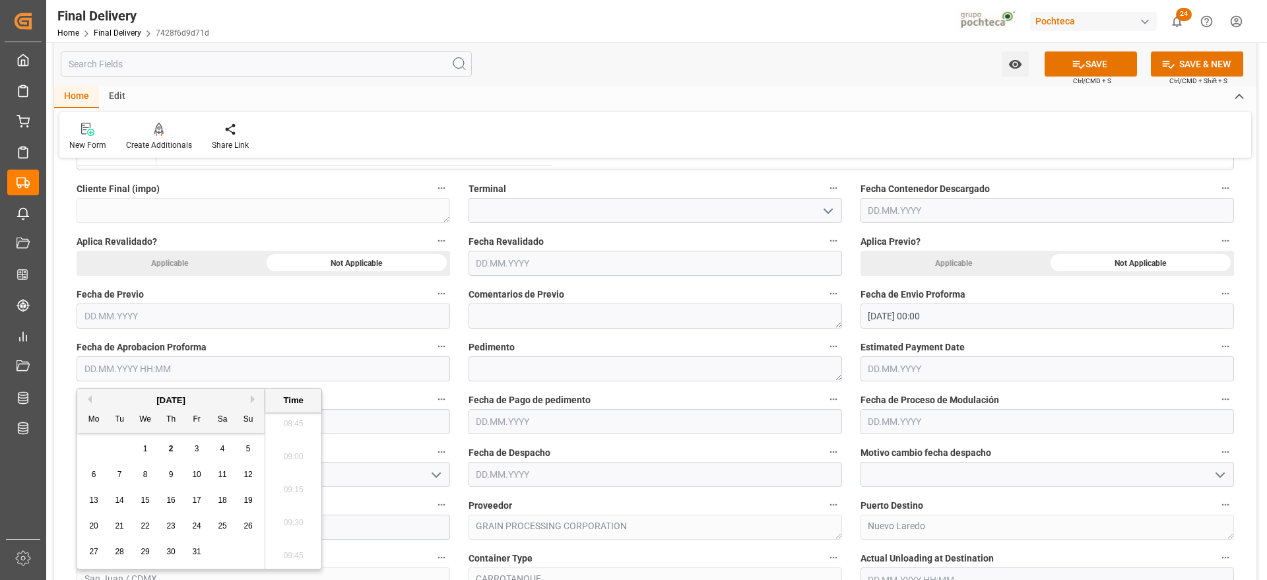
click at [90, 396] on button "Previous Month" at bounding box center [88, 399] width 8 height 8
click at [145, 523] on span "24" at bounding box center [145, 525] width 9 height 9
type input "[DATE] 00:00"
click at [510, 363] on textarea at bounding box center [656, 368] width 374 height 25
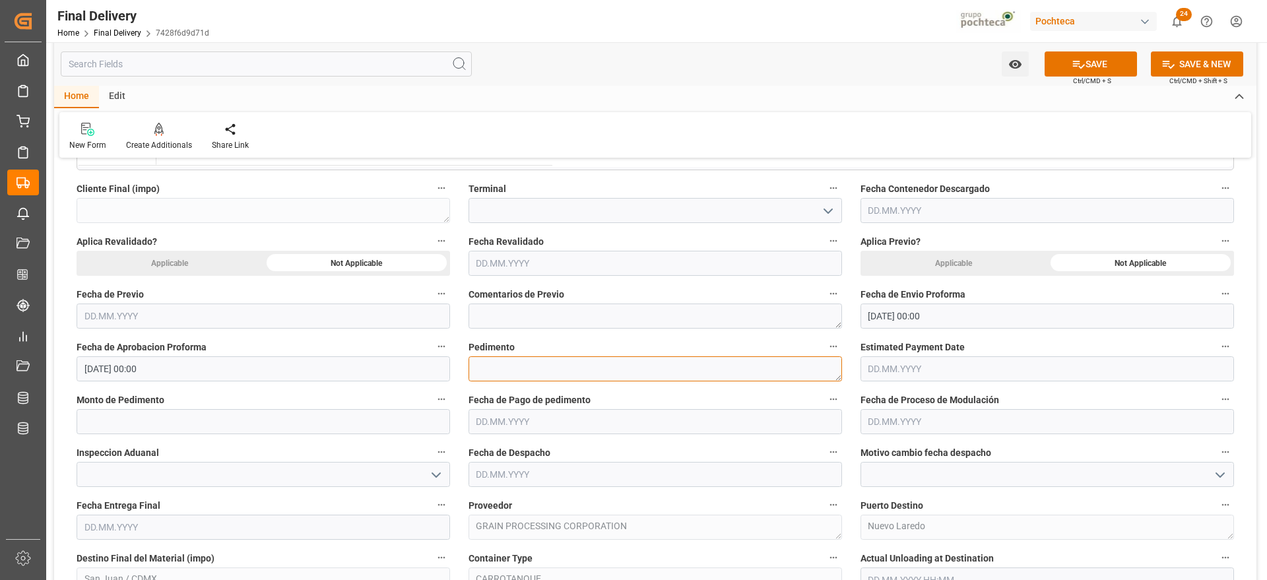
paste textarea "25 24 3617 5009496"
type textarea "25 24 3617 5009496"
click at [526, 423] on input "text" at bounding box center [656, 421] width 374 height 25
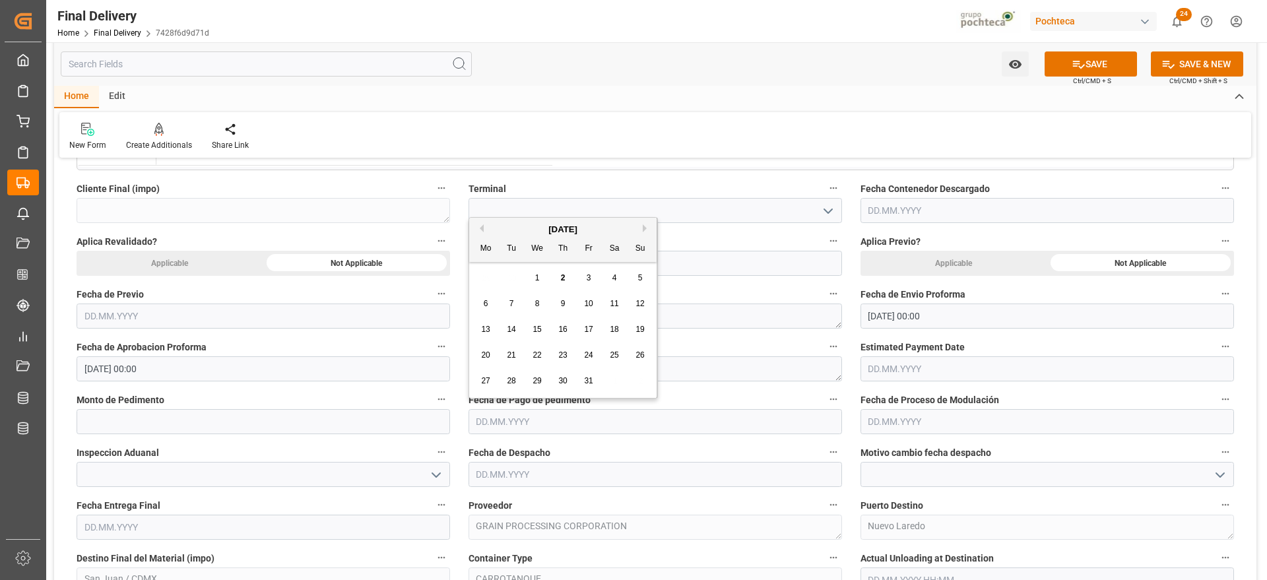
click at [482, 228] on button "Previous Month" at bounding box center [480, 228] width 8 height 8
click at [536, 358] on span "24" at bounding box center [537, 354] width 9 height 9
type input "[DATE]"
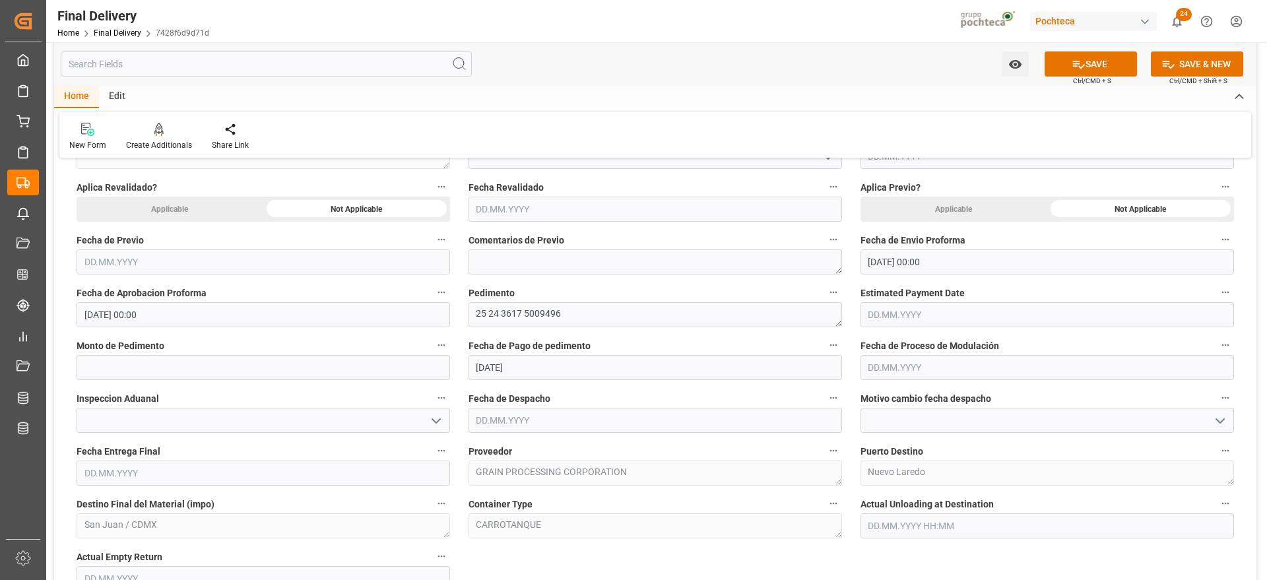
scroll to position [660, 0]
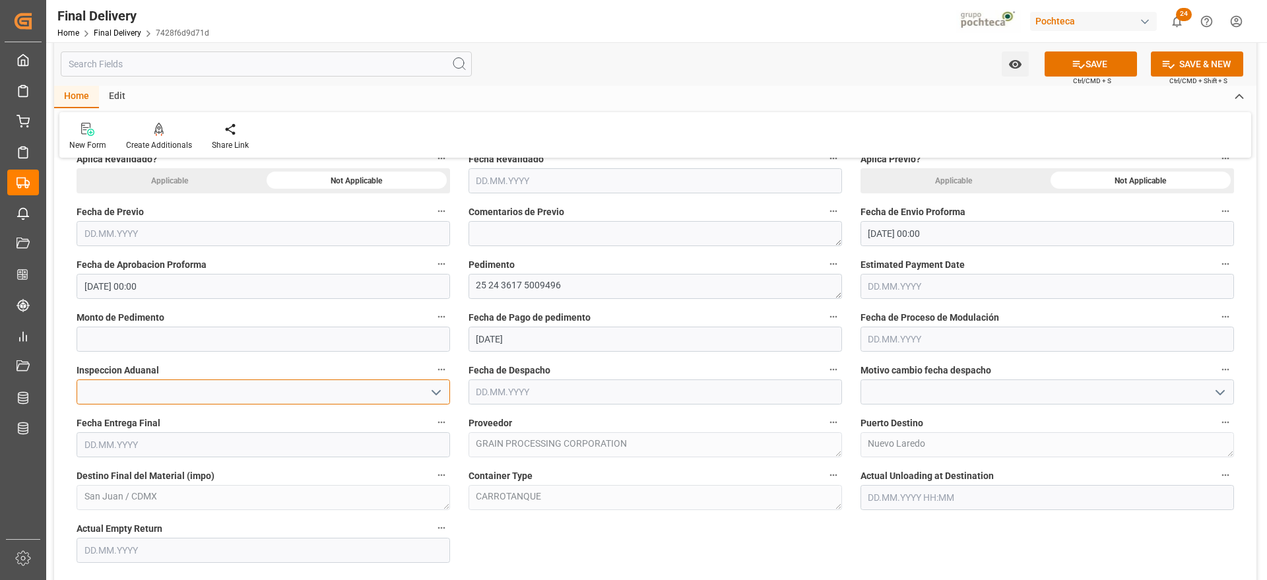
click at [121, 388] on input at bounding box center [264, 392] width 374 height 25
paste input "336"
type input "336"
click at [125, 346] on input "text" at bounding box center [264, 339] width 374 height 25
paste input "336"
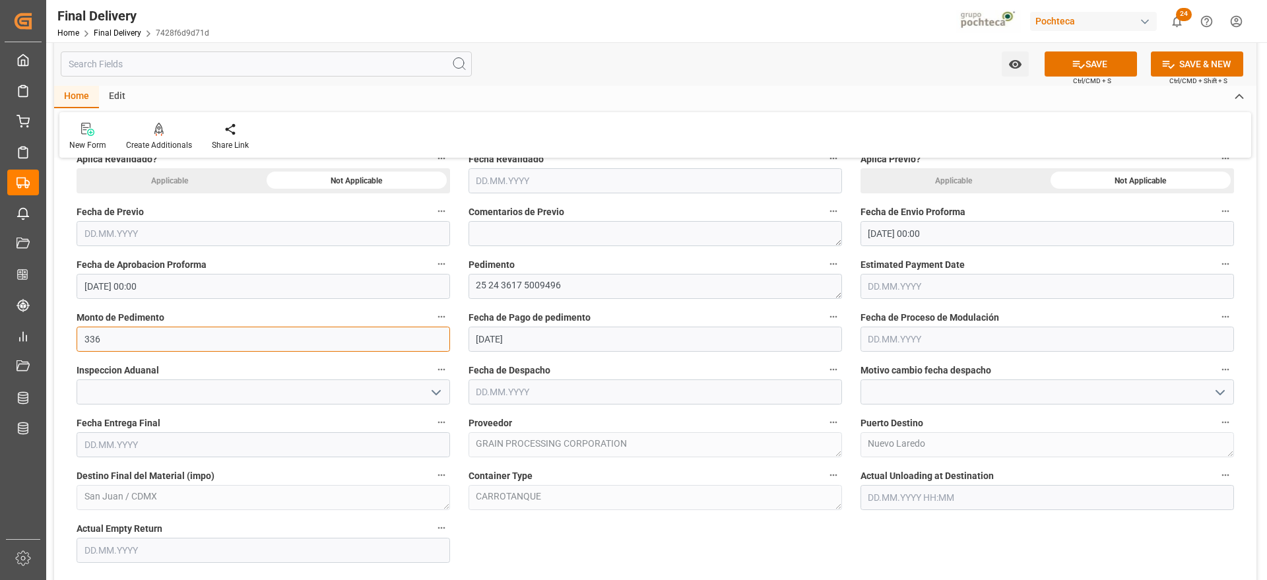
type input "336"
click at [434, 394] on icon "open menu" at bounding box center [436, 393] width 16 height 16
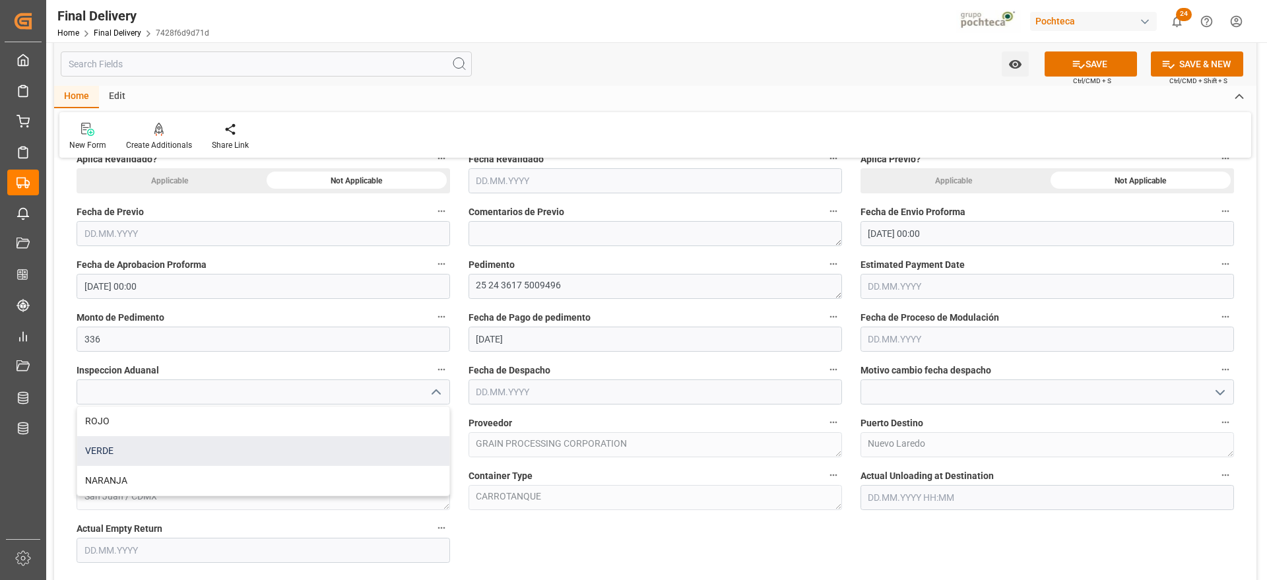
click at [215, 442] on div "VERDE" at bounding box center [263, 451] width 372 height 30
type input "VERDE"
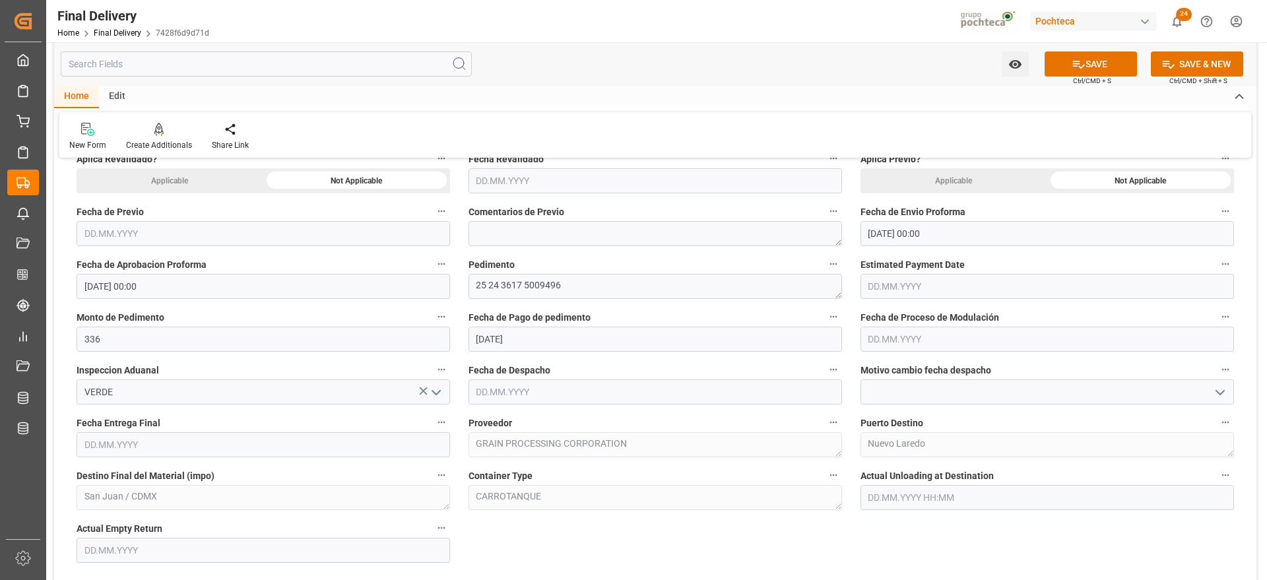
click at [803, 393] on input "text" at bounding box center [656, 392] width 374 height 25
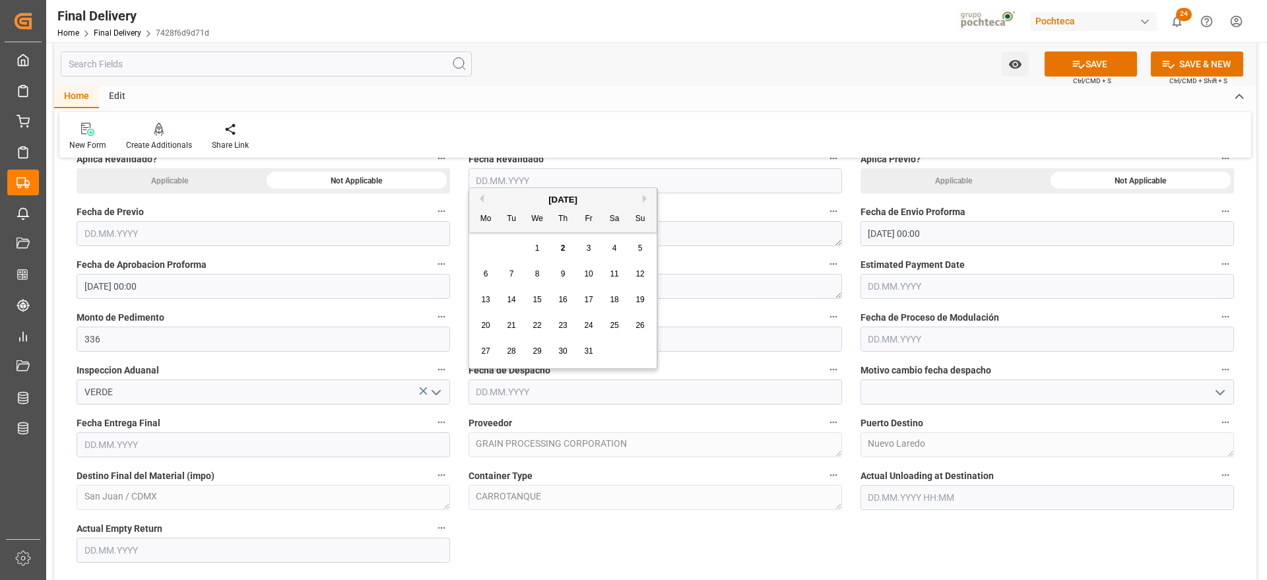
click at [539, 250] on span "1" at bounding box center [537, 248] width 5 height 9
type input "[DATE]"
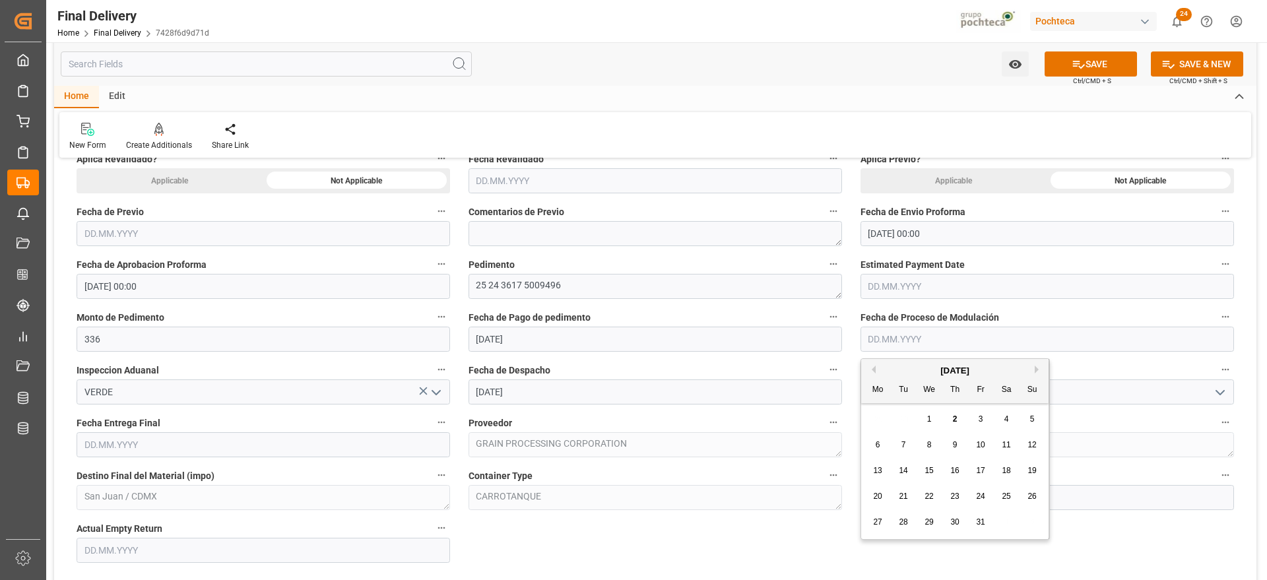
click at [902, 331] on input "text" at bounding box center [1048, 339] width 374 height 25
click at [926, 419] on div "1" at bounding box center [929, 420] width 17 height 16
type input "[DATE]"
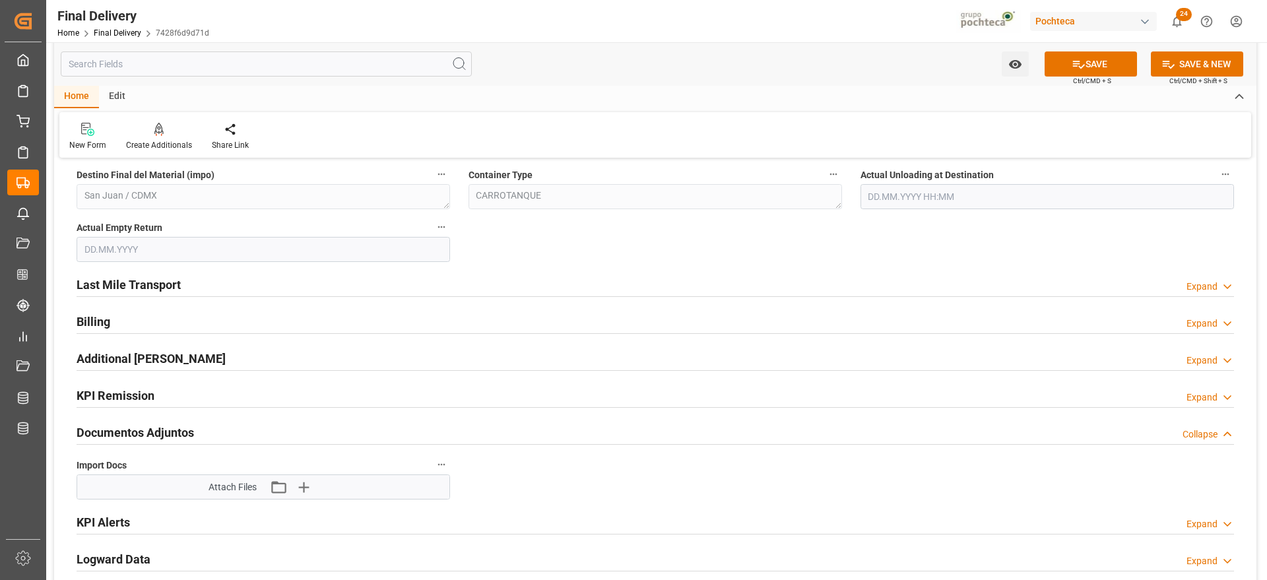
scroll to position [990, 0]
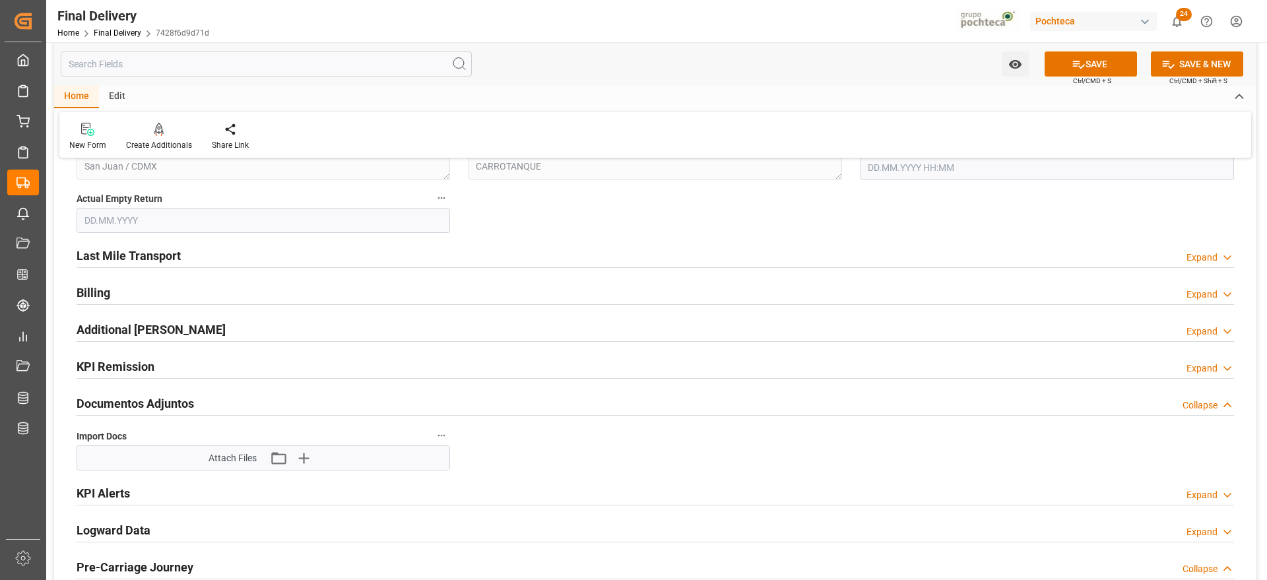
click at [141, 251] on h2 "Last Mile Transport" at bounding box center [129, 256] width 104 height 18
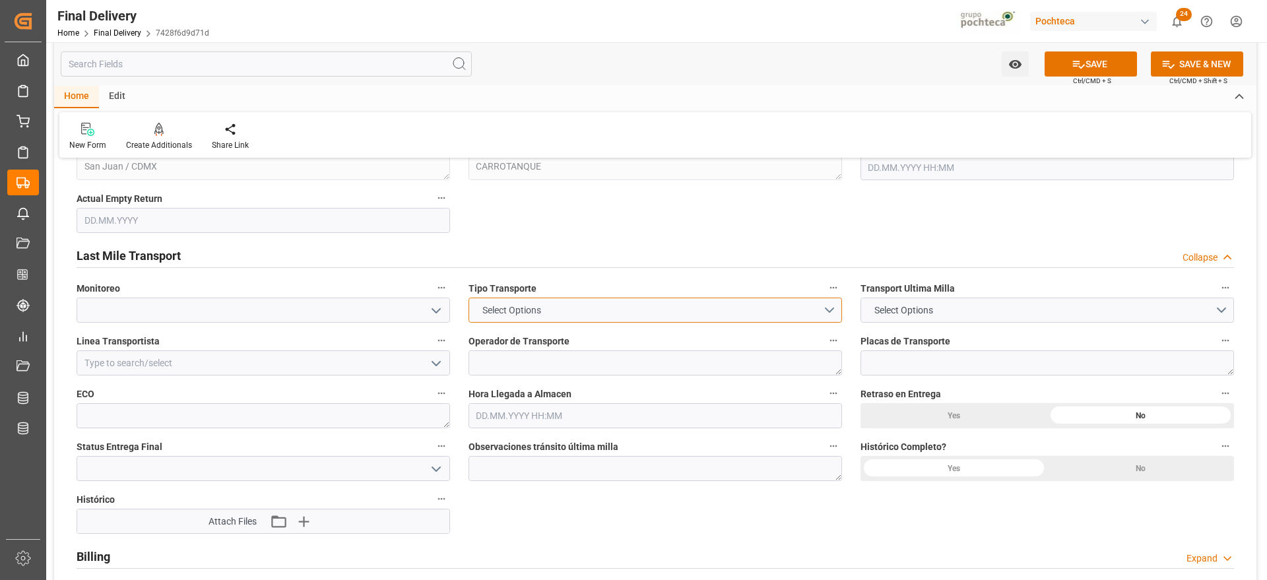
click at [831, 312] on button "Select Options" at bounding box center [656, 310] width 374 height 25
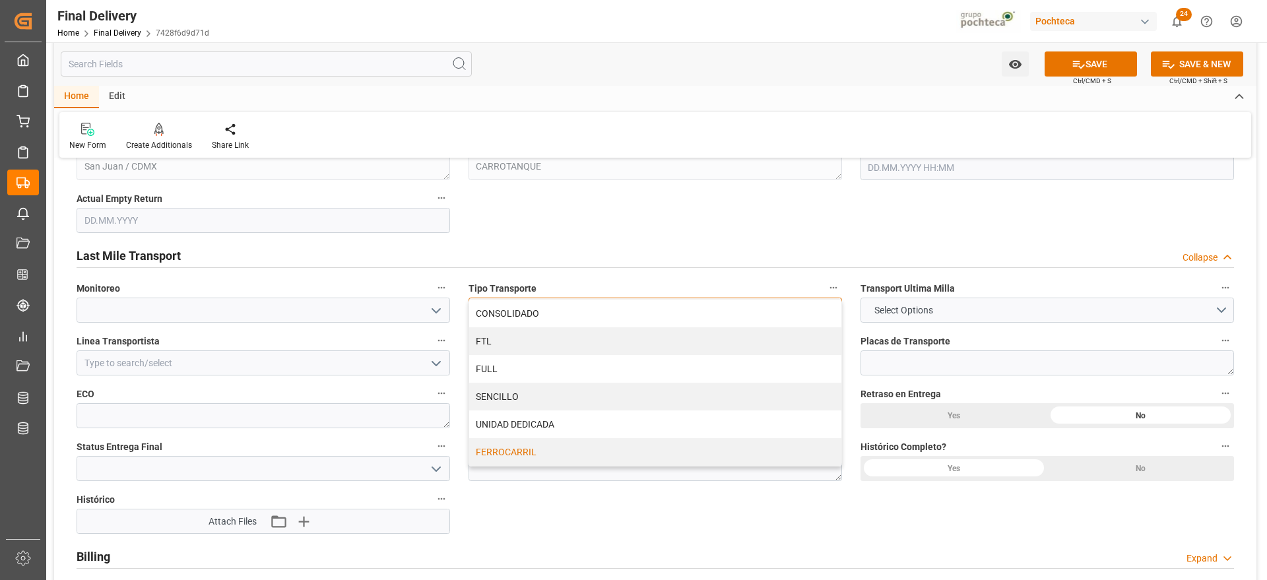
click at [527, 450] on div "FERROCARRIL" at bounding box center [655, 452] width 372 height 28
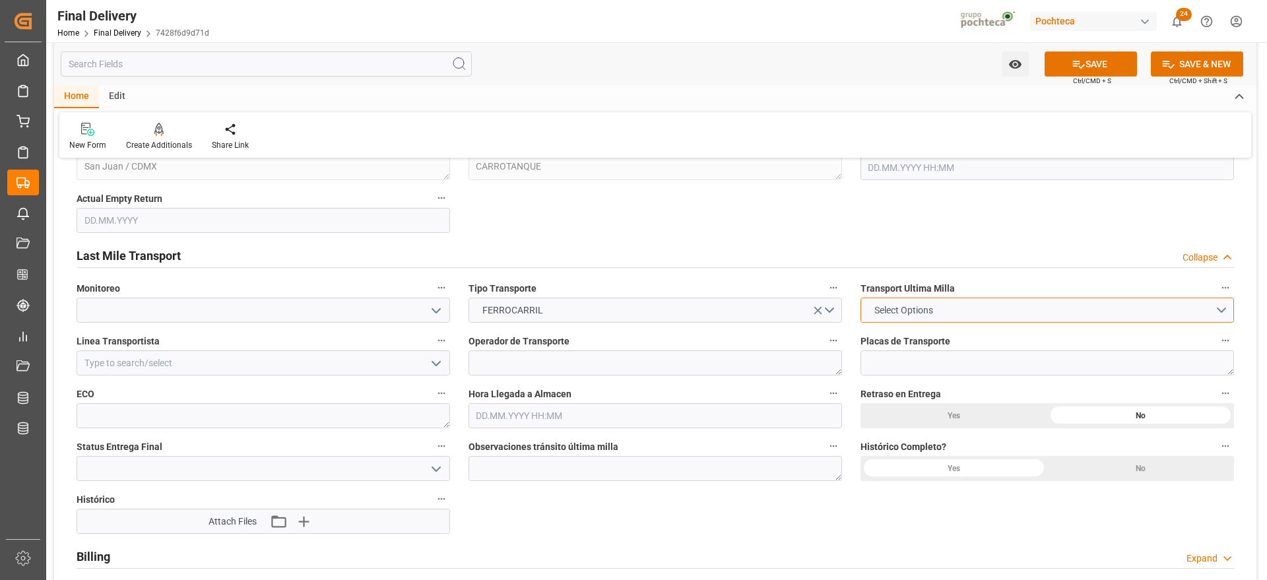
click at [1215, 310] on button "Select Options" at bounding box center [1048, 310] width 374 height 25
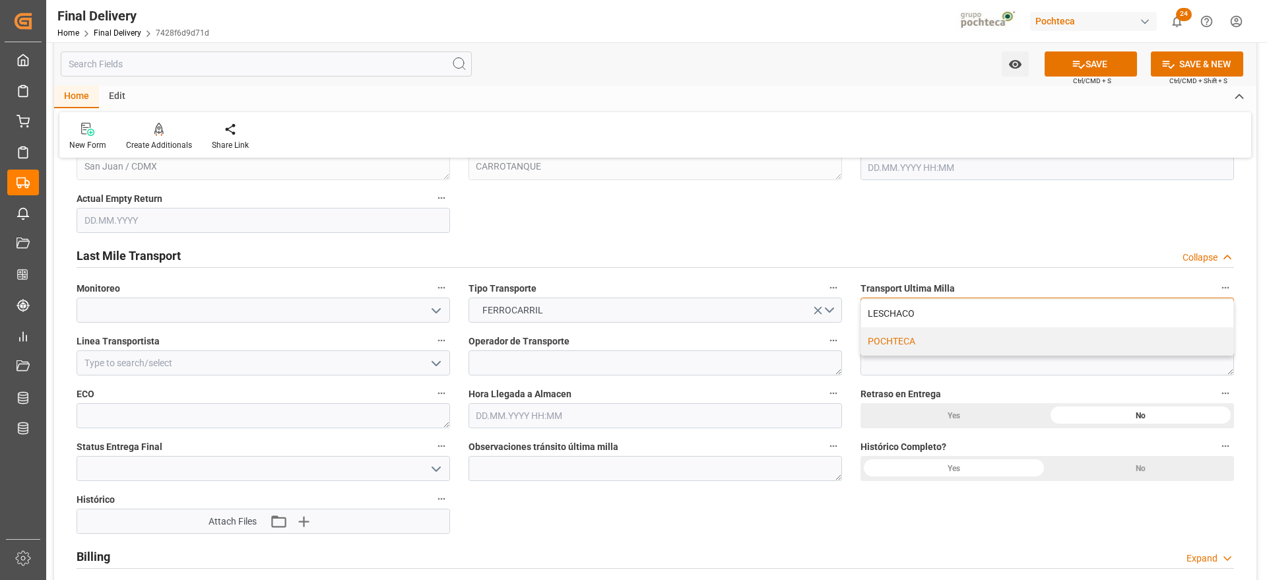
click at [894, 340] on div "POCHTECA" at bounding box center [1047, 341] width 372 height 28
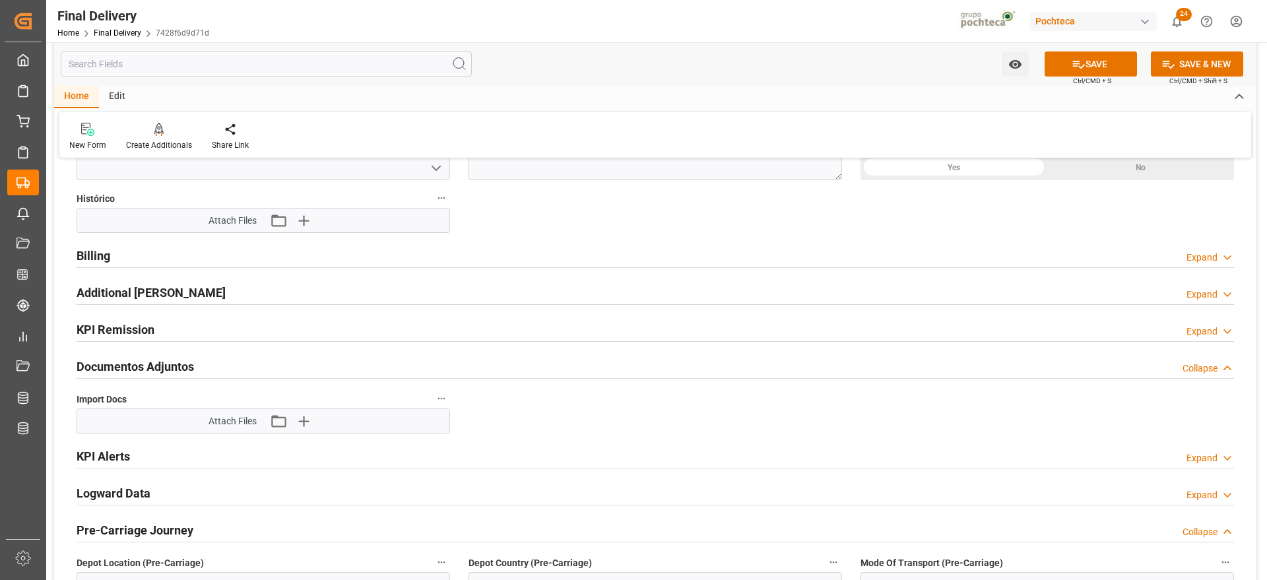
scroll to position [1320, 0]
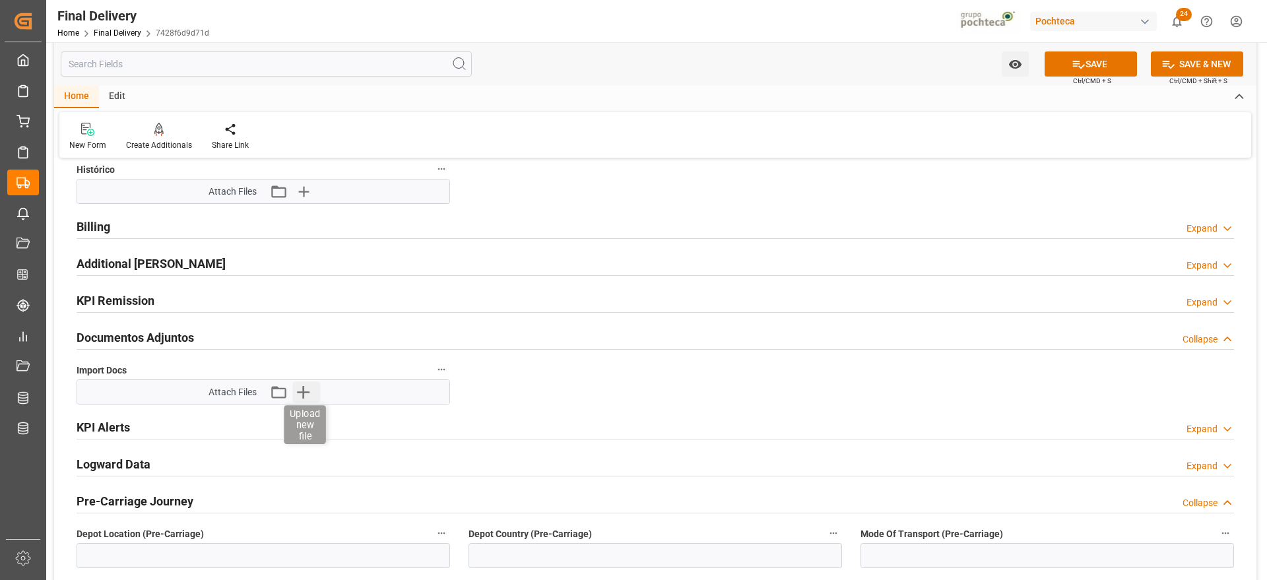
click at [306, 395] on icon "button" at bounding box center [302, 392] width 21 height 21
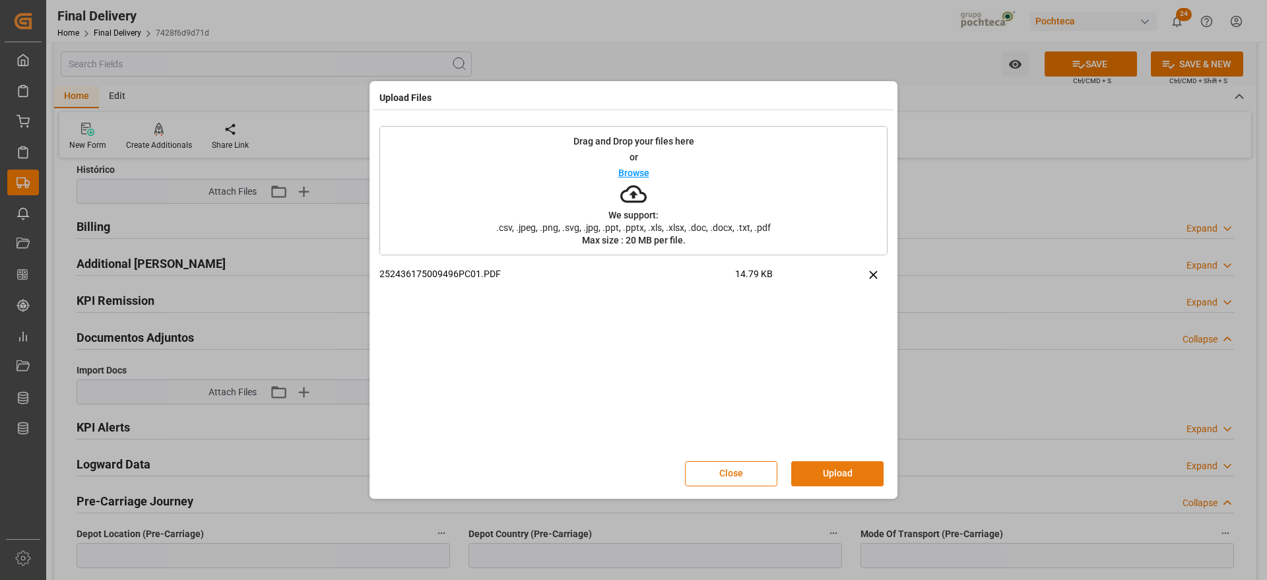
click at [840, 478] on button "Upload" at bounding box center [837, 473] width 92 height 25
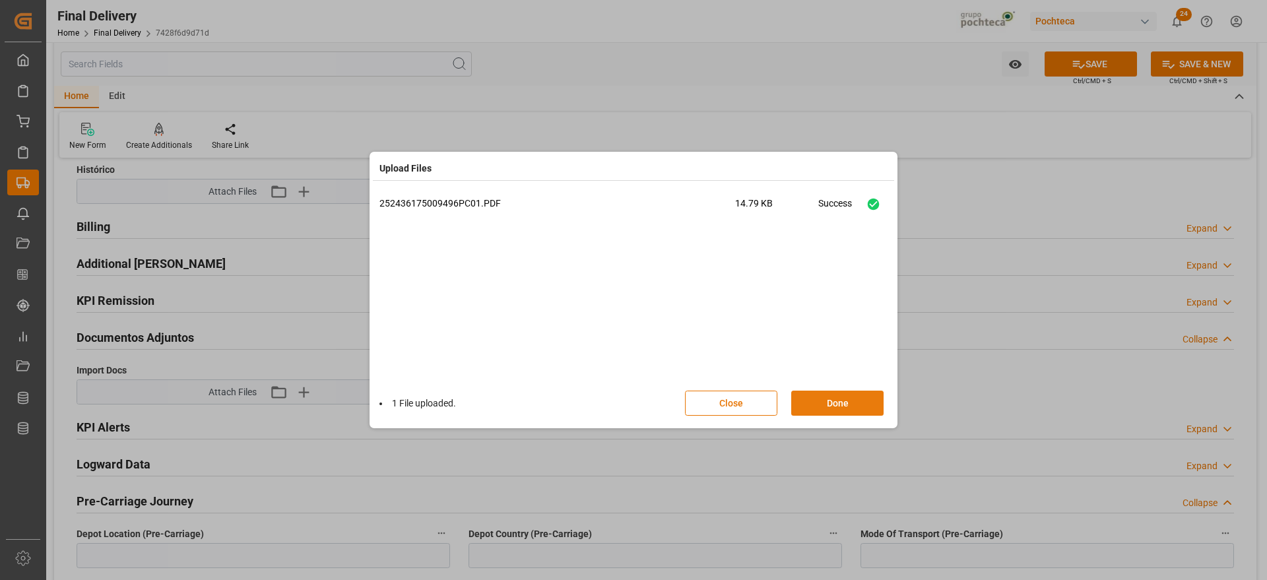
click at [854, 395] on button "Done" at bounding box center [837, 403] width 92 height 25
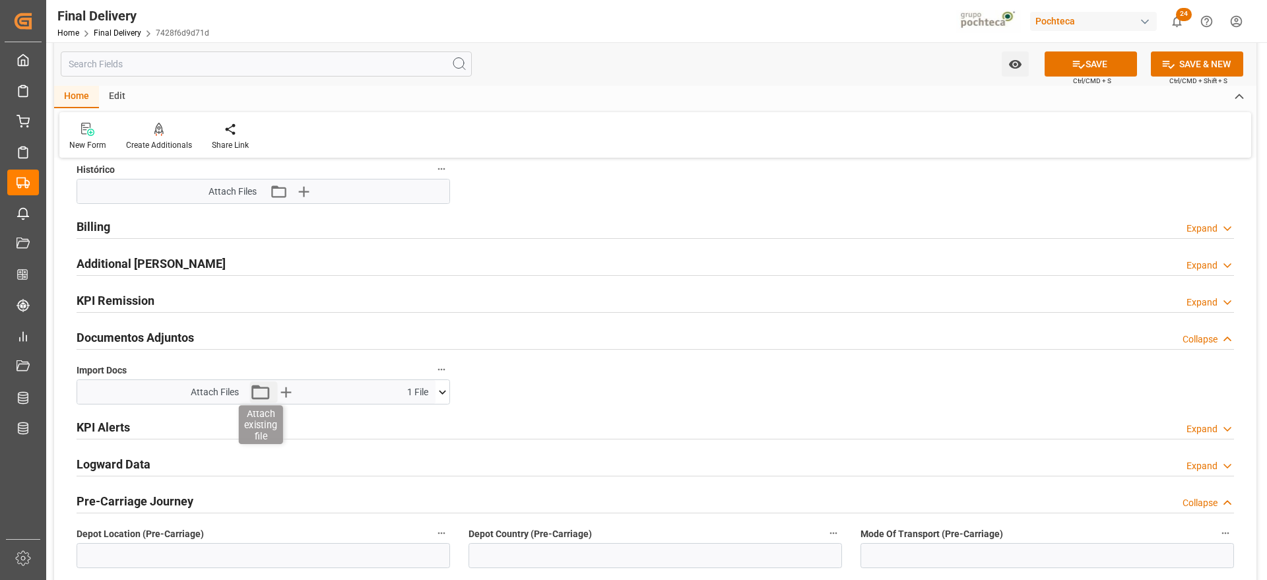
click at [259, 393] on icon "button" at bounding box center [260, 392] width 21 height 21
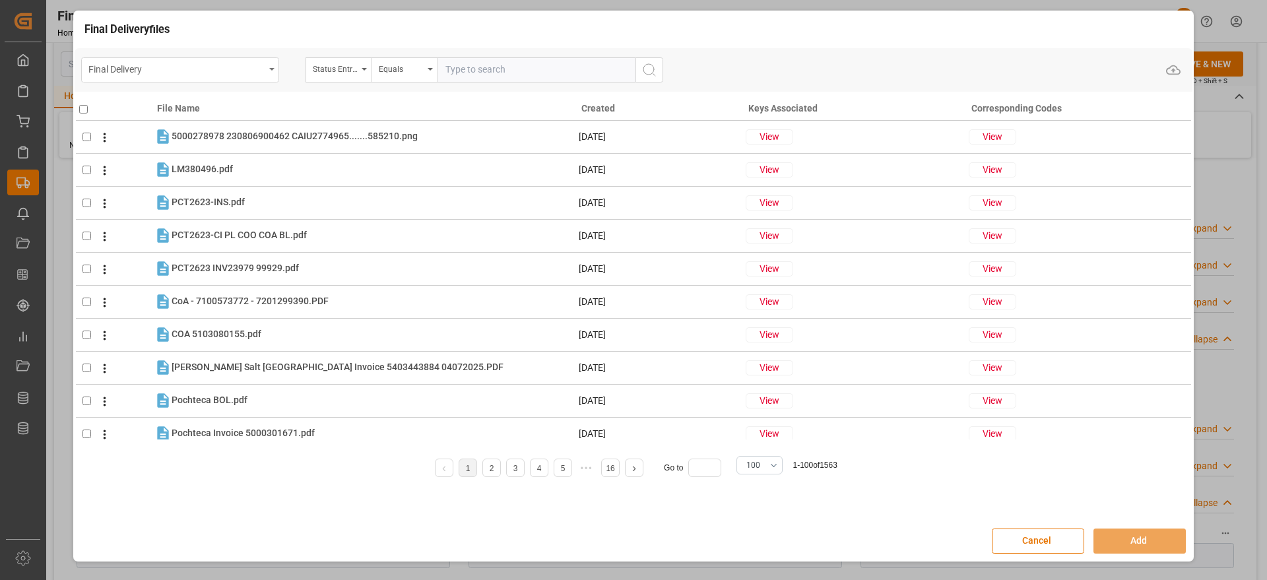
click at [267, 73] on div "Final Delivery" at bounding box center [180, 69] width 198 height 25
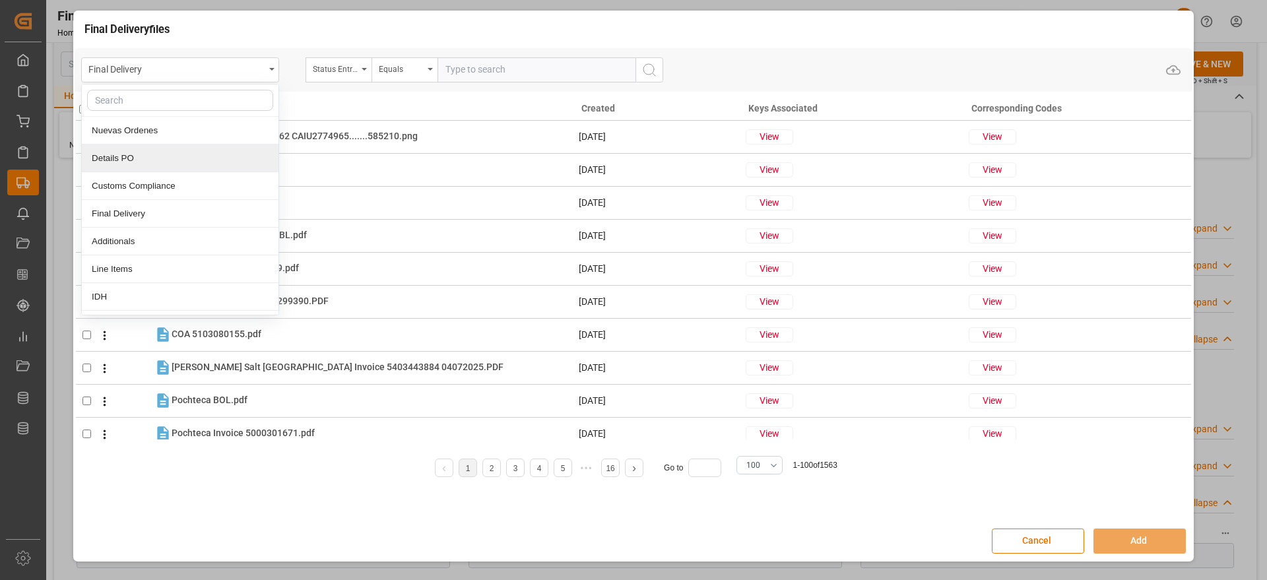
click at [106, 153] on div "Details PO" at bounding box center [180, 159] width 197 height 28
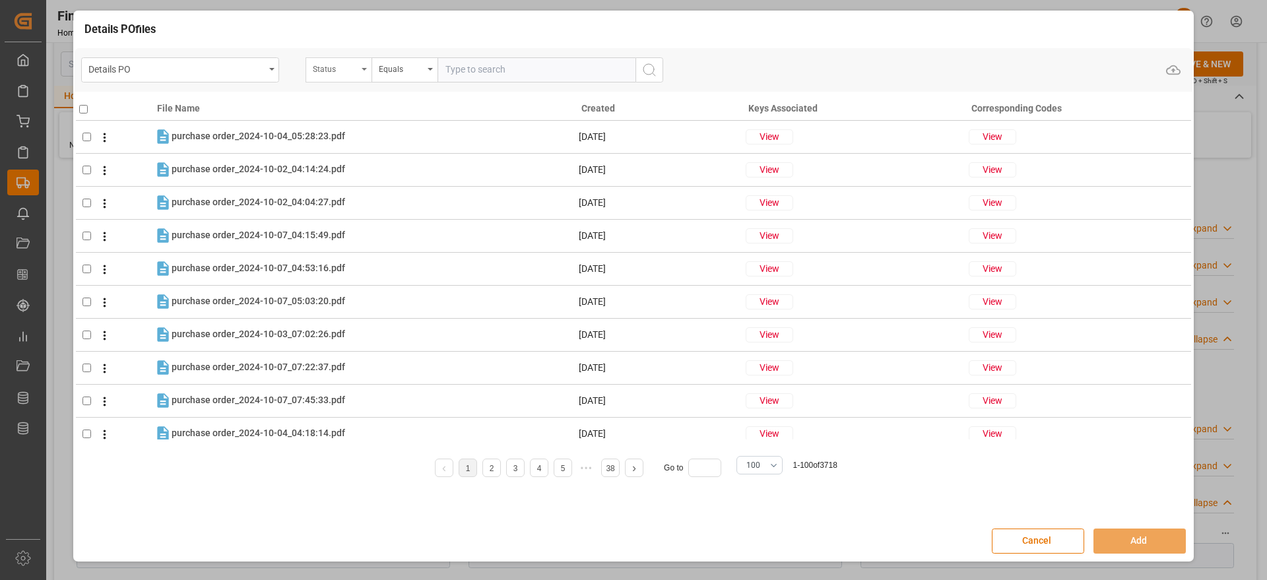
click at [368, 68] on div "Status" at bounding box center [339, 69] width 66 height 25
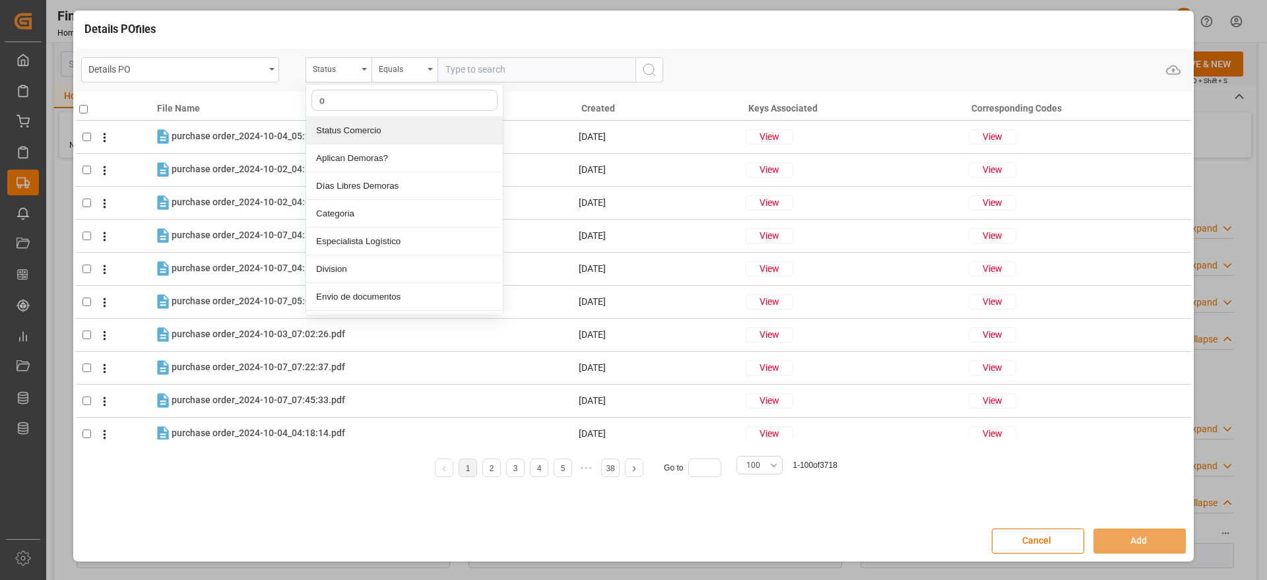
type input "or"
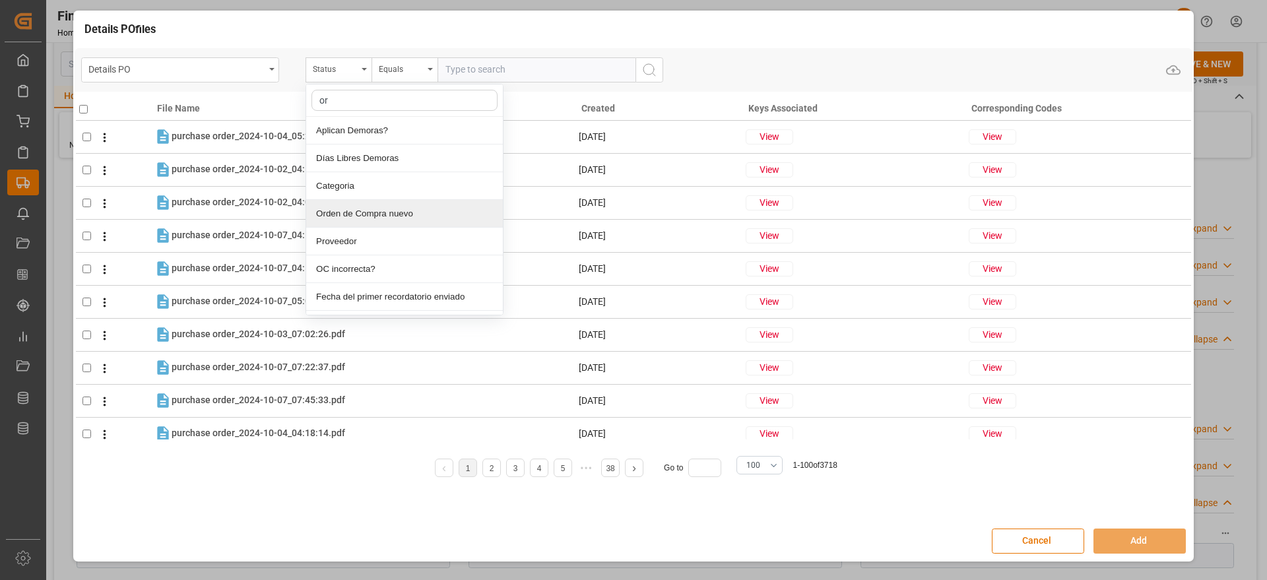
click at [347, 216] on div "Orden de Compra nuevo" at bounding box center [404, 214] width 197 height 28
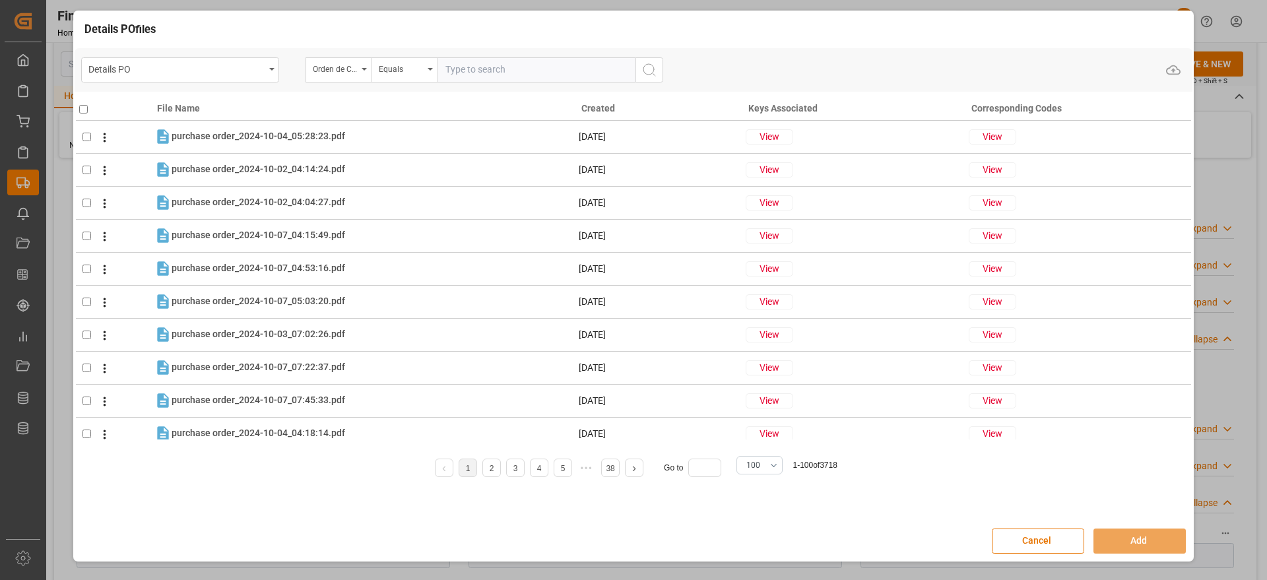
click at [496, 67] on input "text" at bounding box center [537, 69] width 198 height 25
paste input "5000307335"
type input "5000307335"
click at [660, 67] on button "search button" at bounding box center [650, 69] width 28 height 25
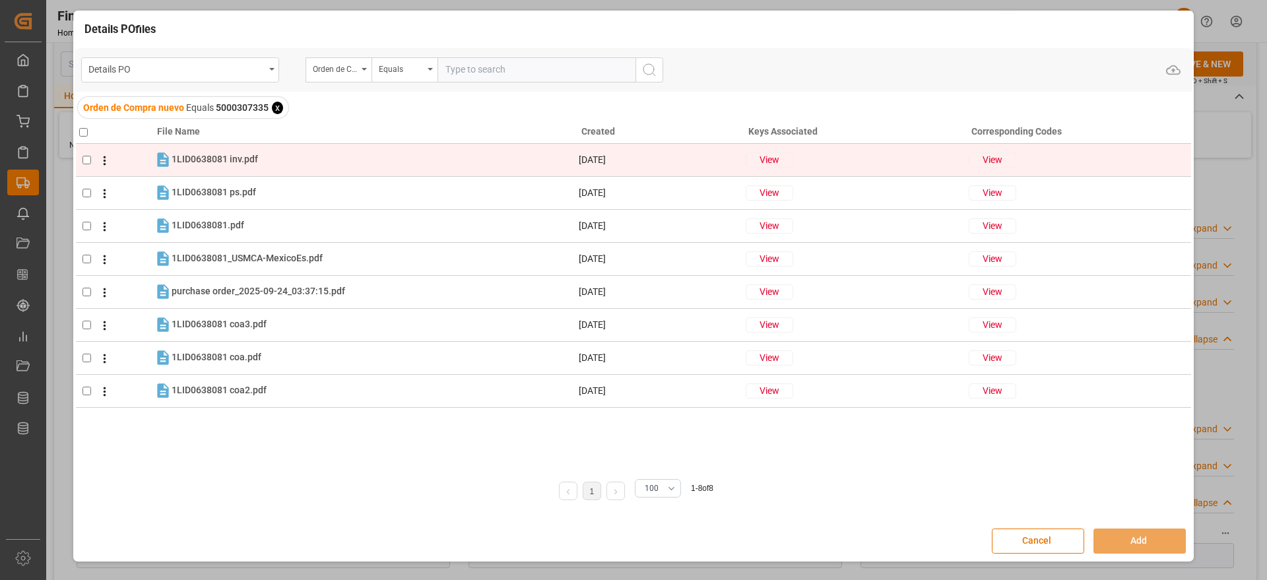
click at [84, 160] on input "checkbox" at bounding box center [87, 160] width 9 height 9
checkbox input "true"
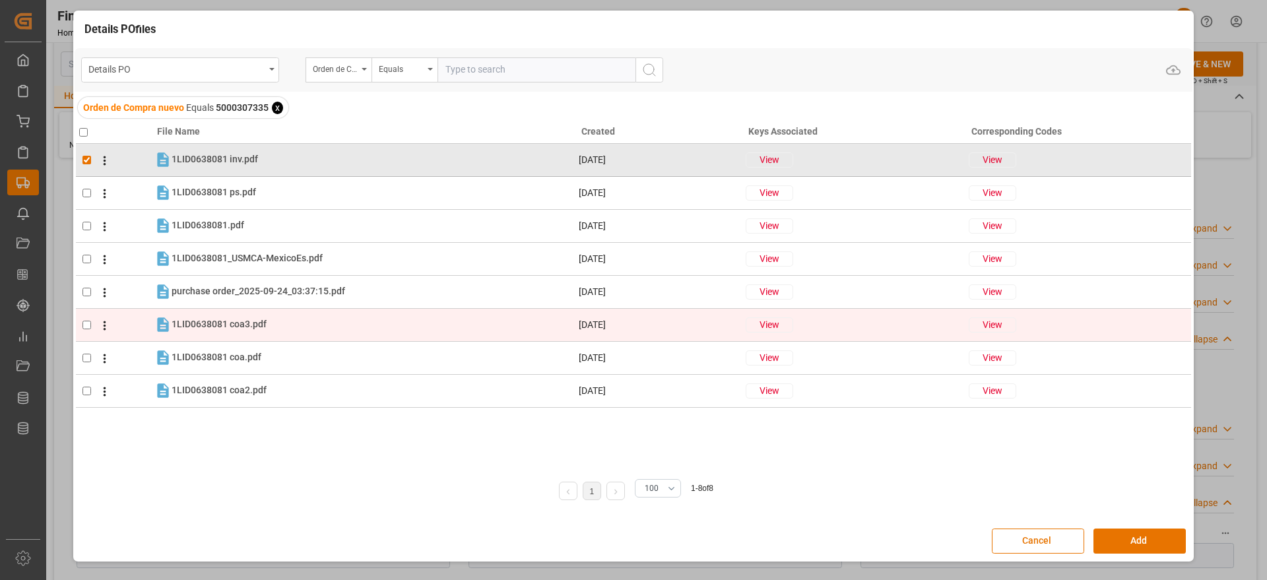
click at [88, 320] on td at bounding box center [115, 324] width 78 height 33
checkbox input "true"
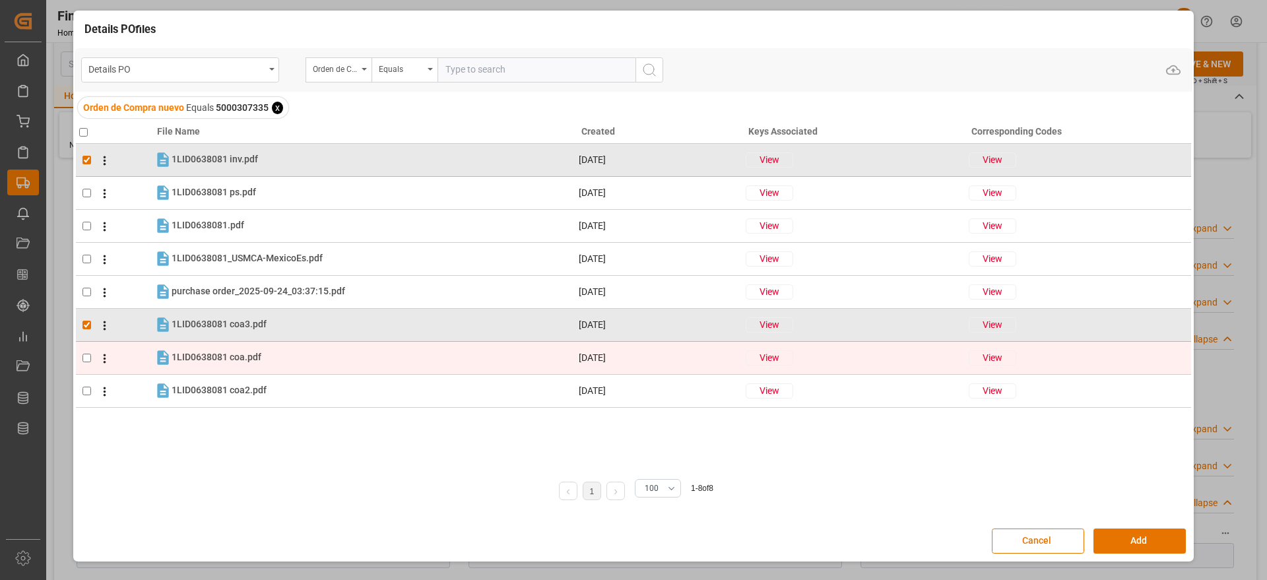
click at [88, 355] on input "checkbox" at bounding box center [87, 358] width 9 height 9
checkbox input "true"
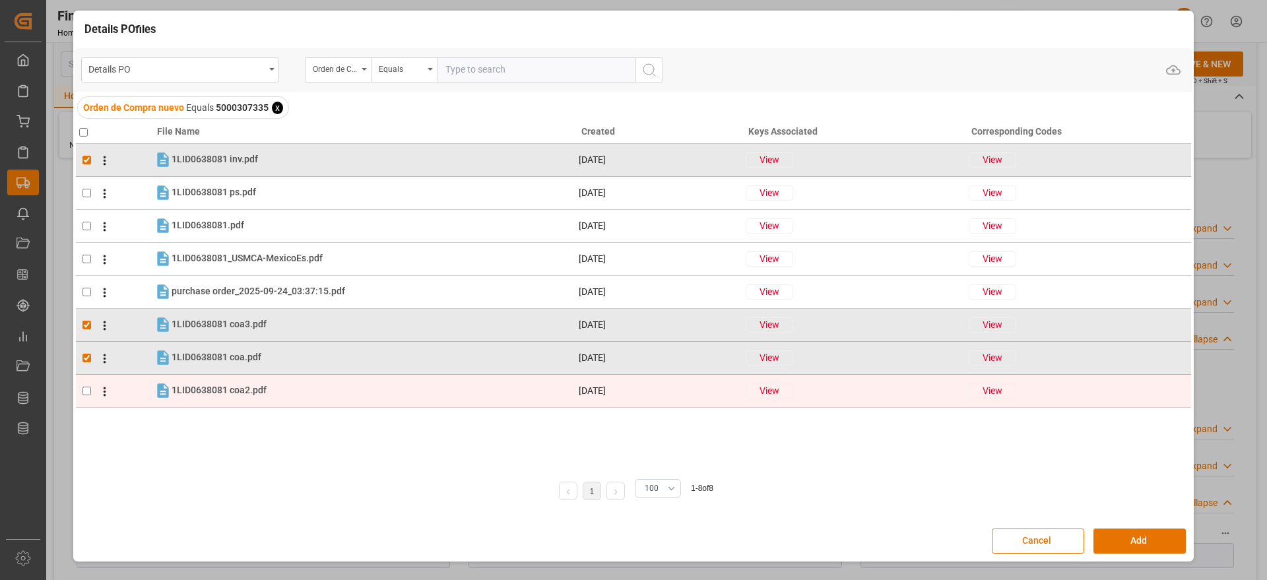
click at [92, 396] on span at bounding box center [101, 391] width 20 height 16
checkbox input "true"
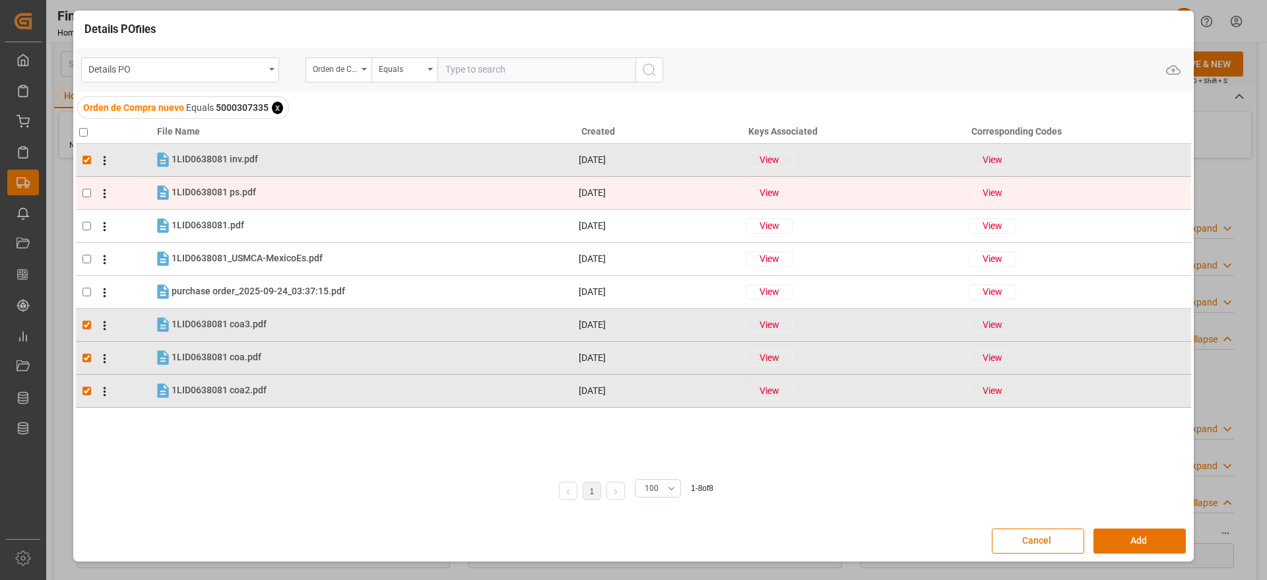
click at [90, 191] on input "checkbox" at bounding box center [87, 193] width 9 height 9
checkbox input "true"
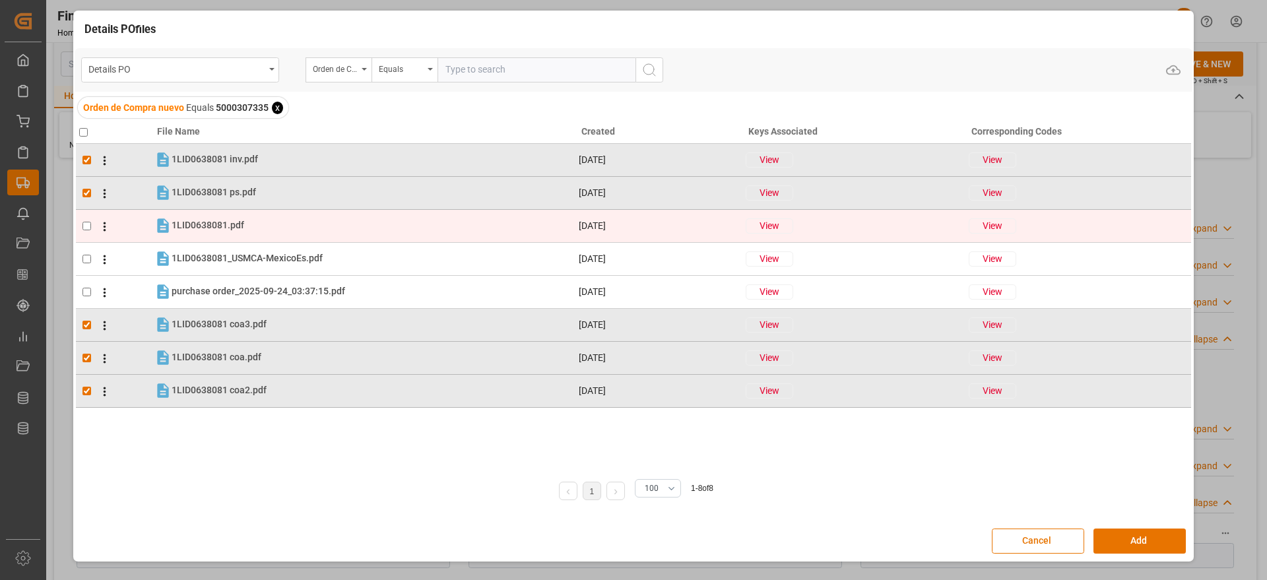
click at [84, 228] on input "checkbox" at bounding box center [87, 226] width 9 height 9
checkbox input "true"
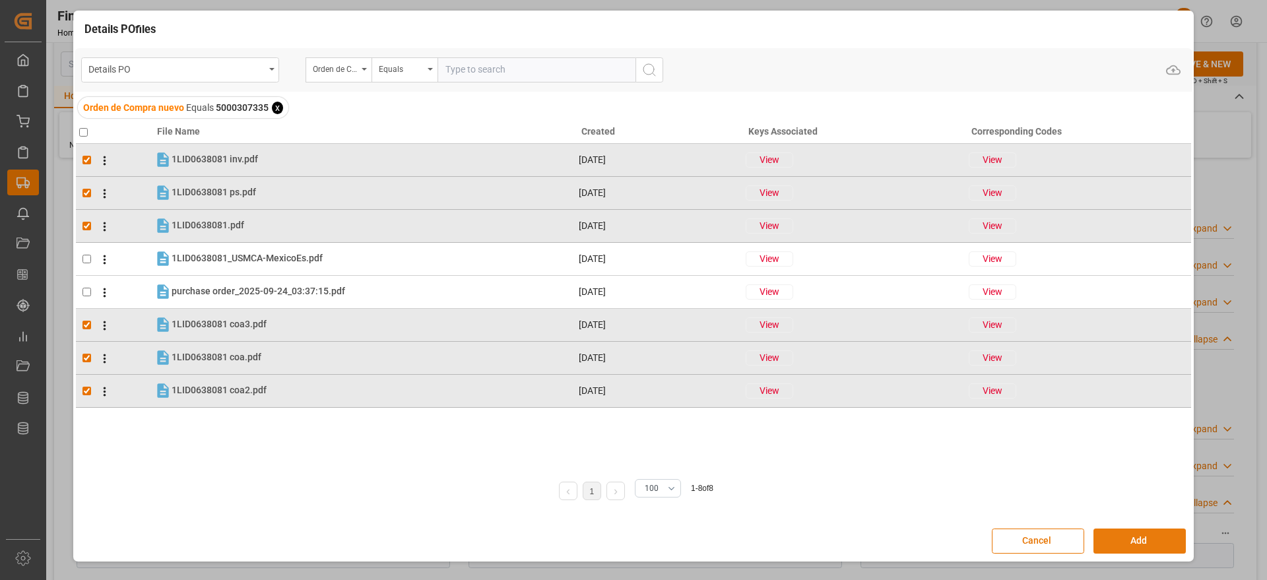
drag, startPoint x: 1157, startPoint y: 541, endPoint x: 1150, endPoint y: 545, distance: 8.3
click at [1156, 542] on button "Add" at bounding box center [1140, 541] width 92 height 25
